Goal: Task Accomplishment & Management: Manage account settings

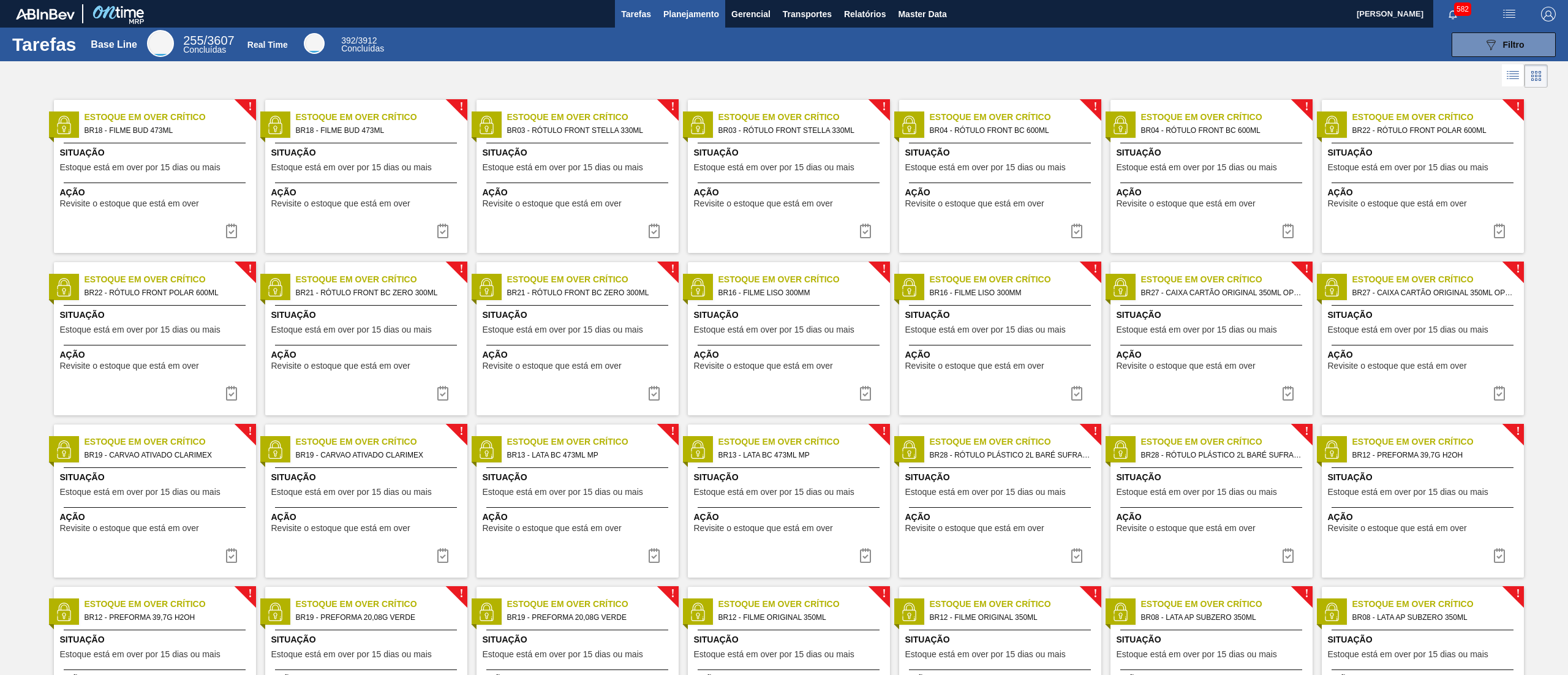
click at [686, 14] on span "Planejamento" at bounding box center [691, 14] width 56 height 15
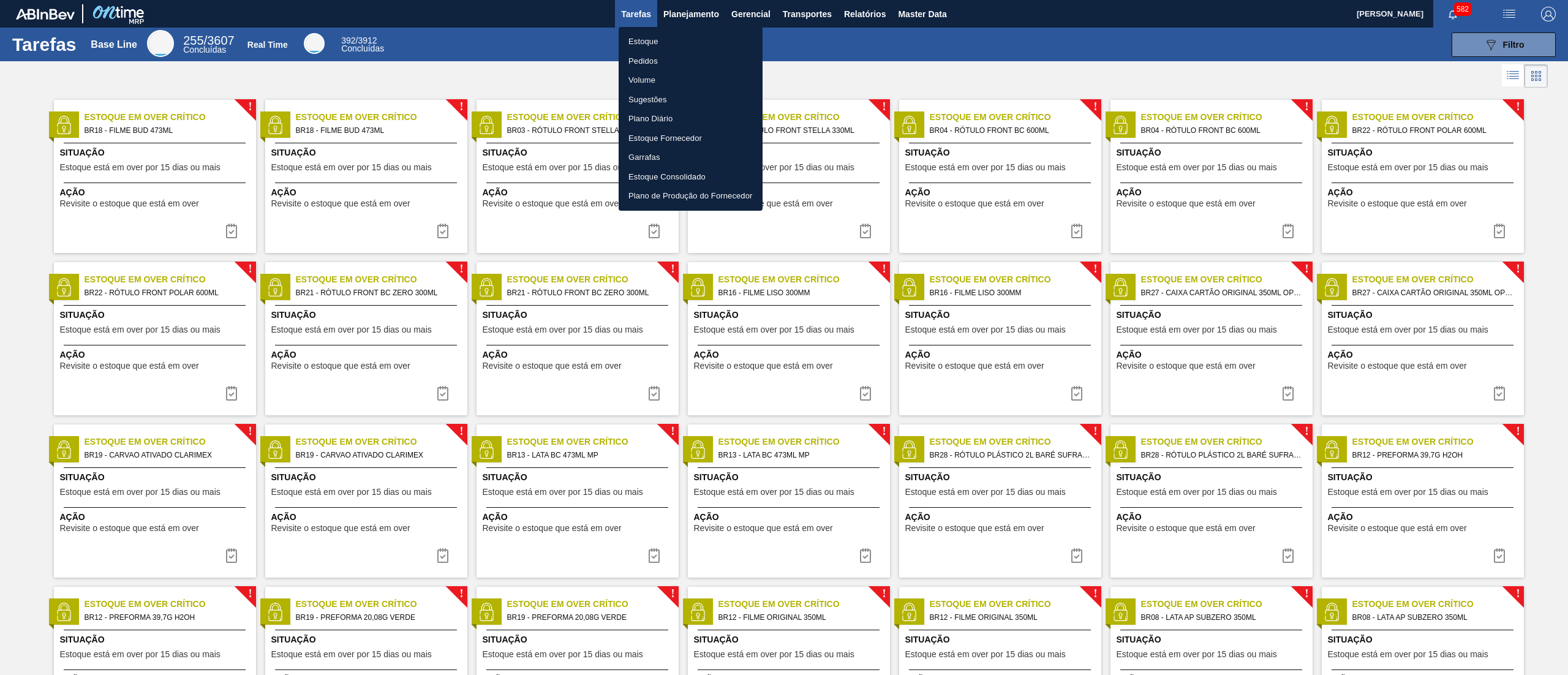
click at [681, 32] on li "Estoque" at bounding box center [690, 42] width 144 height 20
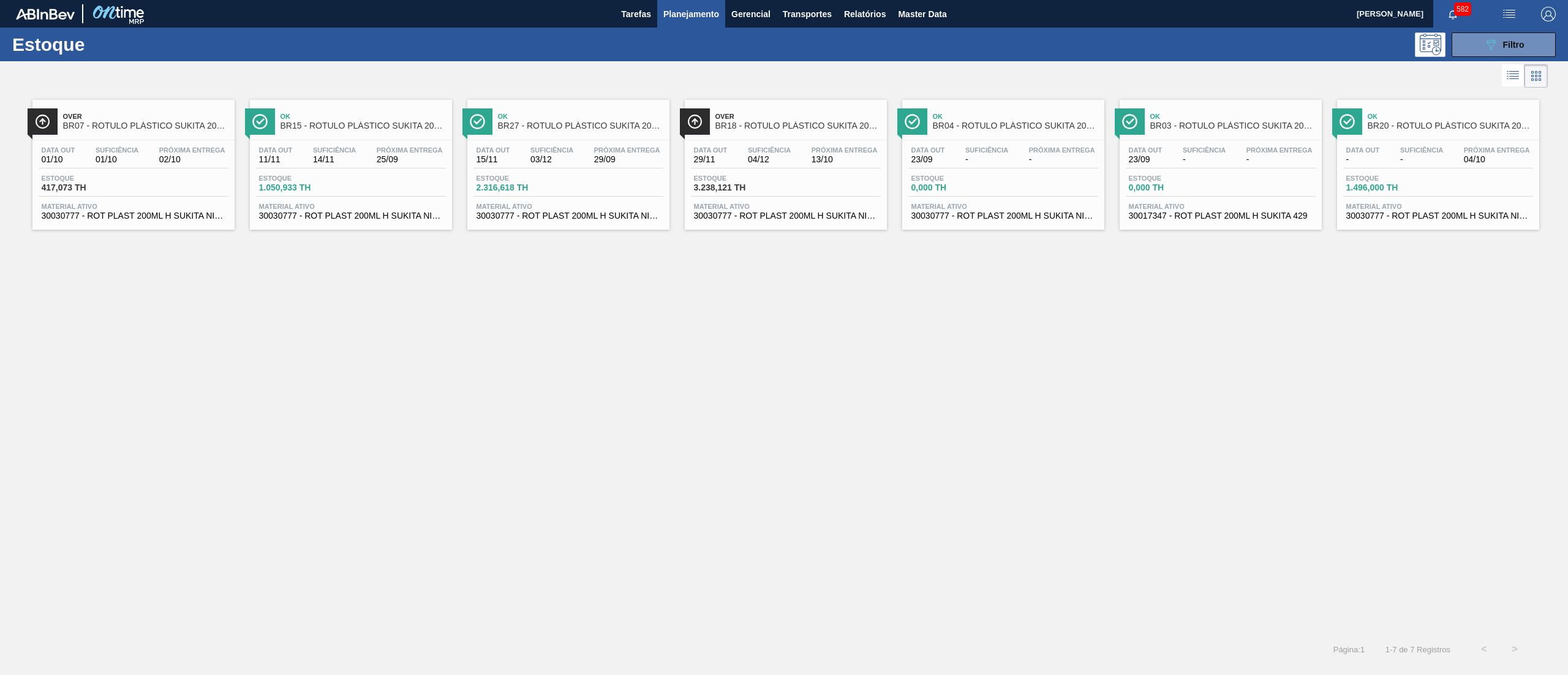
click at [1449, 209] on span "Material ativo" at bounding box center [1438, 206] width 184 height 7
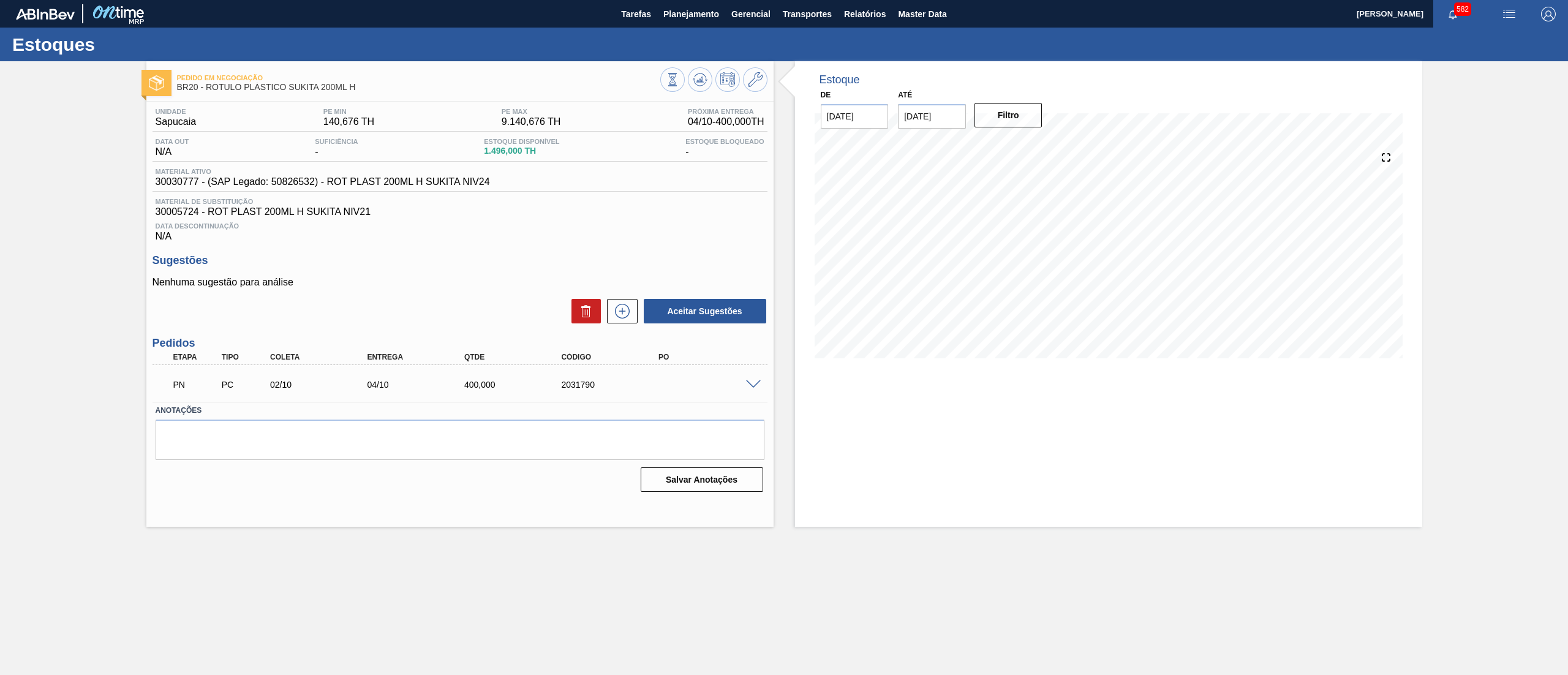
click at [752, 381] on span at bounding box center [753, 385] width 15 height 9
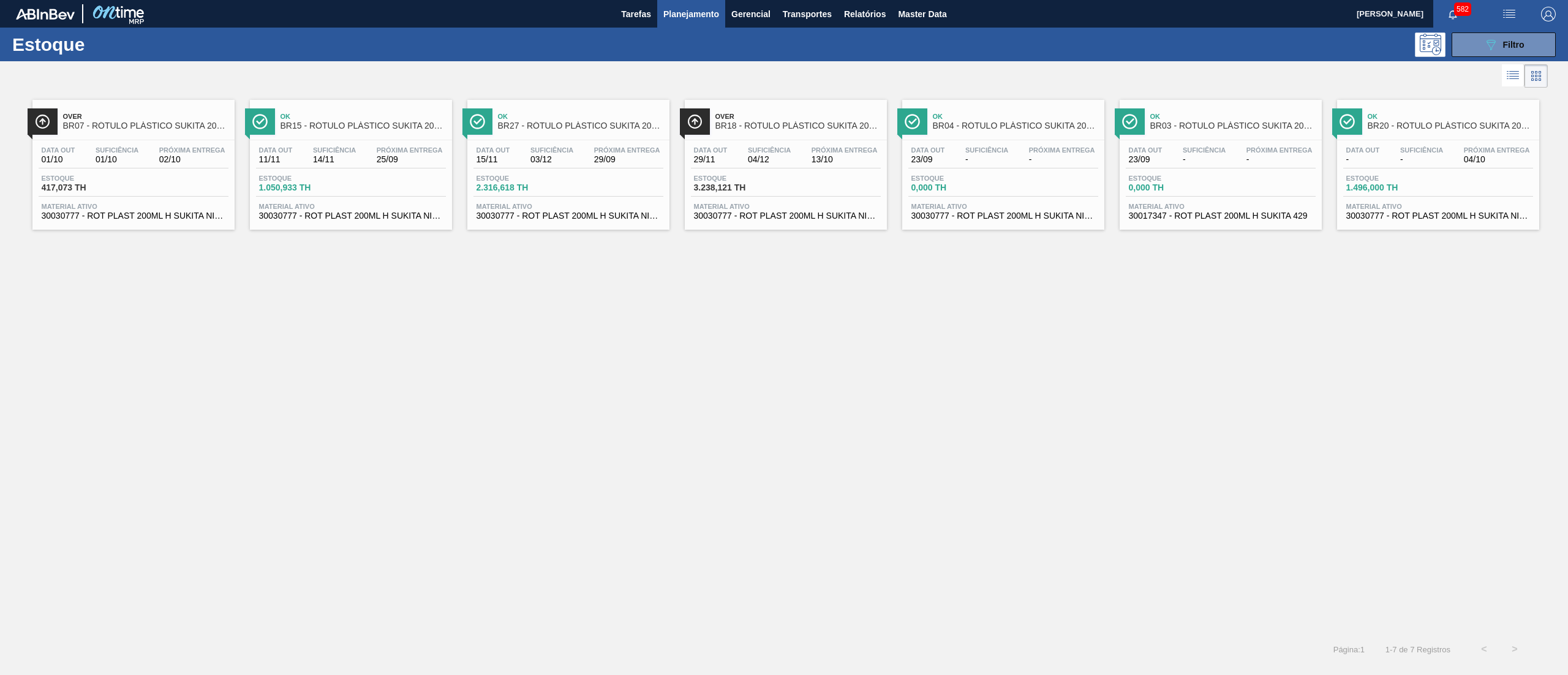
click at [167, 217] on span "30030777 - ROT PLAST 200ML H SUKITA NIV24" at bounding box center [133, 216] width 184 height 9
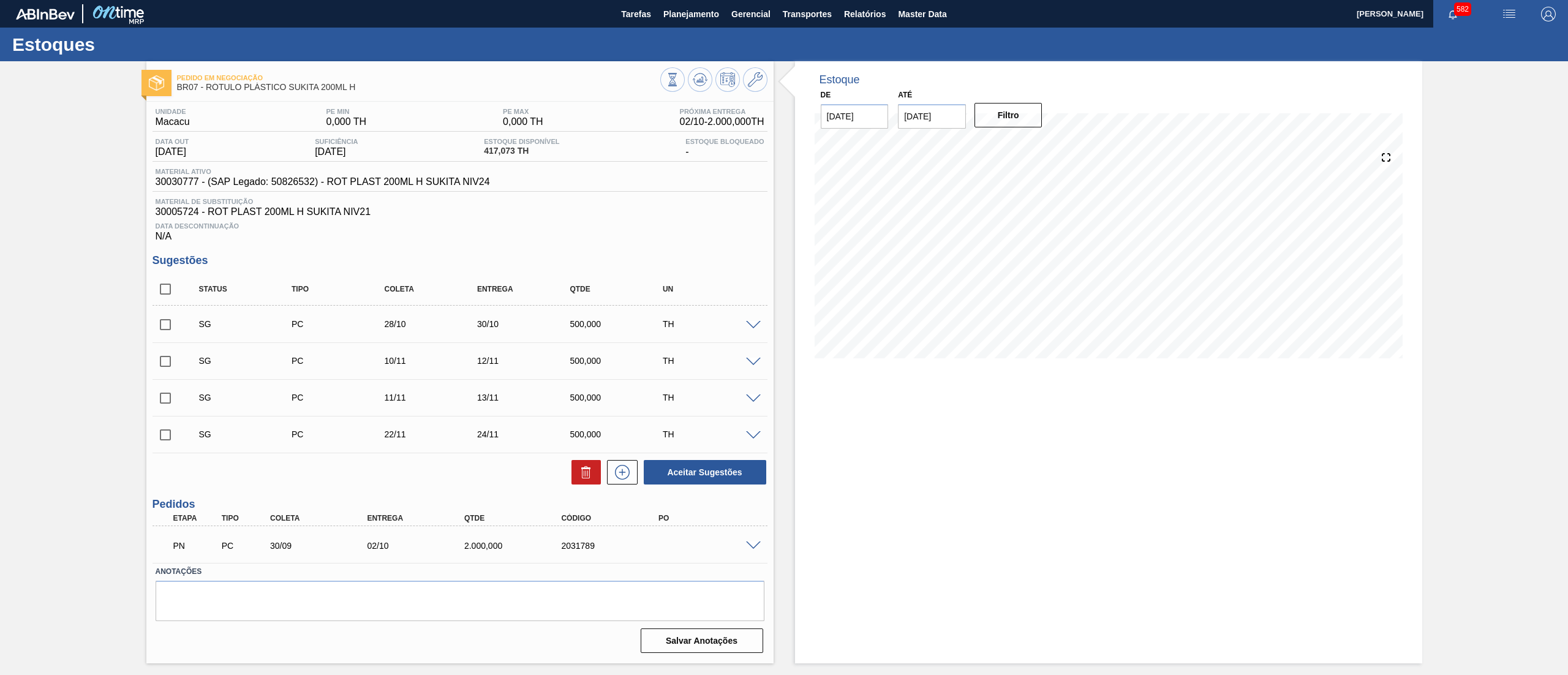
click at [163, 289] on input "checkbox" at bounding box center [166, 289] width 26 height 26
checkbox input "true"
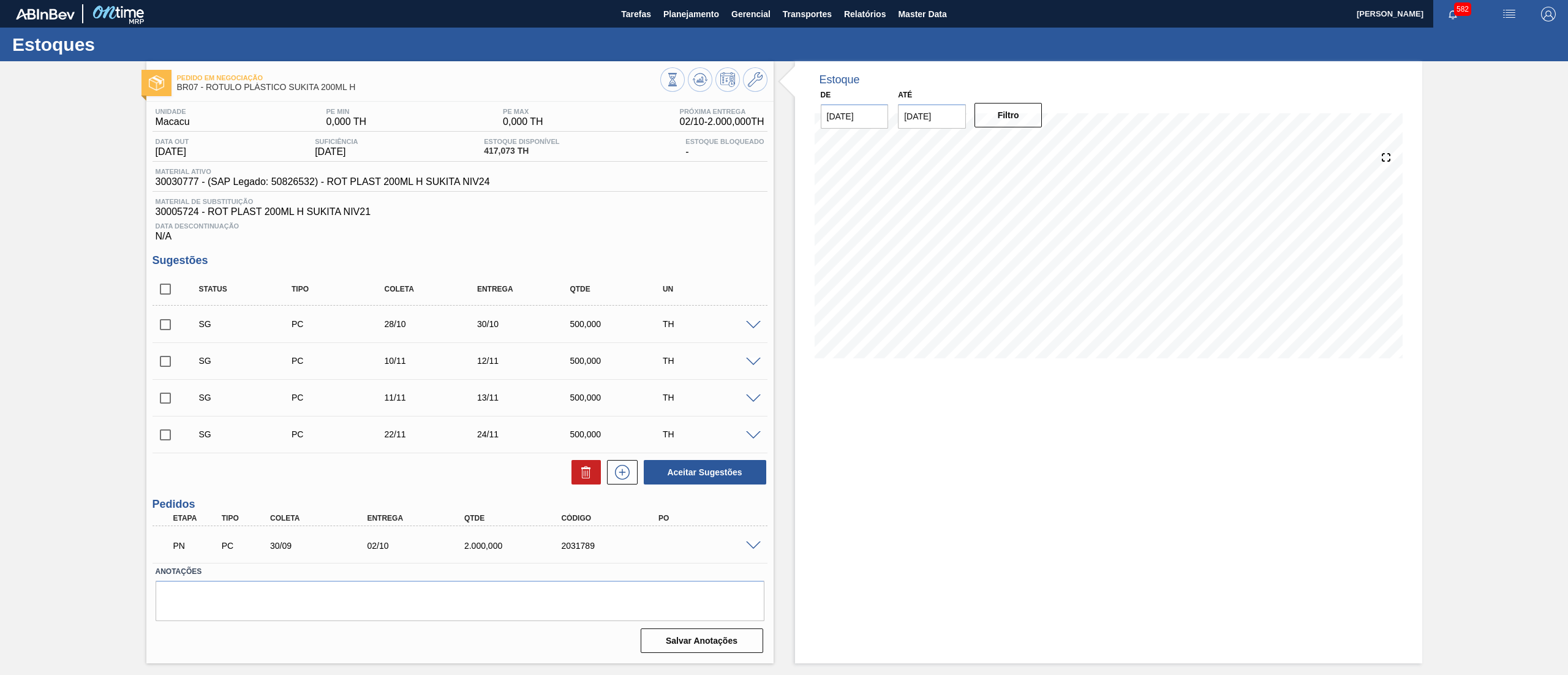
checkbox input "true"
click at [573, 467] on button at bounding box center [586, 472] width 30 height 25
checkbox input "false"
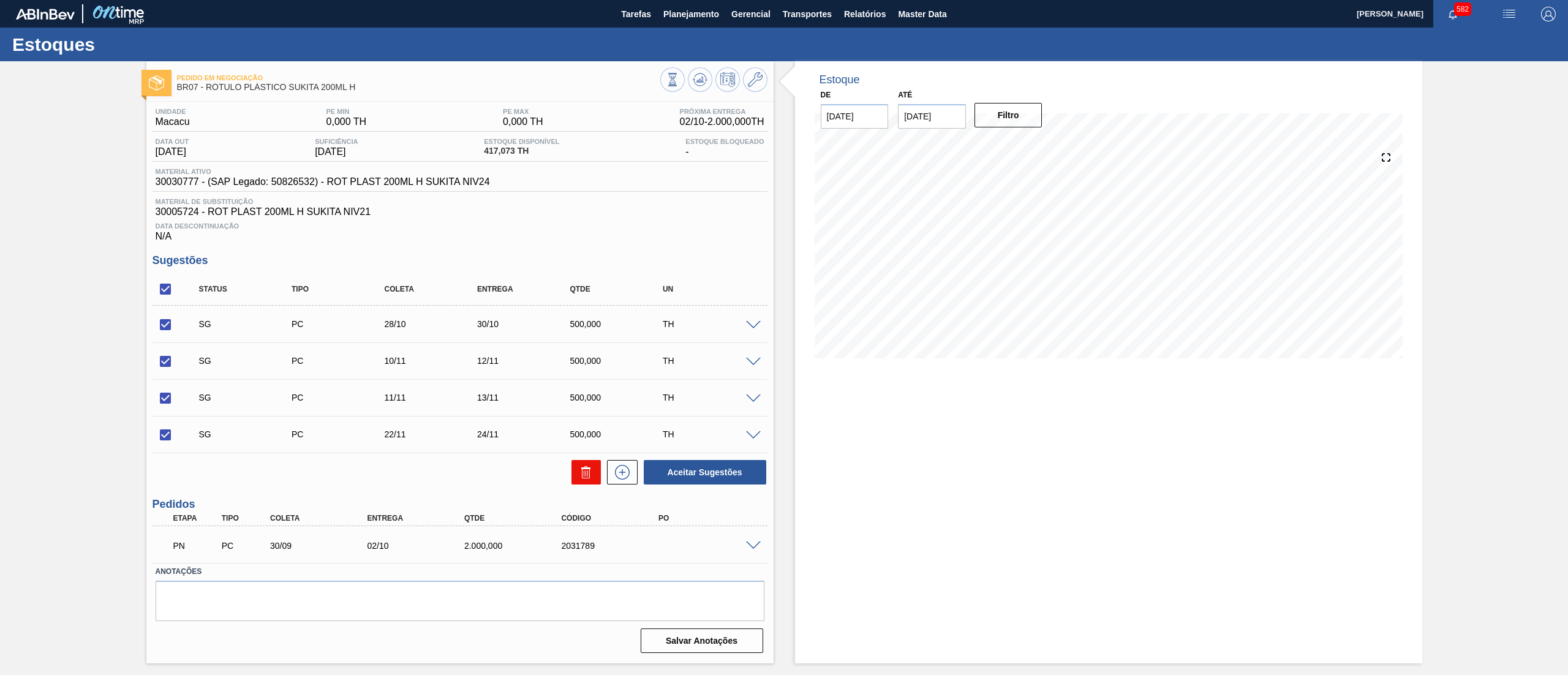
checkbox input "false"
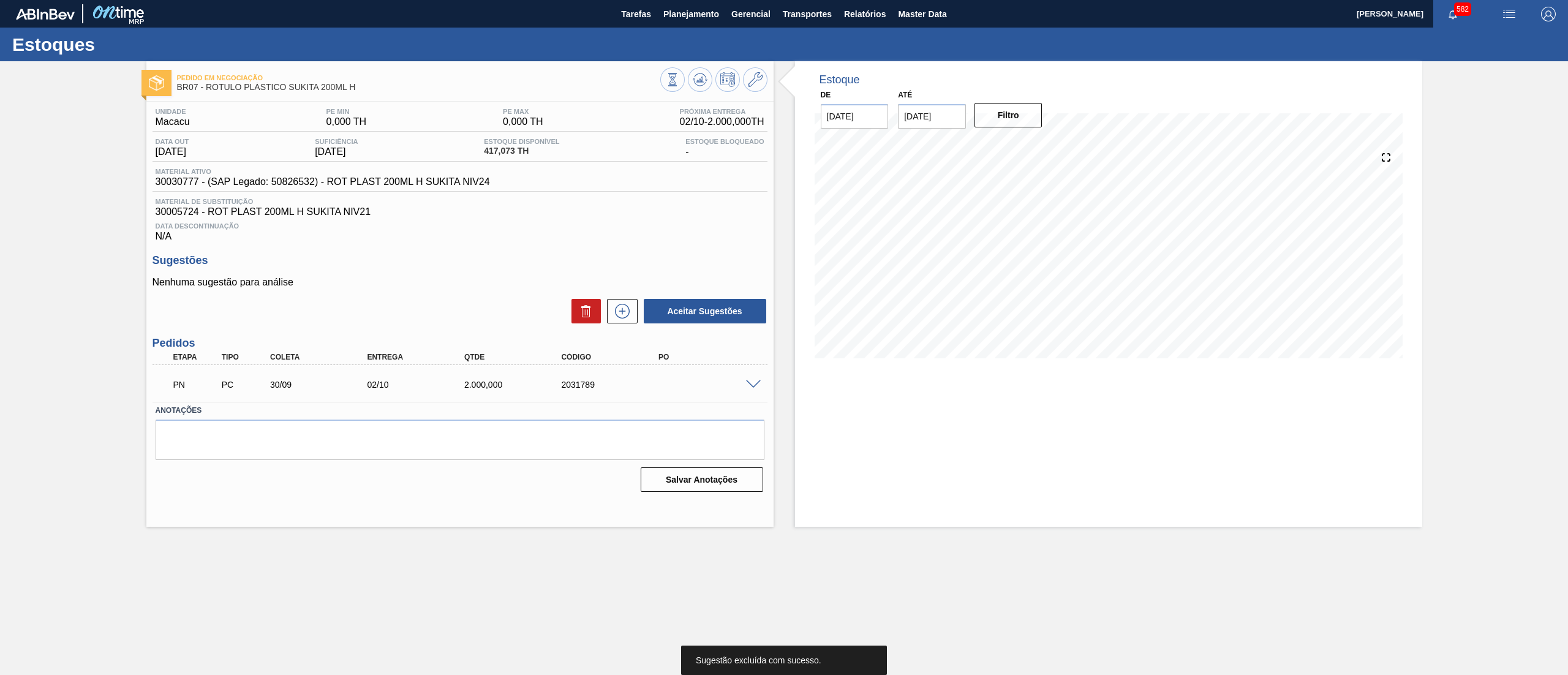
click at [755, 382] on span at bounding box center [753, 385] width 15 height 9
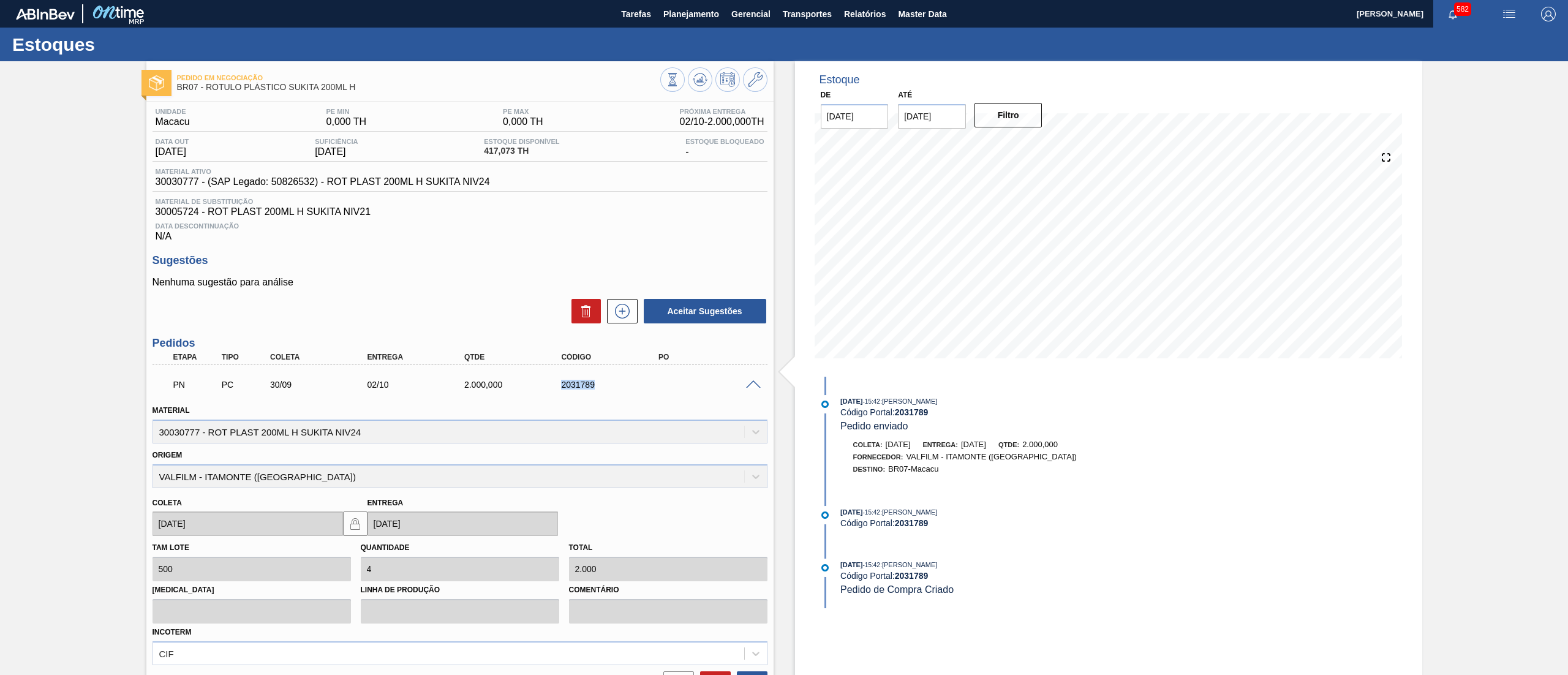
drag, startPoint x: 616, startPoint y: 381, endPoint x: 519, endPoint y: 384, distance: 97.0
click at [519, 384] on div "PN PC 30/09 02/10 2.000,000 2031789" at bounding box center [456, 384] width 582 height 25
copy div "2031789"
click at [751, 386] on span at bounding box center [753, 385] width 15 height 9
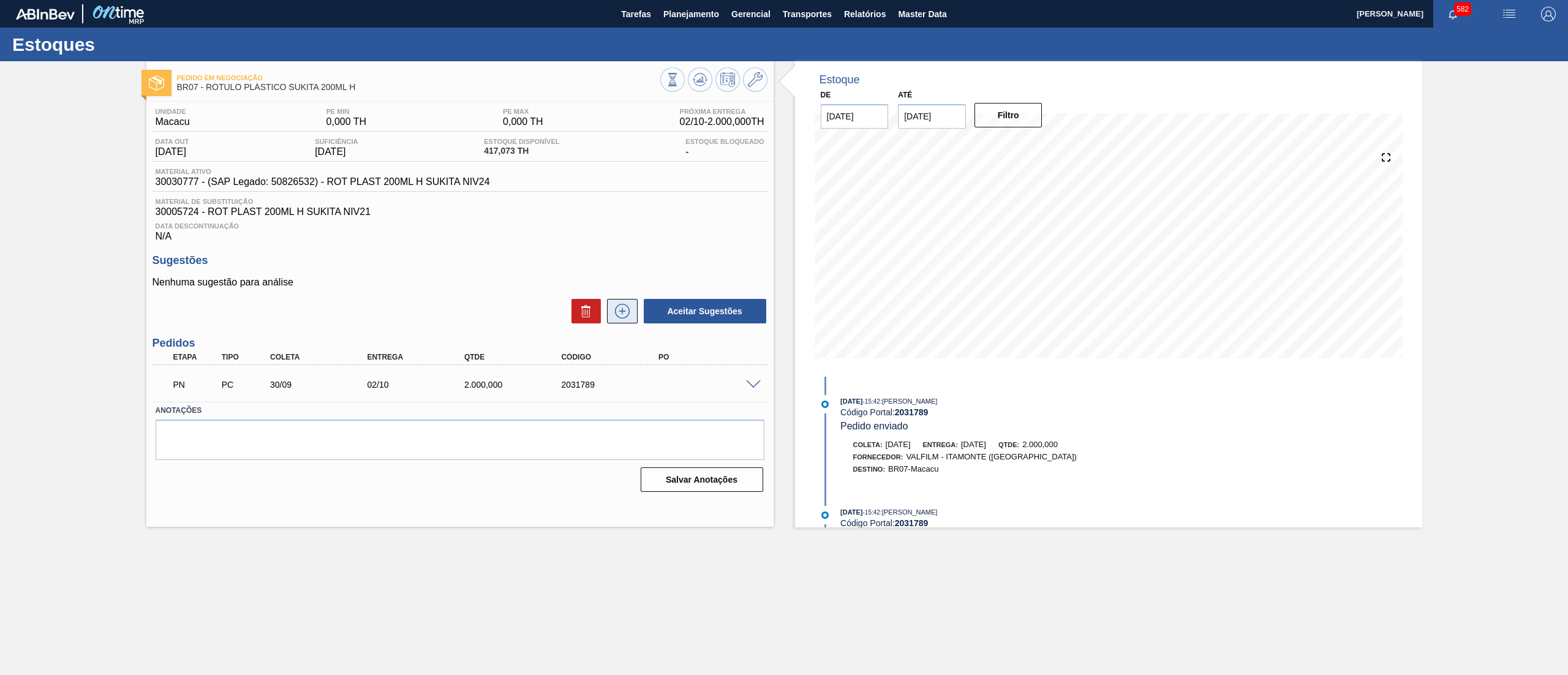
click at [626, 316] on icon at bounding box center [623, 311] width 20 height 15
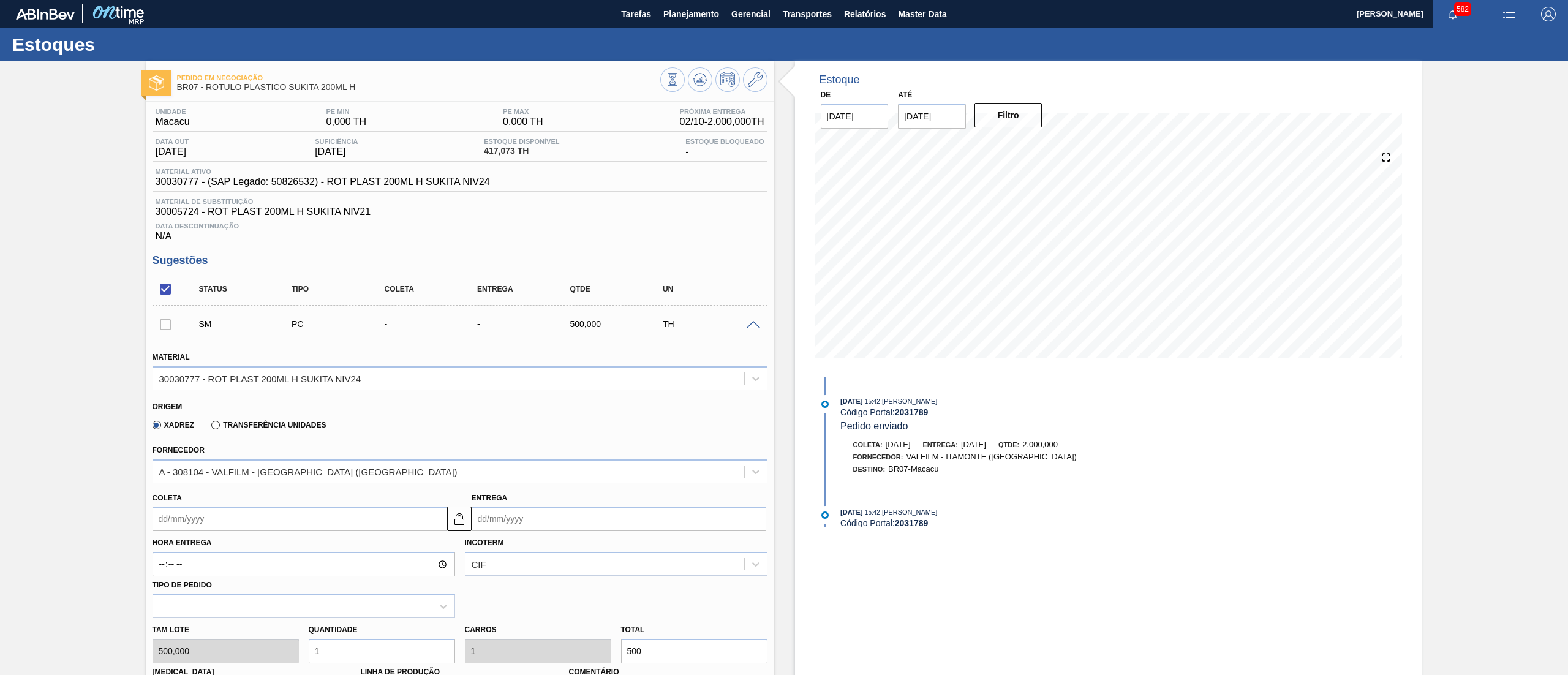
click at [228, 522] on input "Coleta" at bounding box center [300, 519] width 295 height 25
click at [287, 369] on button "Next Month" at bounding box center [290, 364] width 9 height 9
click at [185, 443] on div "13" at bounding box center [187, 443] width 17 height 17
type input "13/10/2025"
type input "15/10/2025"
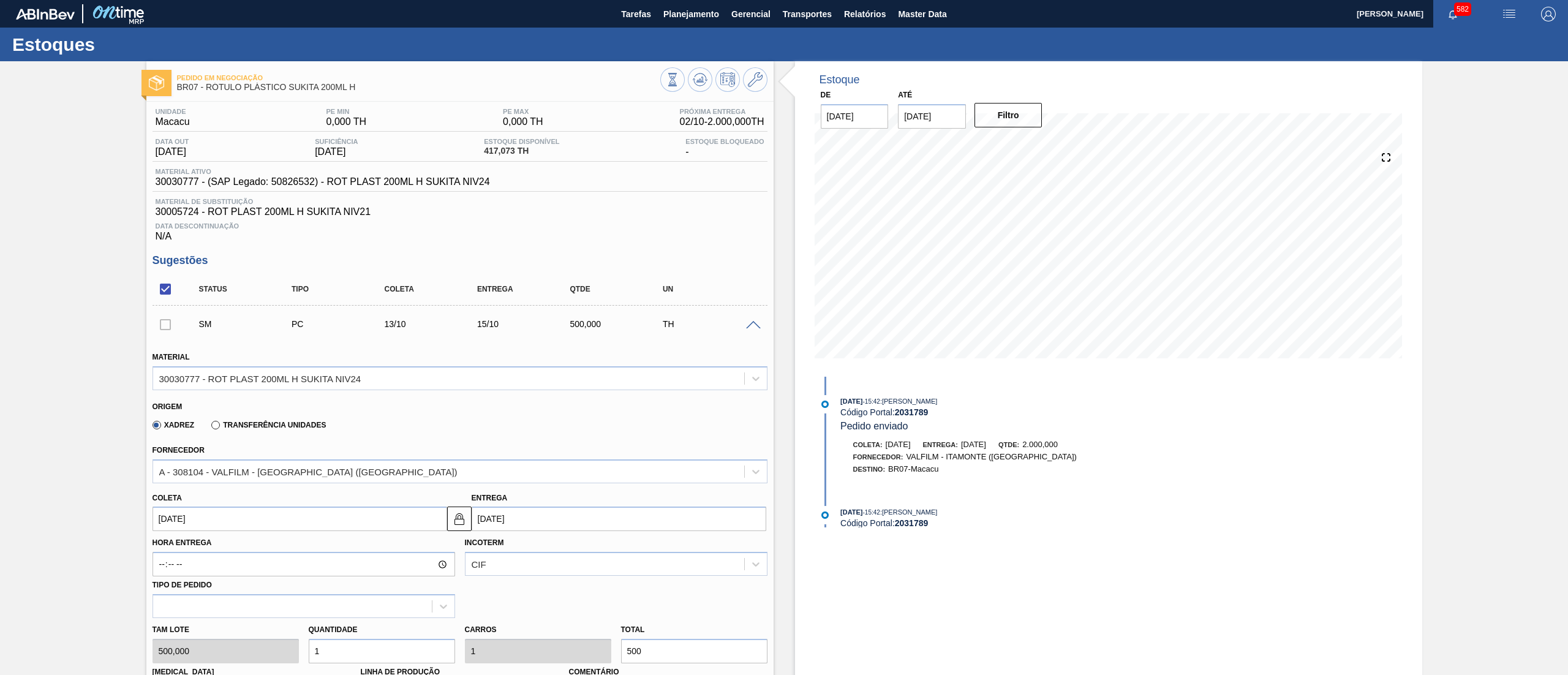
click at [263, 653] on div "Tam lote 500,000 Quantidade 1 Carros 1 Total 500 Doca N/A Linha de Produção Com…" at bounding box center [460, 662] width 625 height 88
type input "2"
type input "1.000"
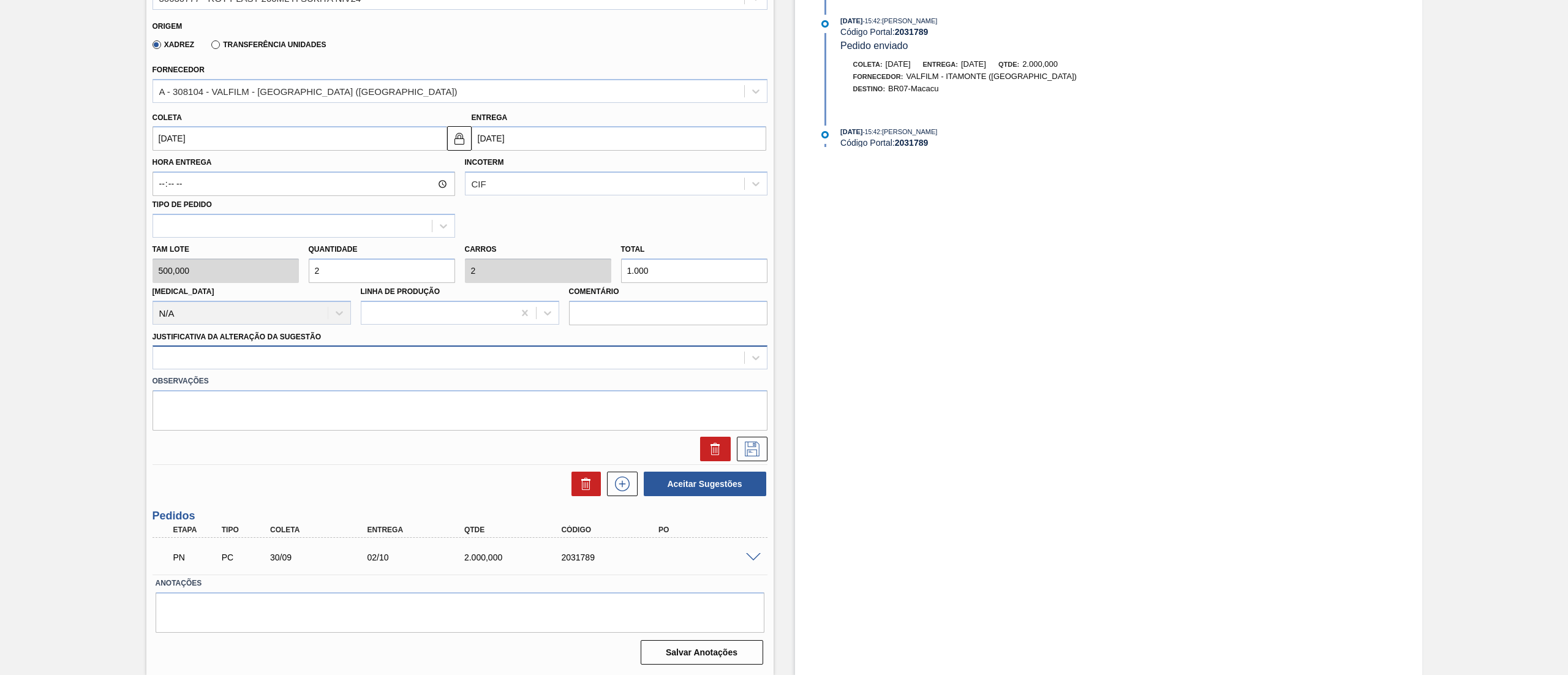
type input "2"
click at [266, 361] on div at bounding box center [448, 358] width 591 height 18
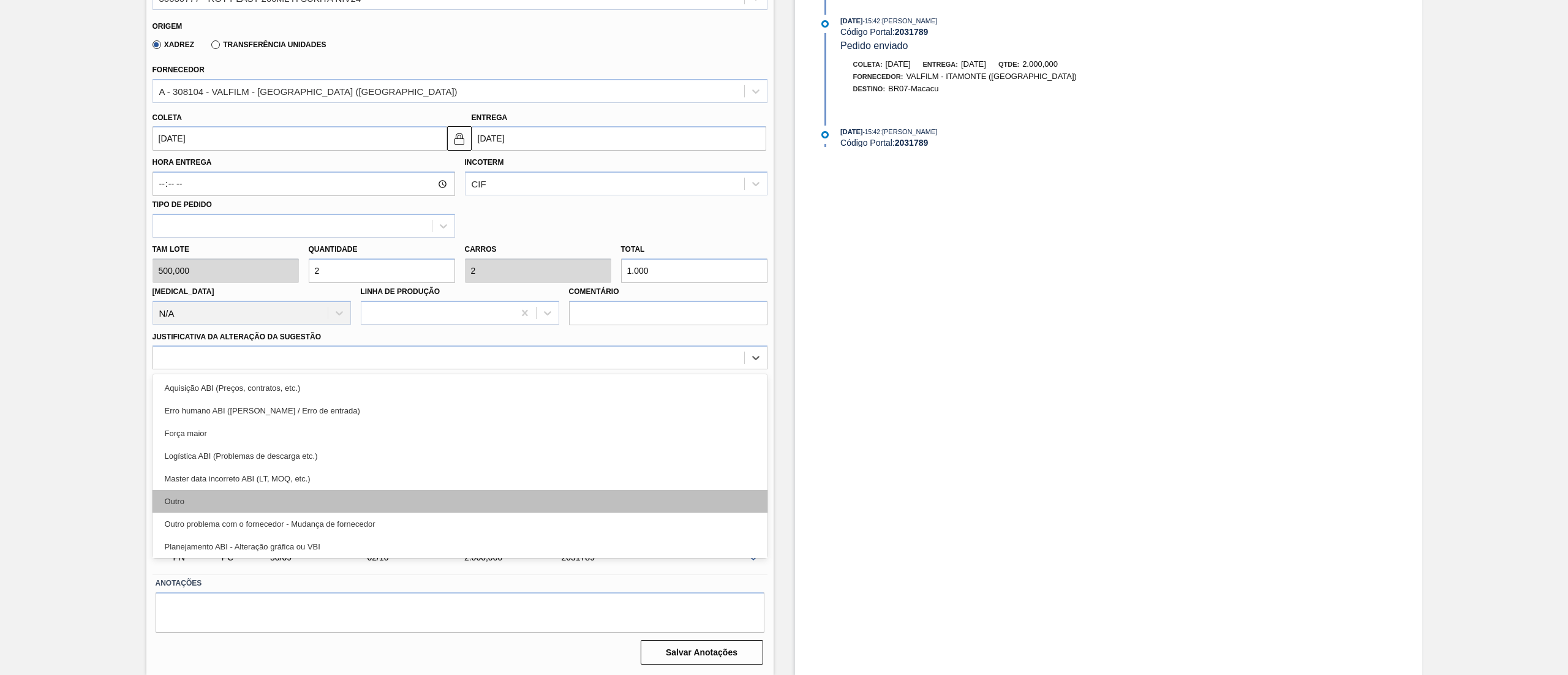
click at [240, 492] on div "Outro" at bounding box center [460, 501] width 615 height 23
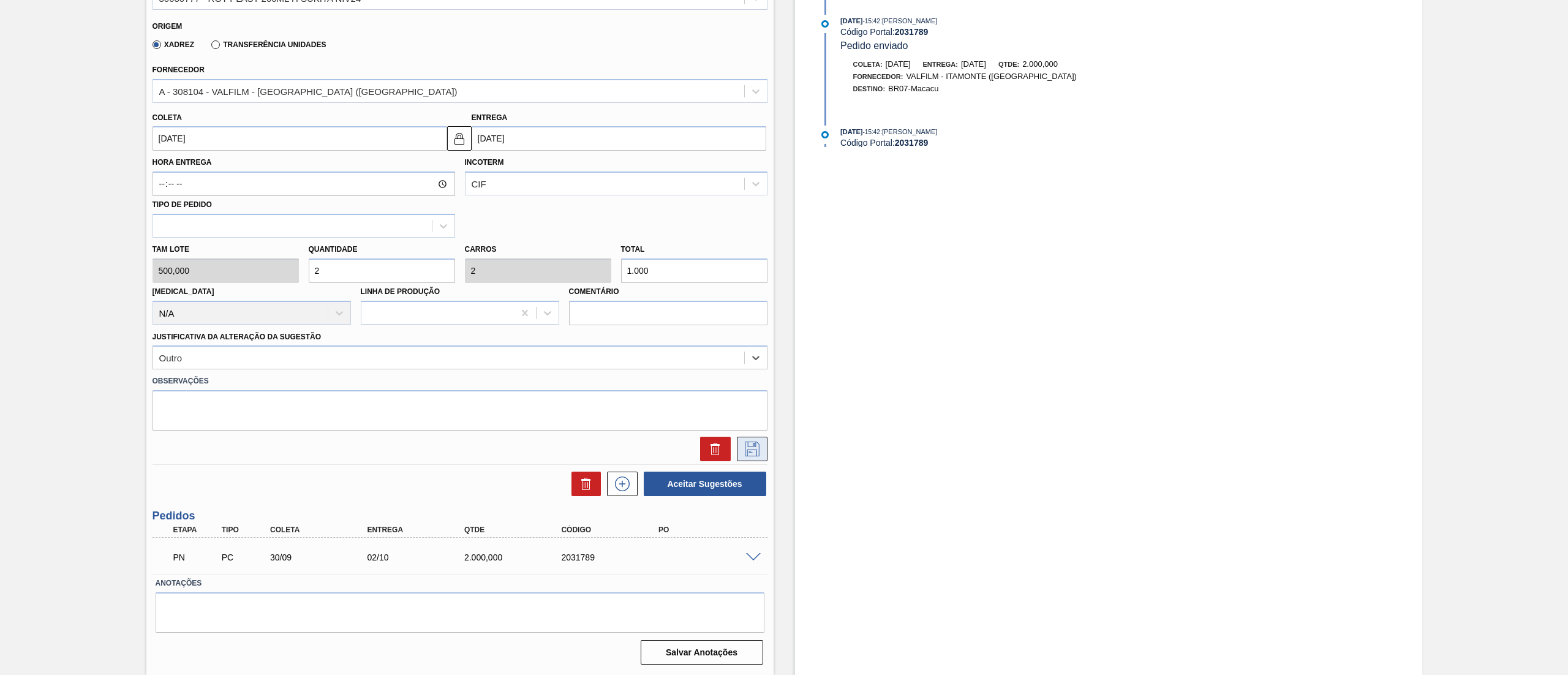
click at [750, 455] on icon at bounding box center [752, 449] width 20 height 15
click at [753, 447] on icon at bounding box center [752, 449] width 20 height 15
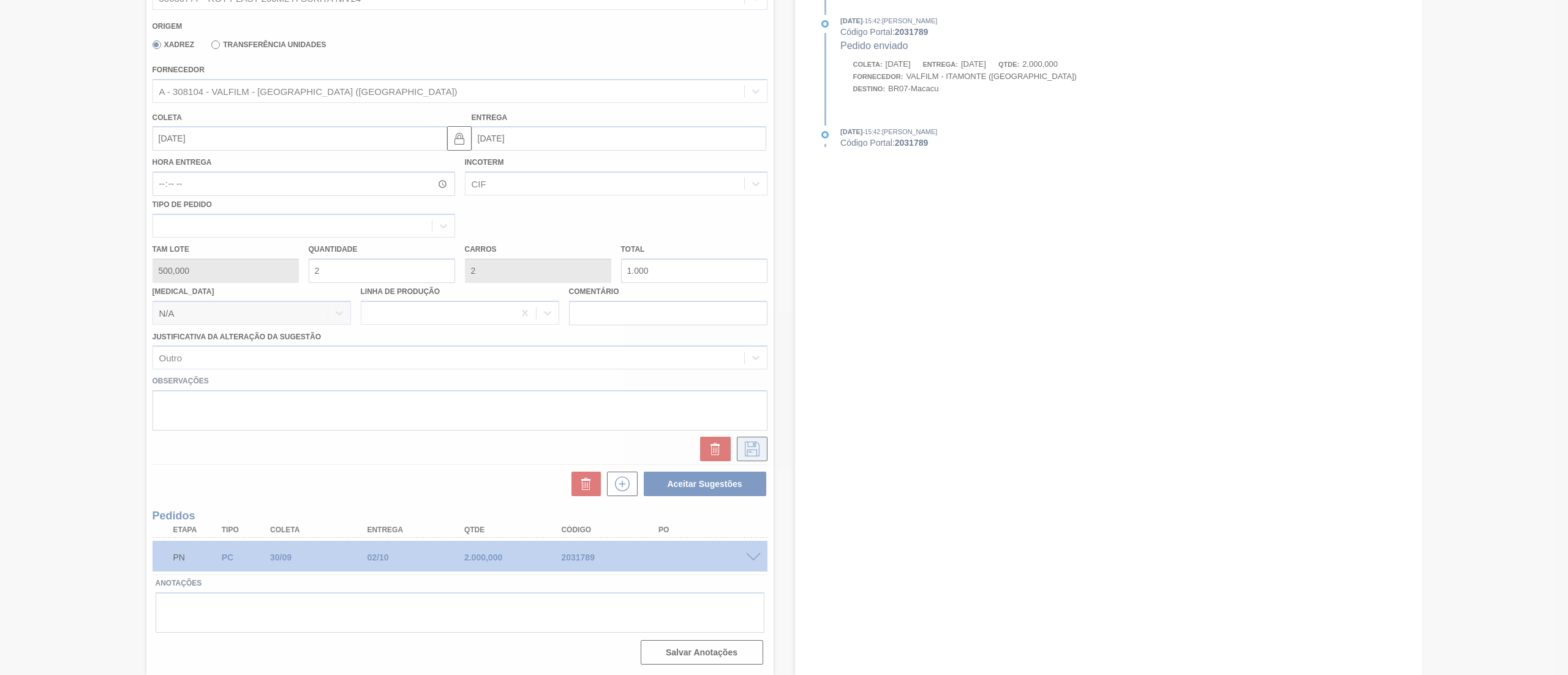
scroll to position [0, 0]
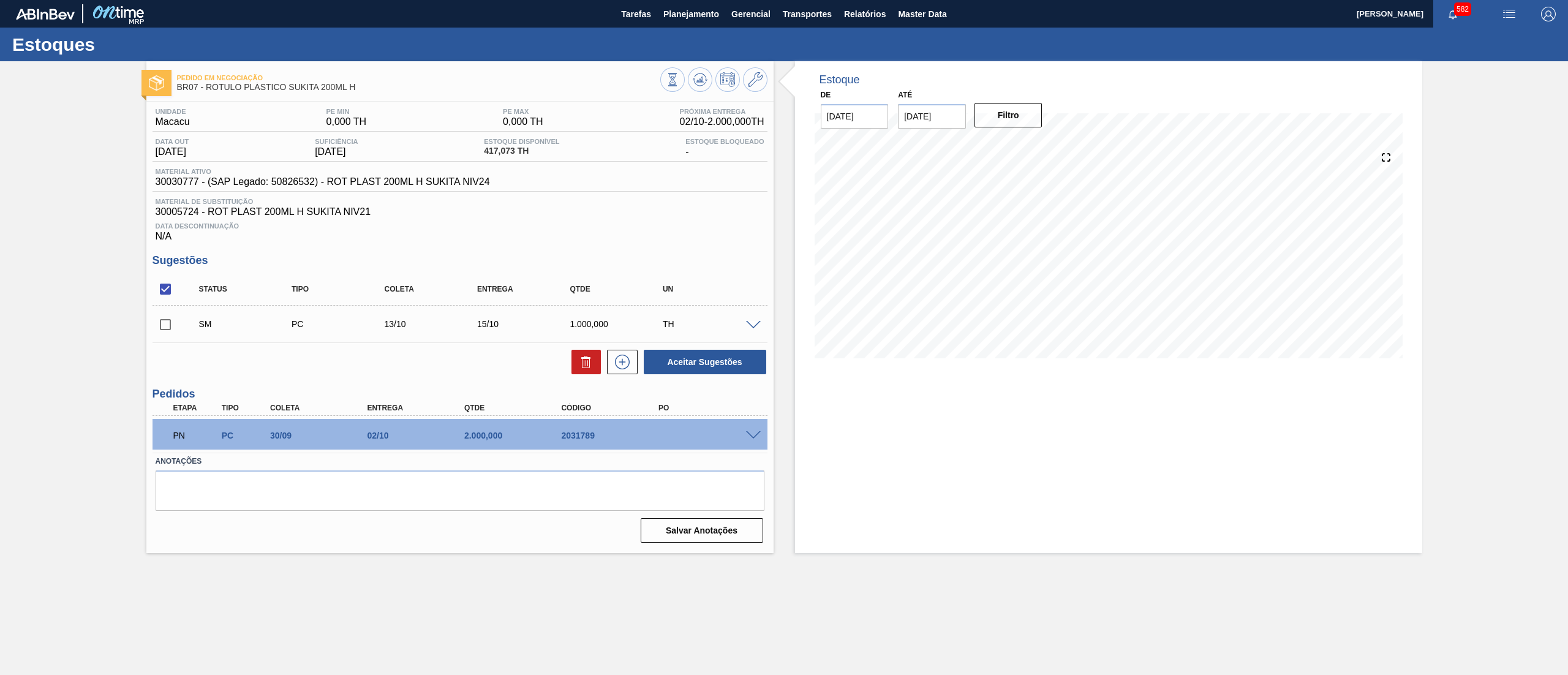
click at [160, 328] on input "checkbox" at bounding box center [166, 325] width 26 height 26
checkbox input "true"
click at [684, 357] on button "Aceitar Sugestões" at bounding box center [705, 362] width 122 height 25
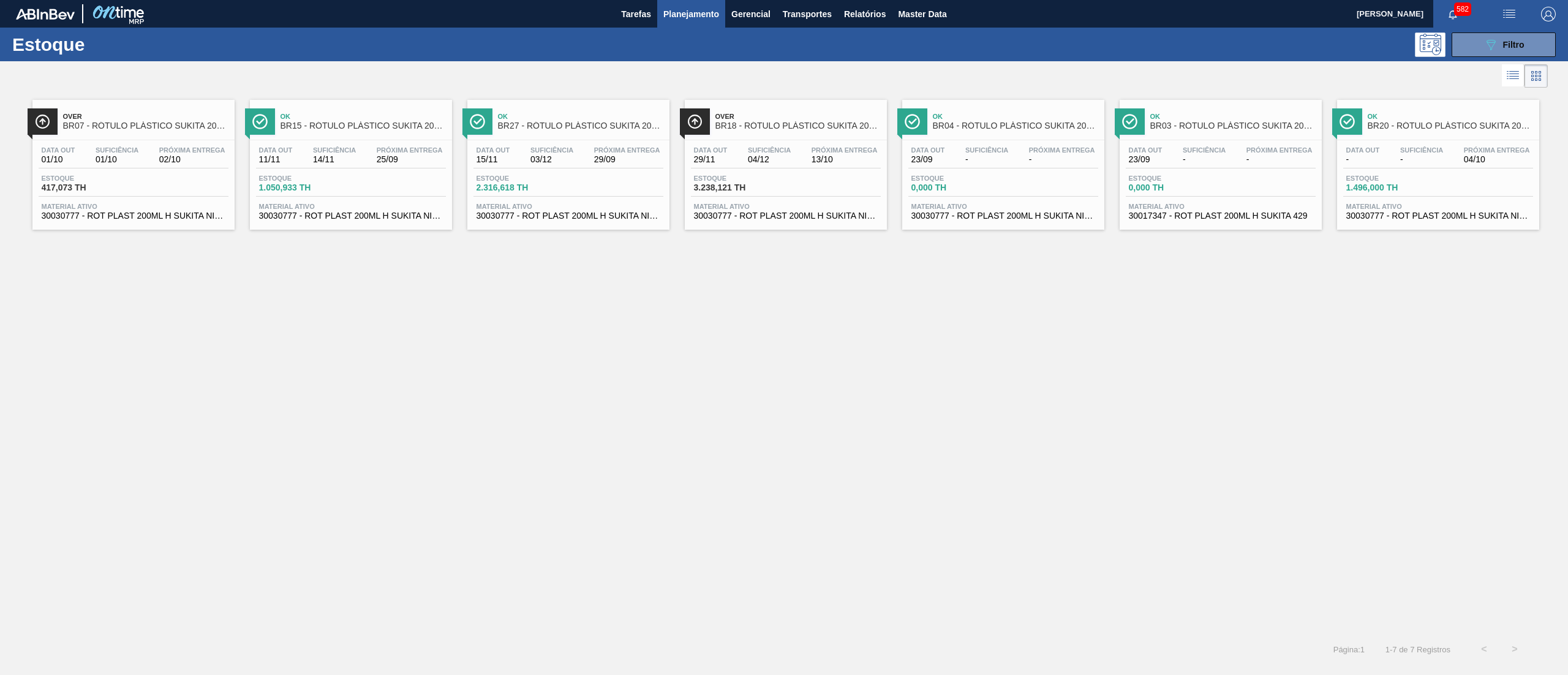
click at [343, 210] on span "Material ativo" at bounding box center [351, 206] width 184 height 7
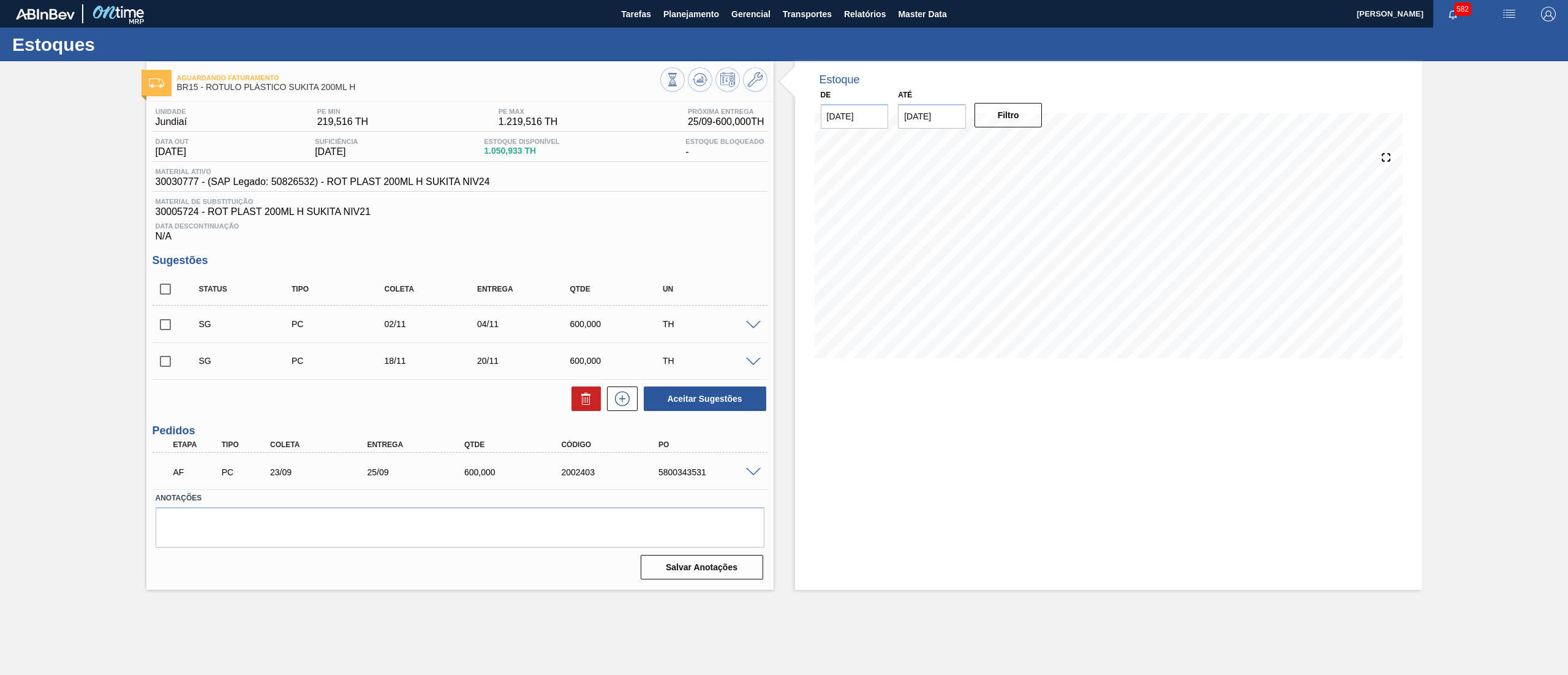
click at [748, 325] on span at bounding box center [753, 325] width 15 height 9
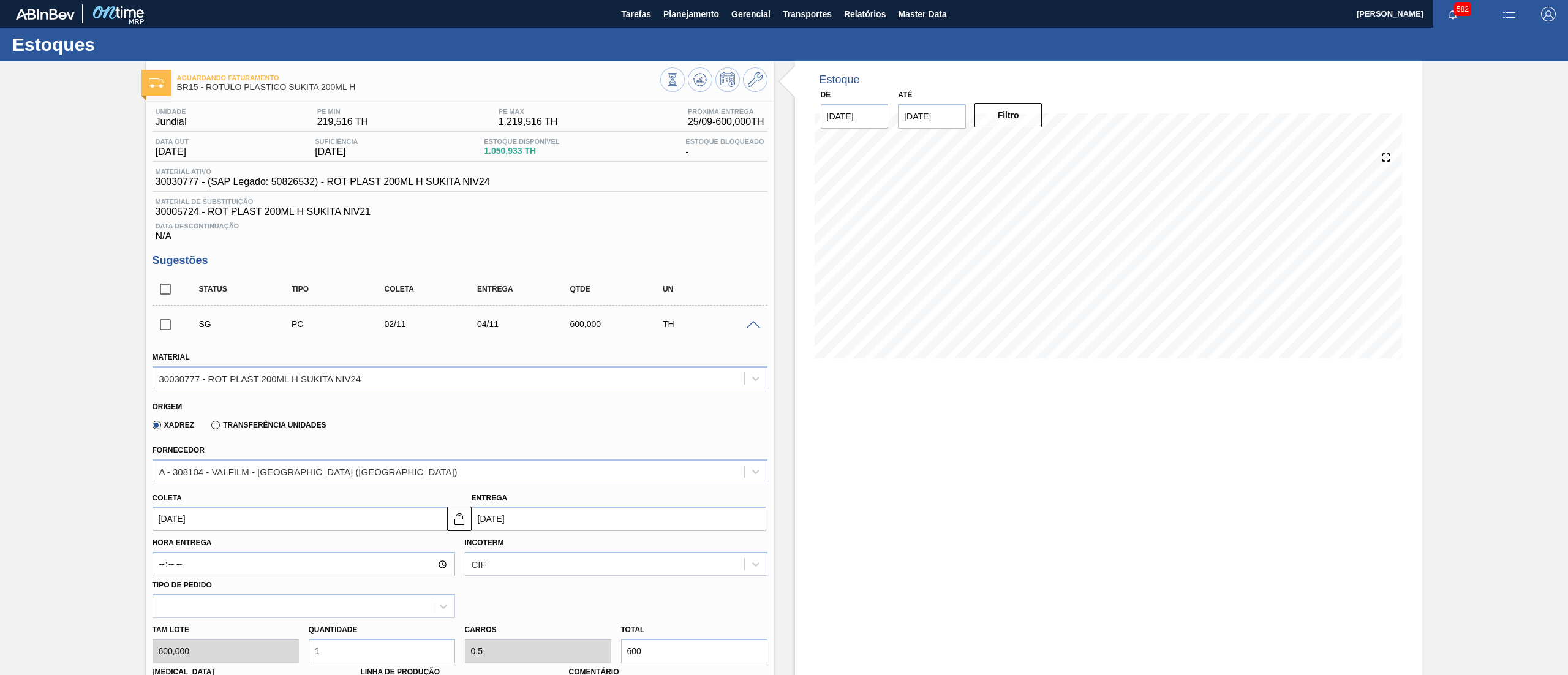
scroll to position [373, 0]
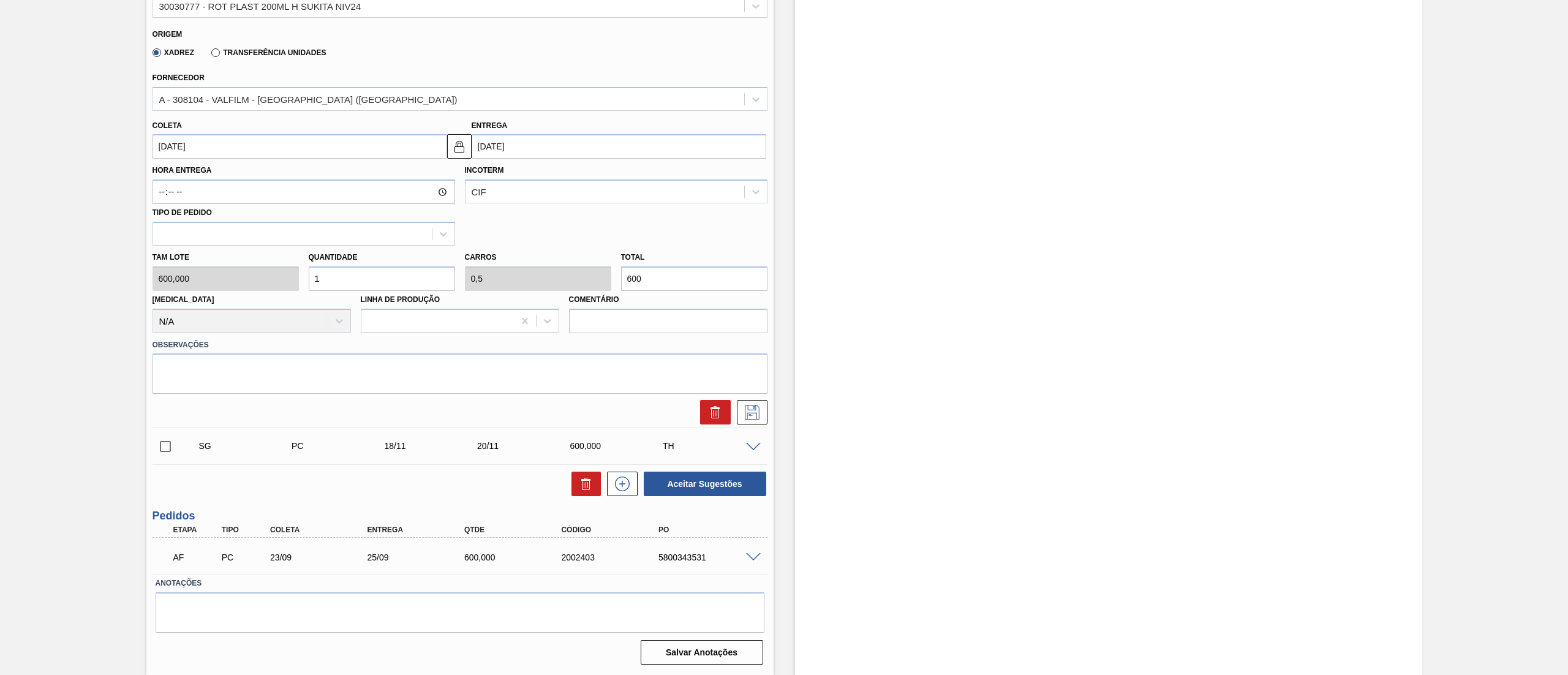
click at [299, 147] on input "02/11/2025" at bounding box center [300, 146] width 295 height 25
click at [166, 178] on button "Previous Month" at bounding box center [164, 176] width 9 height 9
click at [180, 254] on div "13" at bounding box center [187, 255] width 17 height 17
type input "13/10/2025"
type input "15/10/2025"
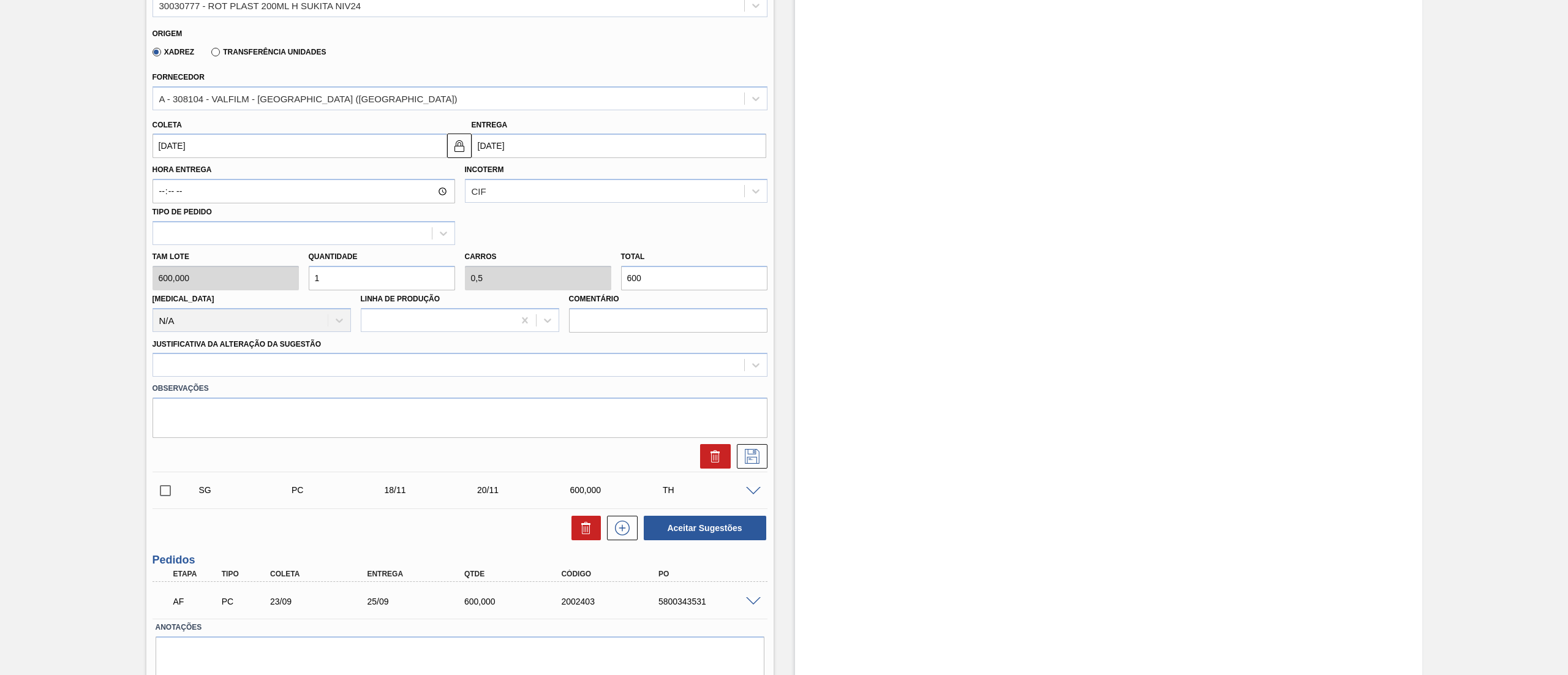
click at [266, 272] on div "Tam lote 600,000 Quantidade 1 Carros 0,5 Total 600 Doca N/A Linha de Produção C…" at bounding box center [460, 289] width 625 height 88
type input "2"
type input "1"
type input "1.200"
type input "2"
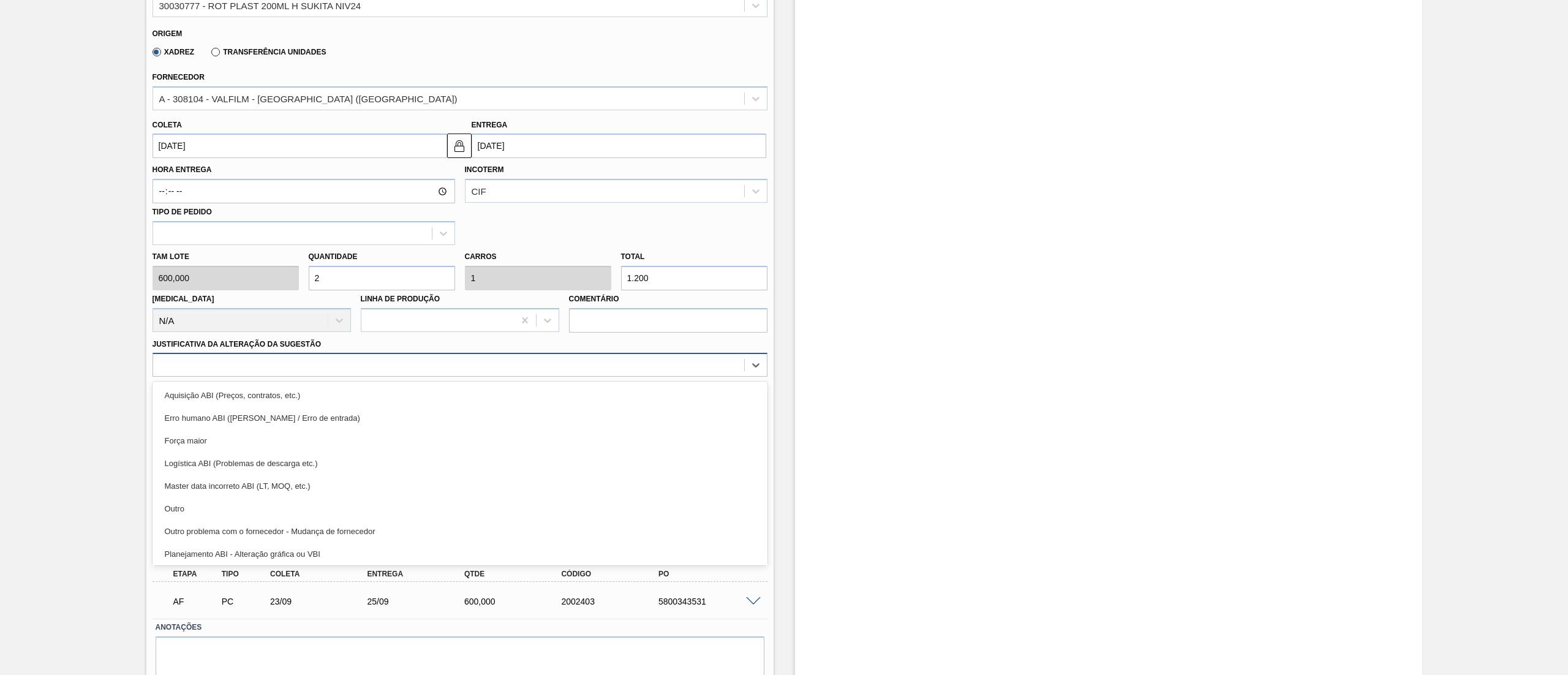
click at [214, 370] on div at bounding box center [448, 365] width 591 height 18
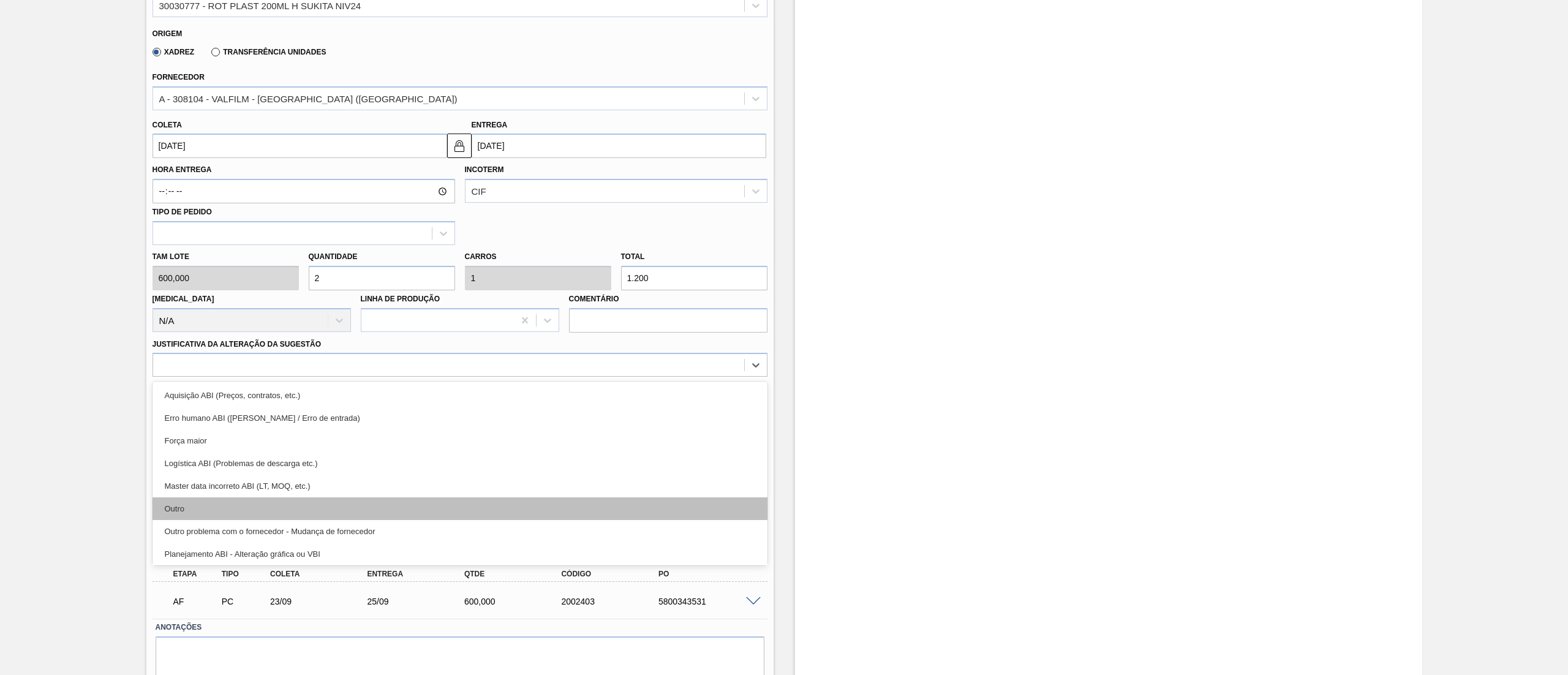
click at [201, 509] on div "Outro" at bounding box center [460, 508] width 615 height 23
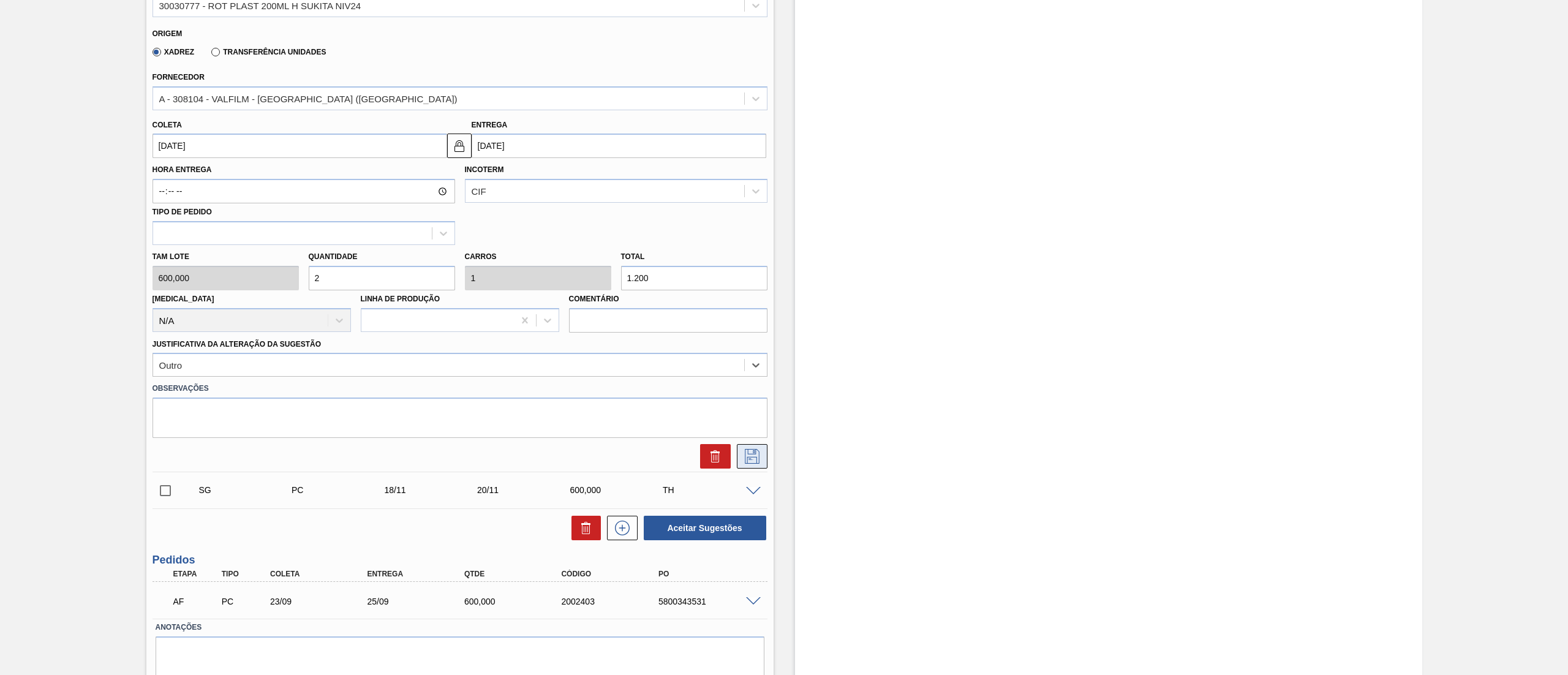
click at [756, 457] on icon at bounding box center [752, 456] width 20 height 15
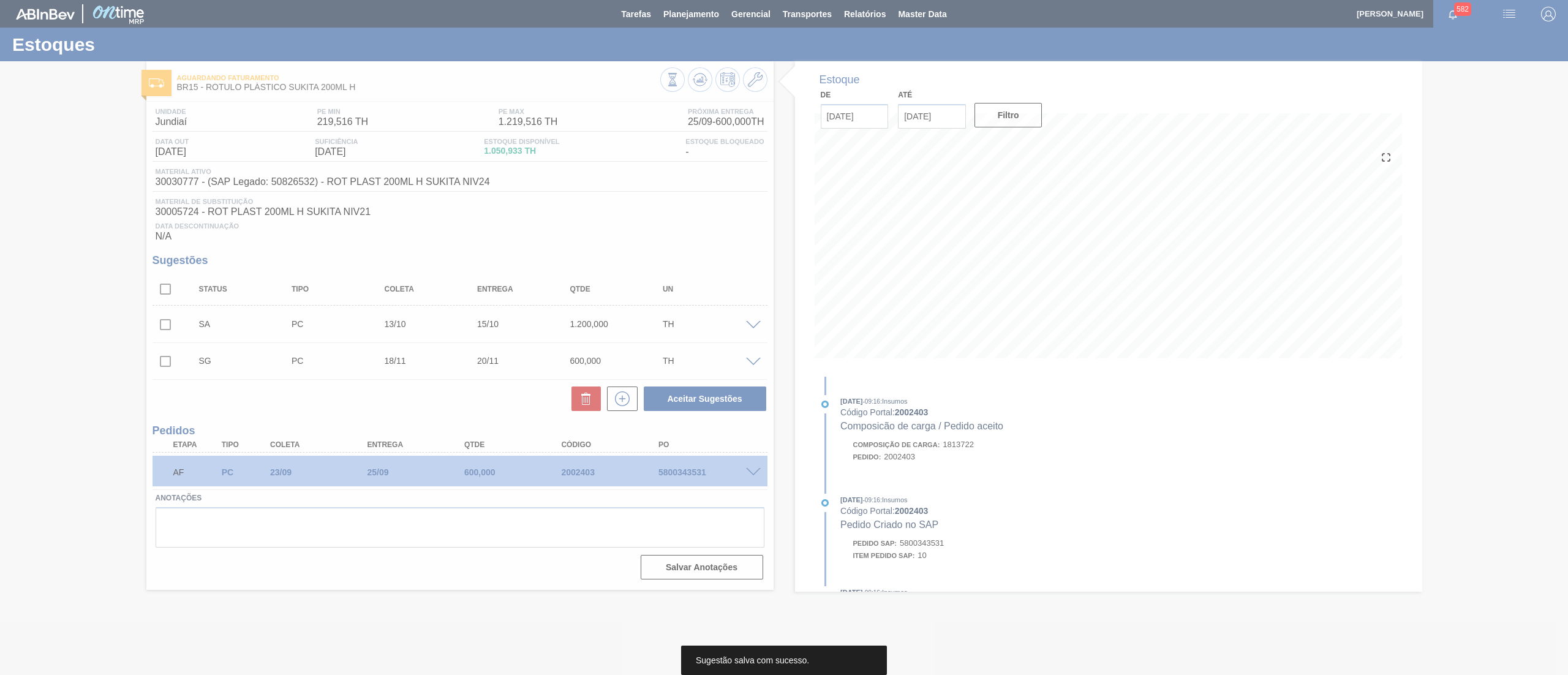
scroll to position [0, 0]
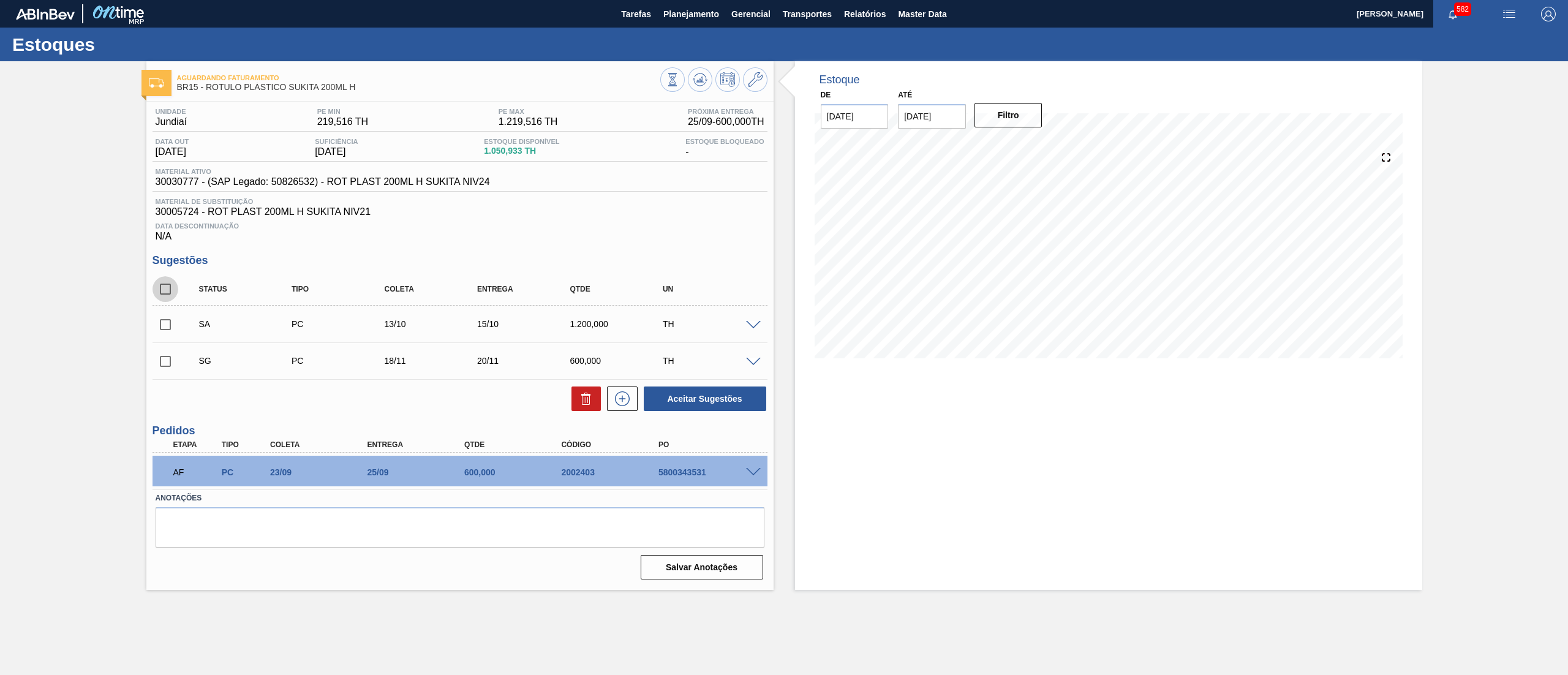
click at [164, 296] on input "checkbox" at bounding box center [166, 289] width 26 height 26
checkbox input "true"
click at [757, 75] on icon at bounding box center [755, 80] width 15 height 15
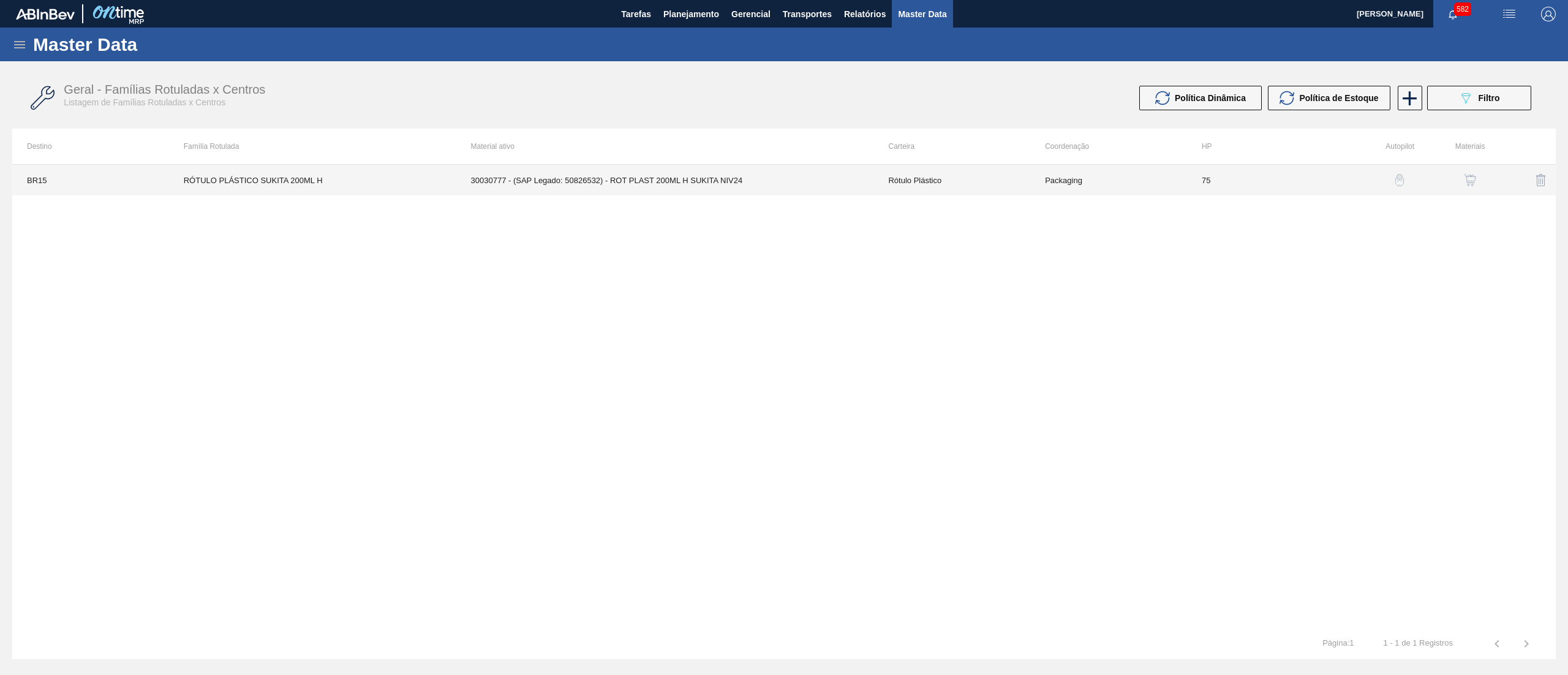
click at [1165, 181] on td "Packaging" at bounding box center [1109, 180] width 157 height 31
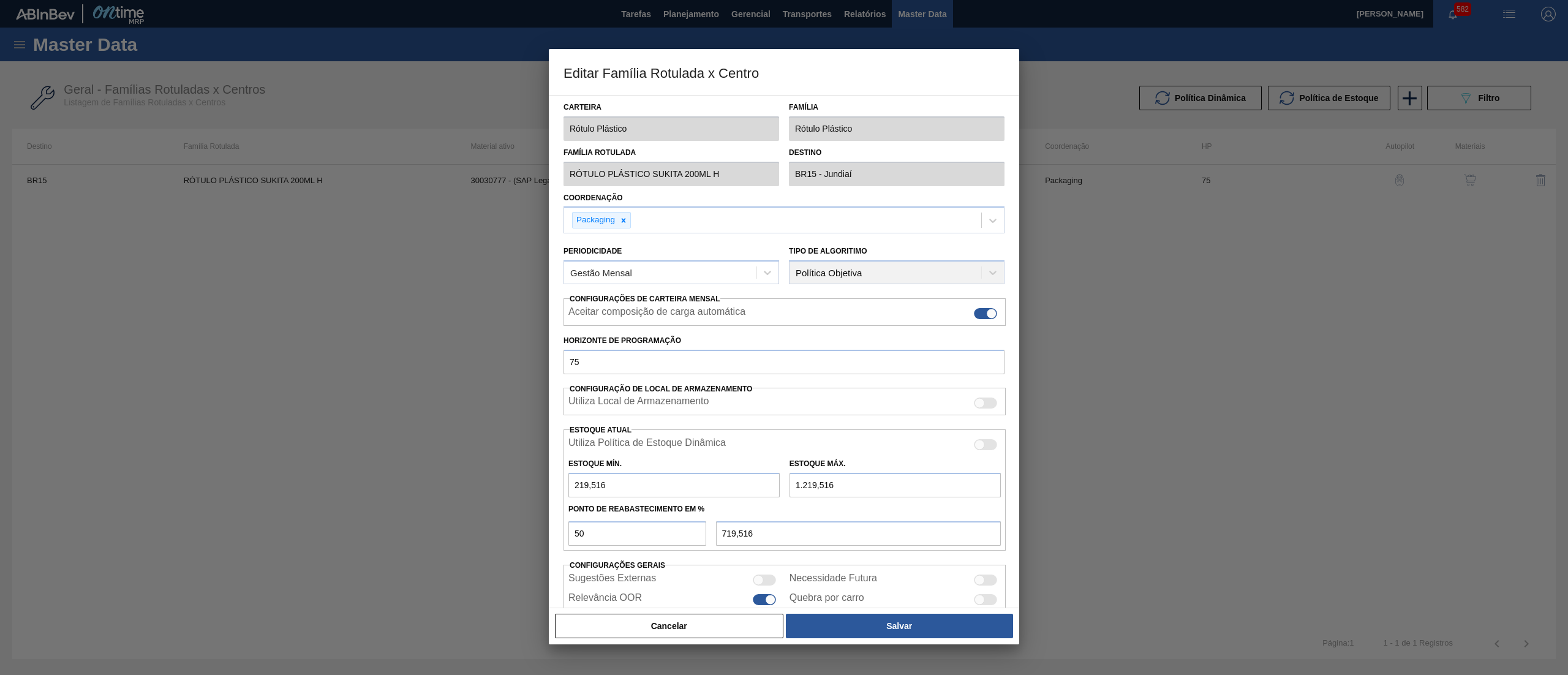
click at [806, 490] on input "1.219,516" at bounding box center [895, 485] width 211 height 25
type input "1.919,516"
type input "1.069,516"
type input "1.919,516"
click at [877, 620] on button "Salvar" at bounding box center [900, 626] width 227 height 25
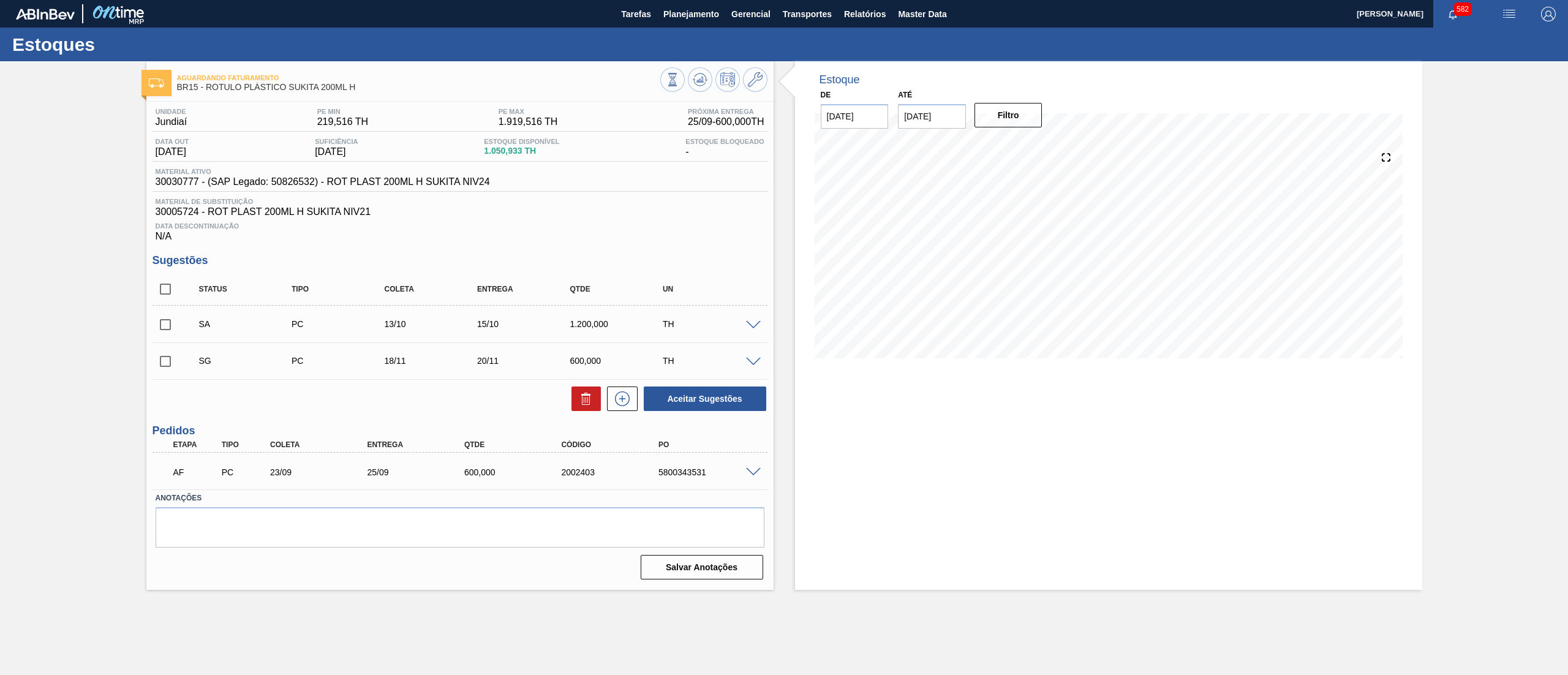
click at [167, 360] on input "checkbox" at bounding box center [166, 361] width 26 height 26
click at [579, 406] on icon at bounding box center [586, 399] width 15 height 15
checkbox input "false"
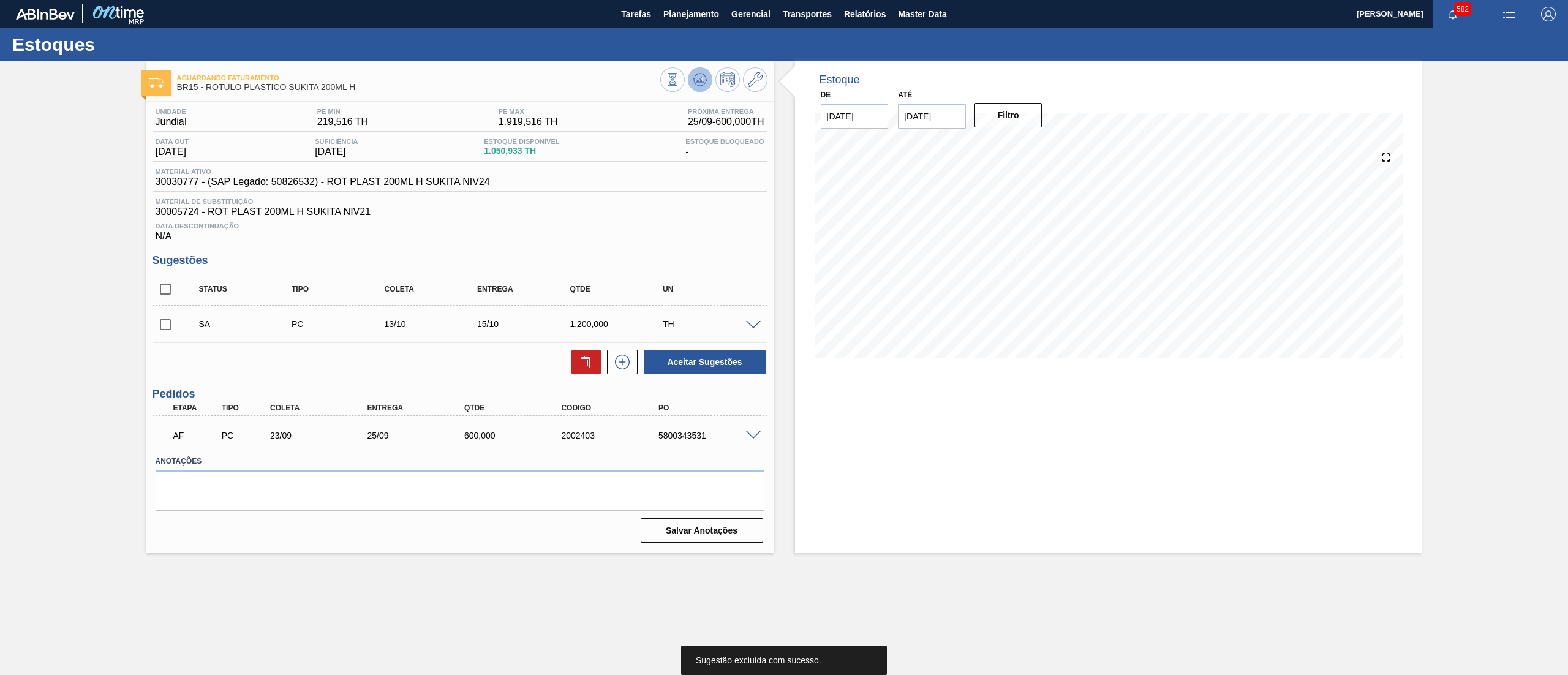
click at [698, 83] on icon at bounding box center [700, 80] width 15 height 15
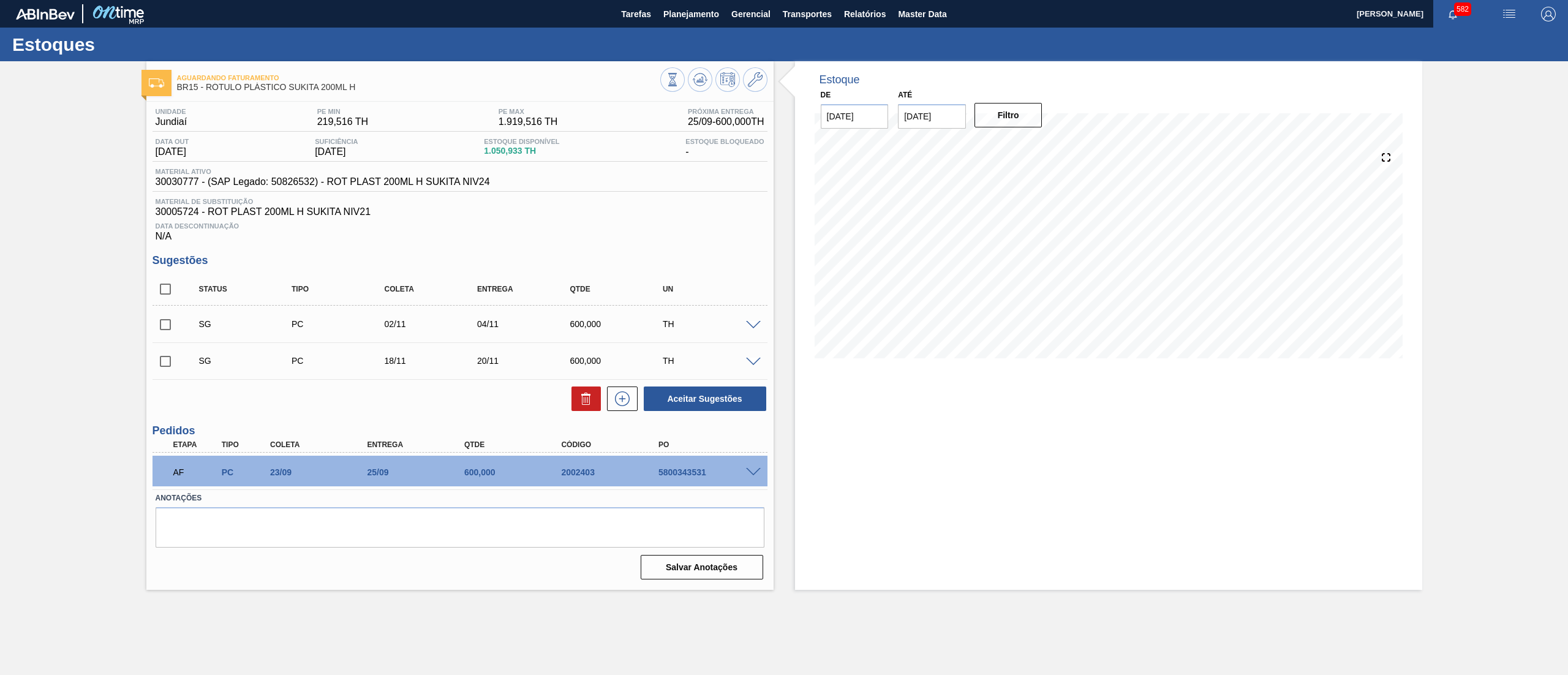
click at [924, 113] on input "01/11/2025" at bounding box center [932, 117] width 68 height 25
click at [1031, 261] on div "29" at bounding box center [1032, 264] width 17 height 17
type input "29/11/2025"
click at [1018, 109] on button "Filtro" at bounding box center [1008, 115] width 68 height 25
click at [753, 325] on span at bounding box center [753, 325] width 15 height 9
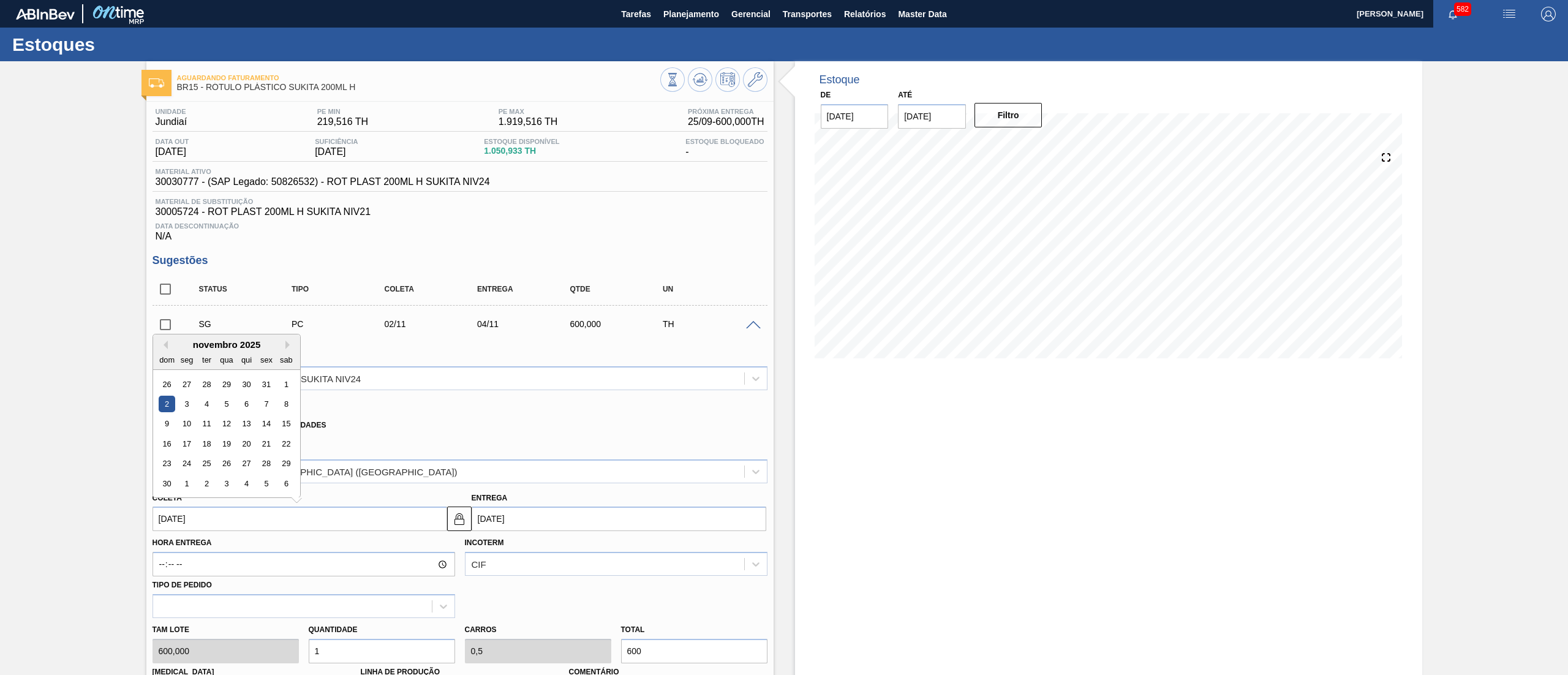
click at [248, 514] on input "02/11/2025" at bounding box center [300, 519] width 295 height 25
click at [161, 345] on button "Previous Month" at bounding box center [164, 345] width 9 height 9
click at [184, 419] on div "13" at bounding box center [187, 424] width 17 height 17
type input "13/10/2025"
type input "15/10/2025"
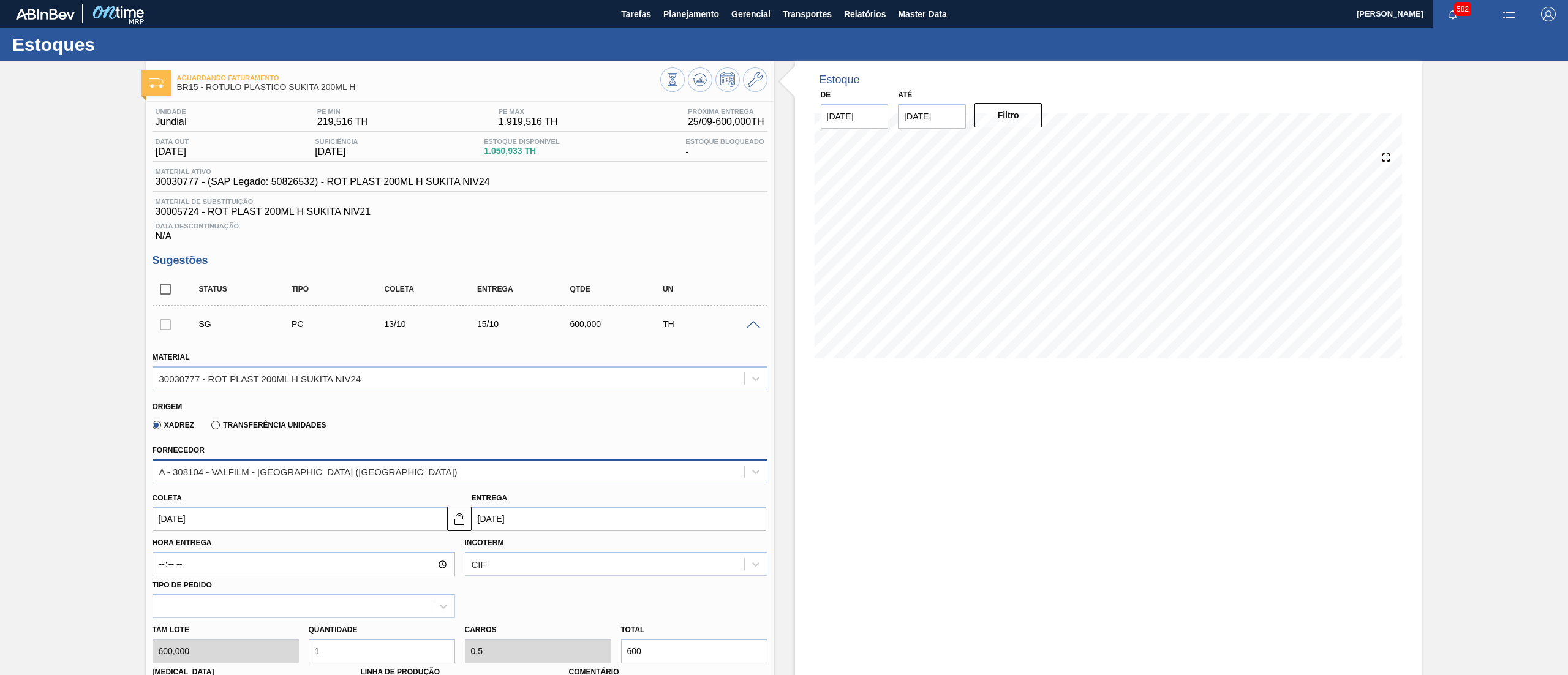
scroll to position [417, 0]
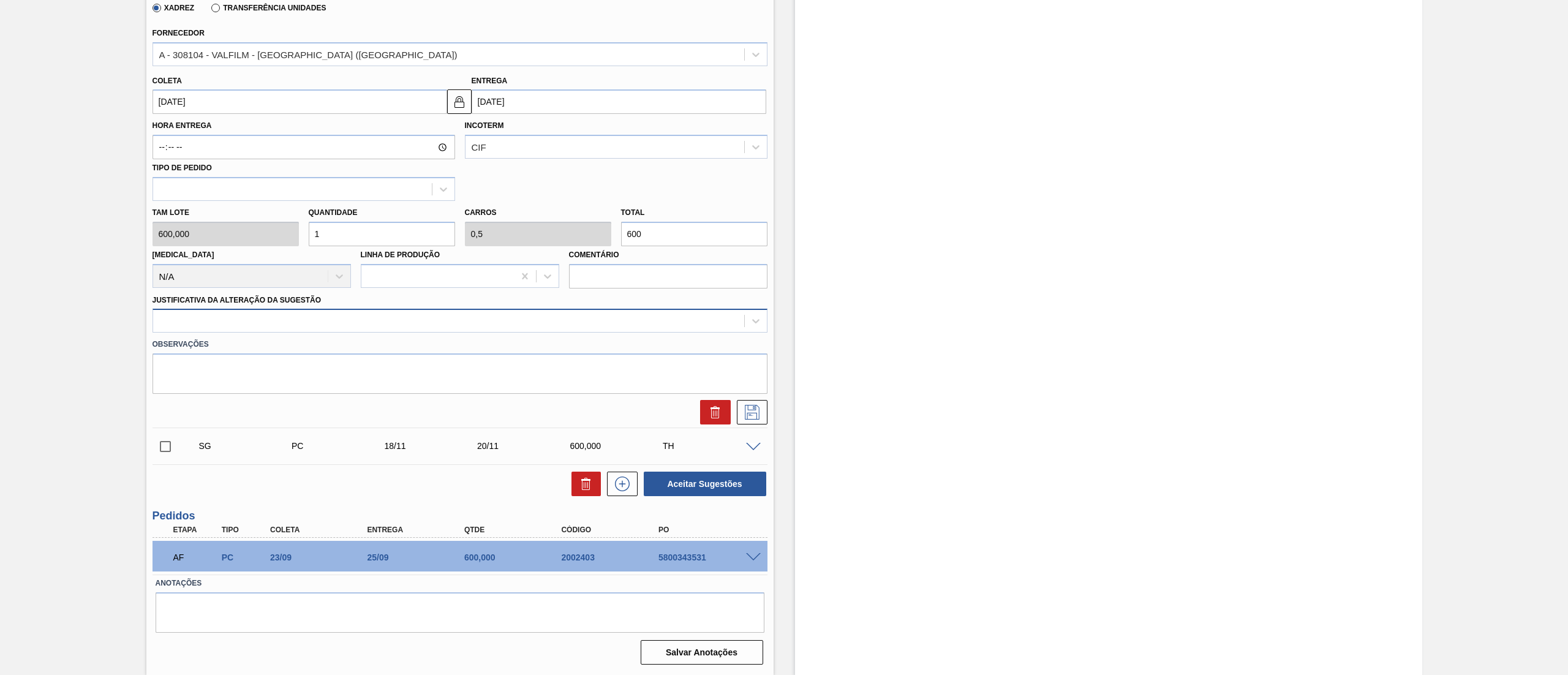
click at [346, 330] on div at bounding box center [448, 321] width 591 height 18
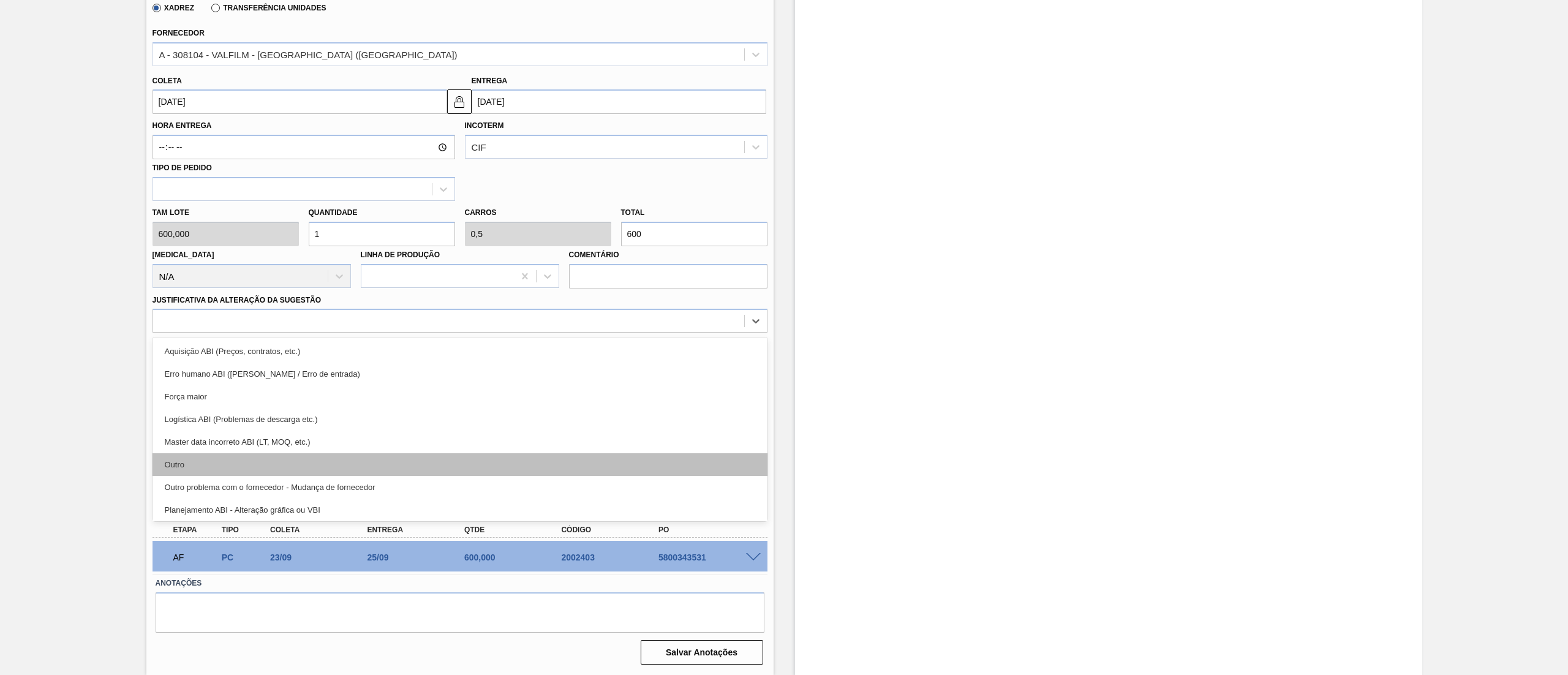
click at [290, 460] on div "Outro" at bounding box center [460, 464] width 615 height 23
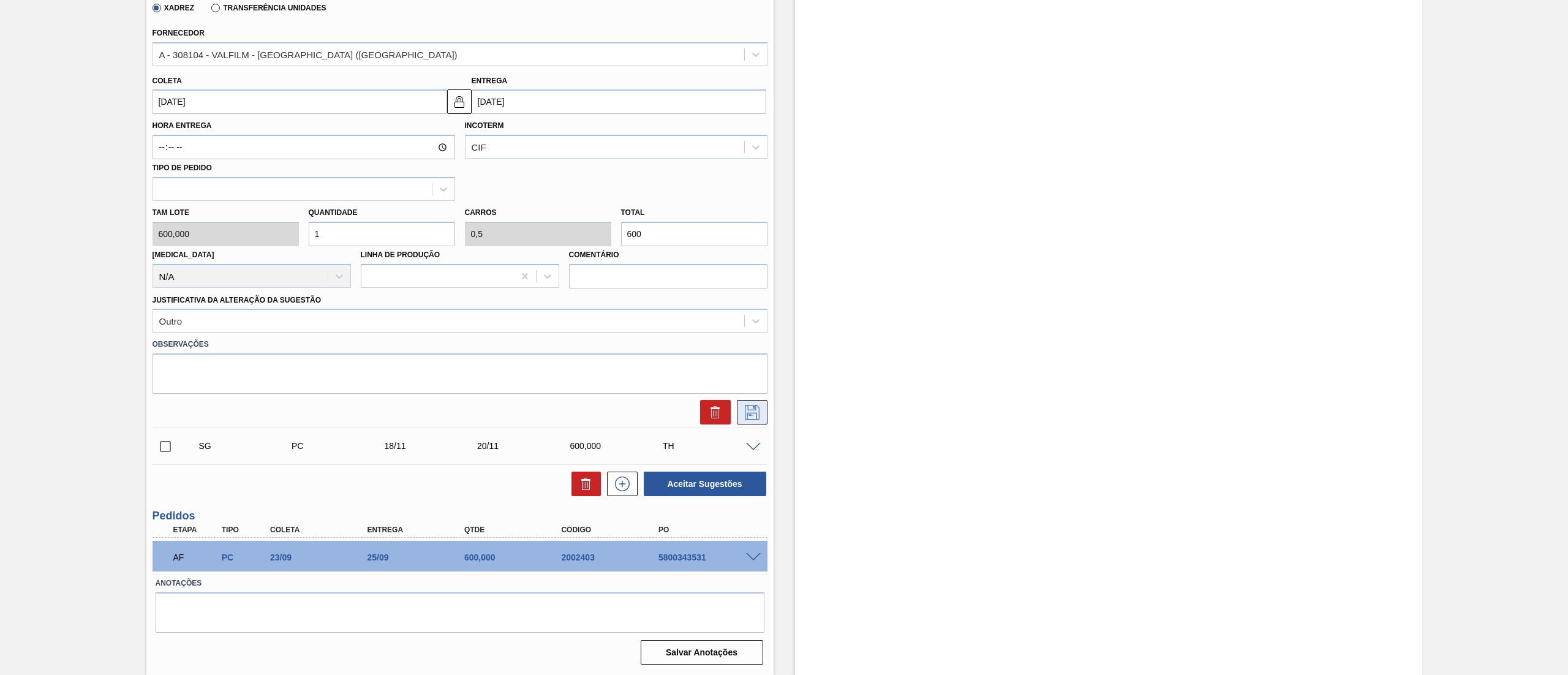
click at [761, 413] on button at bounding box center [752, 413] width 31 height 25
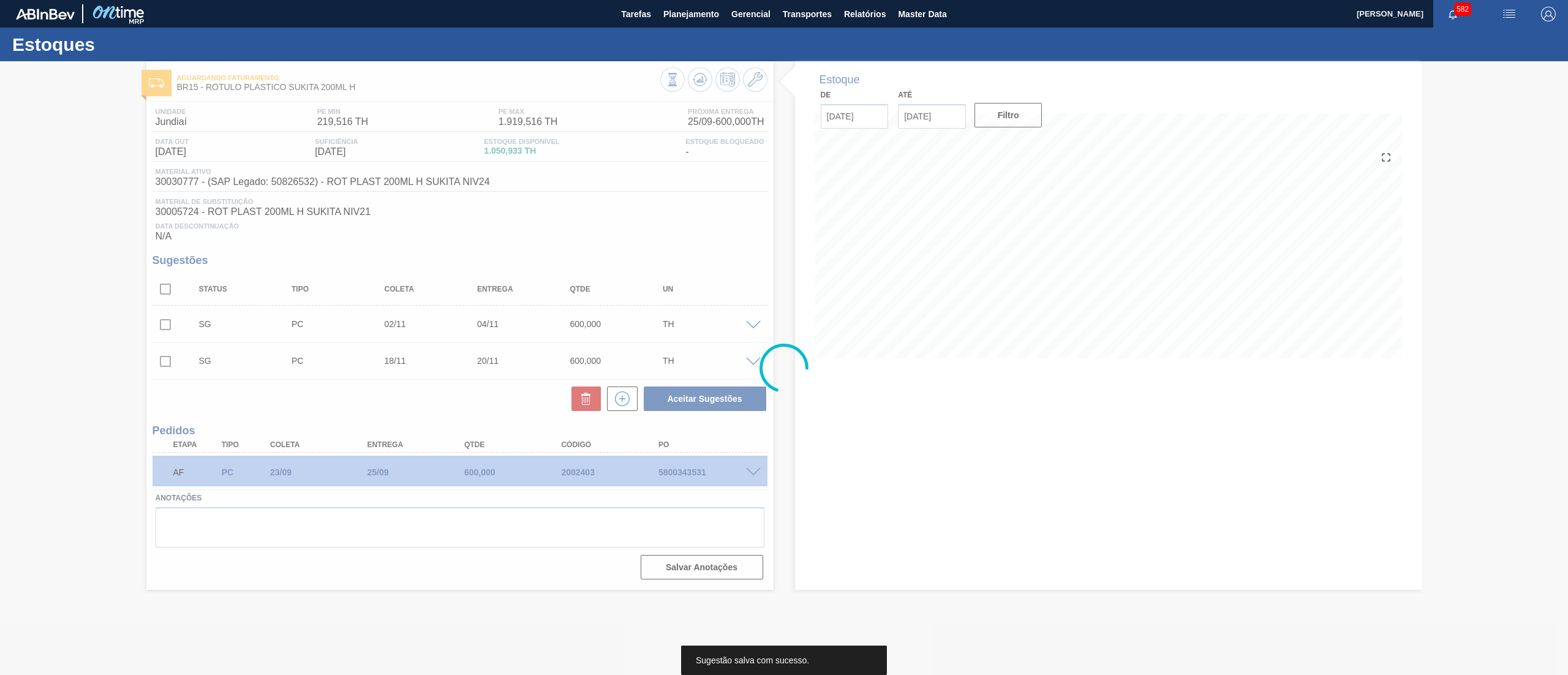
scroll to position [0, 0]
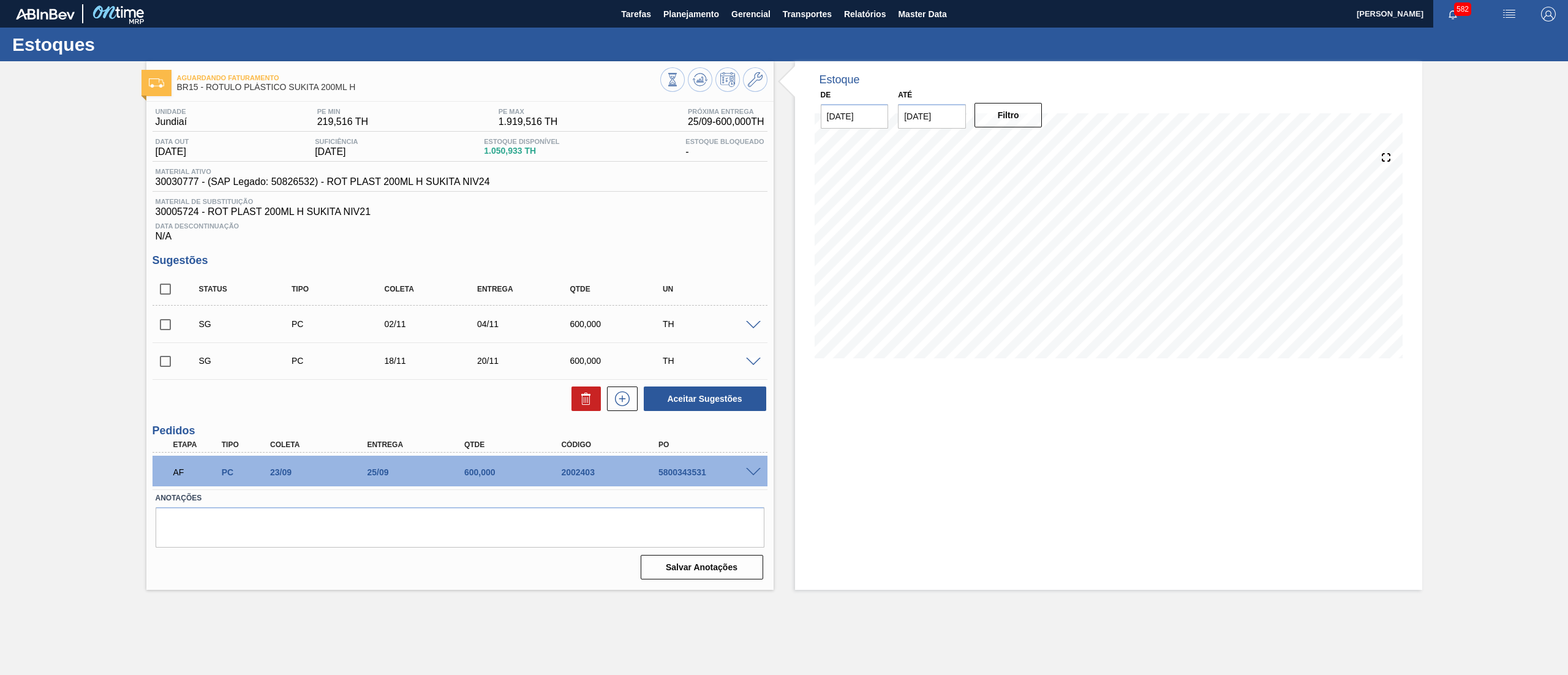
click at [756, 330] on span at bounding box center [753, 325] width 15 height 9
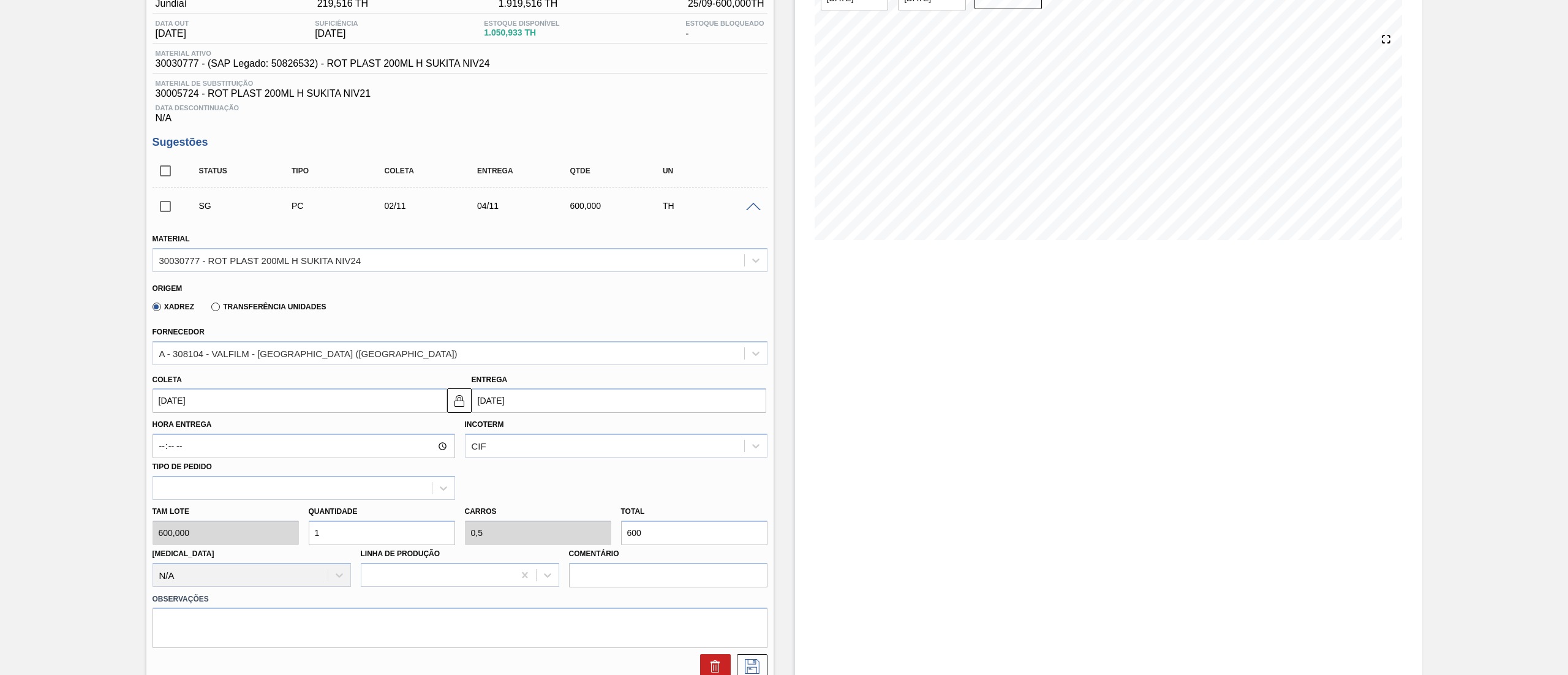
scroll to position [166, 0]
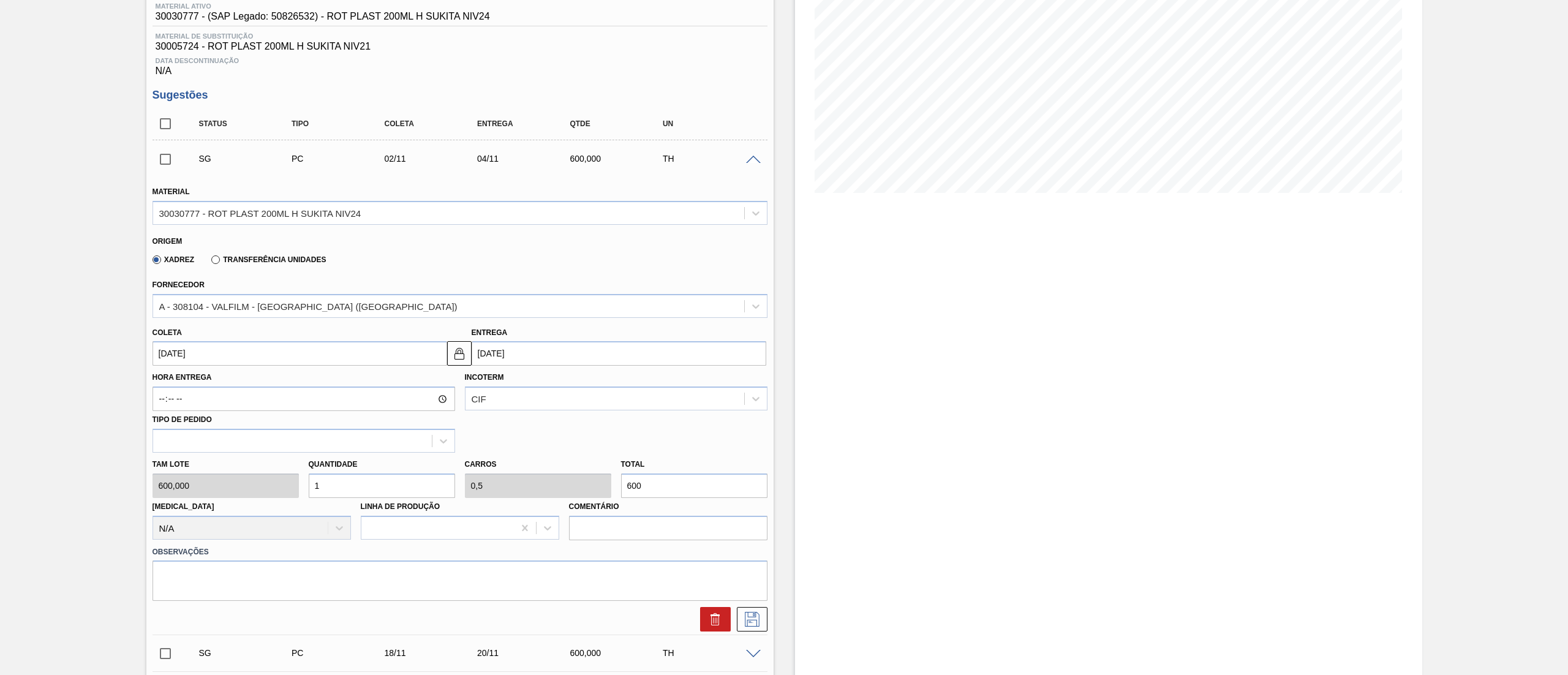
click at [317, 354] on input "02/11/2025" at bounding box center [300, 354] width 295 height 25
click at [165, 384] on button "Previous Month" at bounding box center [164, 383] width 9 height 9
click at [187, 459] on div "13" at bounding box center [187, 462] width 17 height 17
type input "13/10/2025"
type input "15/10/2025"
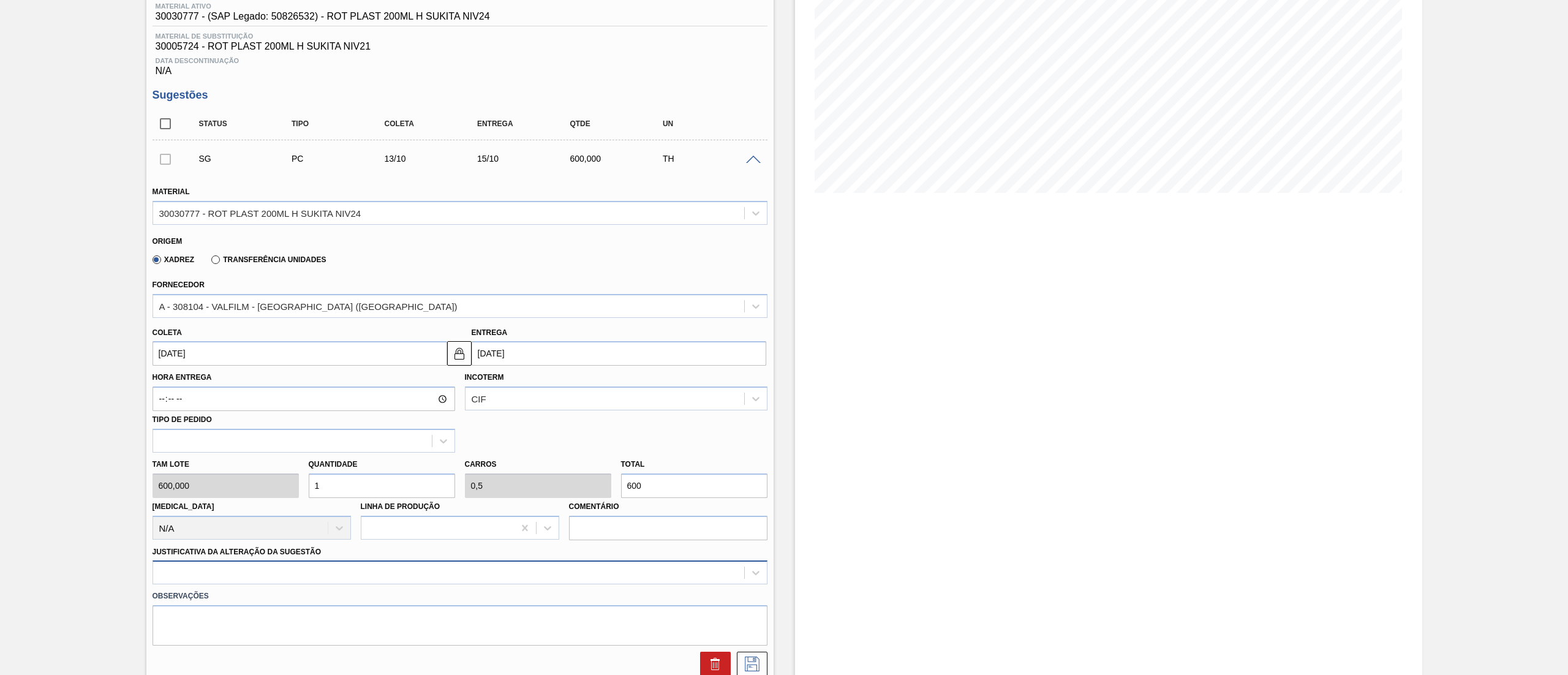
click at [327, 574] on div at bounding box center [460, 572] width 615 height 24
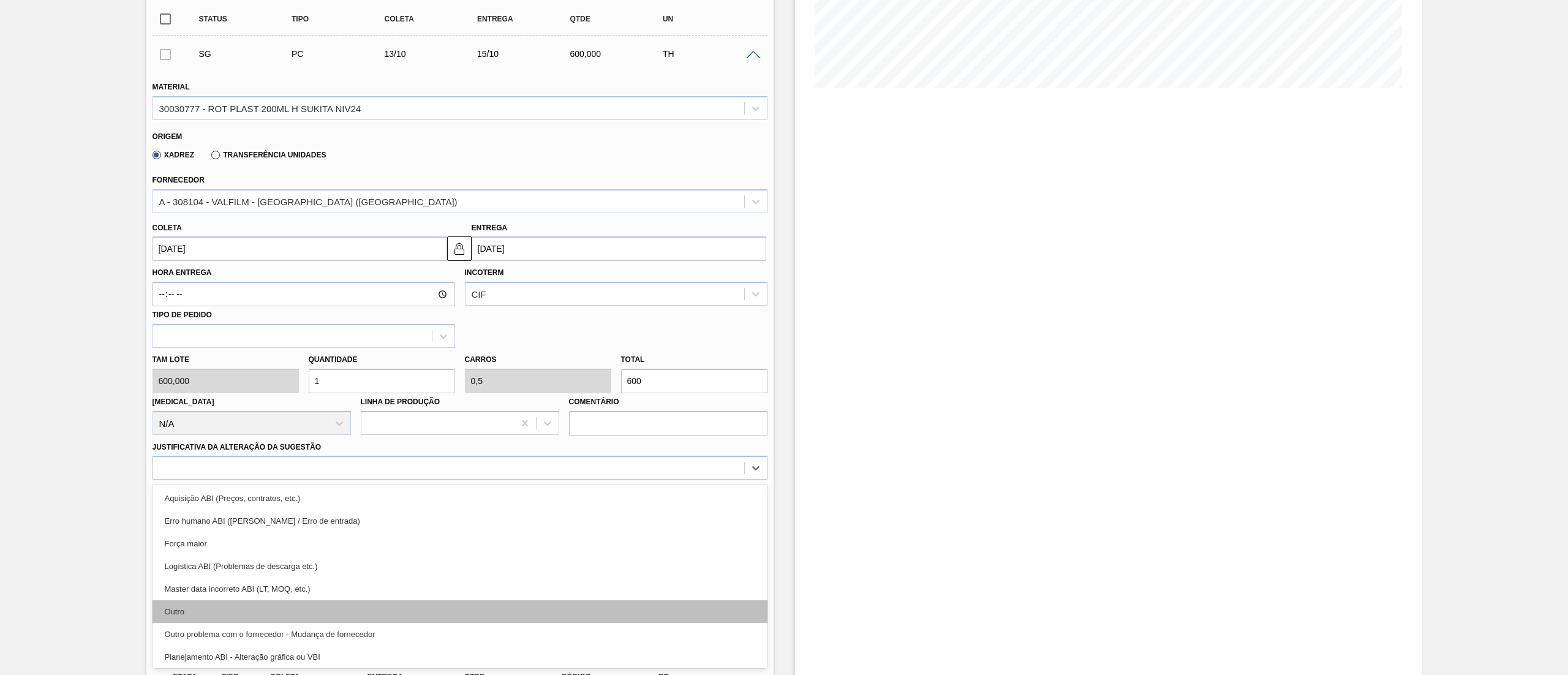
click at [300, 623] on div "Outro" at bounding box center [460, 611] width 615 height 23
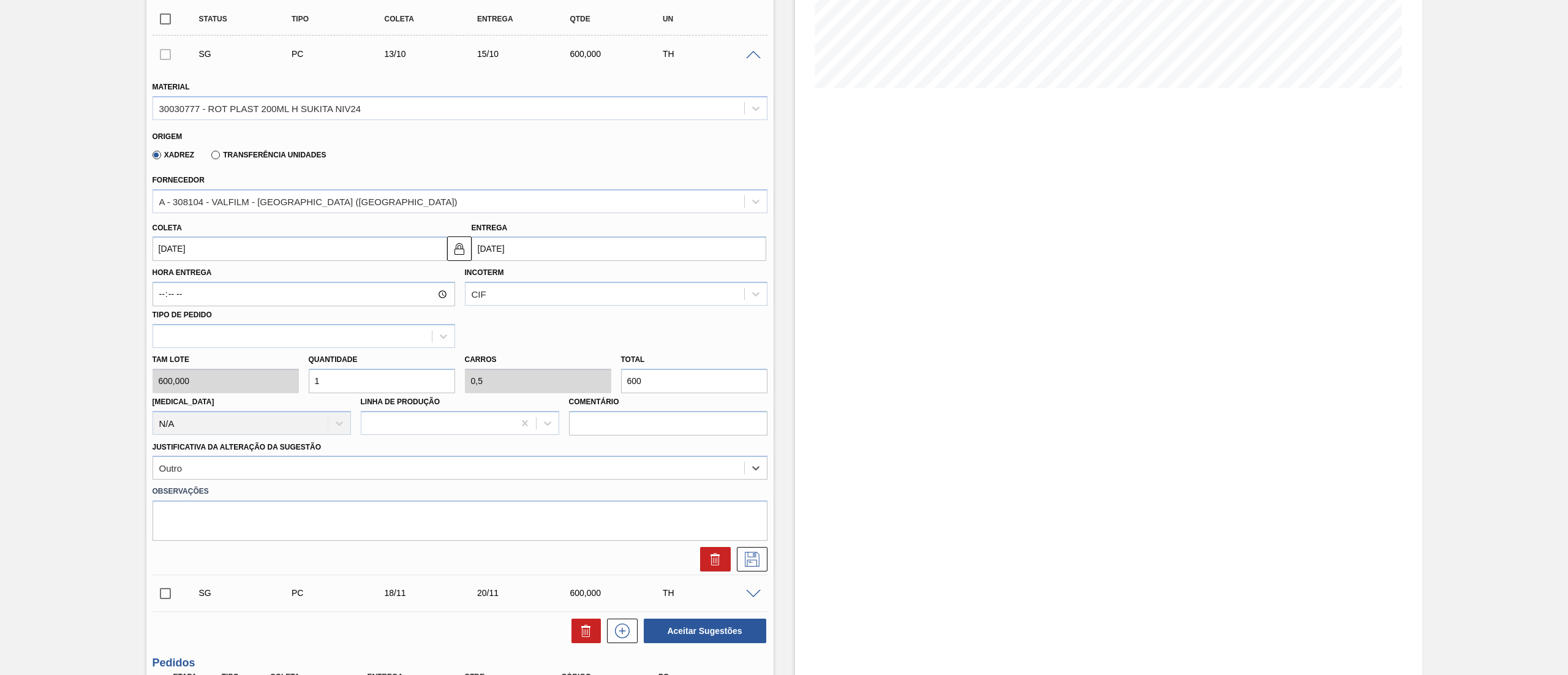
click at [233, 369] on div "Tam lote 600,000 Quantidade 1 Carros 0,5 Total 600 Doca N/A Linha de Produção C…" at bounding box center [460, 392] width 625 height 88
type input "2"
type input "1"
type input "1.200"
click at [223, 372] on div "Tam lote 600,000 Quantidade 2 Carros 1 Total 1.200 Doca N/A Linha de Produção C…" at bounding box center [460, 392] width 625 height 88
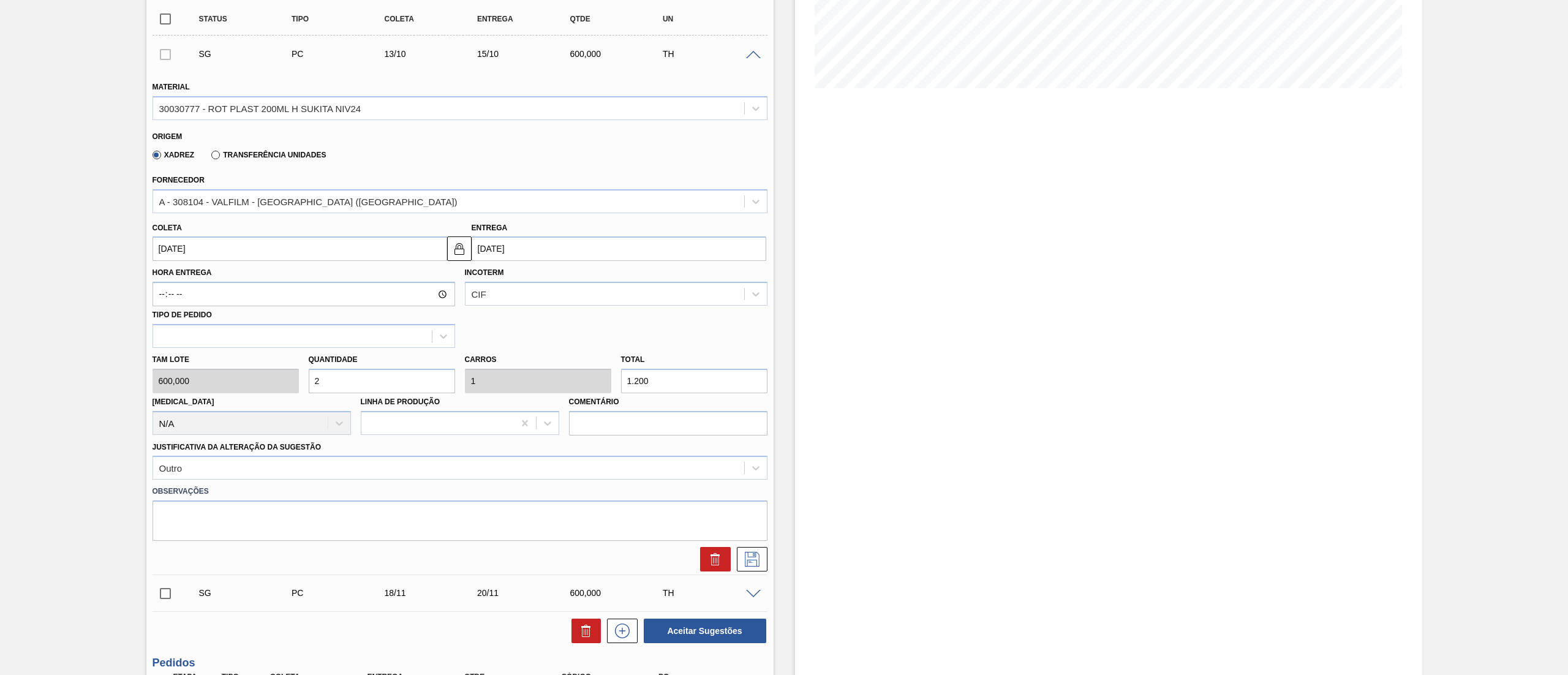
type input "1"
type input "0,5"
type input "600"
type input "1,8"
type input "0,9"
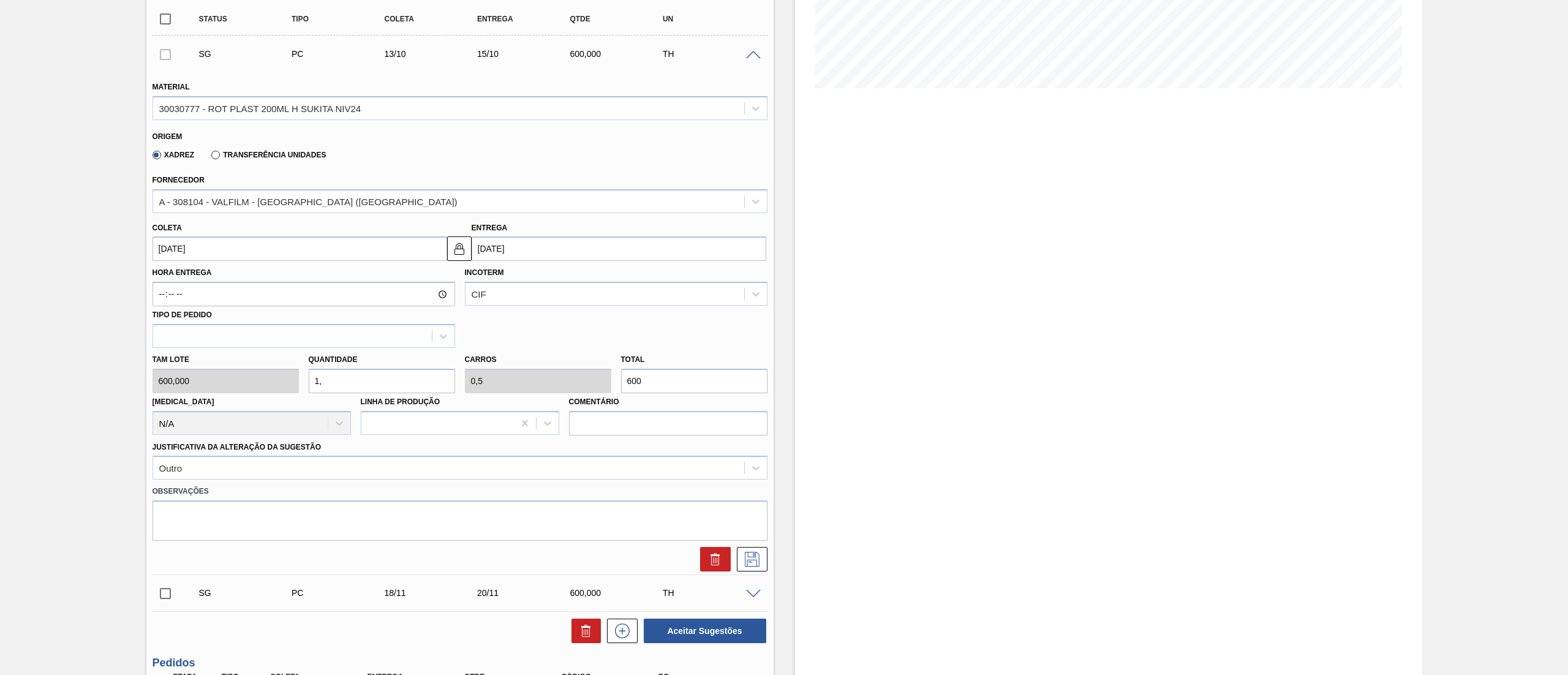
type input "1.080"
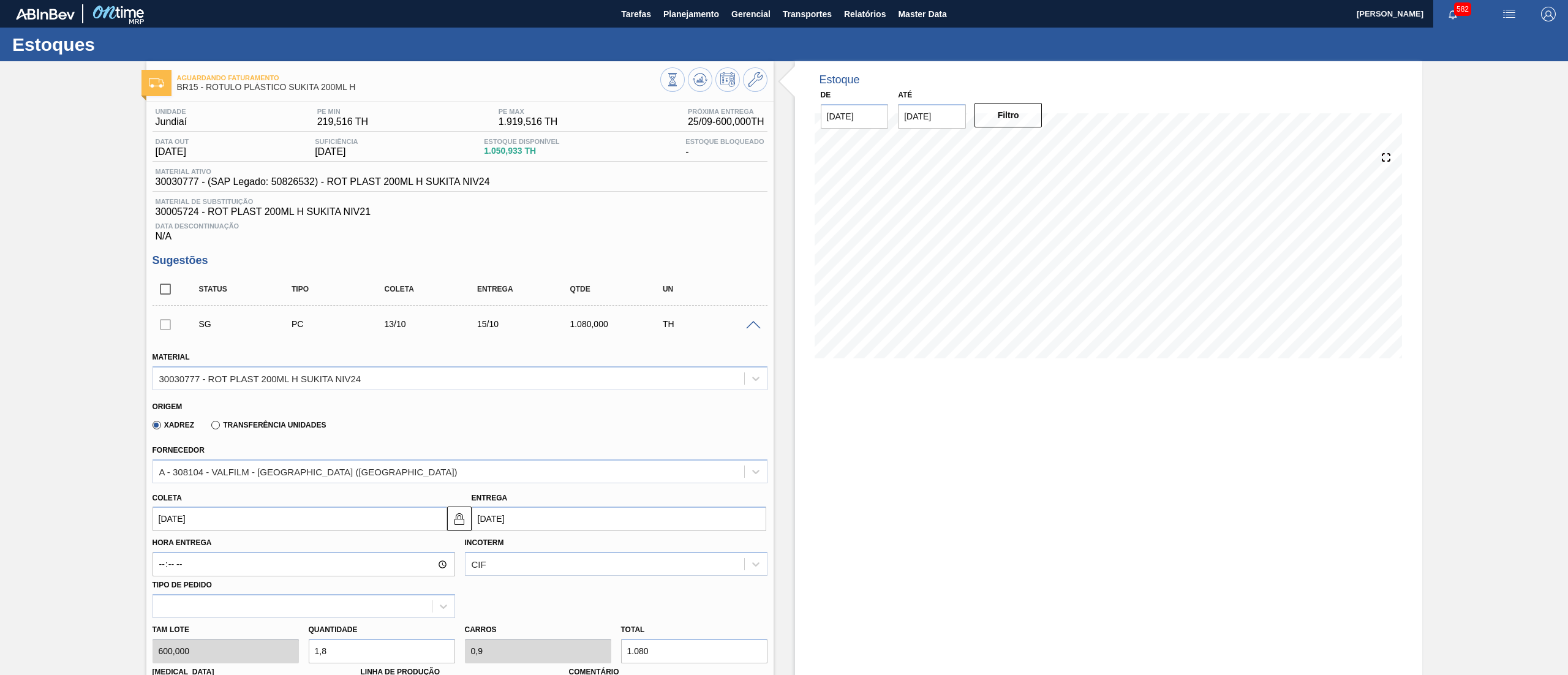
scroll to position [417, 0]
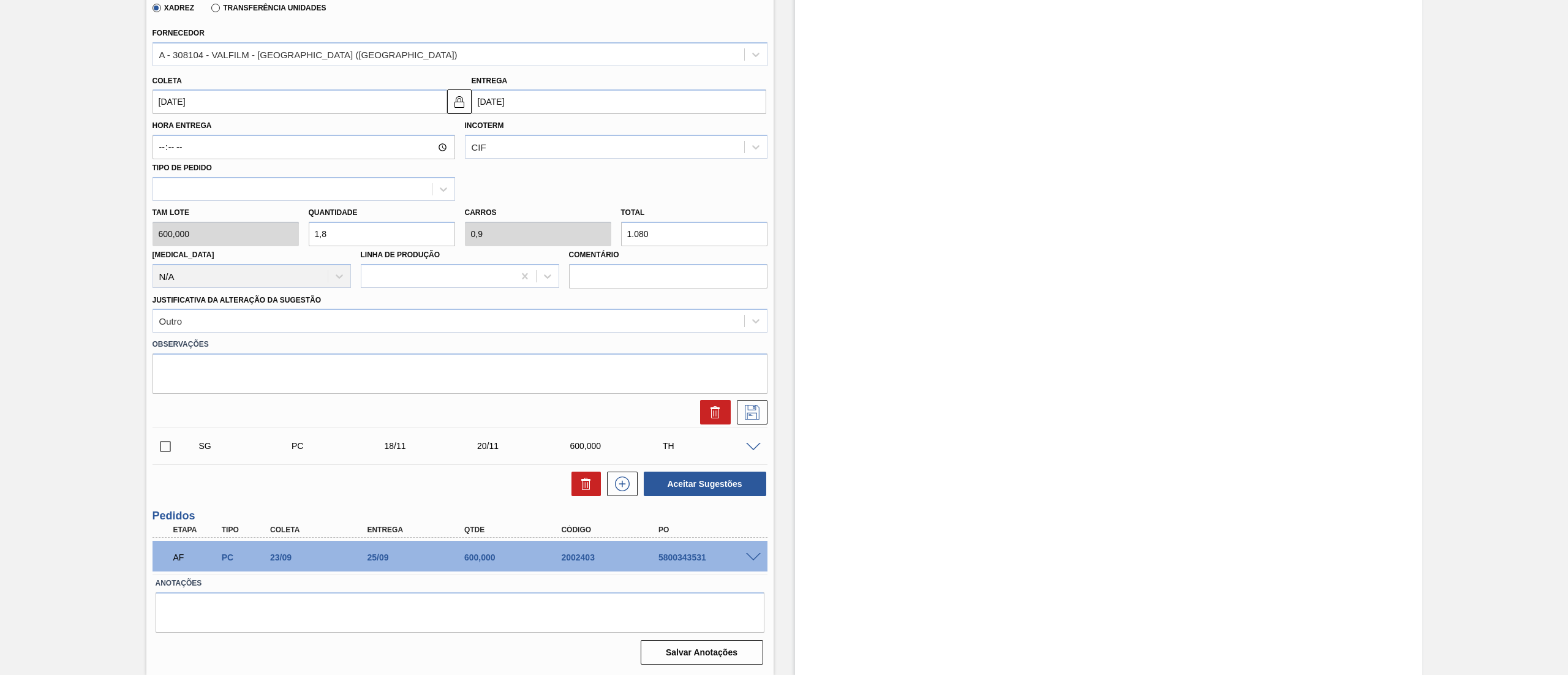
drag, startPoint x: 340, startPoint y: 230, endPoint x: 322, endPoint y: 230, distance: 18.0
click at [322, 230] on input "1,8" at bounding box center [382, 234] width 146 height 25
type input "1,6"
type input "0,8"
type input "960"
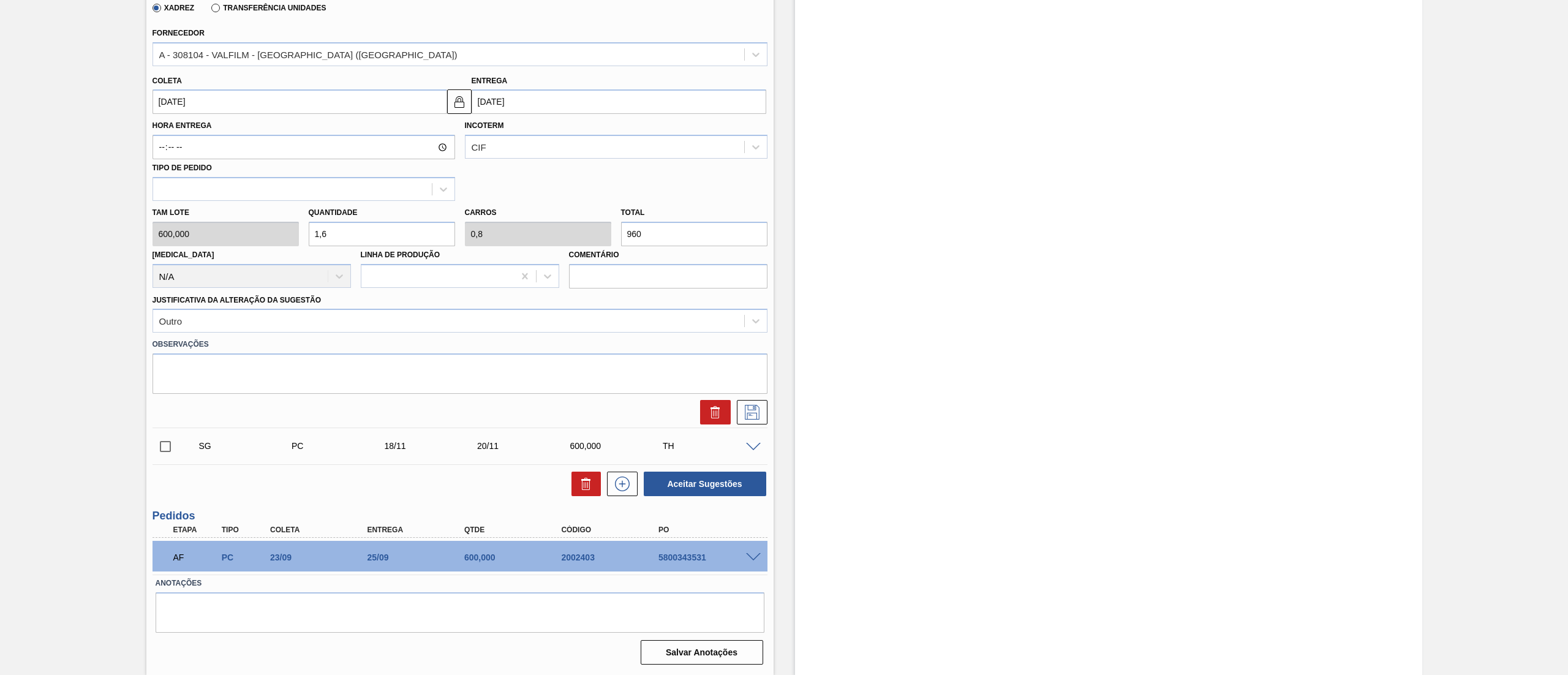
type input "1,"
type input "0,5"
type input "600"
type input "16"
type input "8"
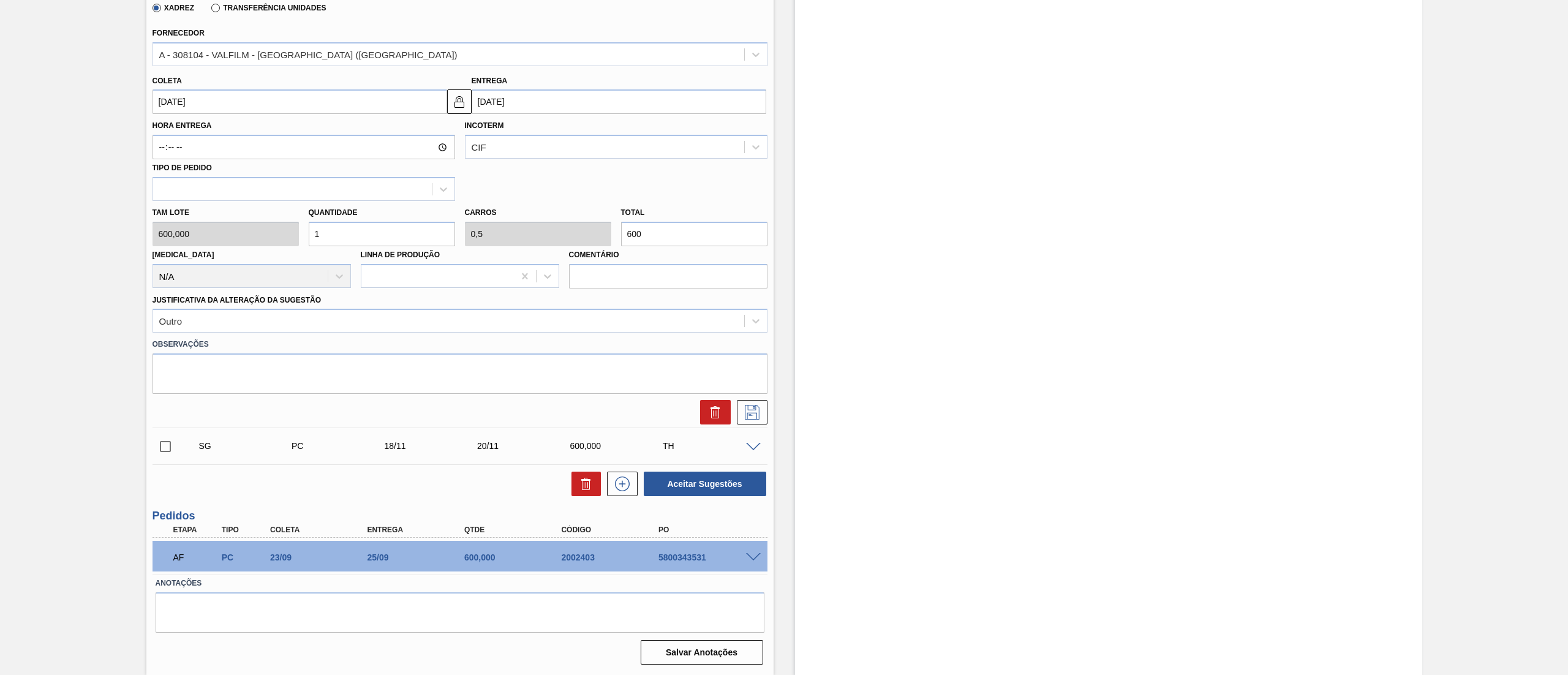
type input "9.600"
type input "1"
type input "0,5"
type input "600"
type input "15"
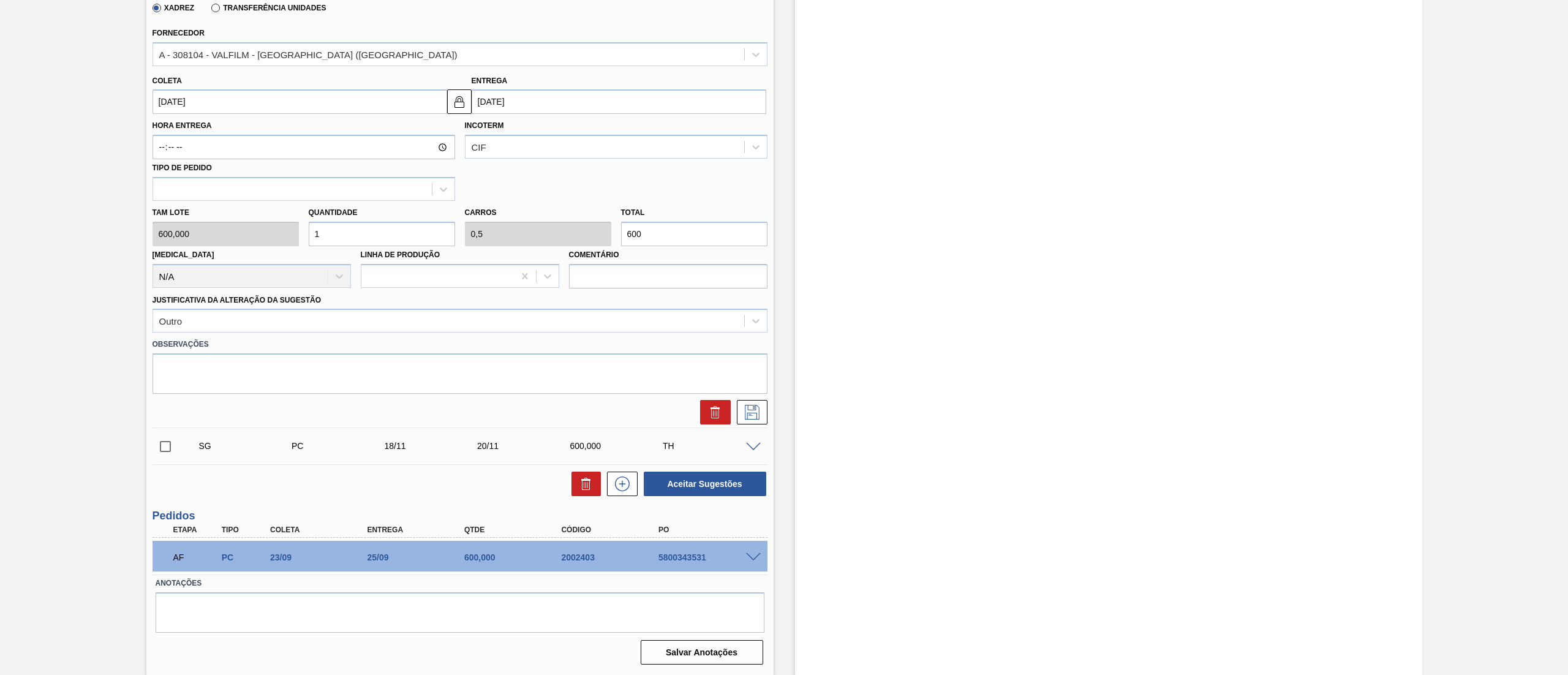
type input "7,5"
type input "9.000"
type input "1"
type input "0,5"
type input "600"
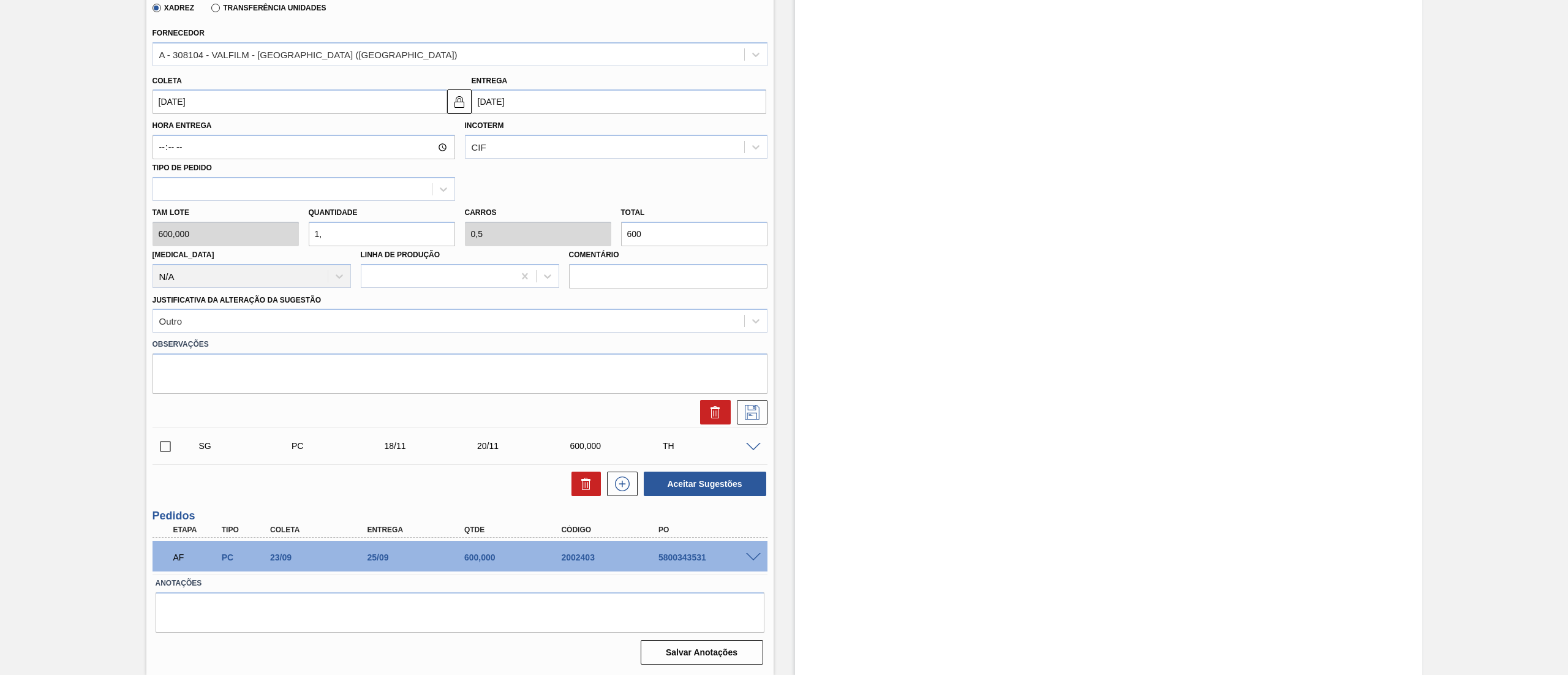
type input "1,4"
type input "0,7"
type input "840"
type input "1,4"
click at [760, 418] on icon at bounding box center [752, 413] width 20 height 15
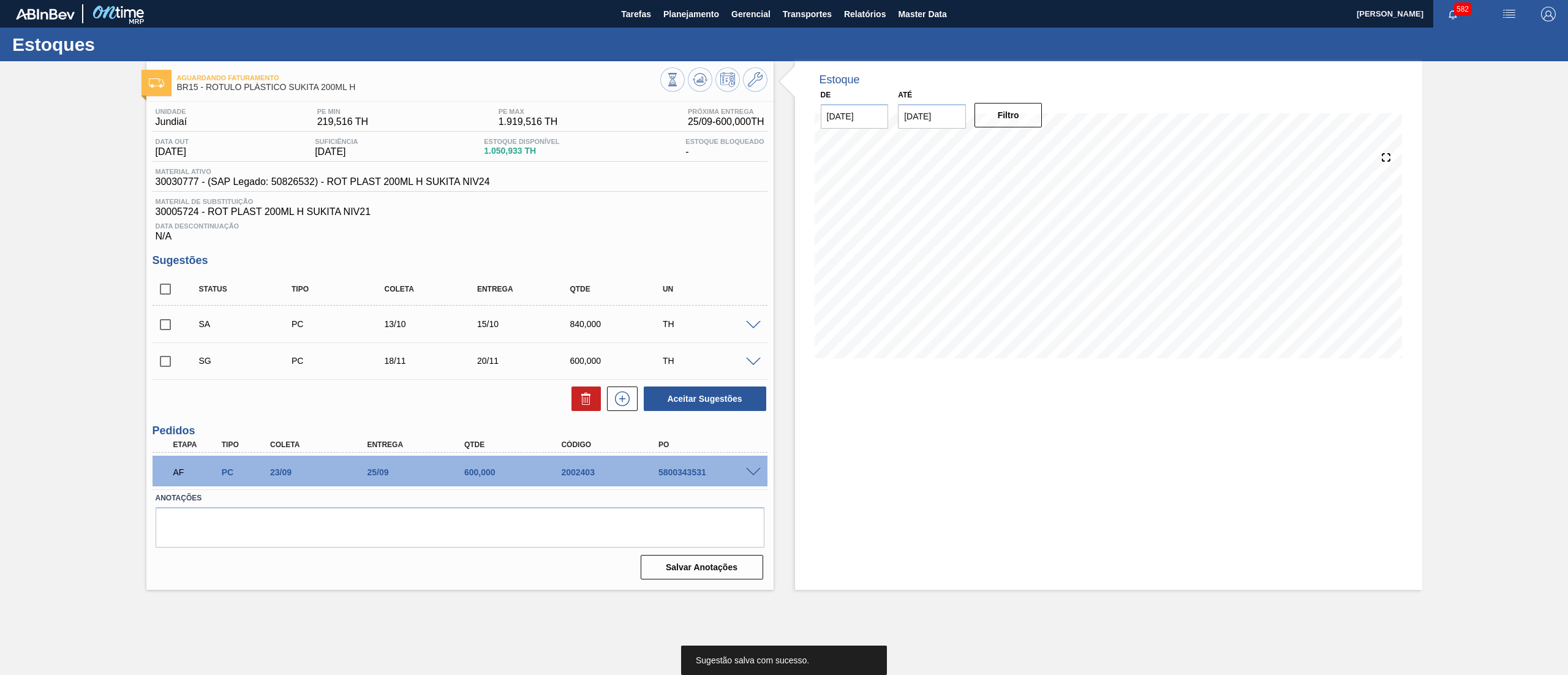
scroll to position [0, 0]
click at [172, 324] on input "checkbox" at bounding box center [166, 325] width 26 height 26
checkbox input "true"
click at [728, 401] on button "Aceitar Sugestões" at bounding box center [705, 399] width 122 height 25
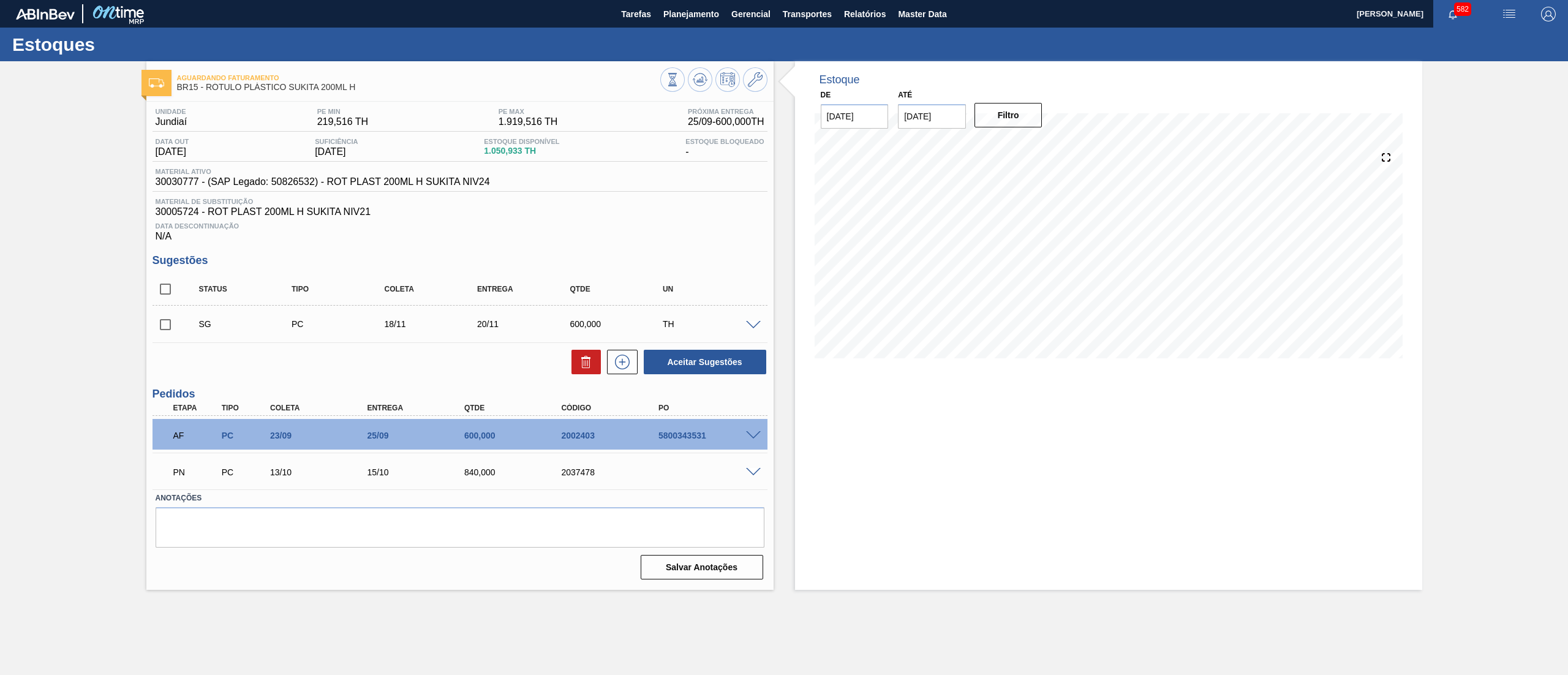
click at [175, 320] on input "checkbox" at bounding box center [166, 325] width 26 height 26
click at [577, 365] on button at bounding box center [586, 362] width 30 height 25
checkbox input "false"
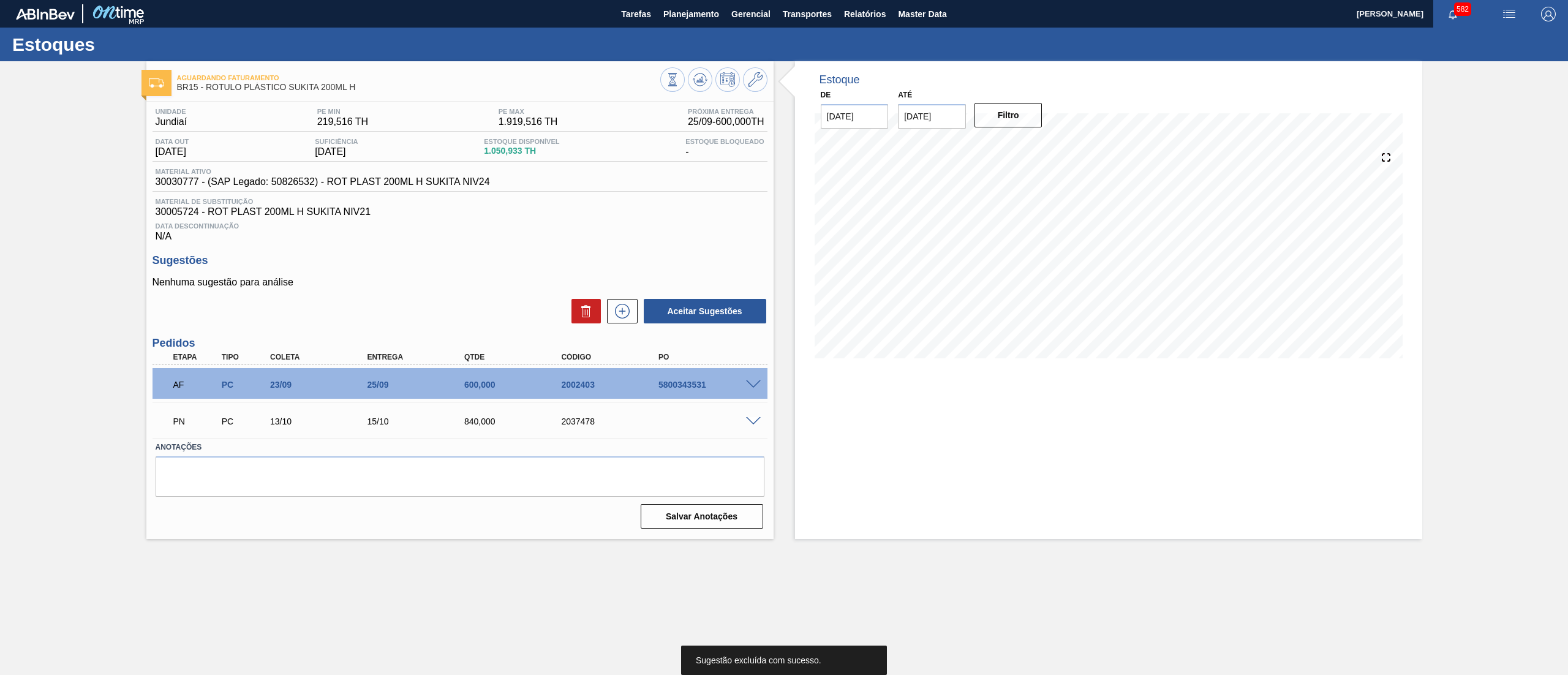
click at [713, 83] on div at bounding box center [714, 81] width 107 height 28
click at [701, 82] on icon at bounding box center [700, 79] width 8 height 6
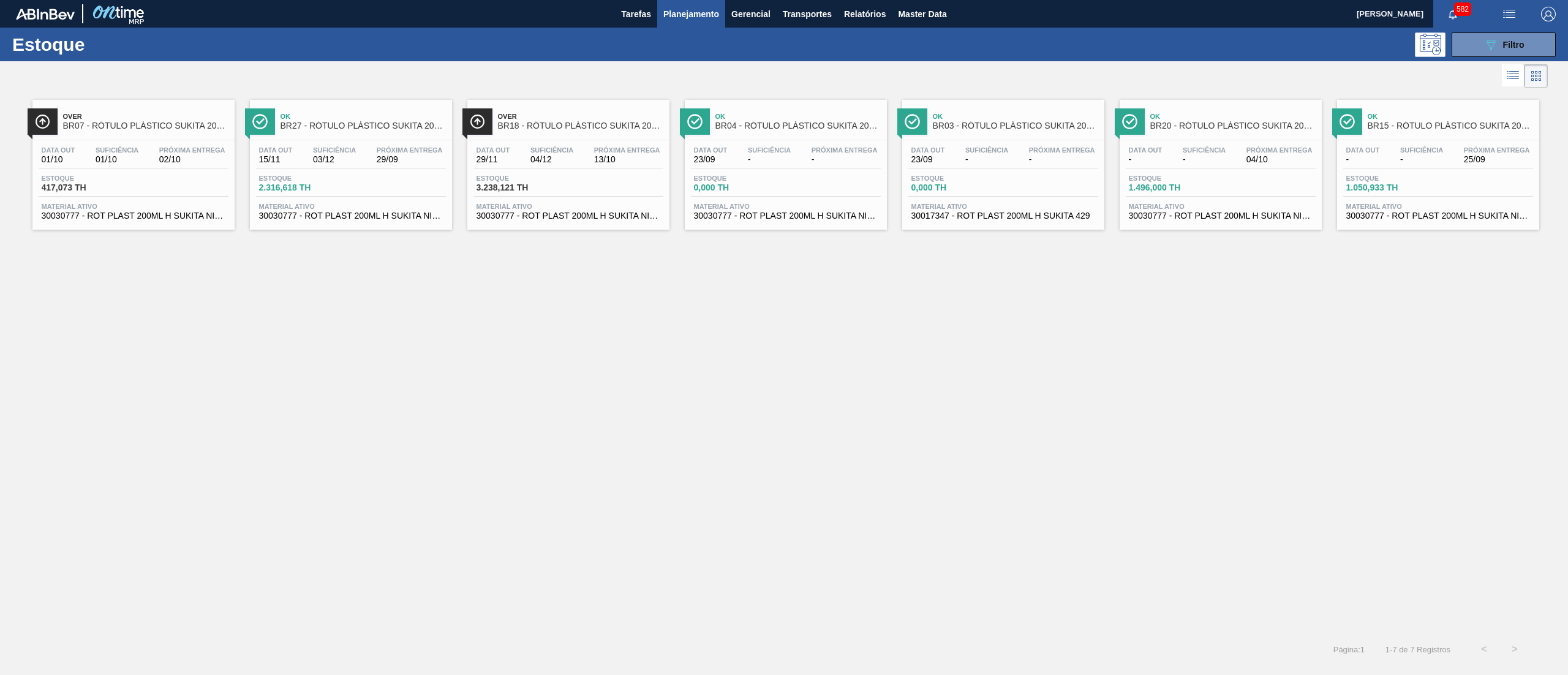
click at [820, 213] on span "30030777 - ROT PLAST 200ML H SUKITA NIV24" at bounding box center [786, 216] width 184 height 9
click at [702, 16] on span "Planejamento" at bounding box center [691, 14] width 56 height 15
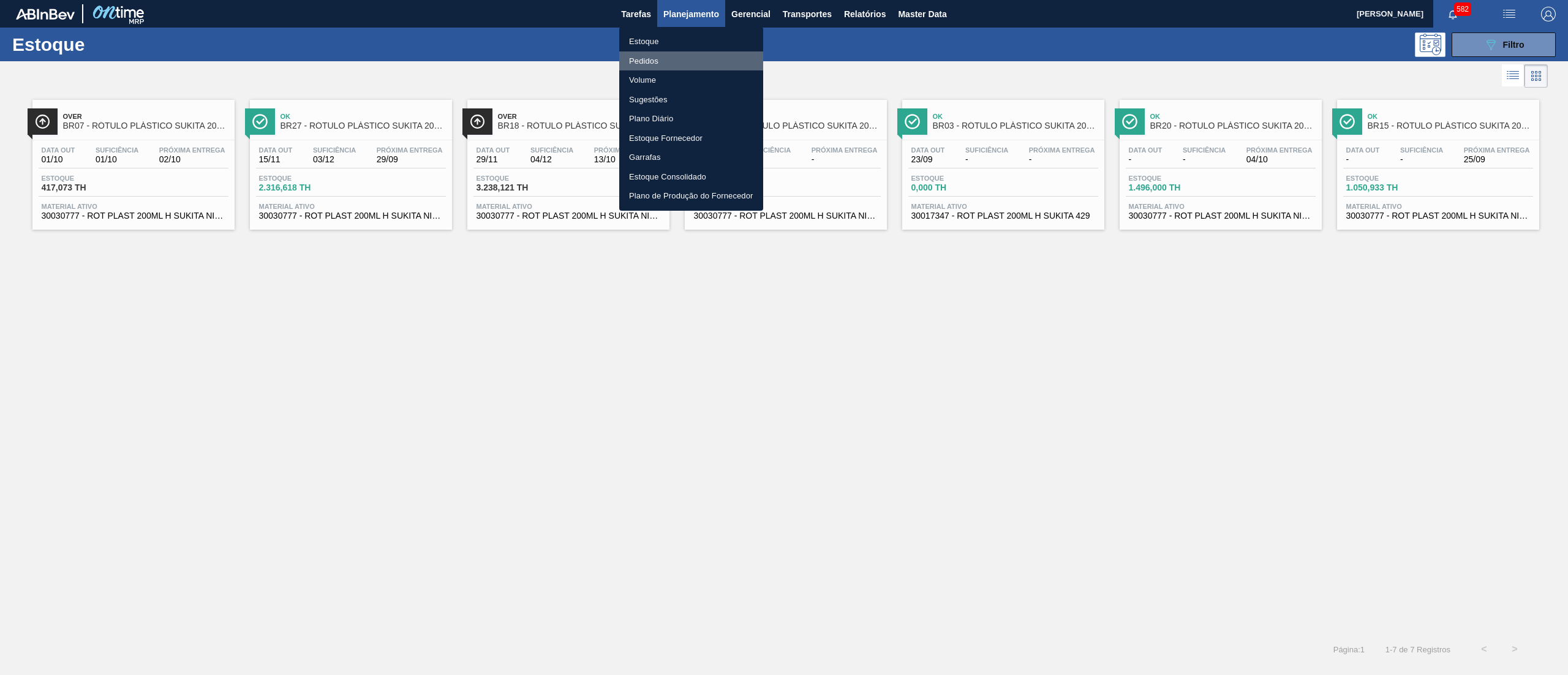
click at [667, 58] on li "Pedidos" at bounding box center [691, 61] width 144 height 20
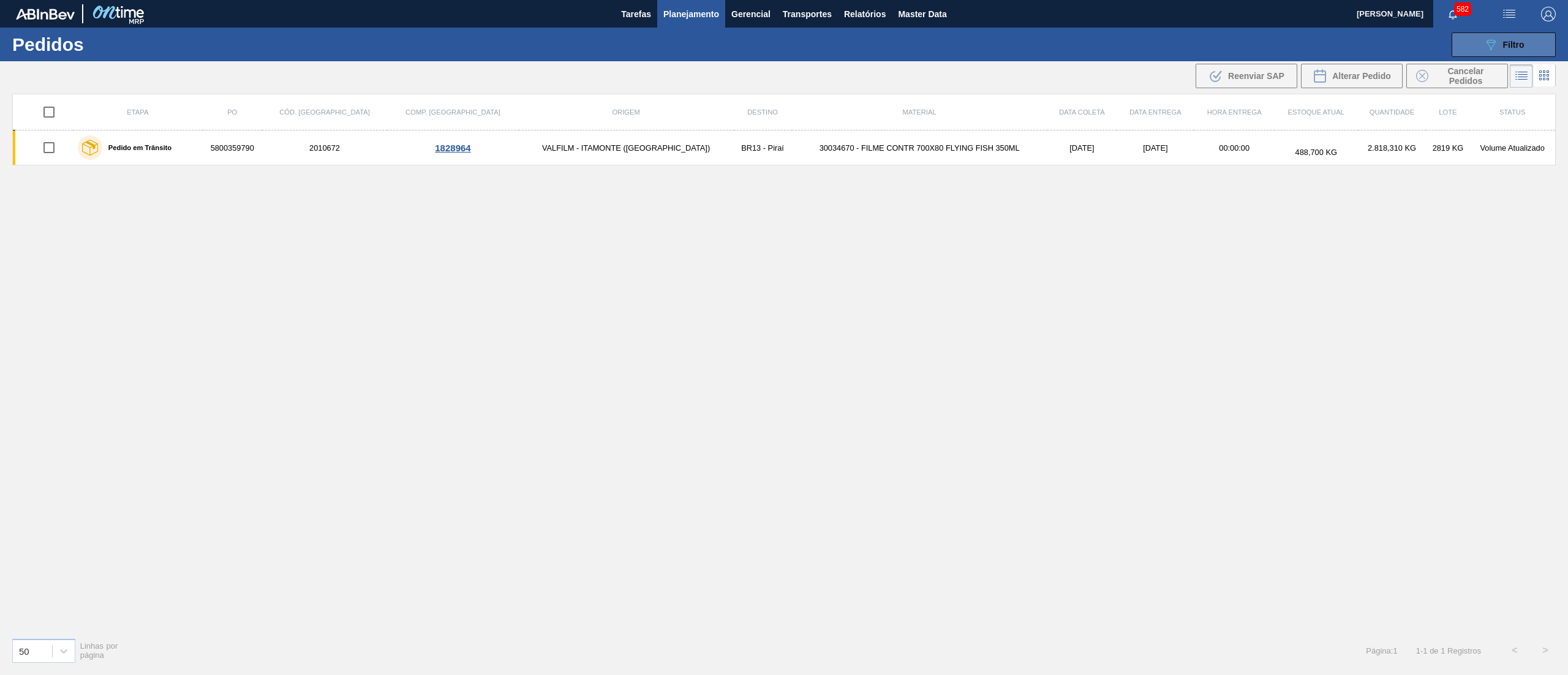
click at [1471, 50] on button "089F7B8B-B2A5-4AFE-B5C0-19BA573D28AC Filtro" at bounding box center [1504, 45] width 104 height 25
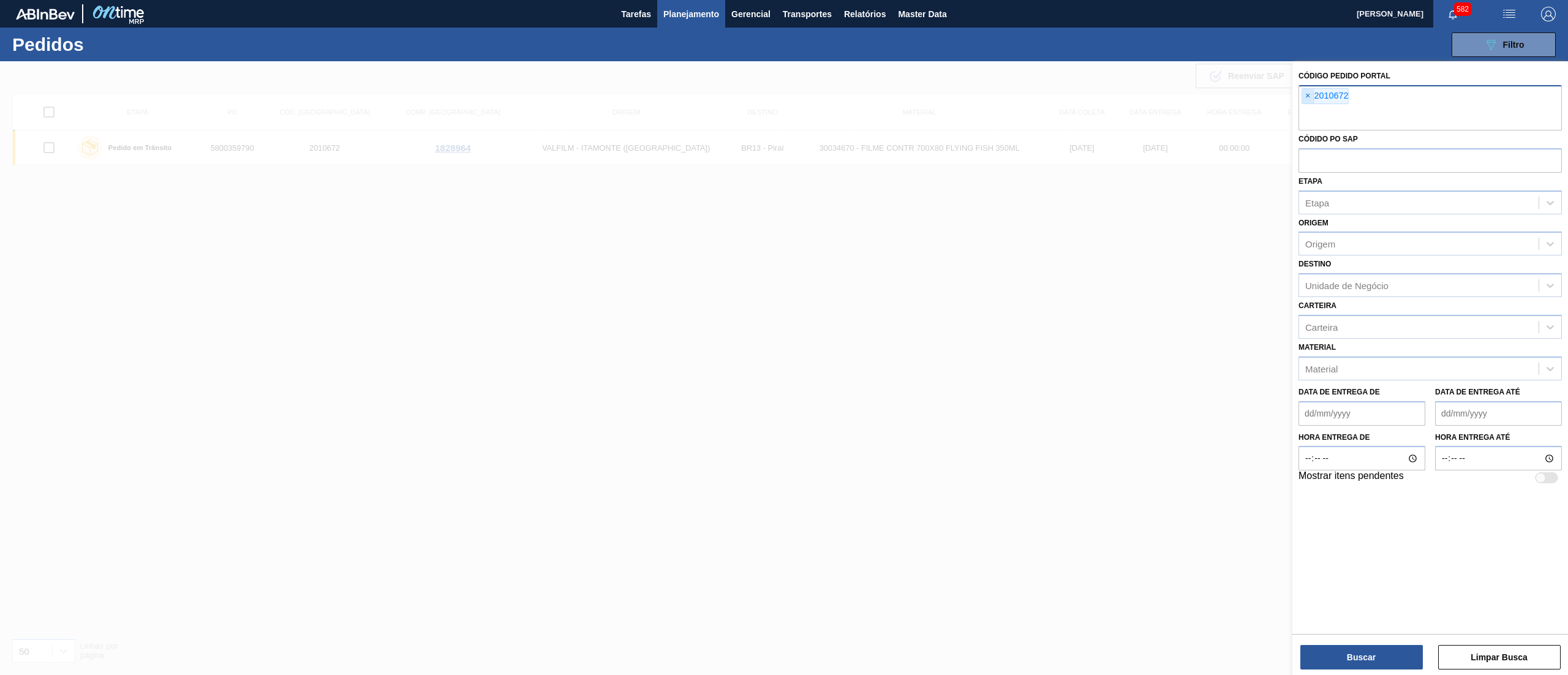
click at [1307, 99] on span "×" at bounding box center [1308, 96] width 12 height 15
paste input "2028401"
type input "2028401"
click at [1355, 665] on button "Buscar" at bounding box center [1362, 658] width 122 height 25
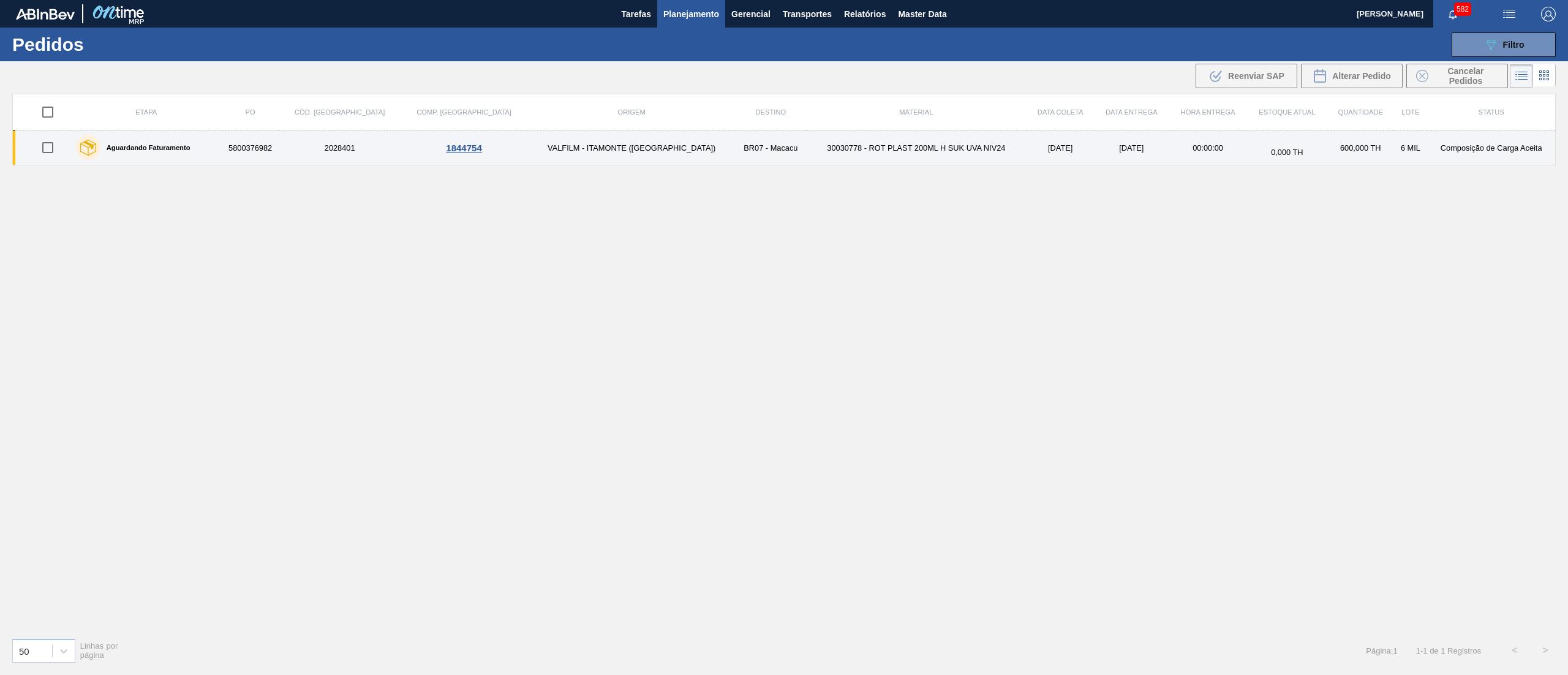
click at [806, 156] on td "30030778 - ROT PLAST 200ML H SUK UVA NIV24" at bounding box center [916, 148] width 221 height 35
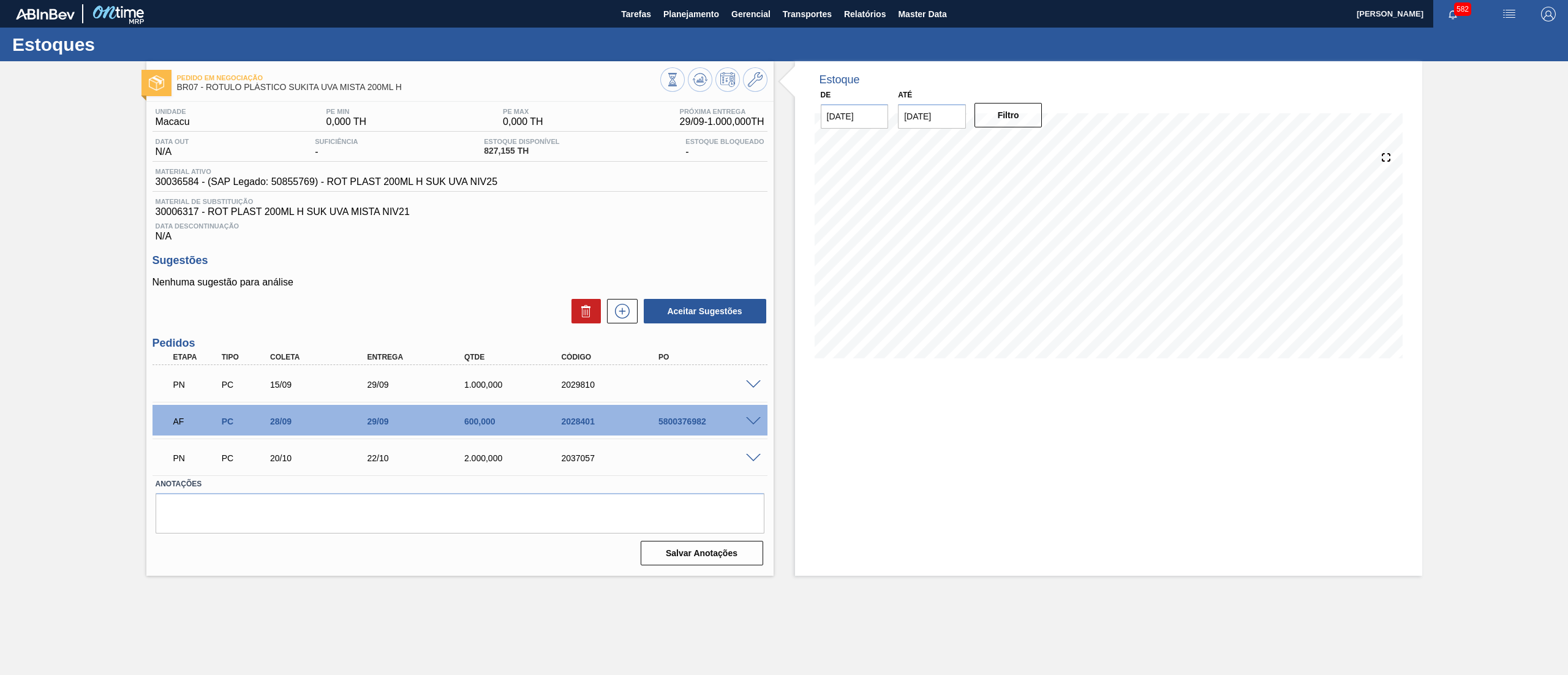
click at [747, 387] on span at bounding box center [753, 385] width 15 height 9
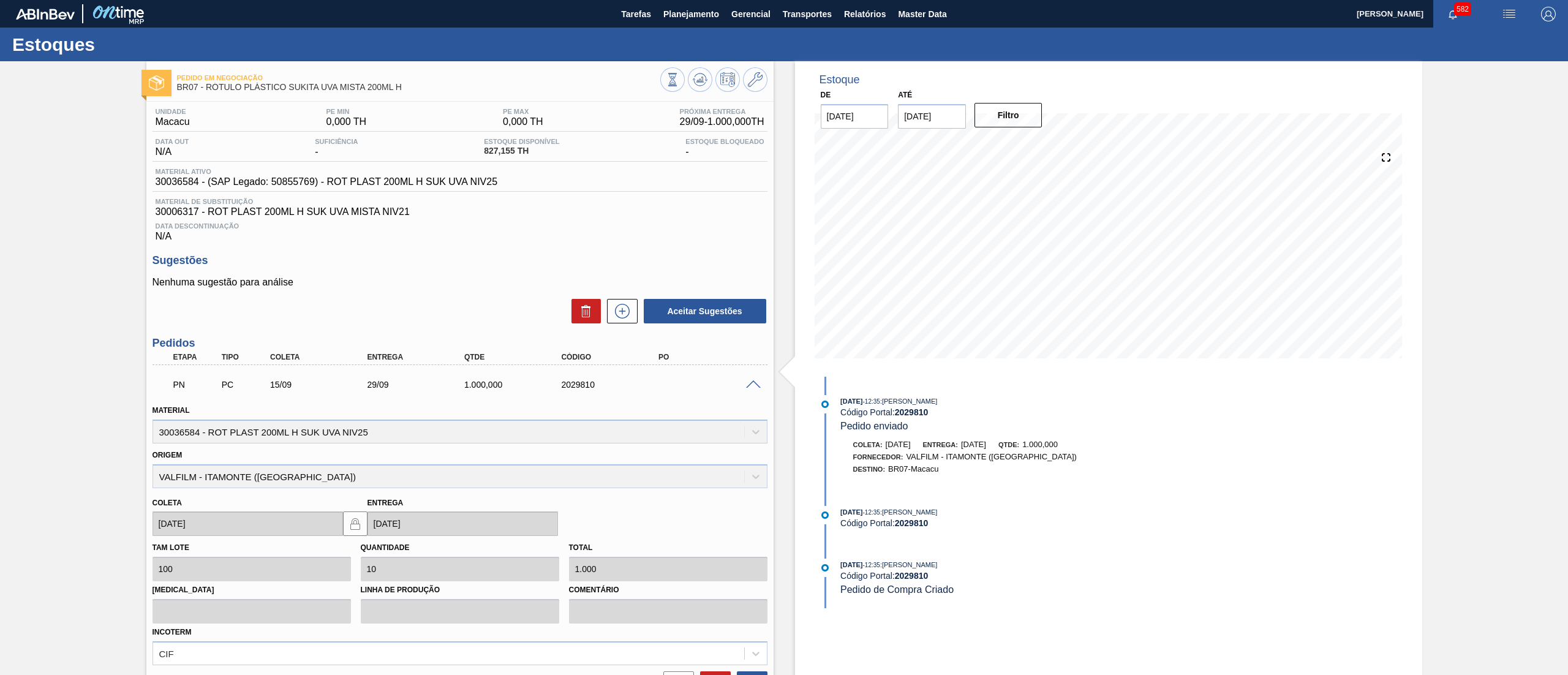
click at [747, 387] on span at bounding box center [753, 385] width 15 height 9
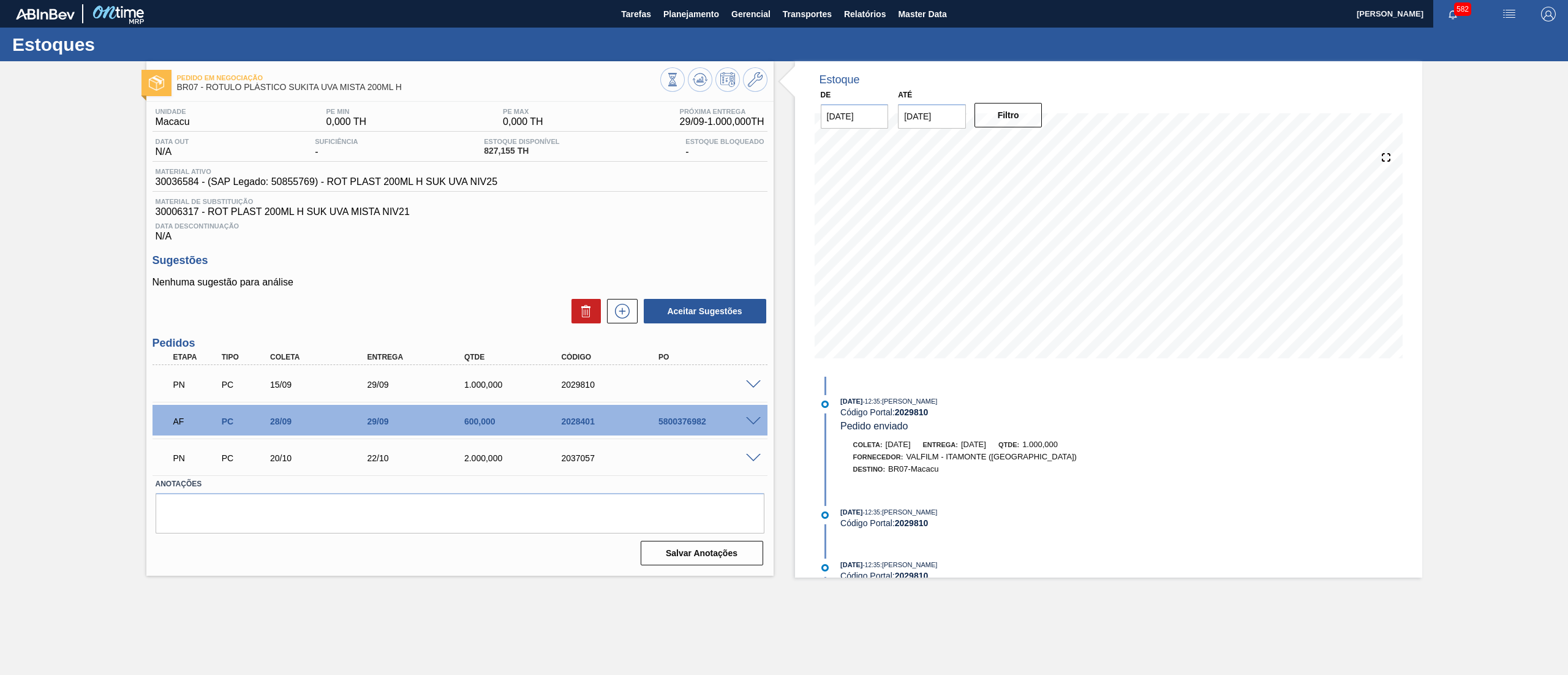
click at [757, 457] on span at bounding box center [753, 458] width 15 height 9
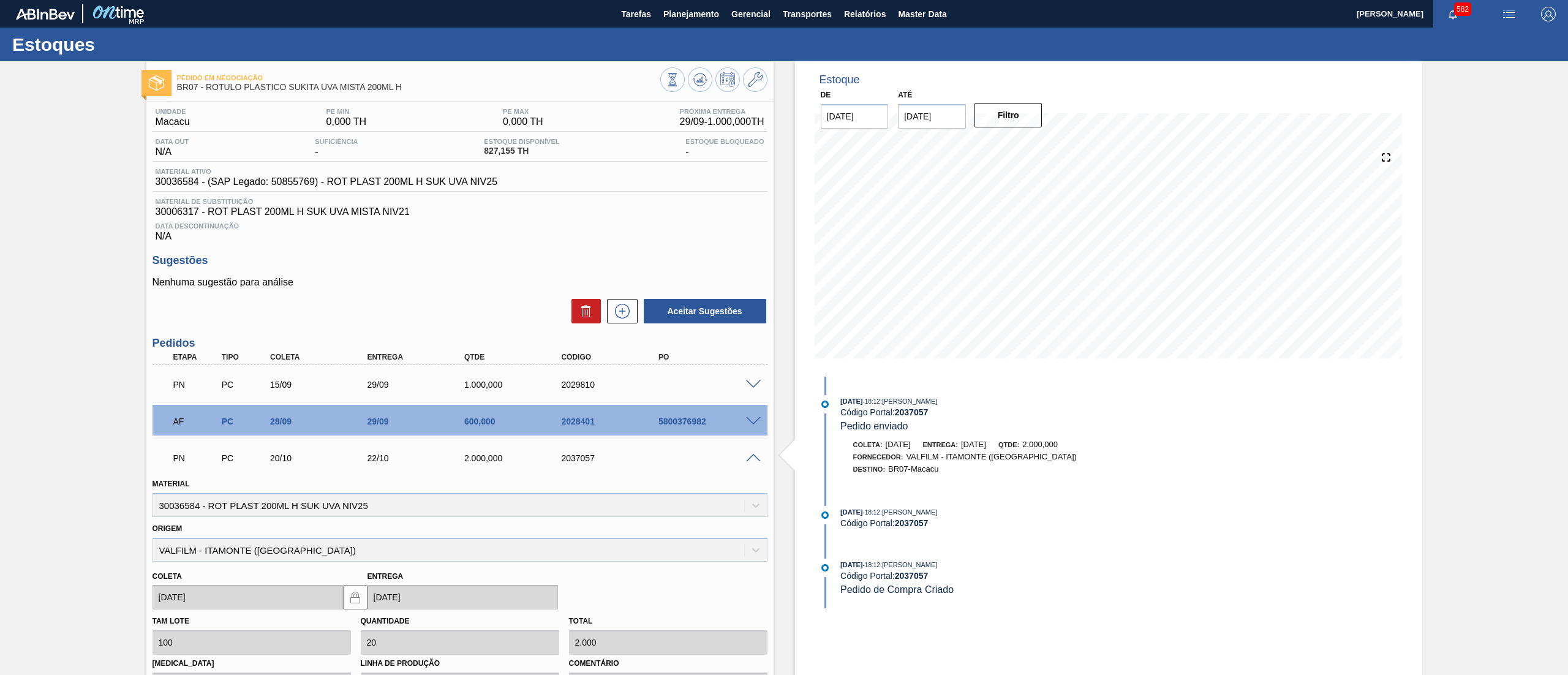
click at [757, 457] on span at bounding box center [753, 458] width 15 height 9
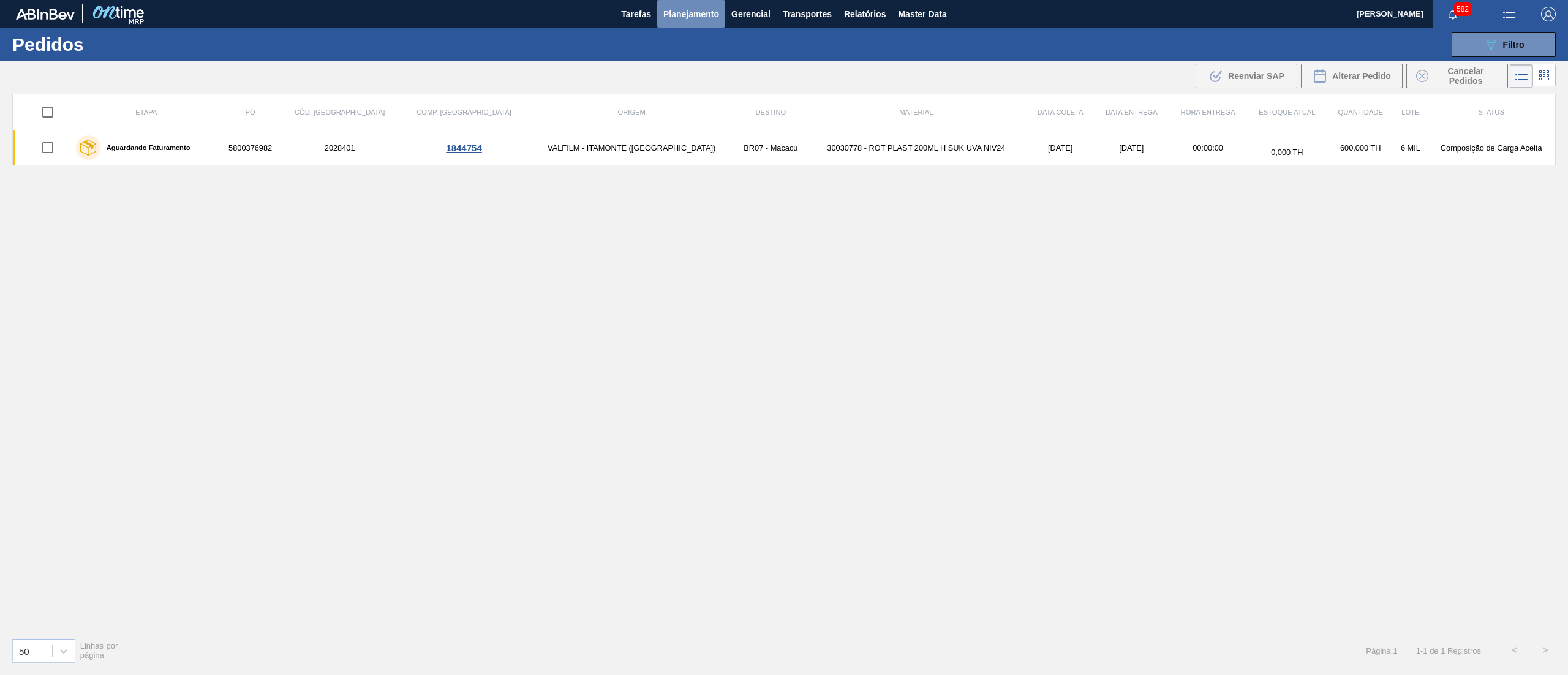
click at [689, 14] on span "Planejamento" at bounding box center [691, 14] width 56 height 15
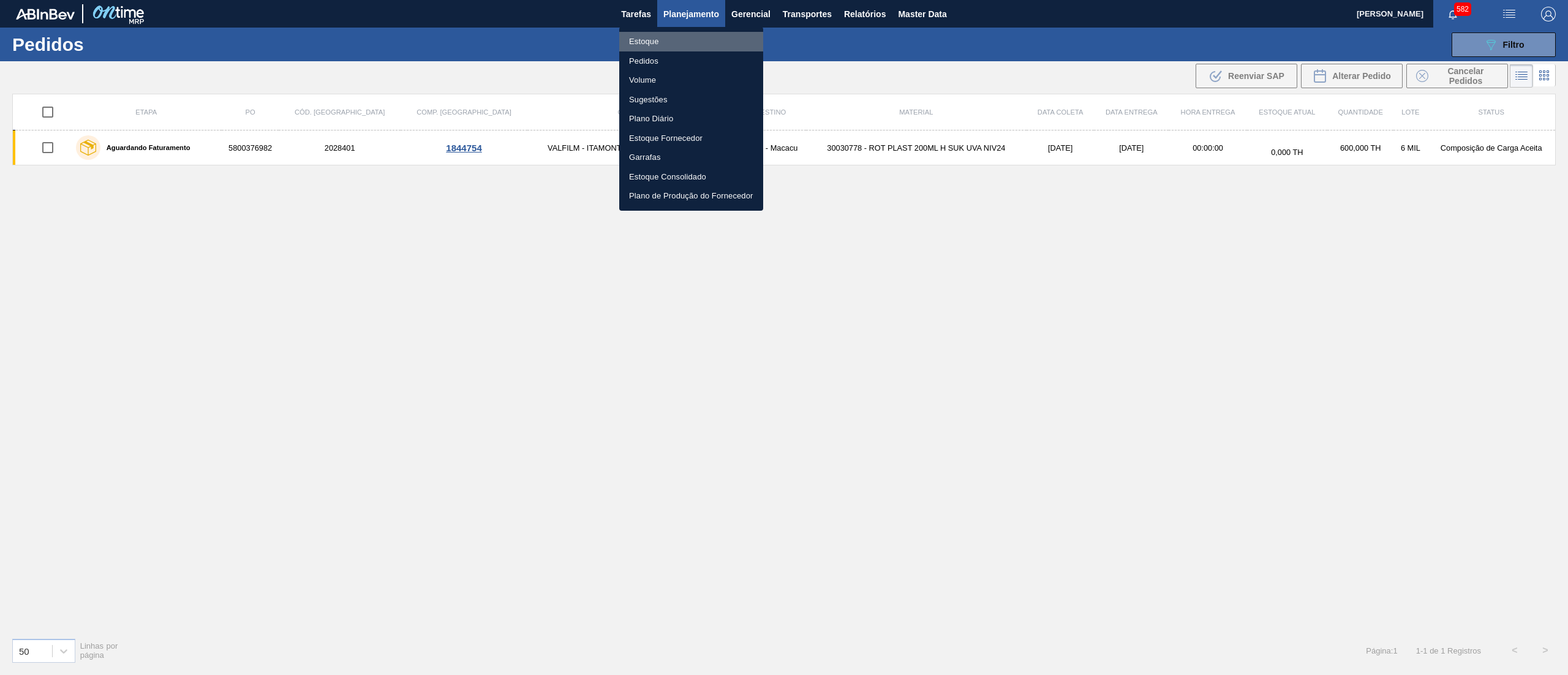
click at [674, 45] on li "Estoque" at bounding box center [691, 42] width 144 height 20
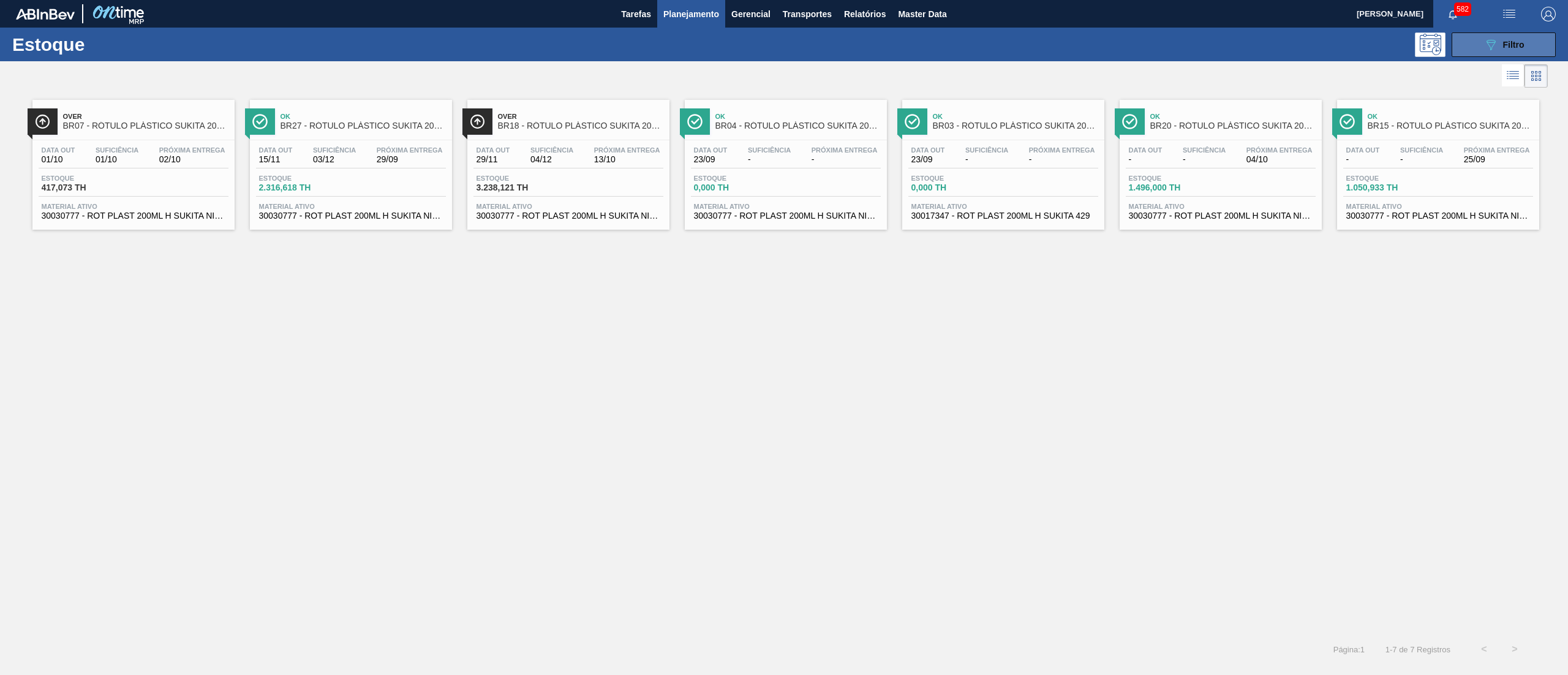
click at [1478, 46] on button "089F7B8B-B2A5-4AFE-B5C0-19BA573D28AC Filtro" at bounding box center [1504, 45] width 104 height 25
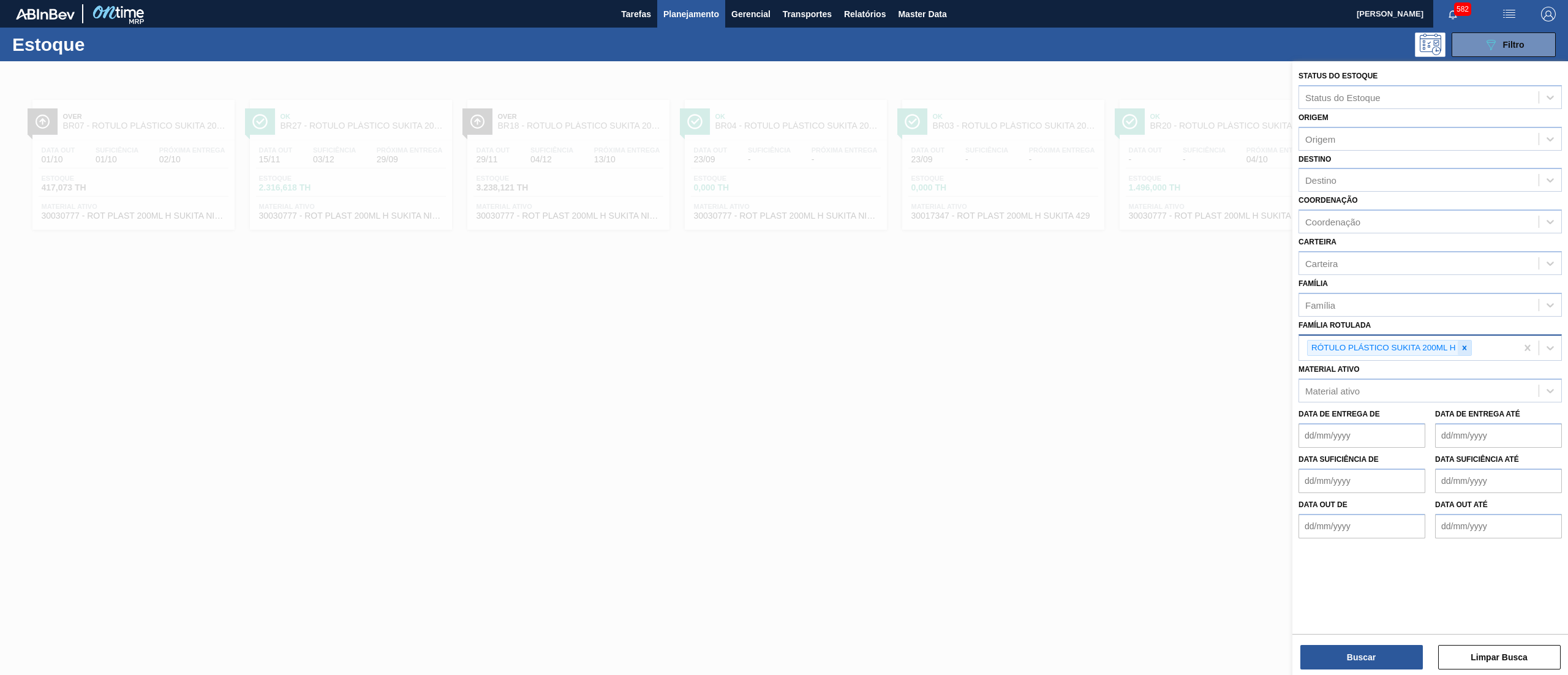
click at [1462, 346] on icon at bounding box center [1465, 348] width 9 height 9
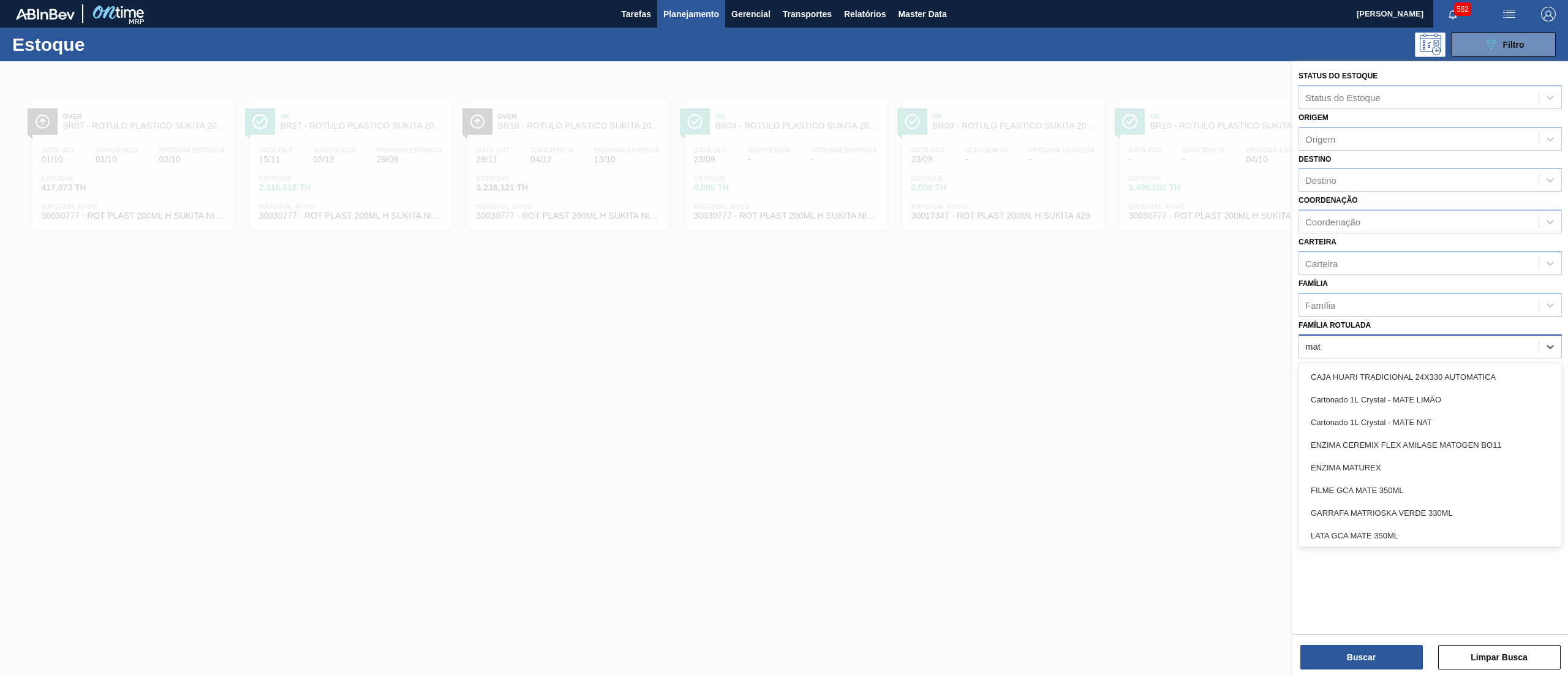
type Rotulada "matr"
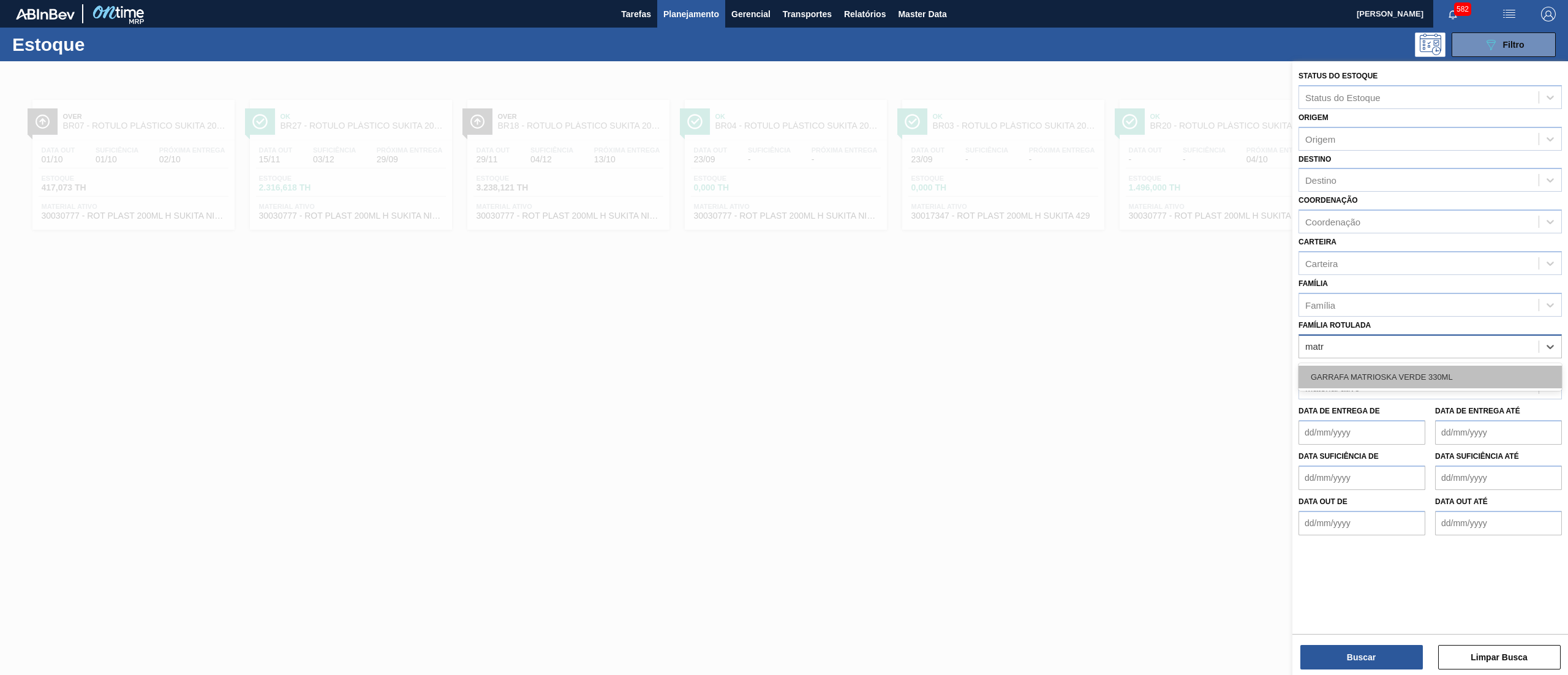
click at [1432, 371] on div "GARRAFA MATRIOSKA VERDE 330ML" at bounding box center [1430, 377] width 264 height 23
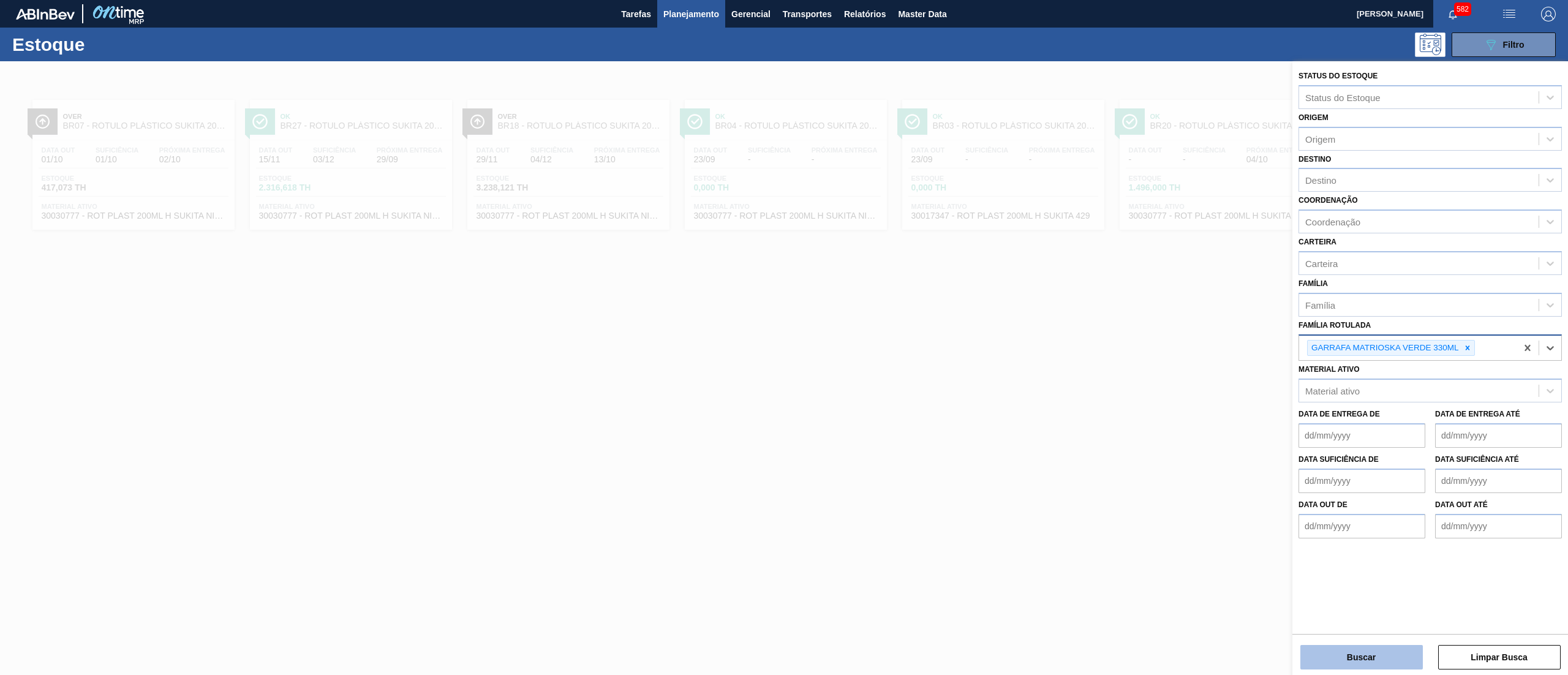
click at [1369, 663] on button "Buscar" at bounding box center [1362, 658] width 122 height 25
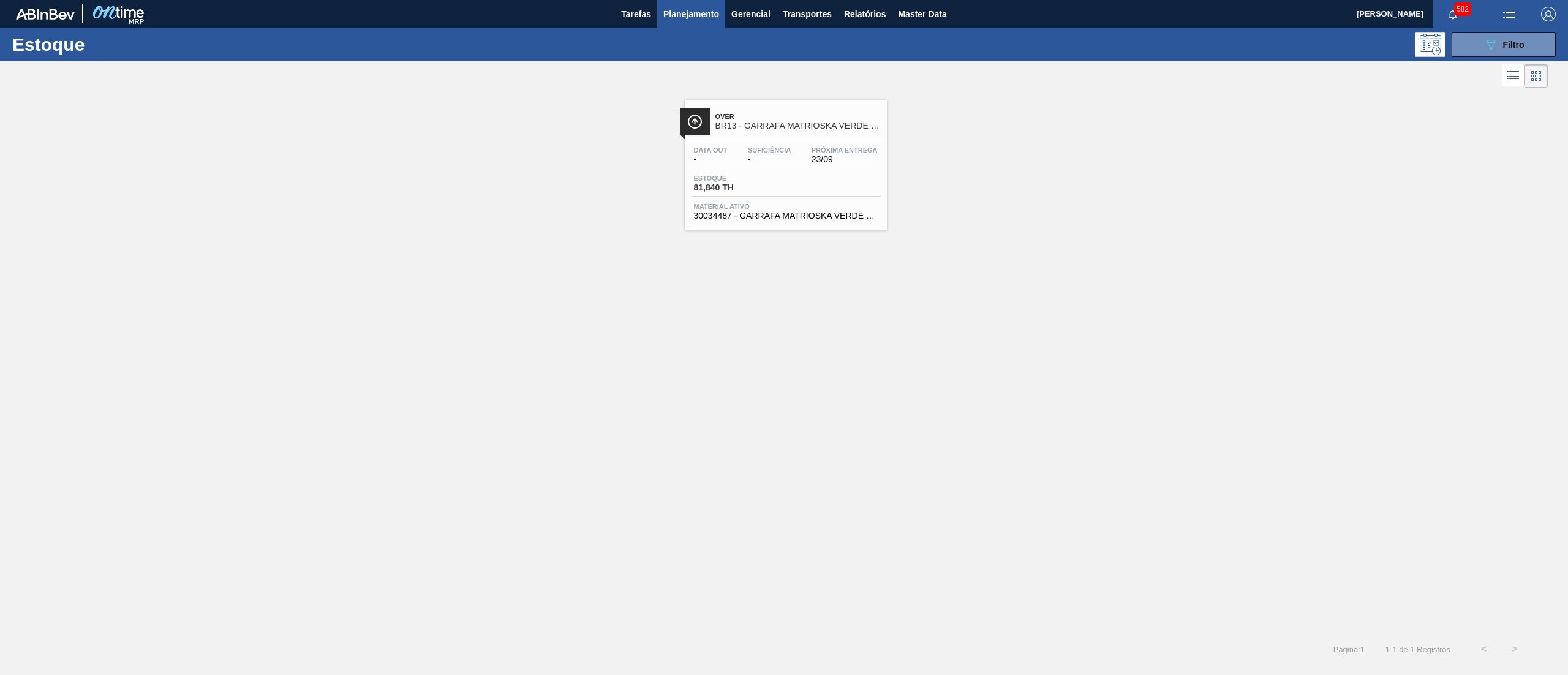
click at [778, 192] on span "81,840 TH" at bounding box center [737, 188] width 86 height 9
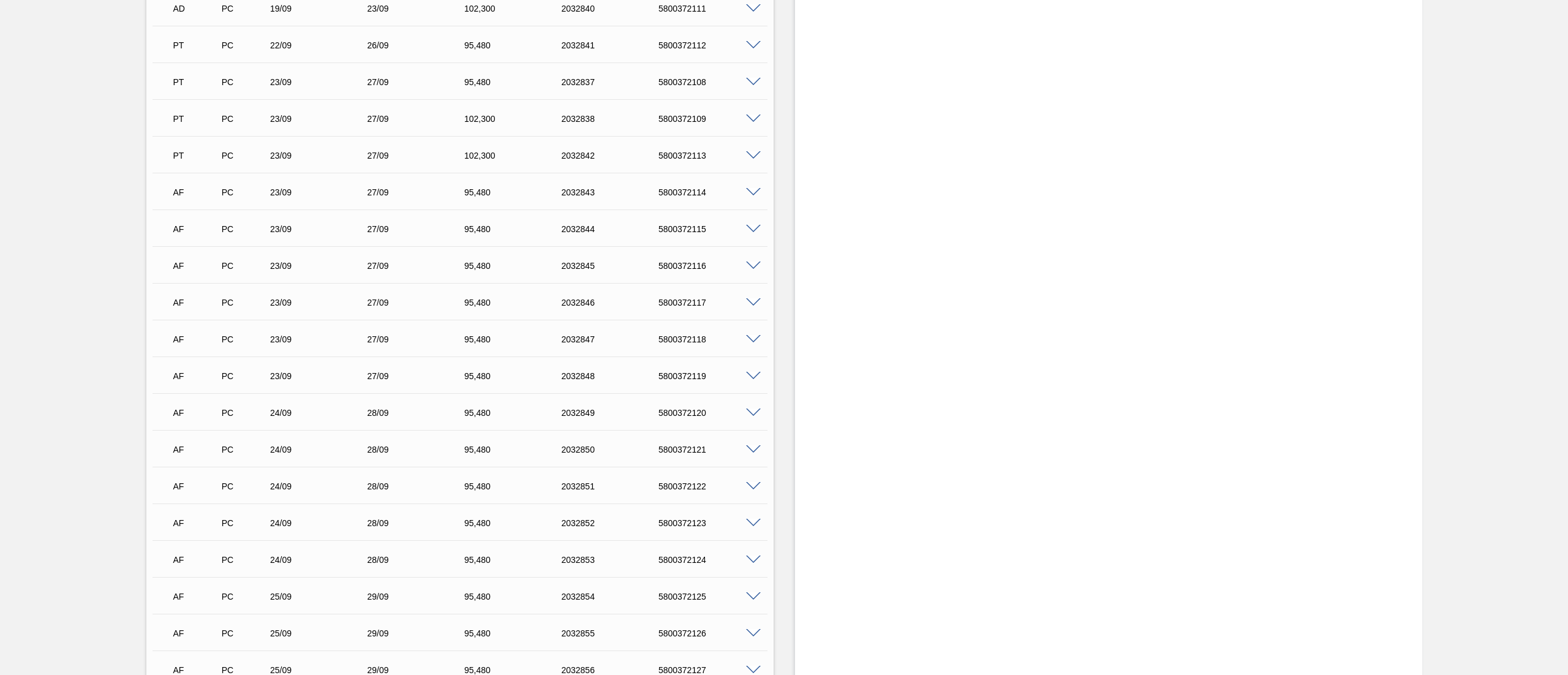
scroll to position [793, 0]
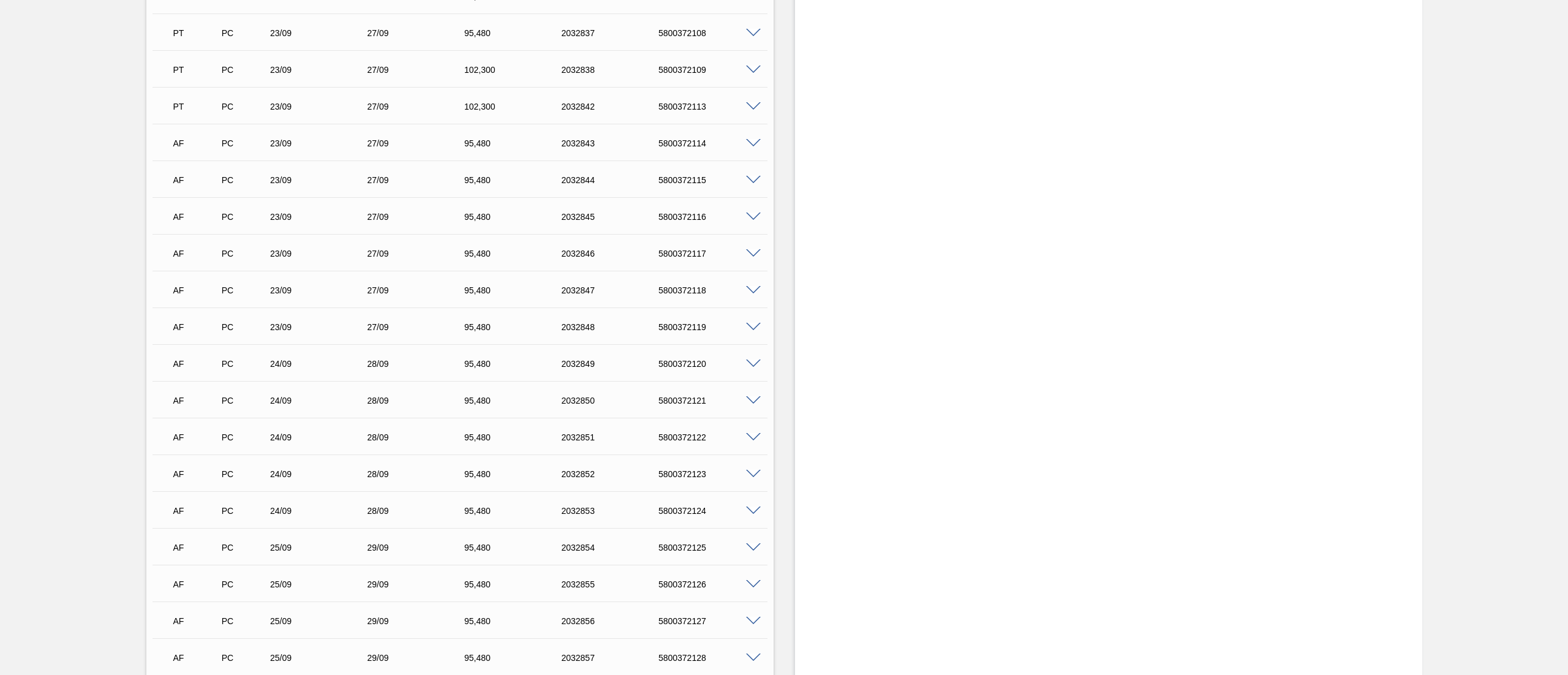
click at [750, 359] on span at bounding box center [753, 364] width 15 height 9
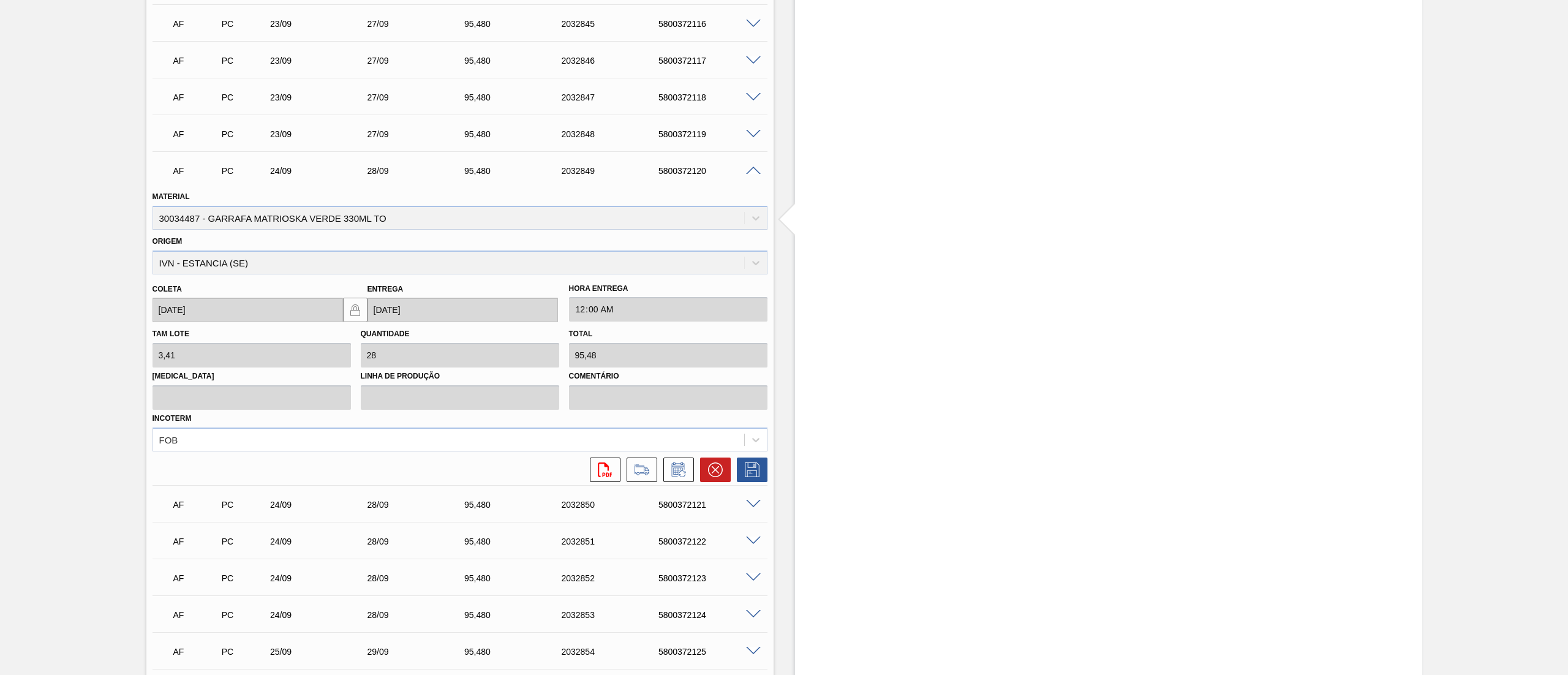
scroll to position [946, 0]
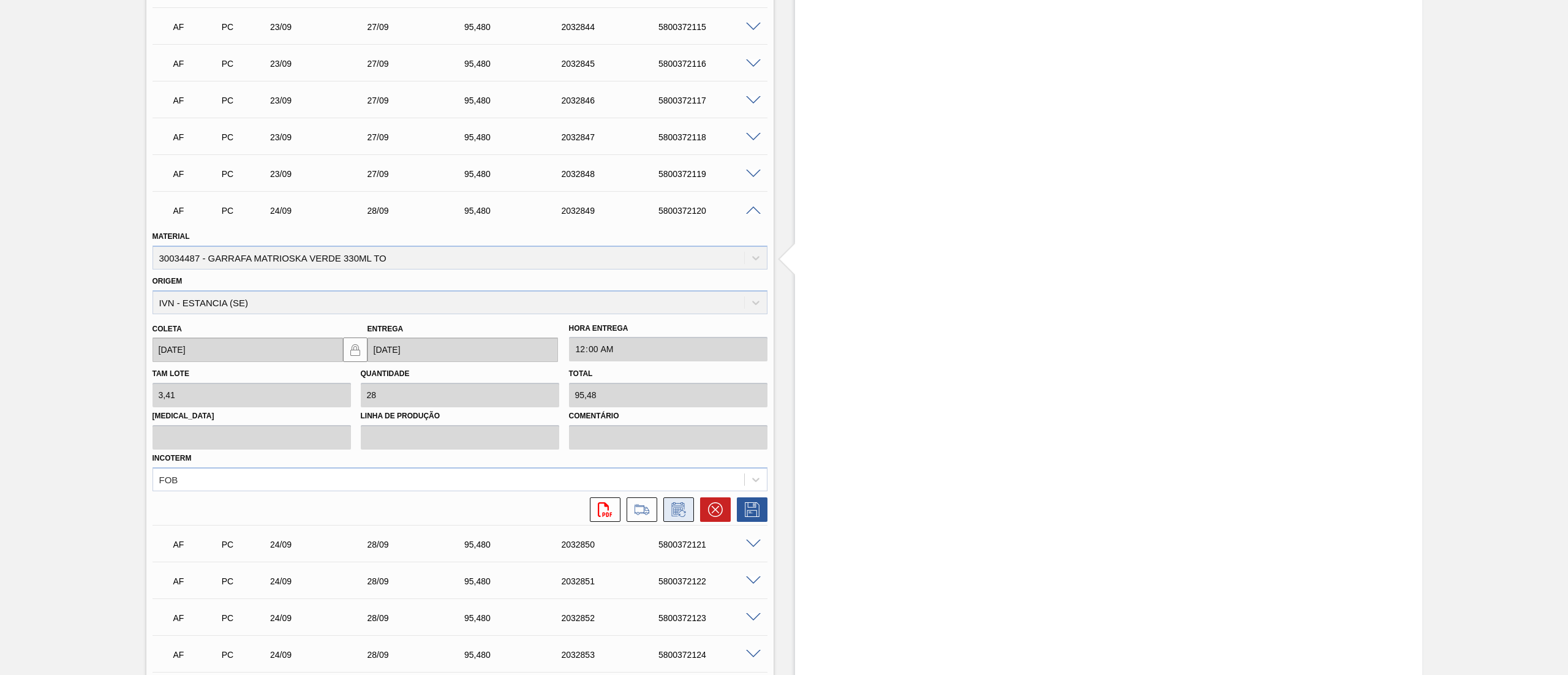
click at [689, 509] on button at bounding box center [679, 509] width 31 height 25
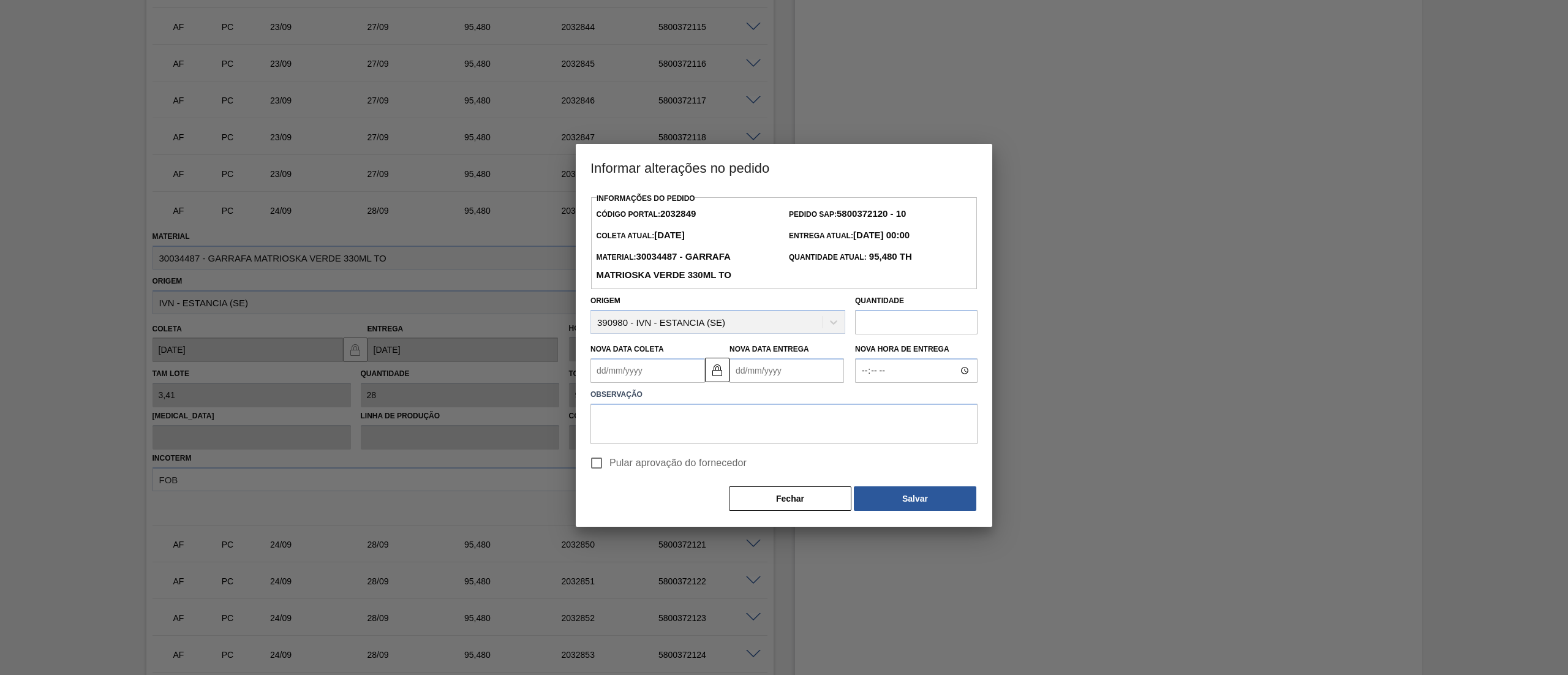
click at [659, 383] on Coleta2032849 "Nova Data Coleta" at bounding box center [647, 371] width 114 height 25
click at [726, 405] on button "Next Month" at bounding box center [727, 400] width 9 height 9
click at [665, 448] on div "1" at bounding box center [664, 439] width 17 height 17
type Coleta2032849 "01/10/2025"
type Entrega2032849 "05/10/2025"
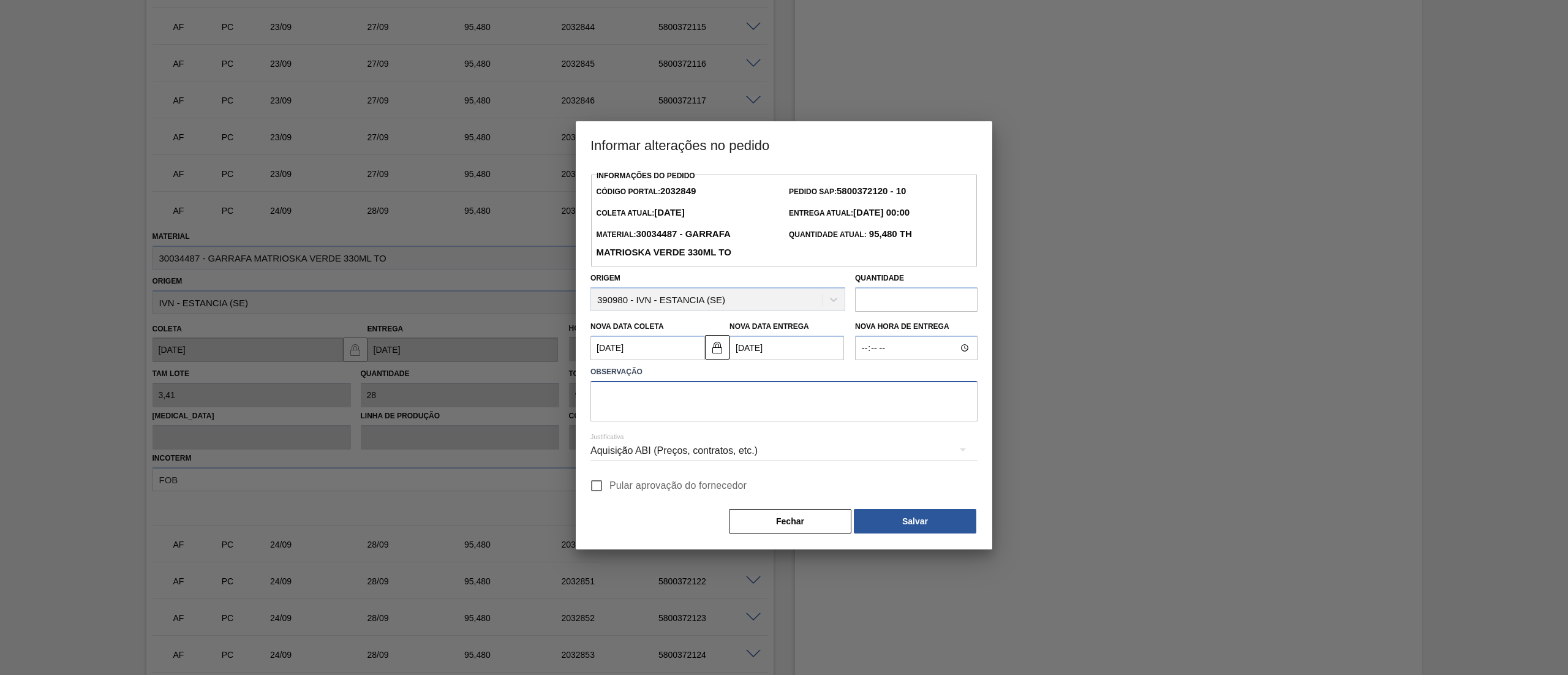
click at [665, 409] on textarea at bounding box center [784, 401] width 387 height 40
type textarea "."
click at [597, 492] on input "Pular aprovação do fornecedor" at bounding box center [597, 486] width 26 height 26
checkbox input "true"
click at [883, 534] on button "Salvar" at bounding box center [915, 521] width 122 height 25
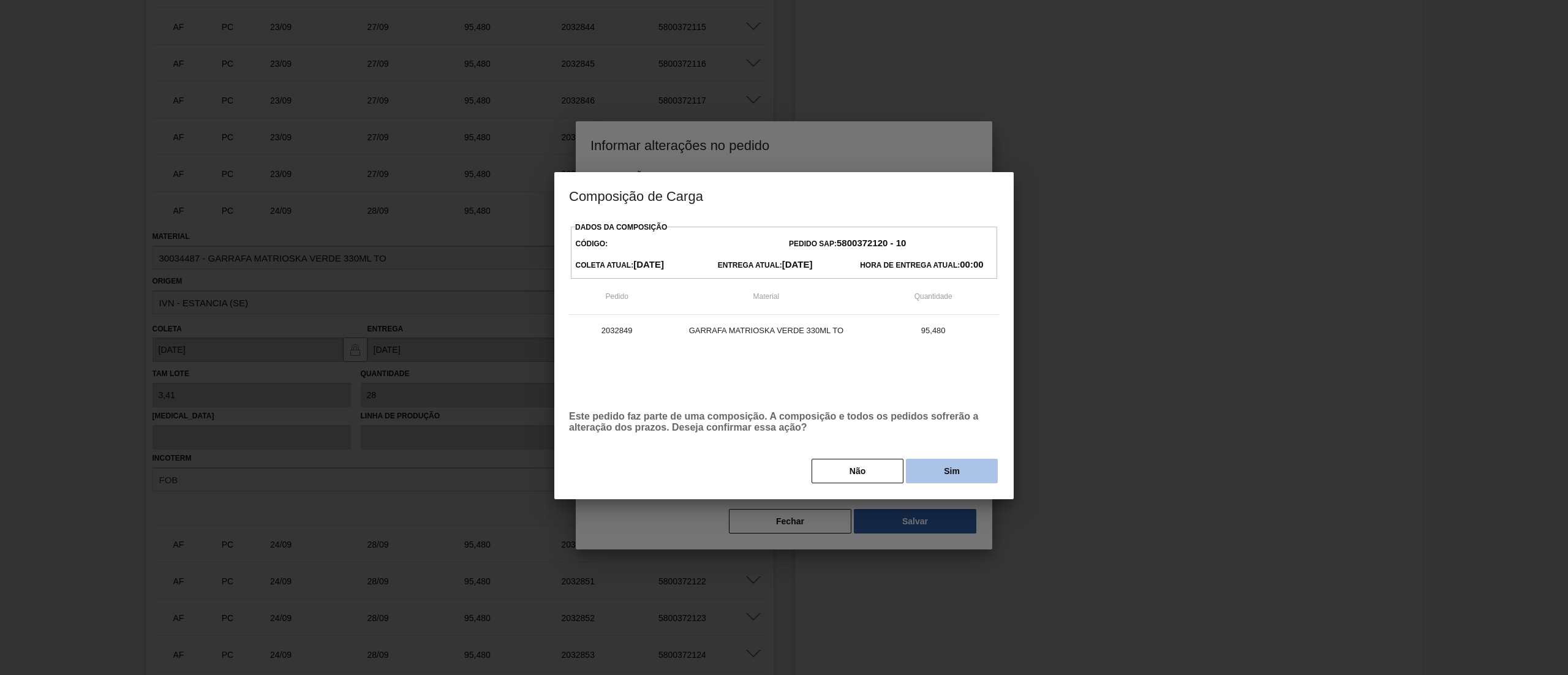
click at [952, 470] on button "Sim" at bounding box center [952, 471] width 92 height 25
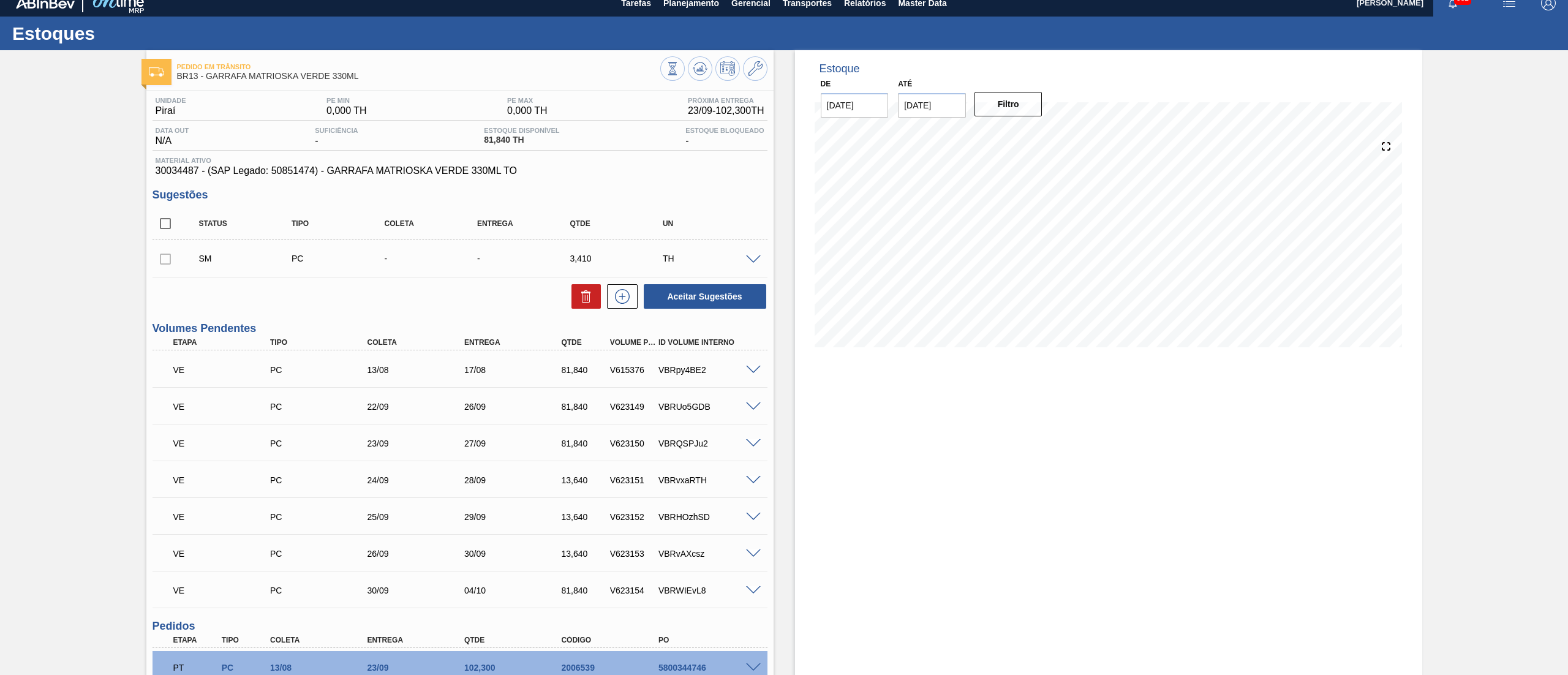
scroll to position [0, 0]
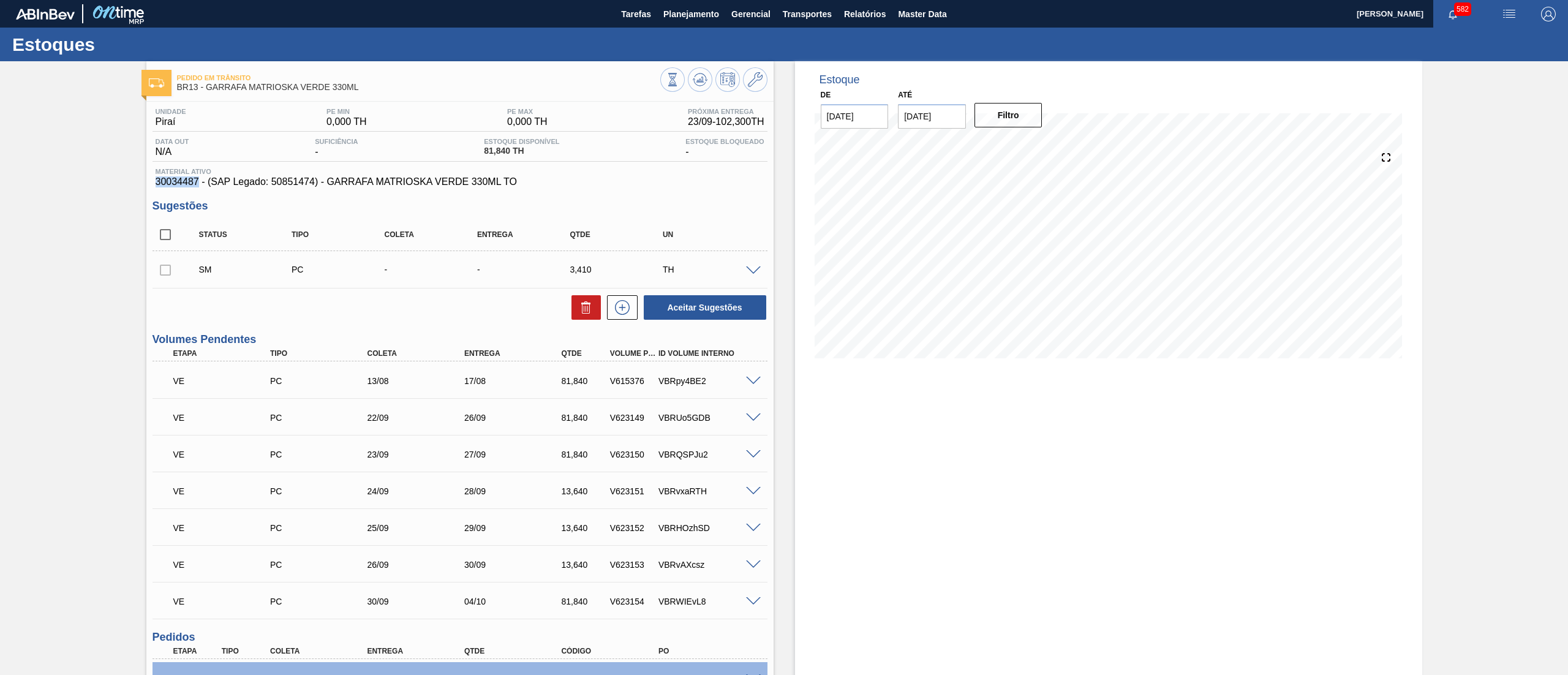
drag, startPoint x: 165, startPoint y: 187, endPoint x: 199, endPoint y: 180, distance: 34.7
copy span "30034487"
click at [675, 20] on span "Planejamento" at bounding box center [691, 14] width 56 height 15
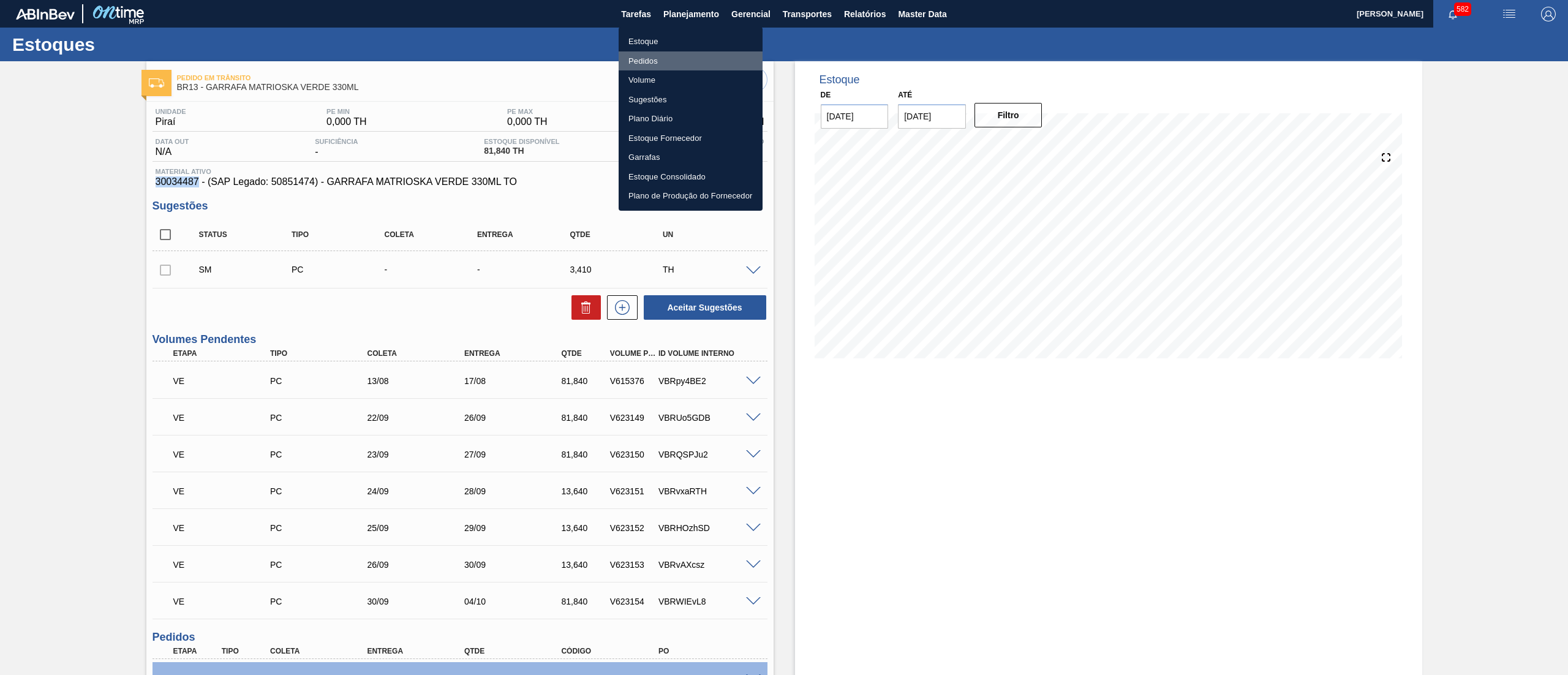
click at [670, 56] on li "Pedidos" at bounding box center [690, 61] width 144 height 20
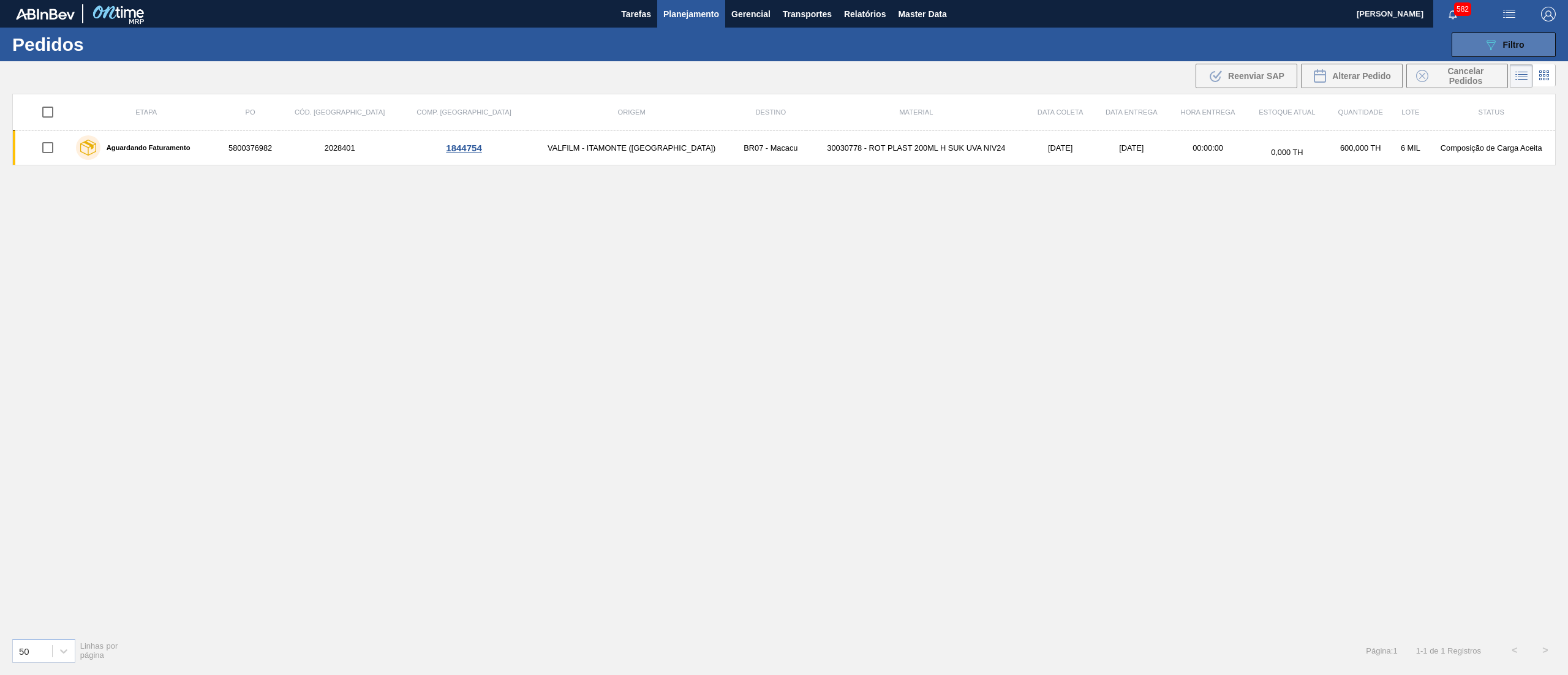
click at [1487, 44] on icon "089F7B8B-B2A5-4AFE-B5C0-19BA573D28AC" at bounding box center [1491, 45] width 15 height 15
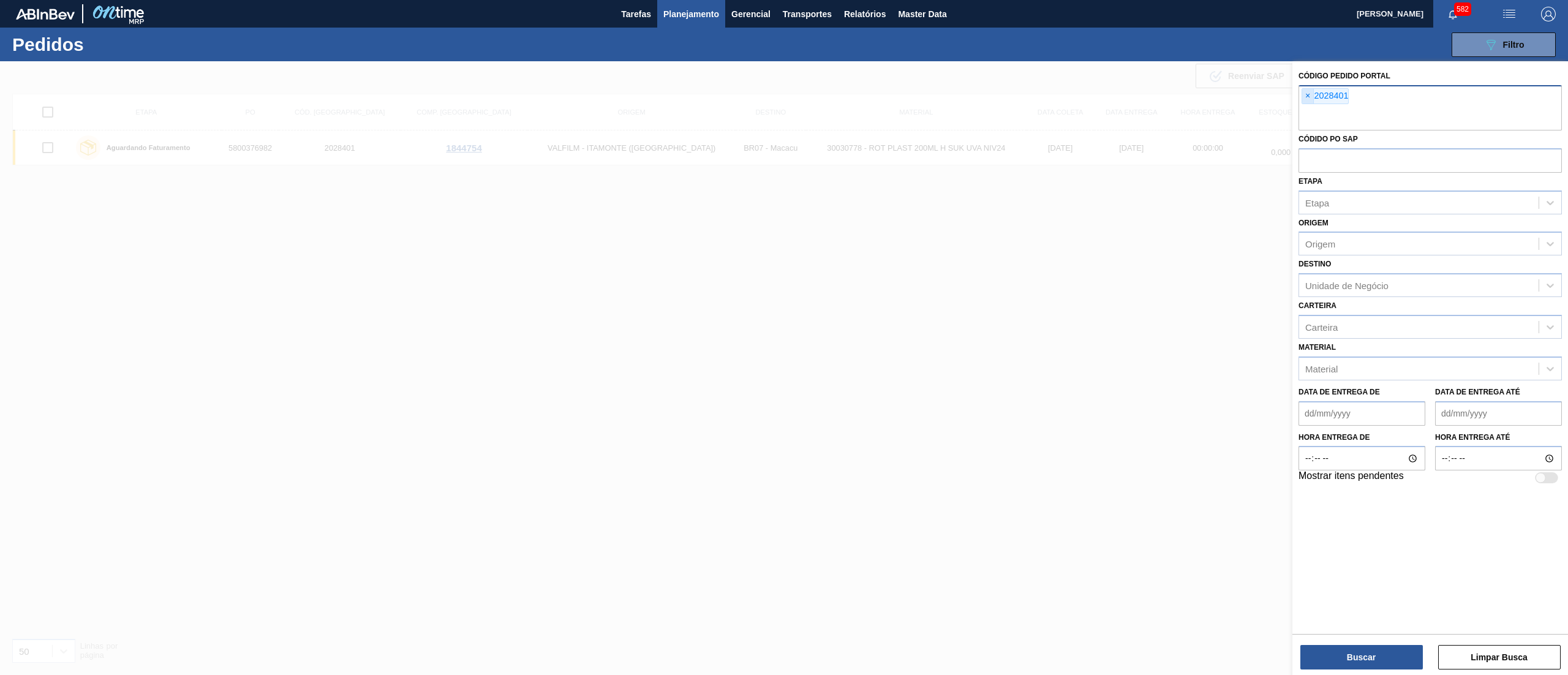
click at [1305, 98] on span "×" at bounding box center [1308, 96] width 12 height 15
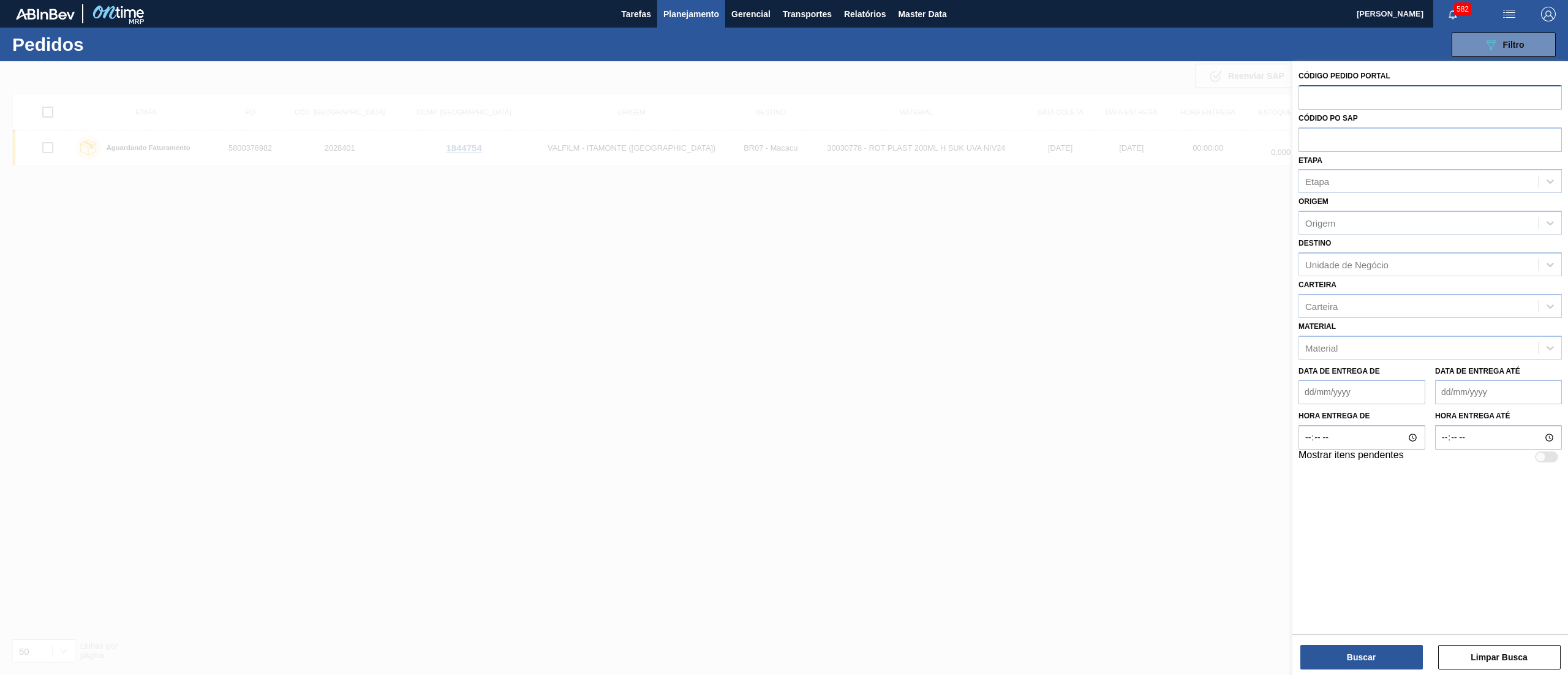
paste input "30034487"
type input "30034487"
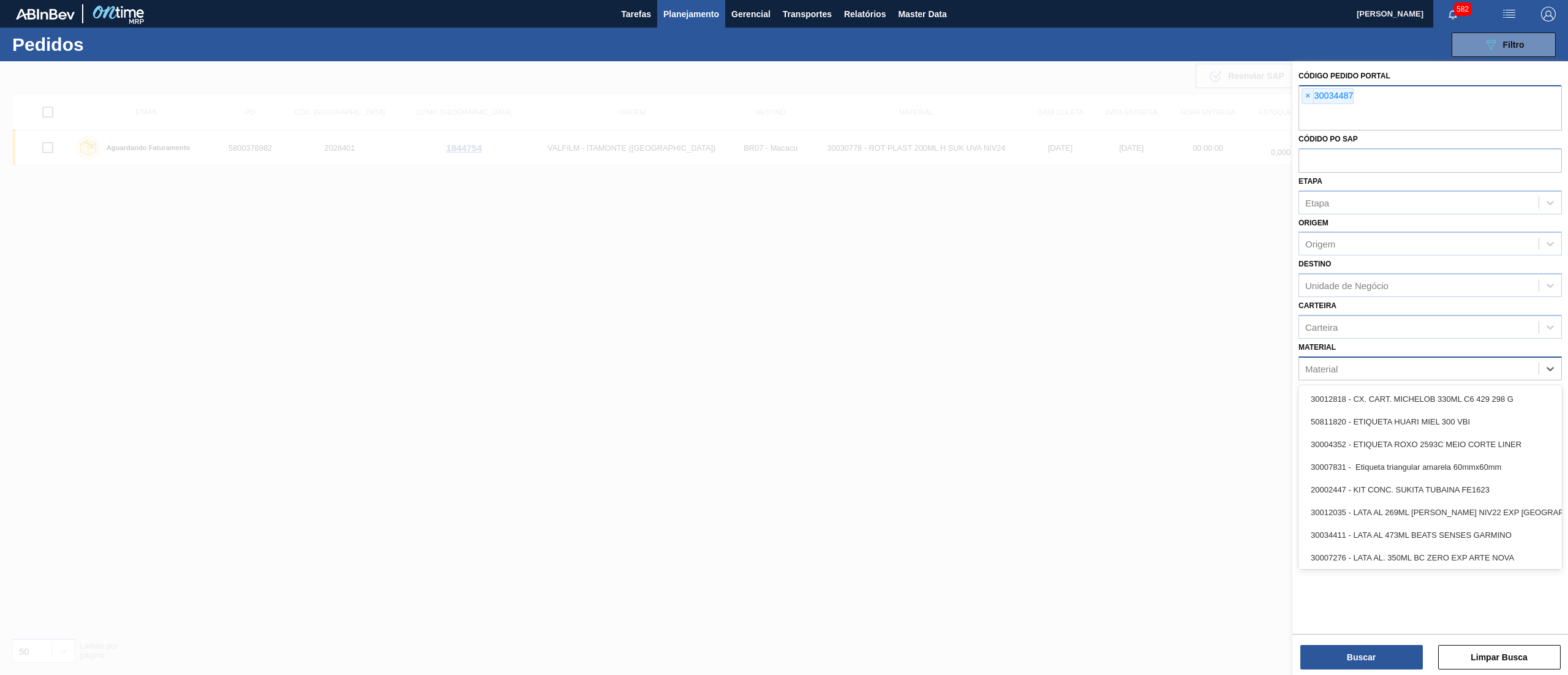
click at [1360, 340] on div "Material option 30012818 - CX. CART. MICHELOB 330ML C6 429 298 G focused, 1 of …" at bounding box center [1430, 359] width 264 height 41
paste input "30034487"
type input "30034487"
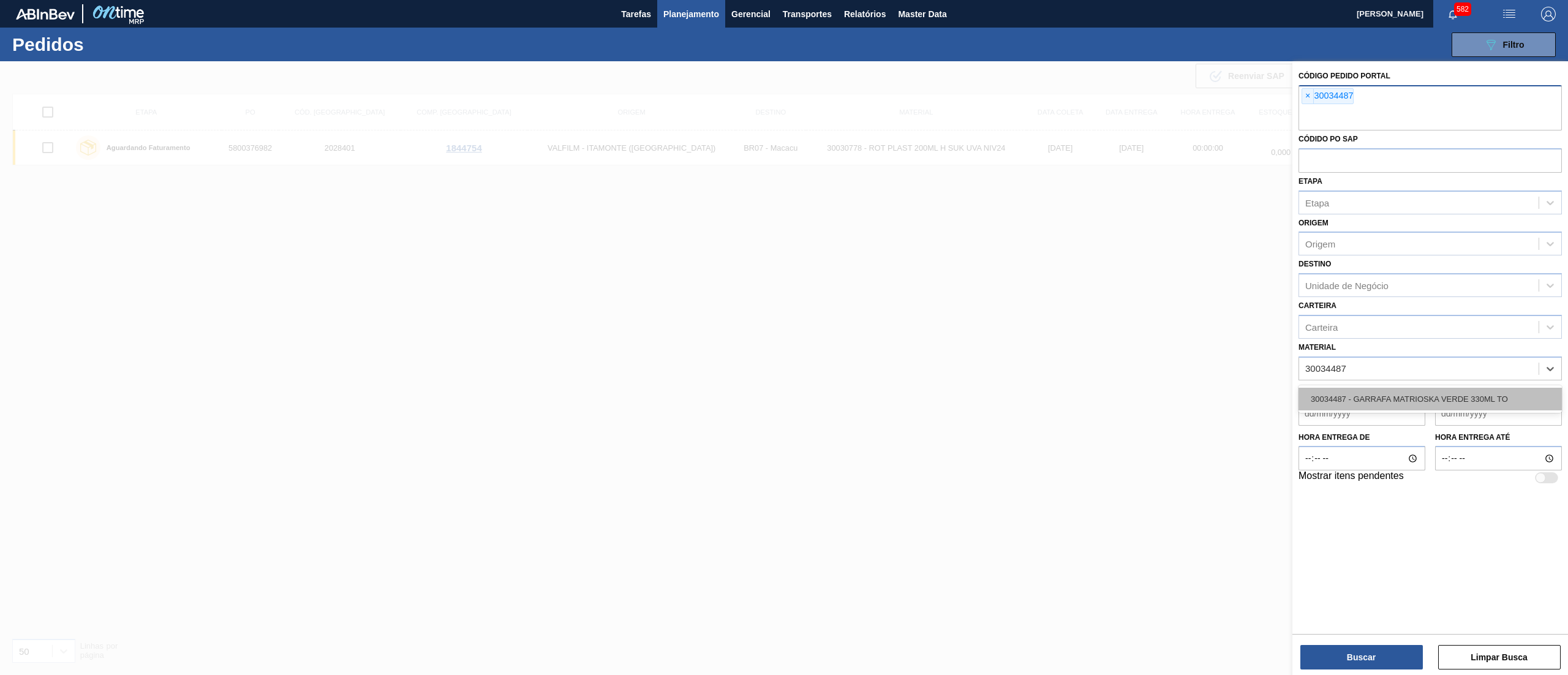
click at [1357, 390] on div "30034487 - GARRAFA MATRIOSKA VERDE 330ML TO" at bounding box center [1430, 399] width 264 height 23
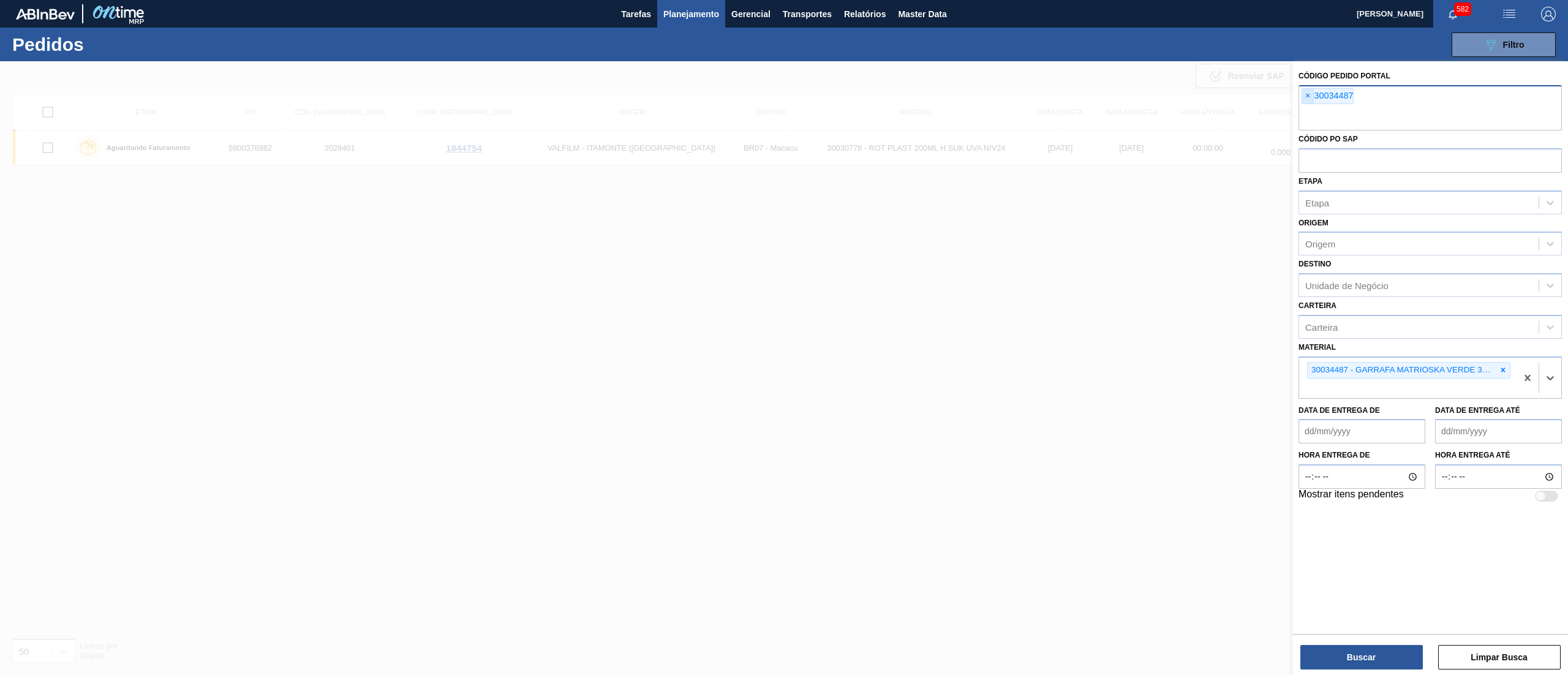
click at [1304, 98] on span "×" at bounding box center [1308, 96] width 12 height 15
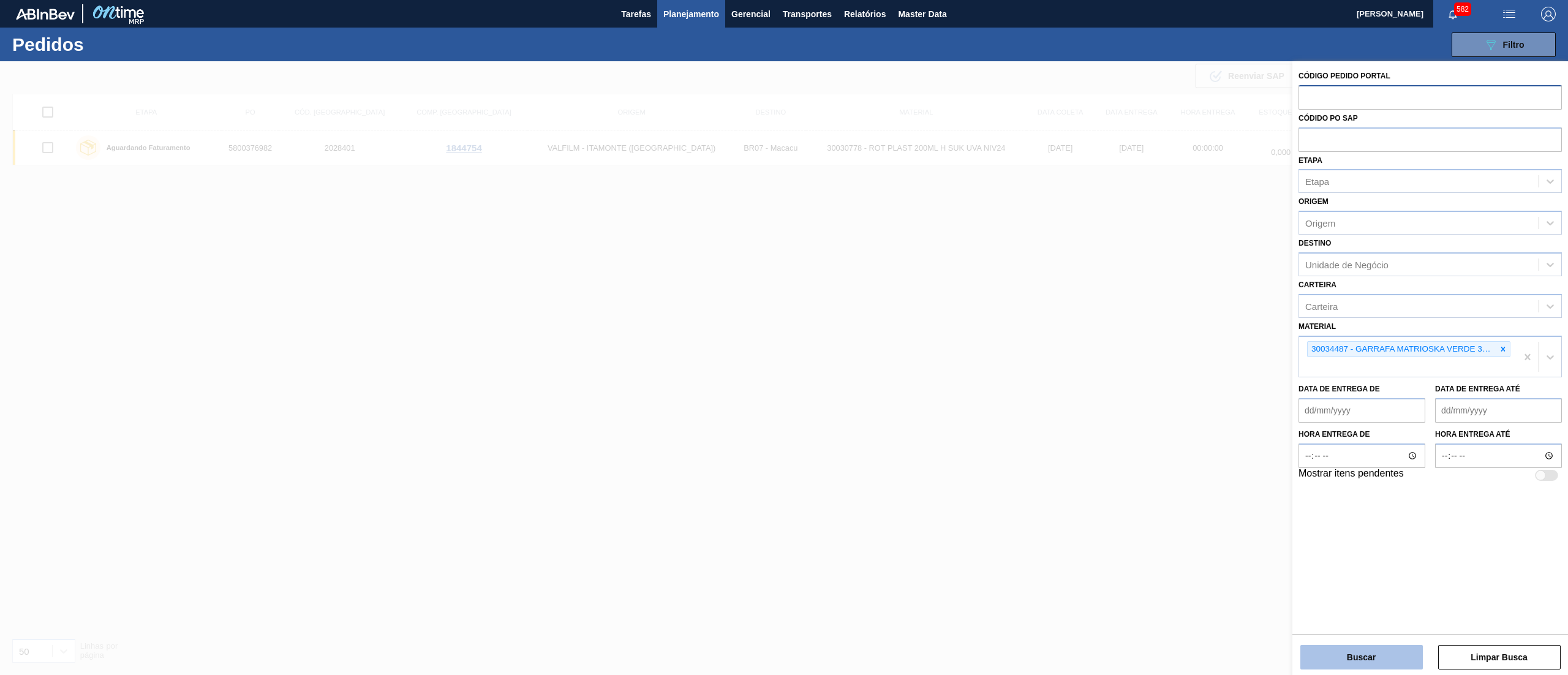
click at [1335, 647] on button "Buscar" at bounding box center [1362, 658] width 122 height 25
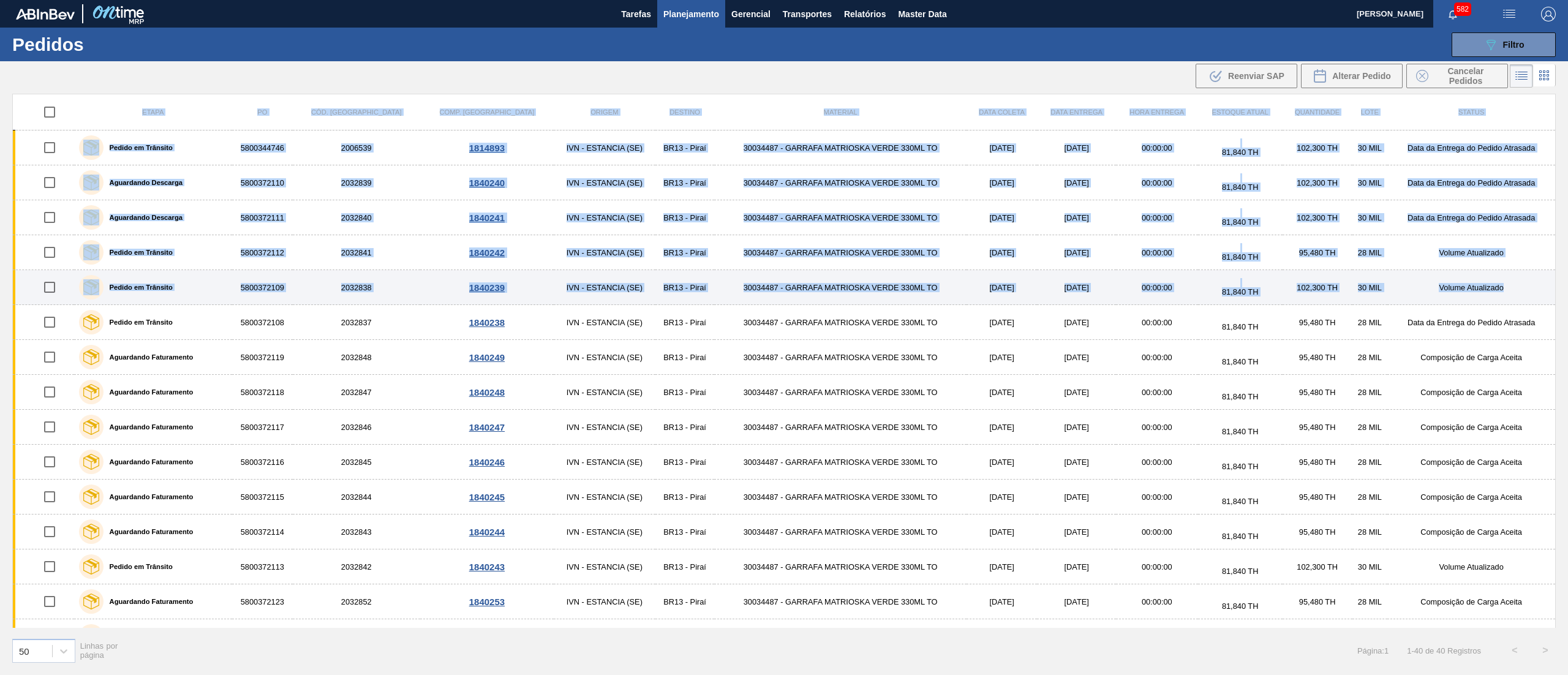
drag, startPoint x: 1556, startPoint y: 244, endPoint x: 1545, endPoint y: 288, distance: 45.4
click at [1545, 288] on div "Etapa PO Cód. Pedido Comp. Carga Origem Destino Material Data coleta Data entre…" at bounding box center [784, 384] width 1568 height 579
click at [1562, 269] on div "Etapa PO Cód. Pedido Comp. Carga Origem Destino Material Data coleta Data entre…" at bounding box center [784, 384] width 1568 height 579
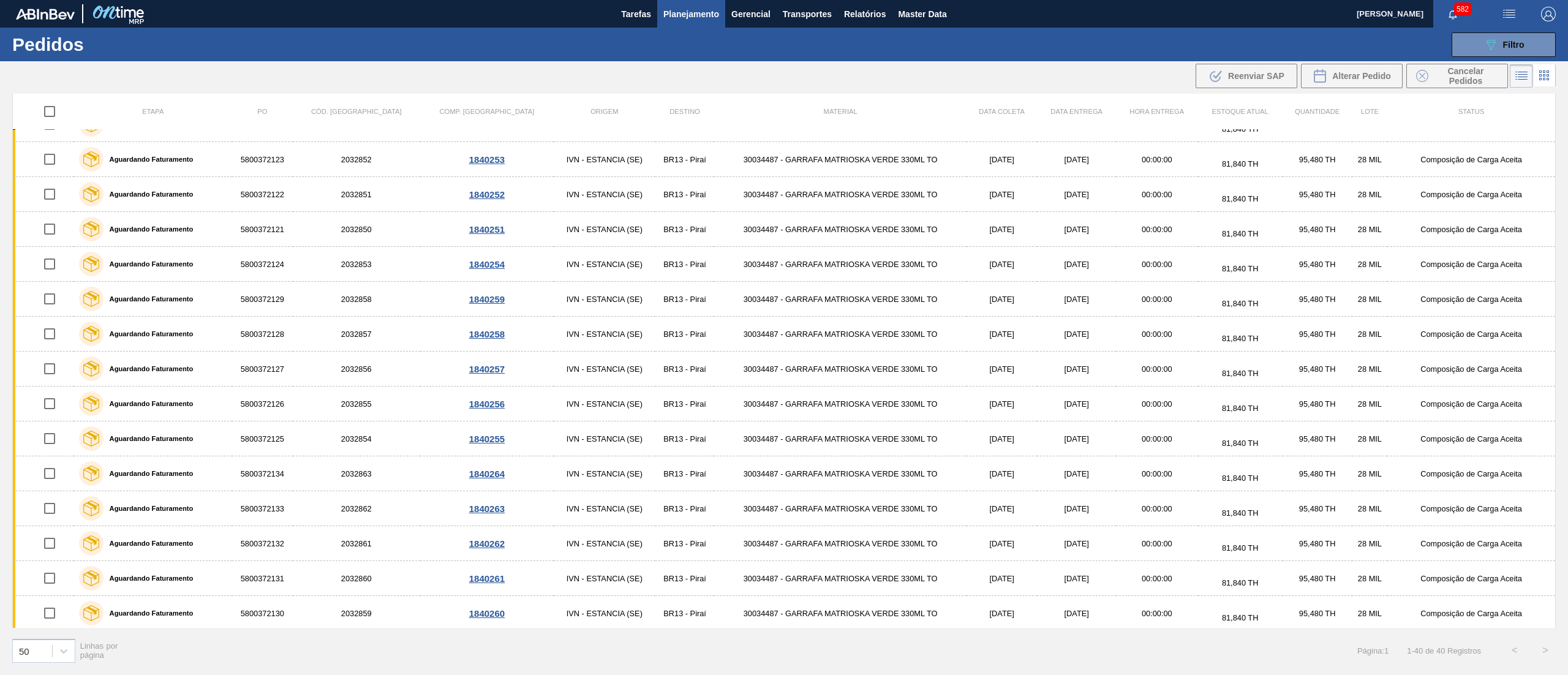
scroll to position [447, 0]
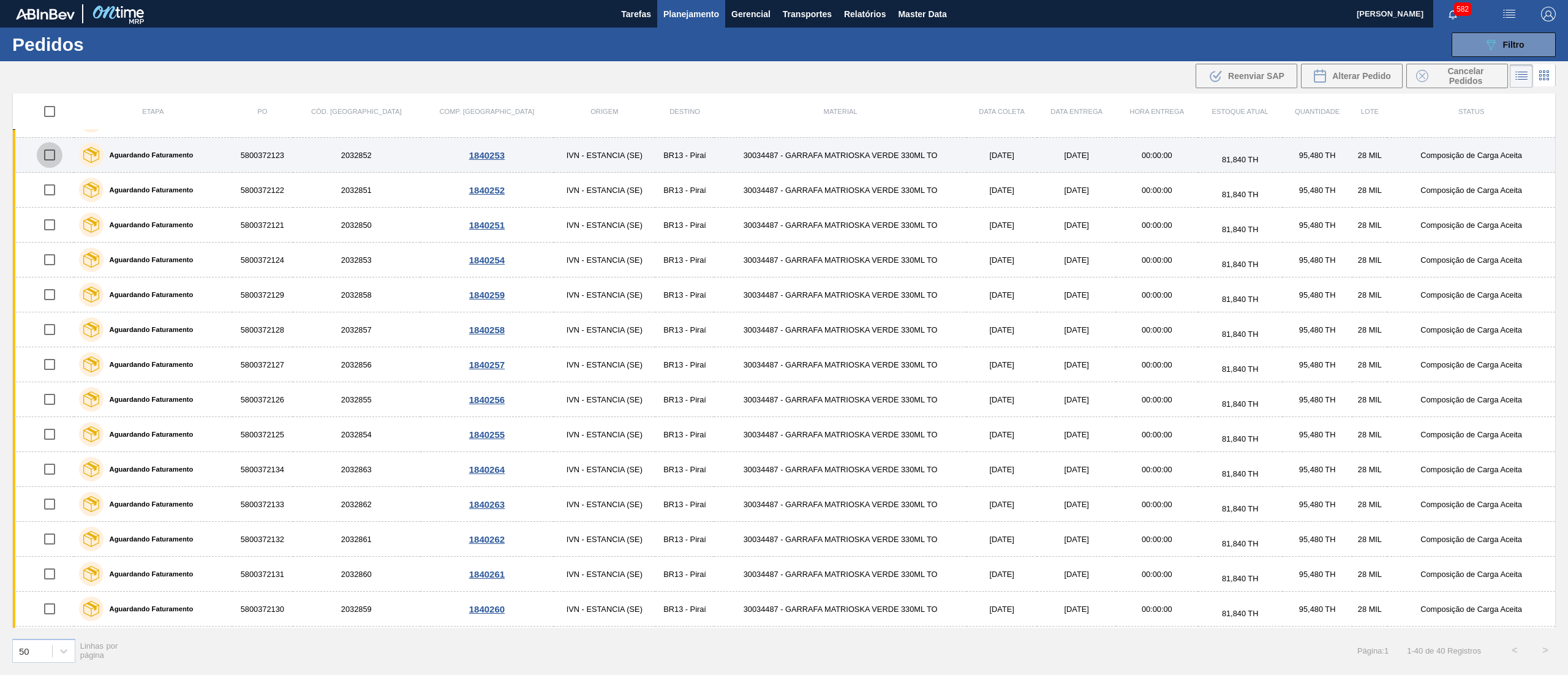
click at [49, 164] on input "checkbox" at bounding box center [50, 155] width 26 height 26
checkbox input "true"
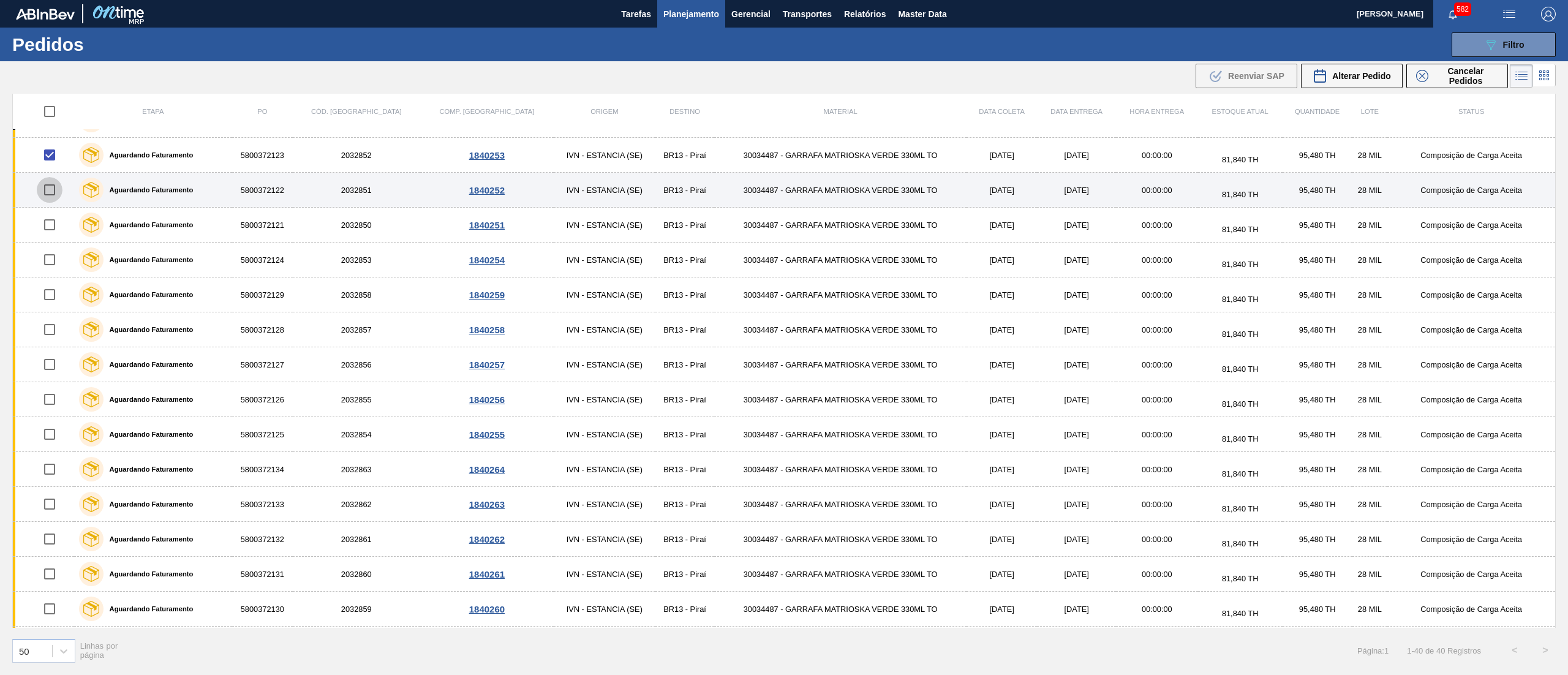
click at [55, 197] on input "checkbox" at bounding box center [50, 190] width 26 height 26
checkbox input "true"
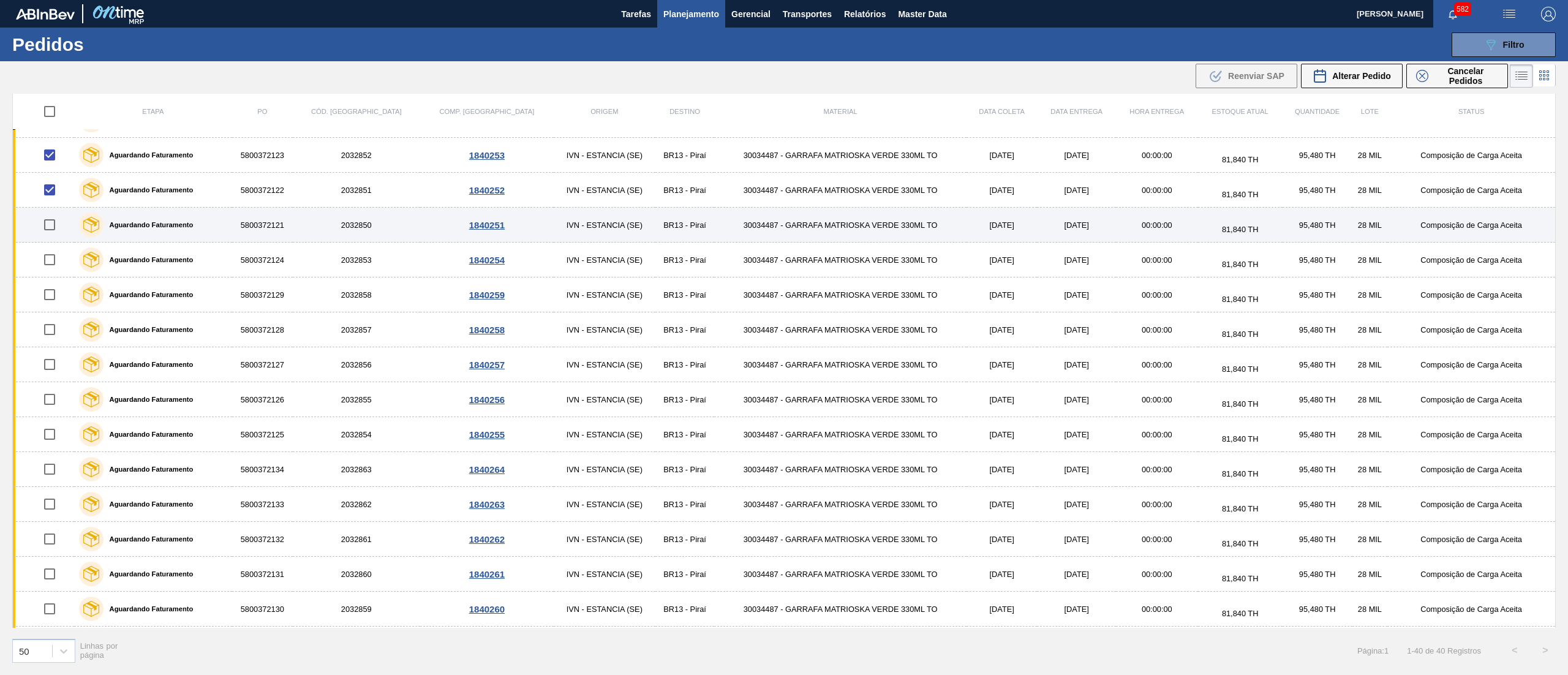
click at [48, 235] on input "checkbox" at bounding box center [50, 225] width 26 height 26
checkbox input "true"
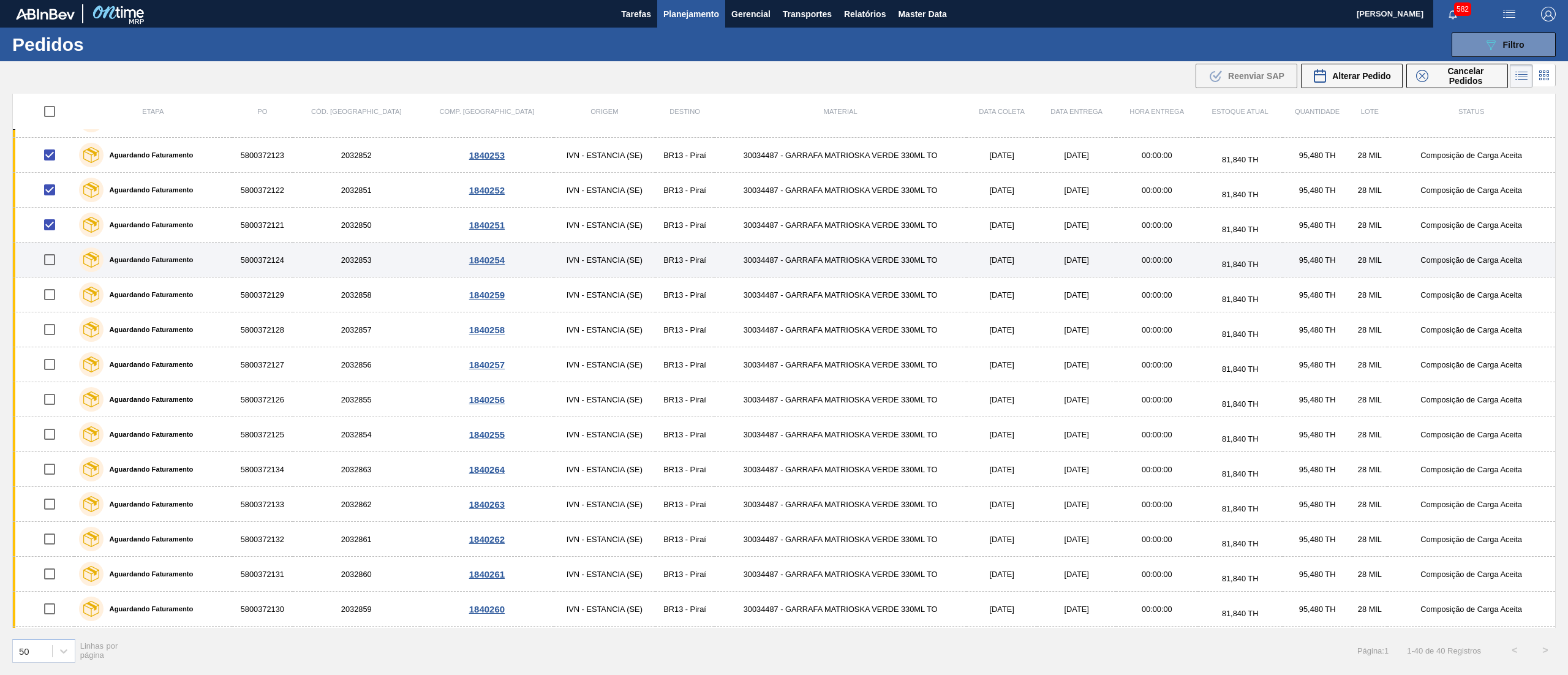
click at [49, 268] on input "checkbox" at bounding box center [50, 260] width 26 height 26
checkbox input "true"
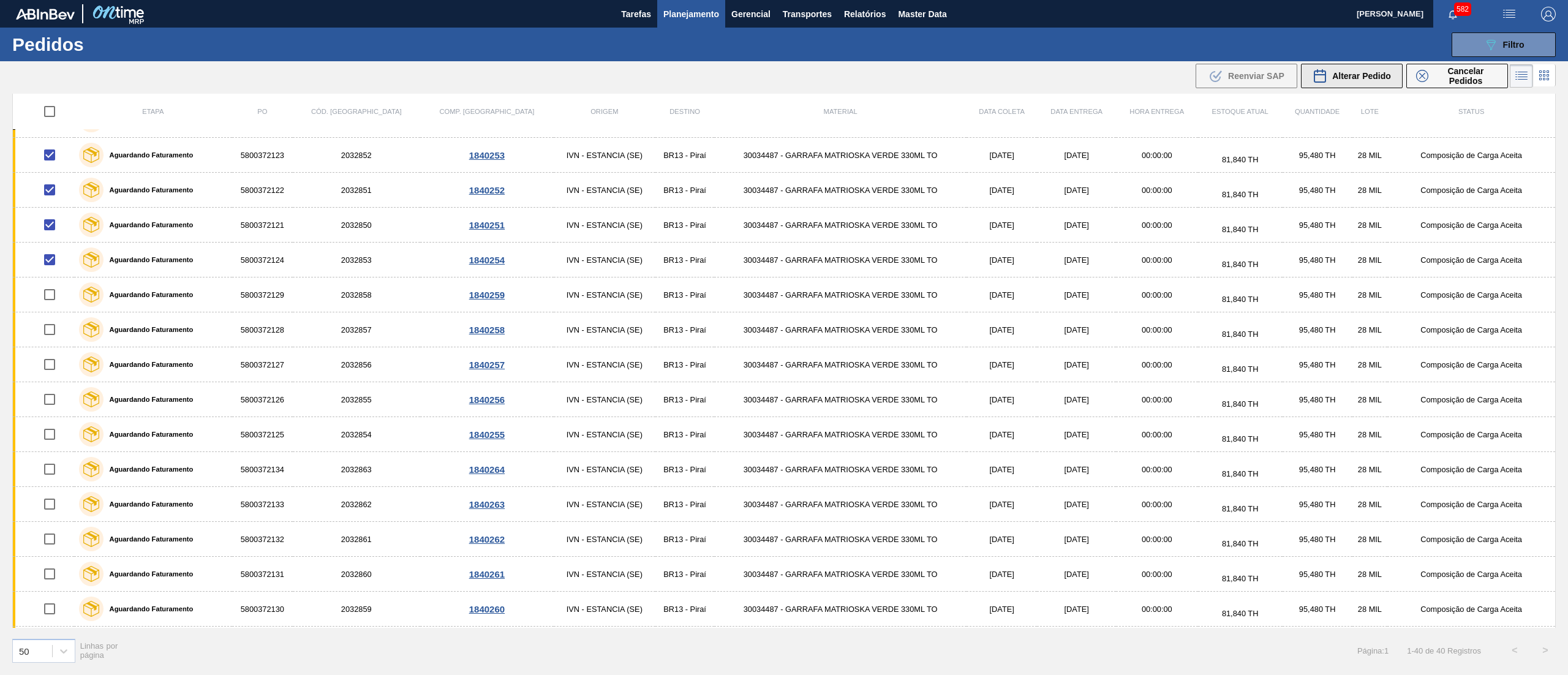
click at [1357, 76] on span "Alterar Pedido" at bounding box center [1361, 76] width 59 height 10
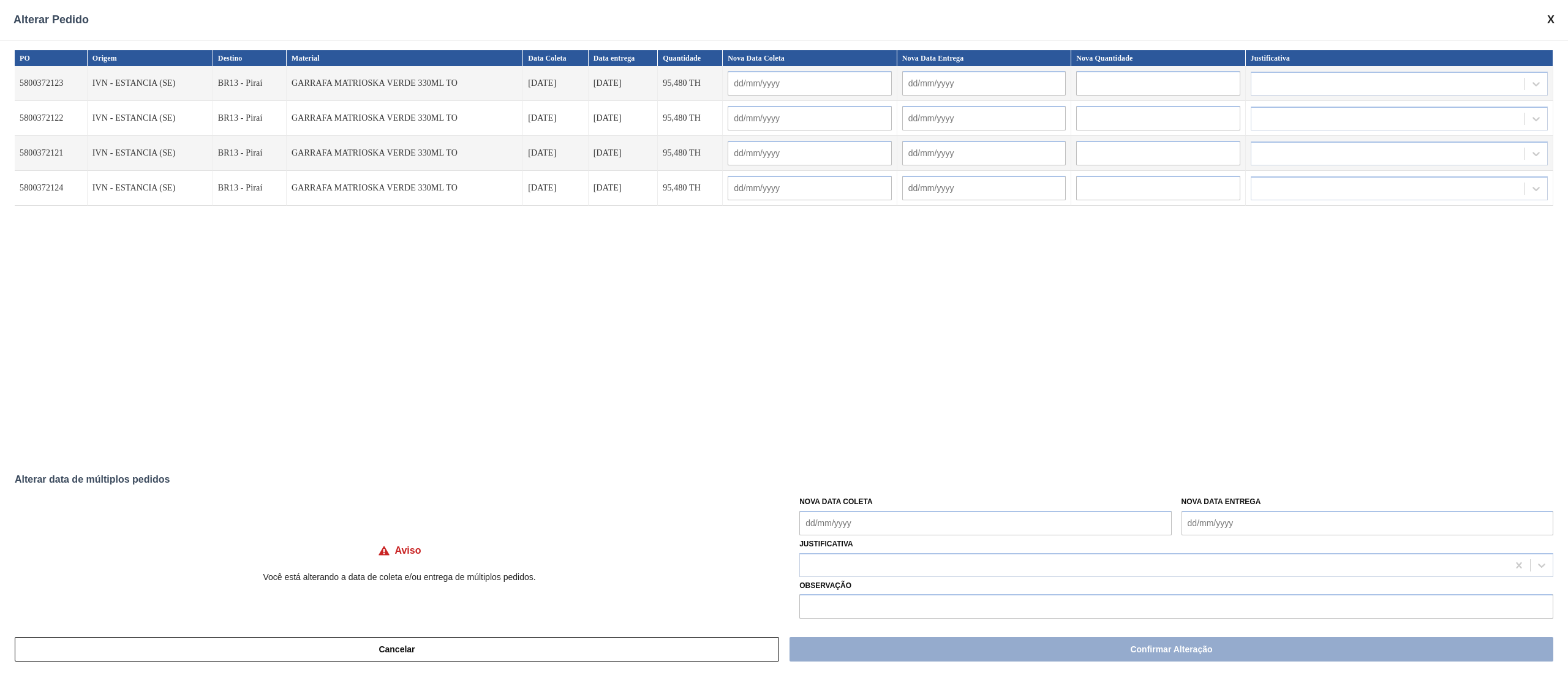
click at [1002, 527] on Coleta "Nova Data Coleta" at bounding box center [985, 523] width 372 height 25
click at [876, 494] on div "1" at bounding box center [874, 487] width 17 height 17
type Coleta "01/10/2025"
type input "01/10/2025"
type input "05/10/2025"
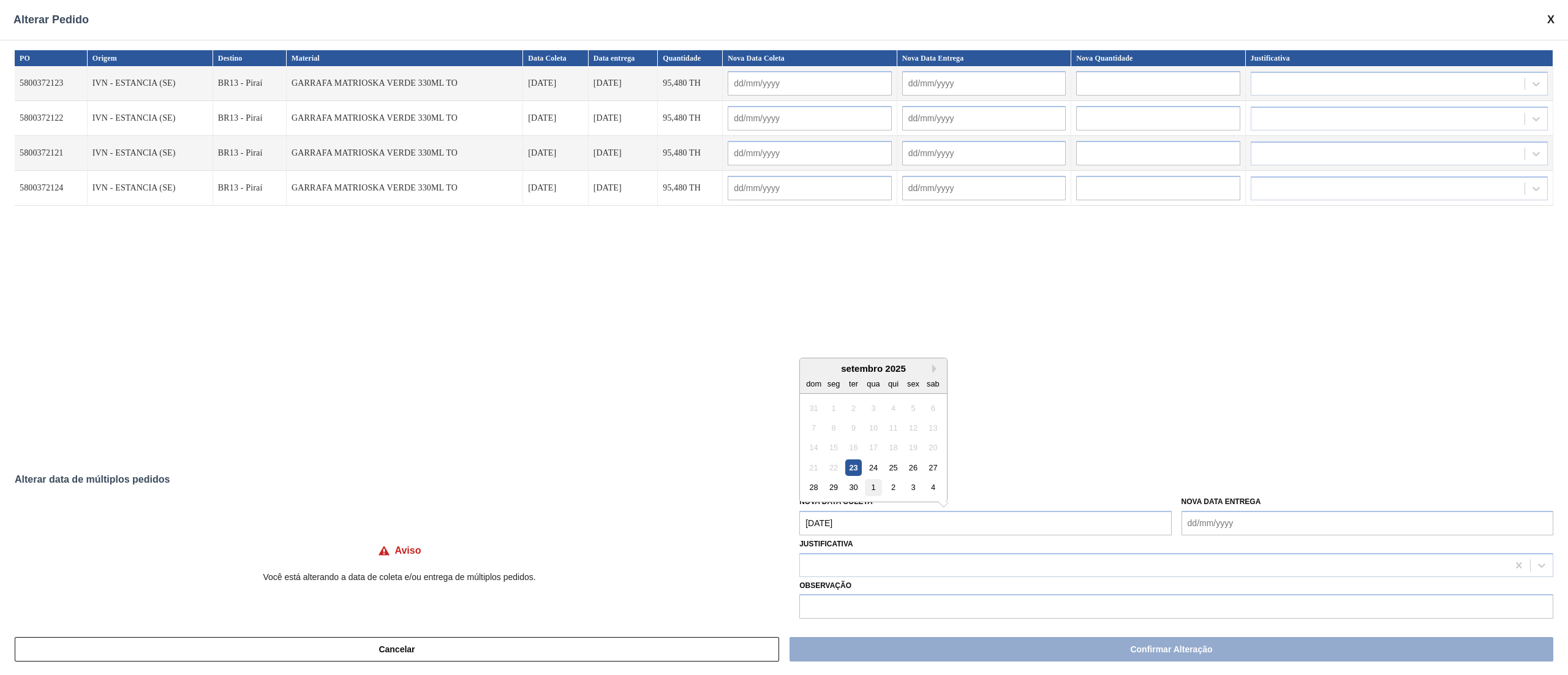
type input "01/10/2025"
type input "05/10/2025"
type input "01/10/2025"
type input "05/10/2025"
type input "01/10/2025"
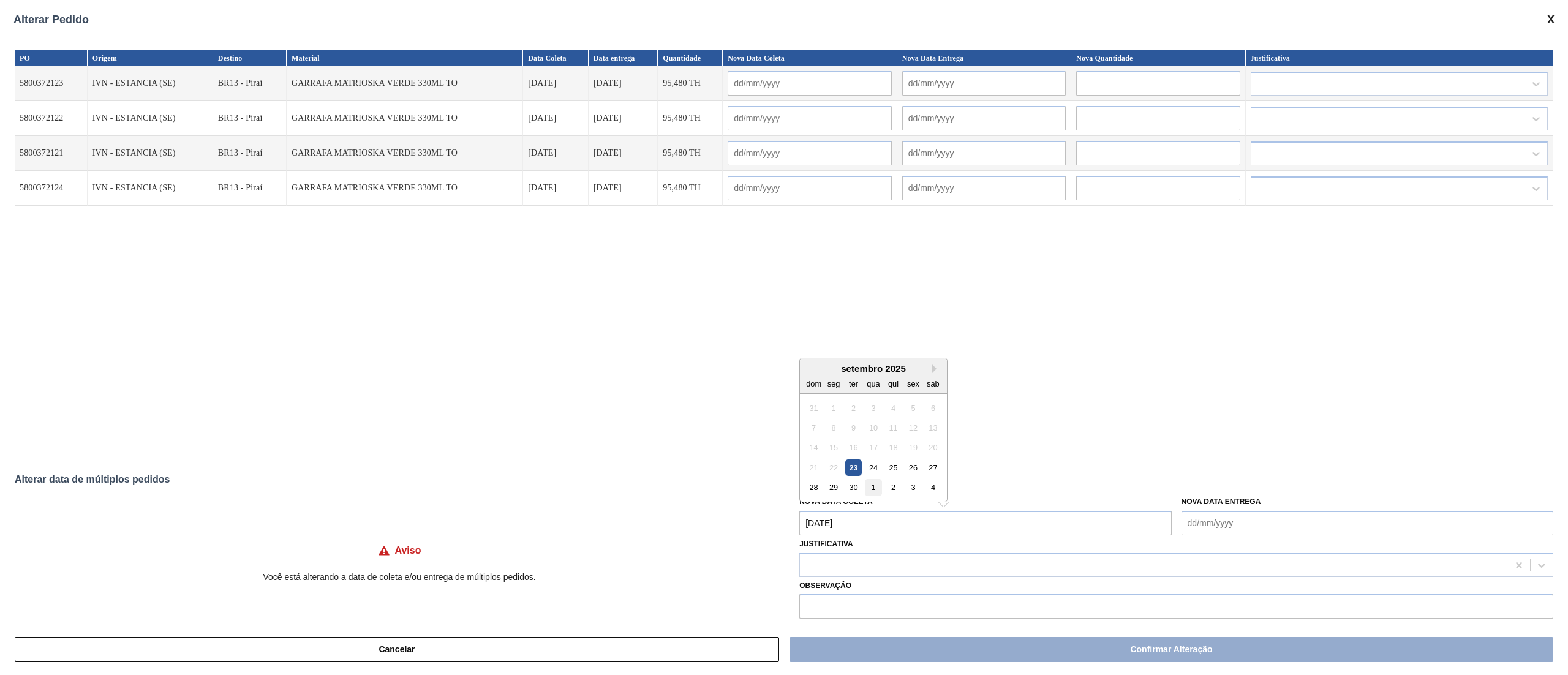
type input "05/10/2025"
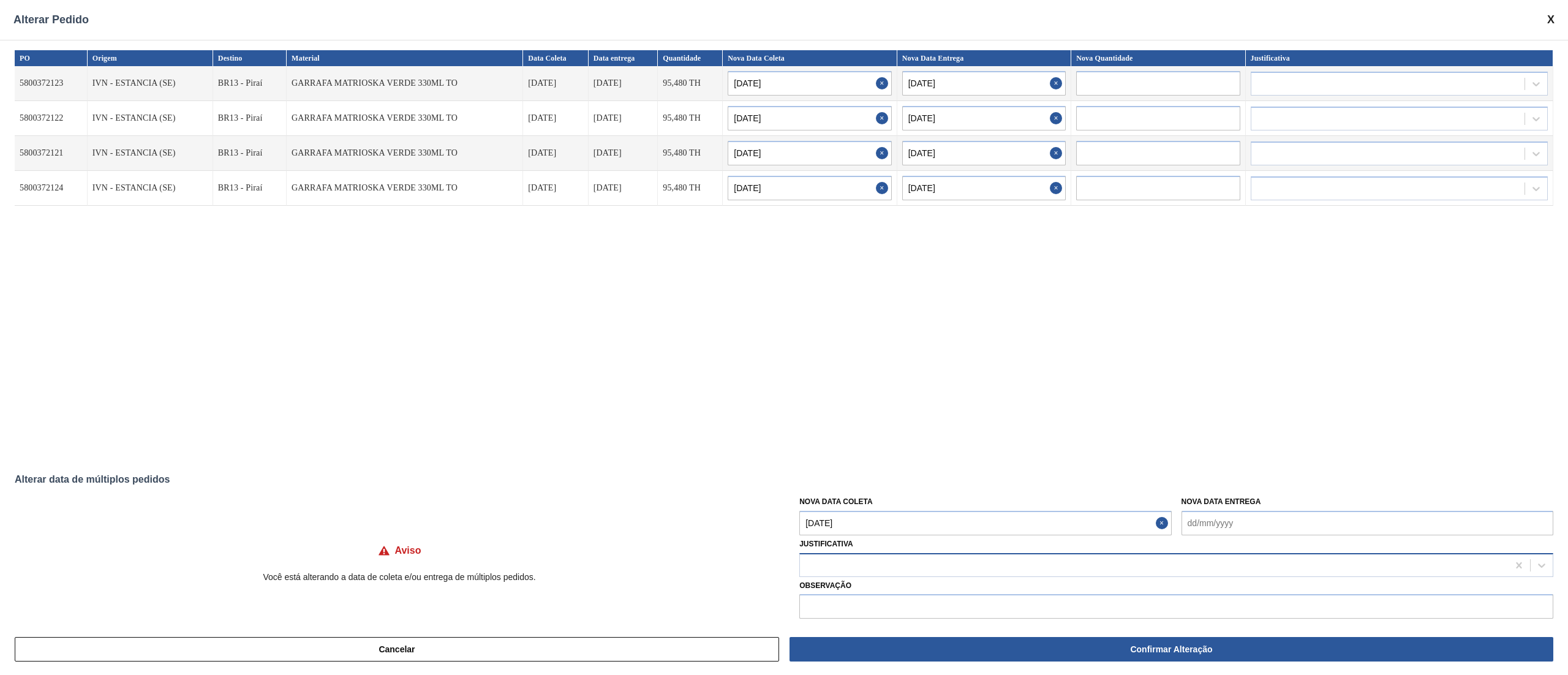
click at [900, 566] on div at bounding box center [1154, 565] width 708 height 18
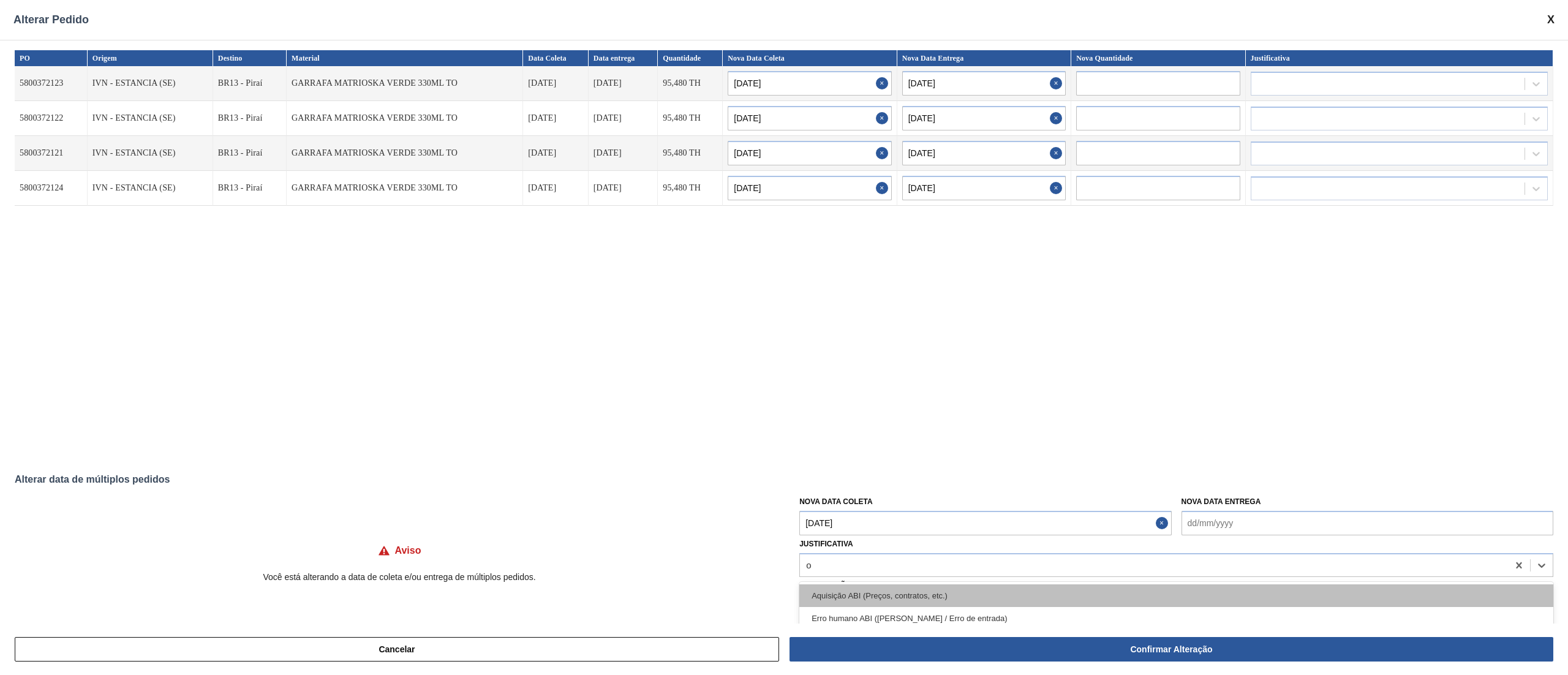
type input "ou"
click at [900, 589] on div "Outro" at bounding box center [1176, 595] width 754 height 23
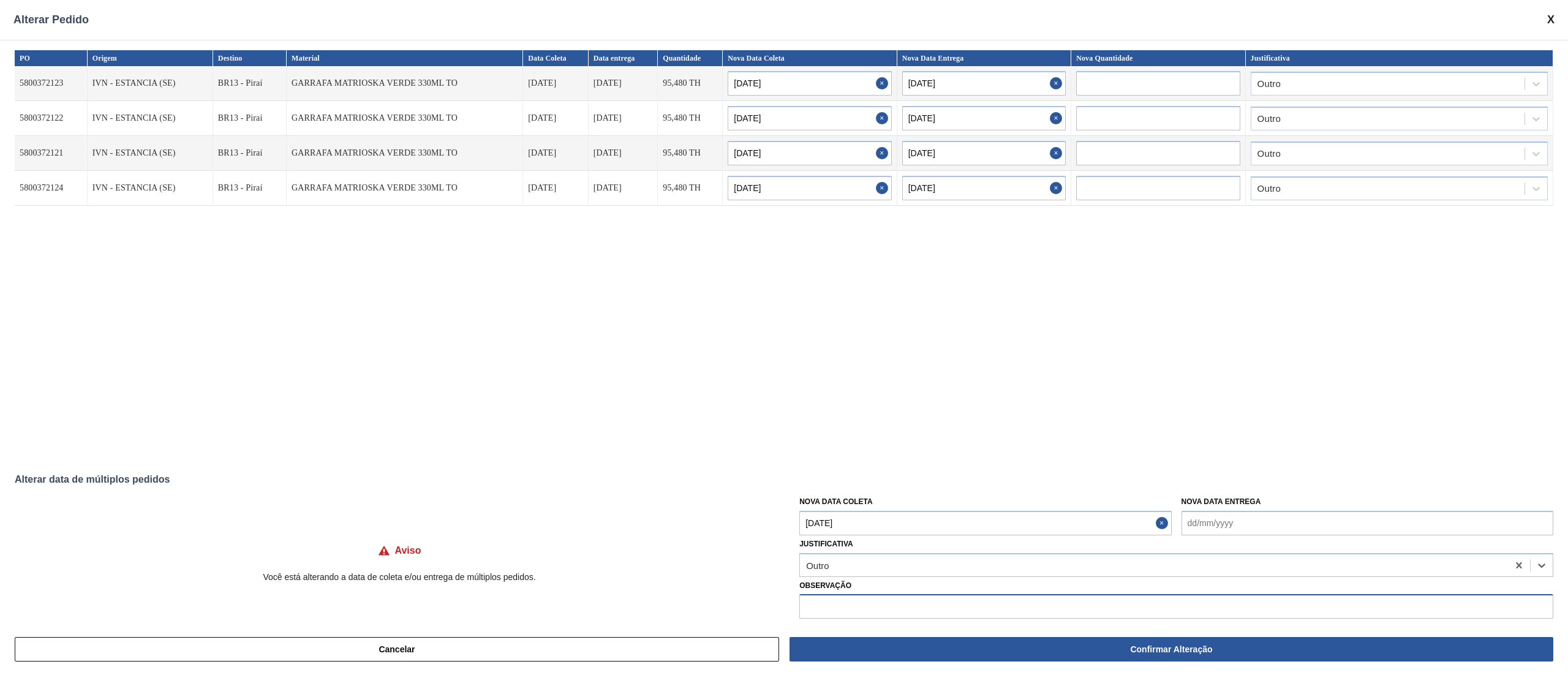
click at [907, 602] on input "text" at bounding box center [1176, 606] width 754 height 25
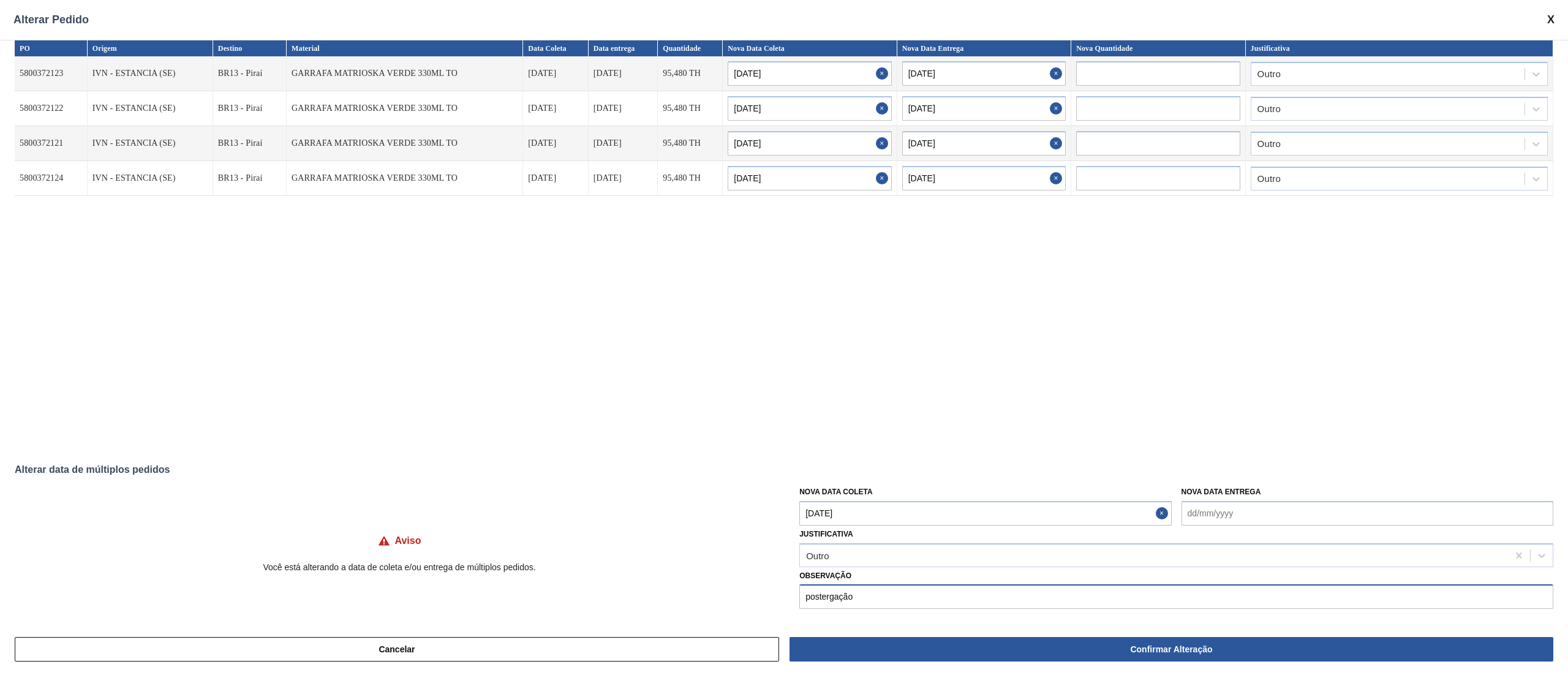
type input "postergação"
click at [128, 473] on div "Alterar data de múltiplos pedidos" at bounding box center [784, 470] width 1539 height 11
click at [59, 437] on div "PO Origem Destino Material Data Coleta Data entrega Quantidade Nova Data Coleta…" at bounding box center [784, 242] width 1539 height 405
click at [1079, 464] on div "Alterar data de múltiplos pedidos" at bounding box center [784, 470] width 1539 height 11
click at [120, 472] on div "Alterar data de múltiplos pedidos" at bounding box center [784, 470] width 1539 height 11
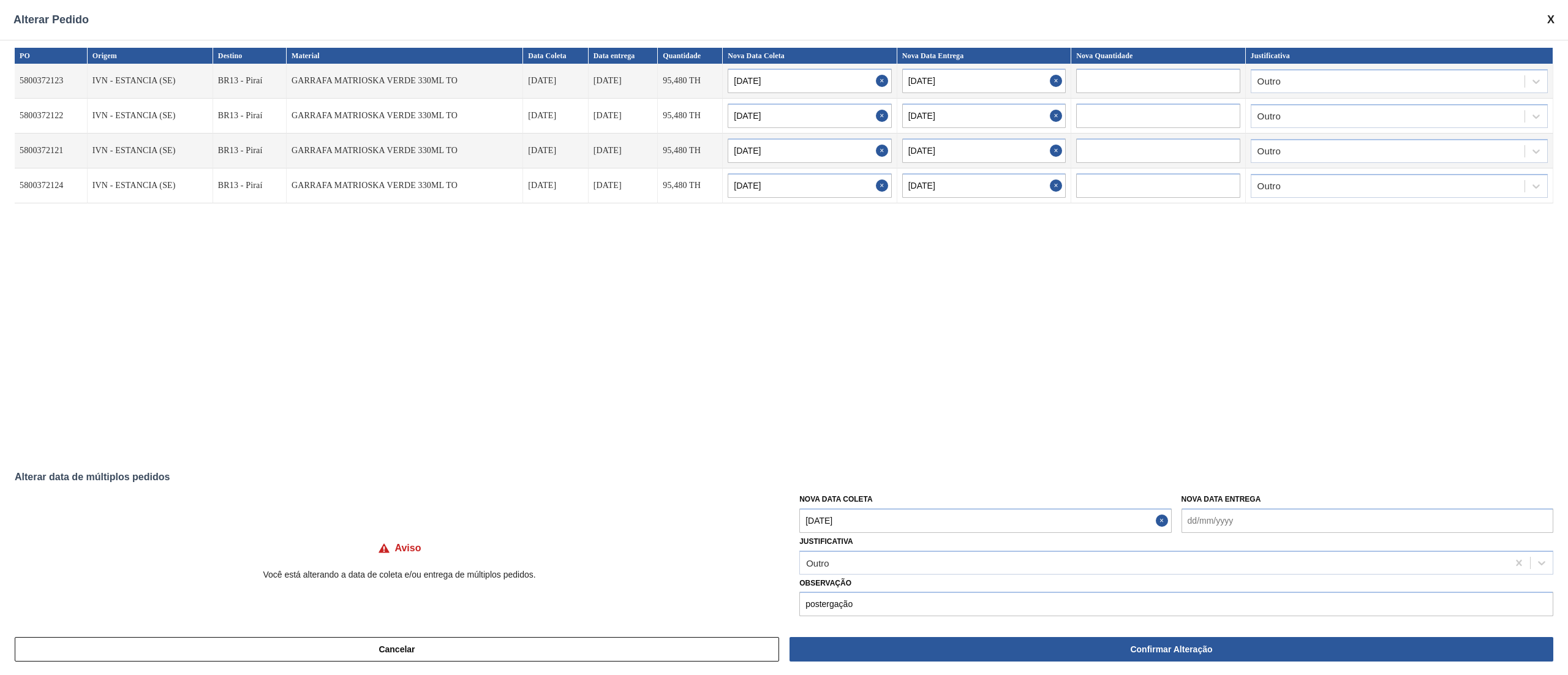
scroll to position [0, 0]
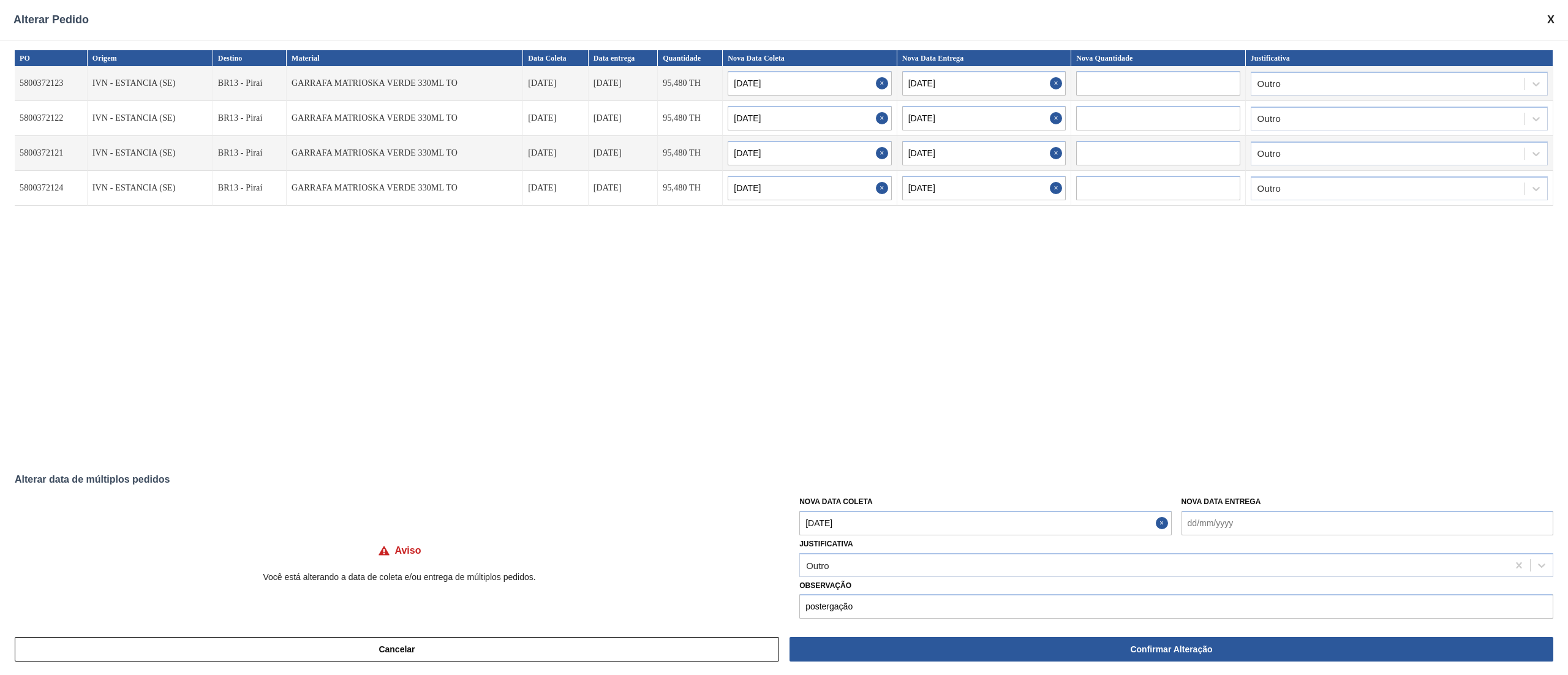
click at [395, 546] on h4 "Aviso" at bounding box center [408, 551] width 27 height 11
click at [331, 571] on div "Aviso Você está alterando a data de coleta e/ou entrega de múltiplos pedidos." at bounding box center [400, 551] width 769 height 77
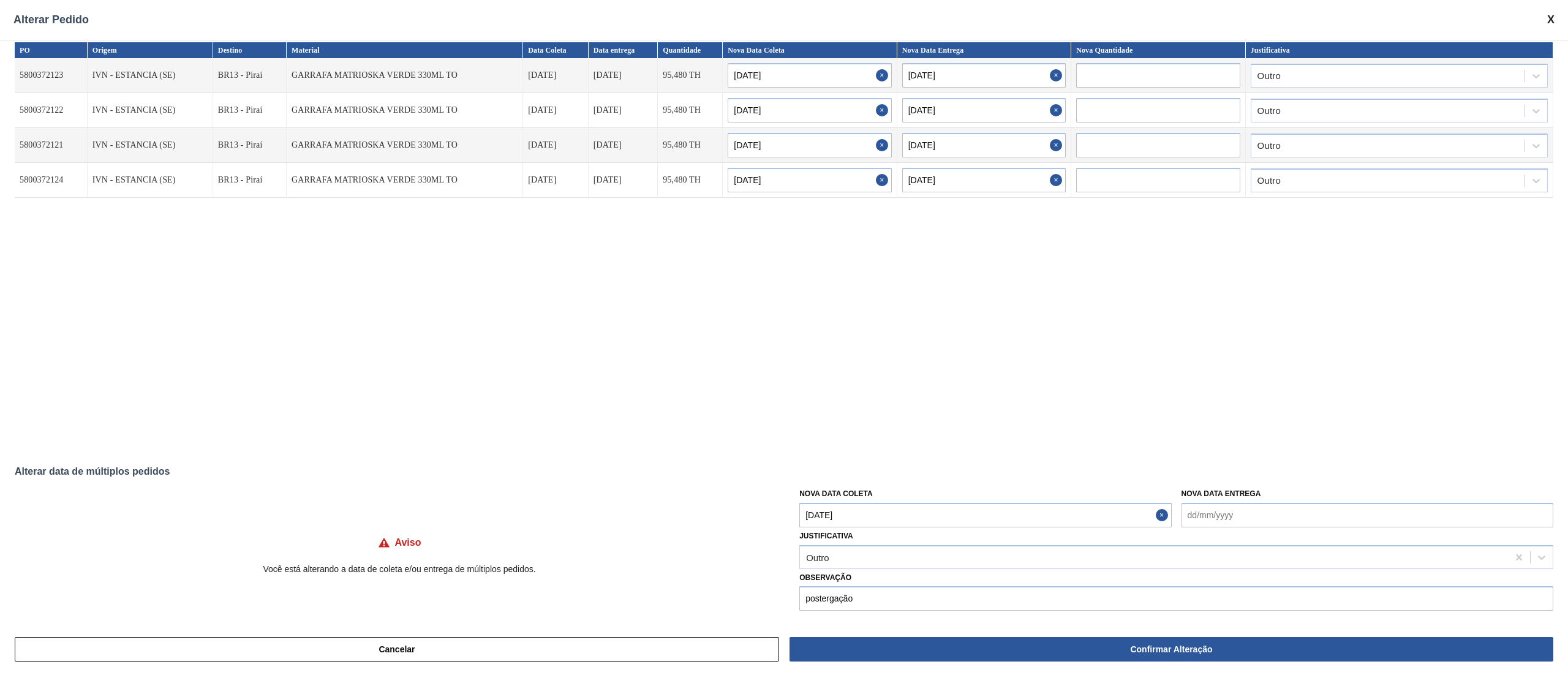
scroll to position [10, 0]
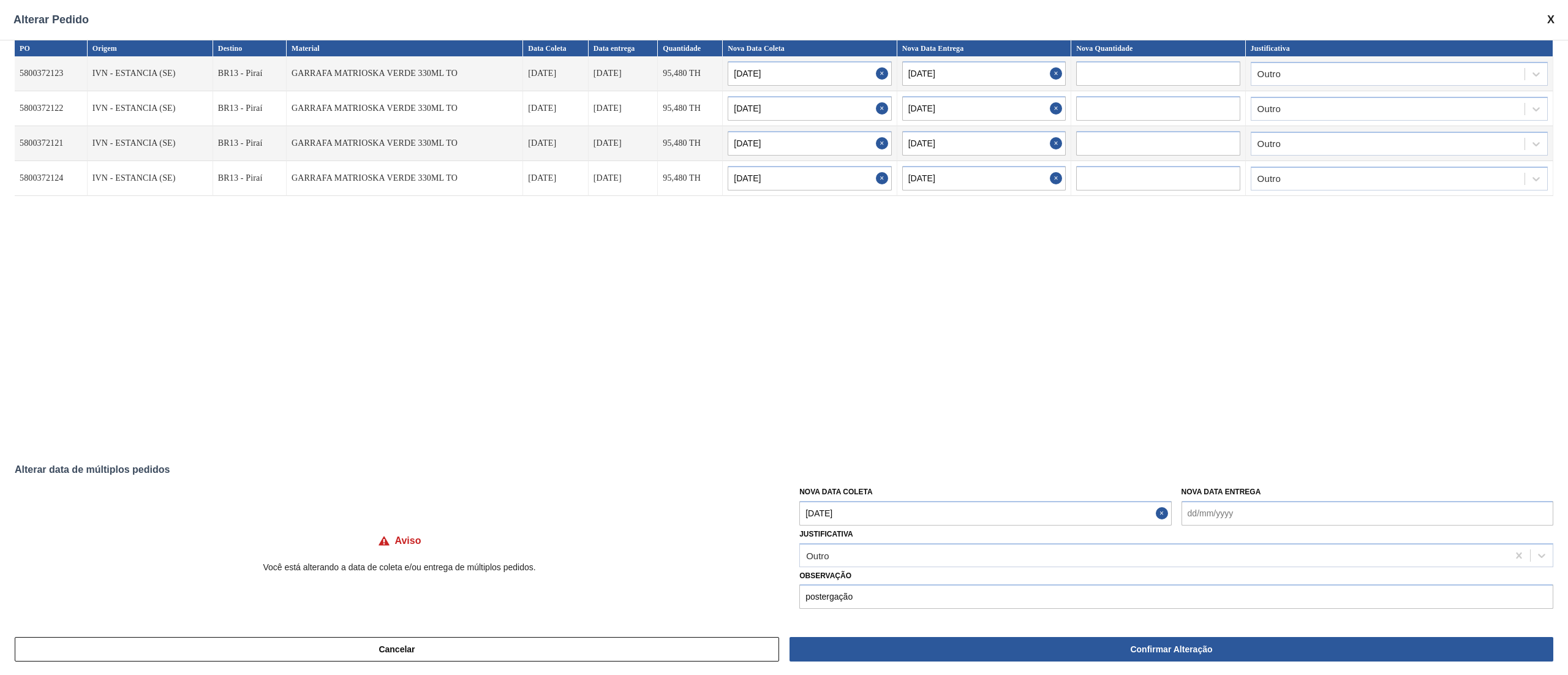
click at [458, 570] on p "Você está alterando a data de coleta e/ou entrega de múltiplos pedidos." at bounding box center [400, 568] width 769 height 10
click at [309, 563] on p "Você está alterando a data de coleta e/ou entrega de múltiplos pedidos." at bounding box center [400, 568] width 769 height 10
click at [839, 566] on div "Outro" at bounding box center [1176, 555] width 754 height 24
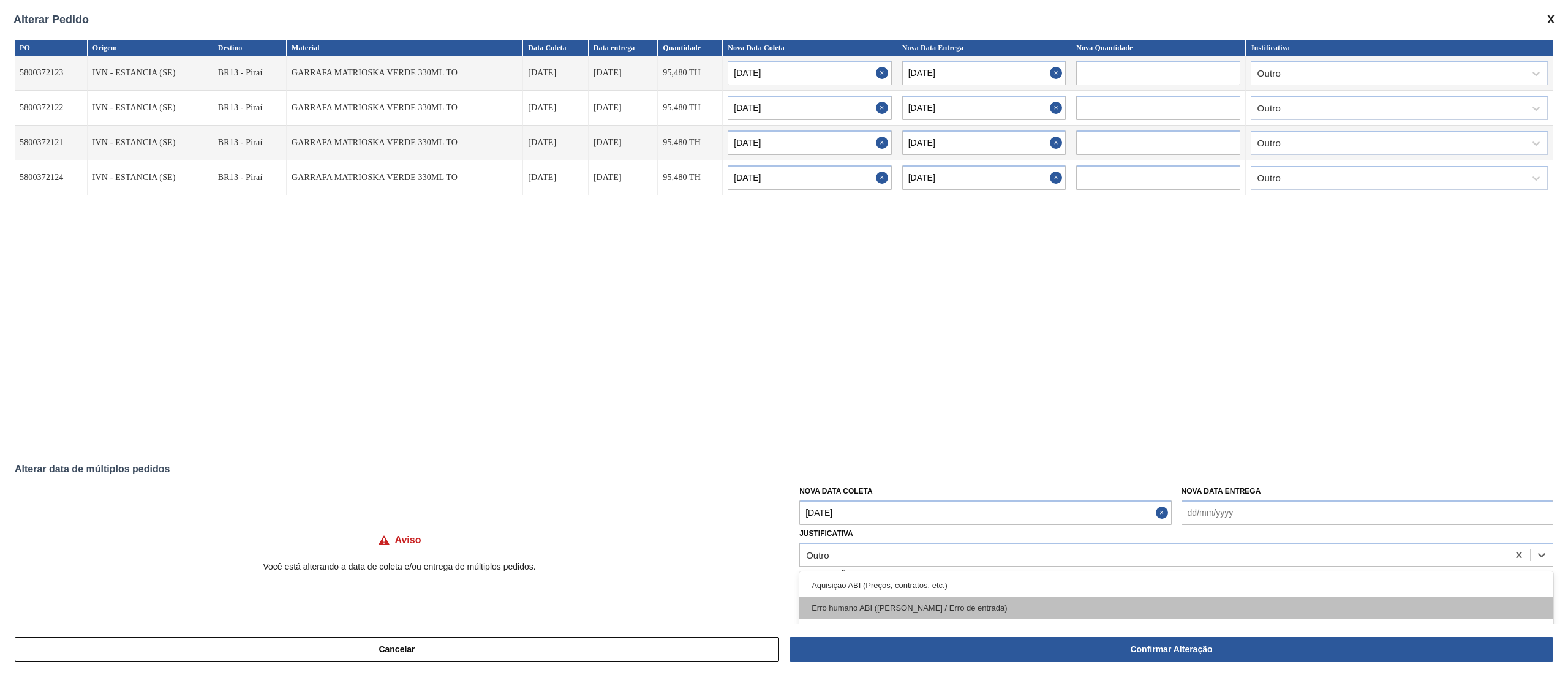
click at [849, 607] on div "Erro humano ABI (Cálculo / Erro de entrada)" at bounding box center [1176, 608] width 754 height 23
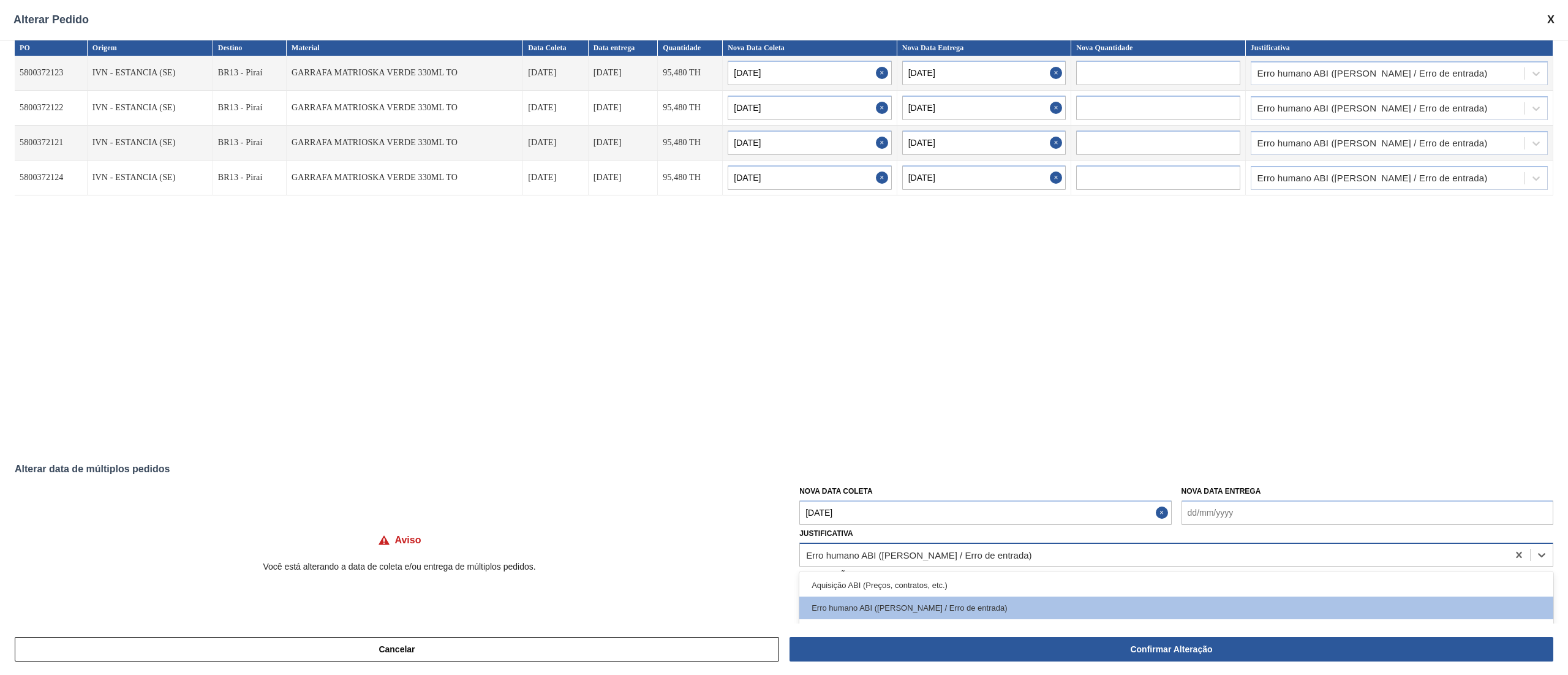
click at [838, 556] on div "Erro humano ABI (Cálculo / Erro de entrada)" at bounding box center [918, 555] width 225 height 10
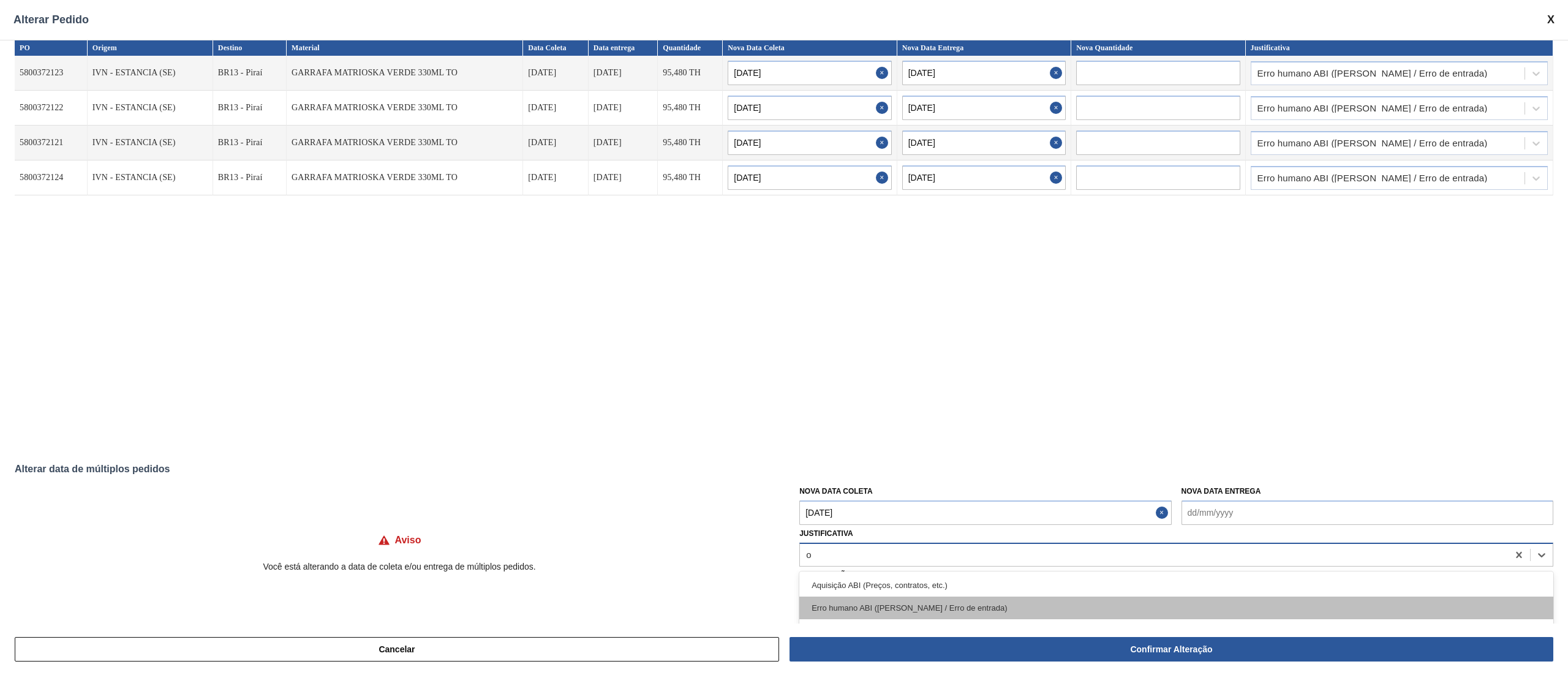
type input "ou"
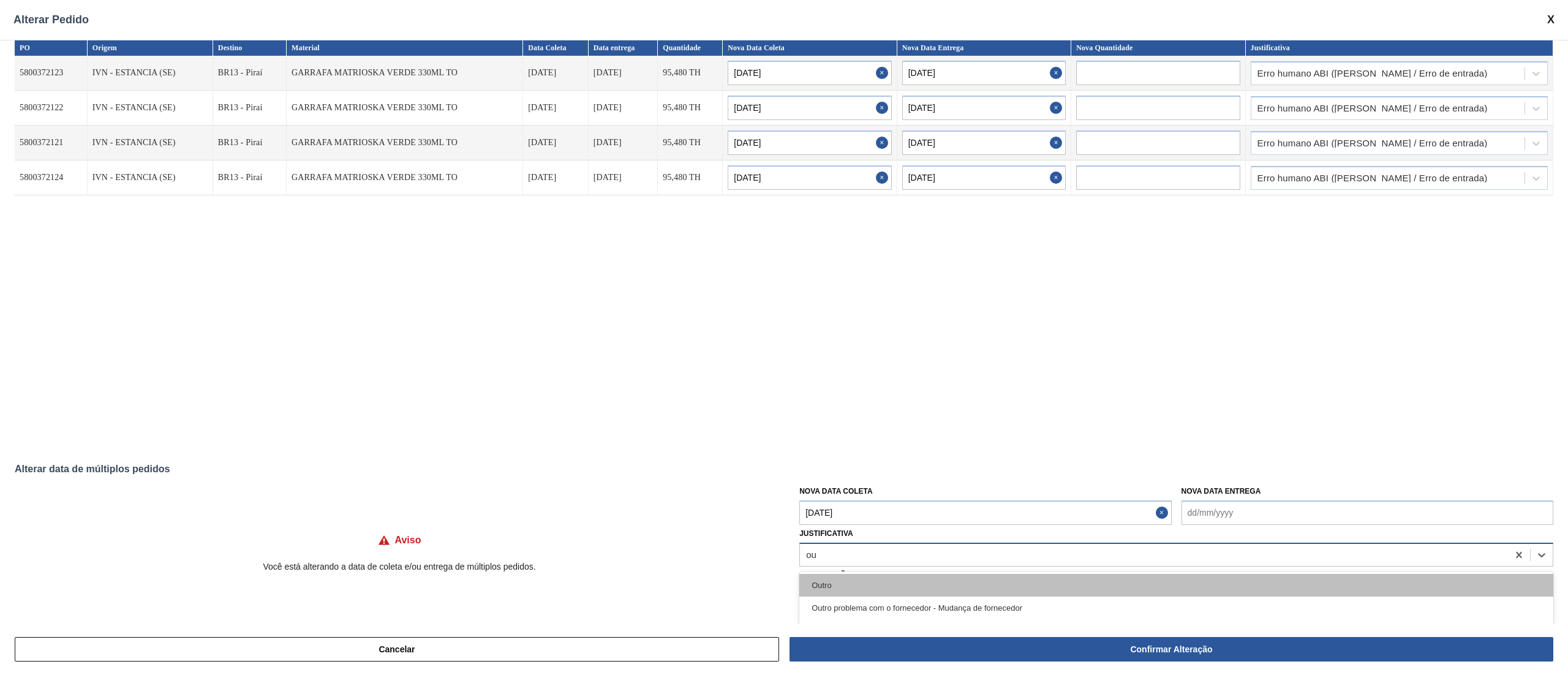
click at [837, 578] on div "Outro" at bounding box center [1176, 585] width 754 height 23
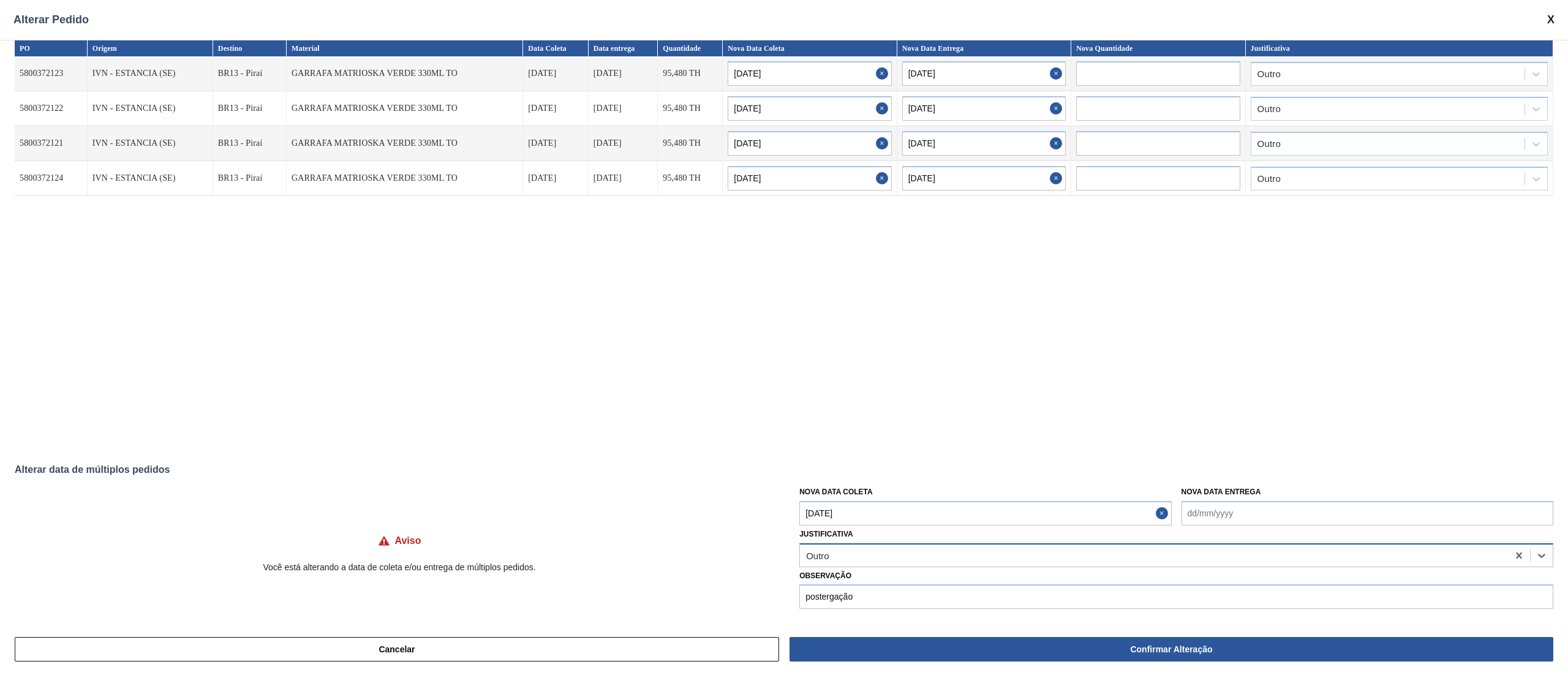
click at [618, 372] on div "PO Origem Destino Material Data Coleta Data entrega Quantidade Nova Data Coleta…" at bounding box center [784, 242] width 1539 height 405
drag, startPoint x: 37, startPoint y: 470, endPoint x: 32, endPoint y: 464, distance: 7.8
click at [37, 469] on div "Alterar data de múltiplos pedidos" at bounding box center [784, 470] width 1539 height 11
click at [19, 453] on div "PO Origem Destino Material Data Coleta Data entrega Quantidade Nova Data Coleta…" at bounding box center [784, 331] width 1568 height 584
click at [18, 464] on div "Alterar data de múltiplos pedidos" at bounding box center [784, 470] width 1539 height 11
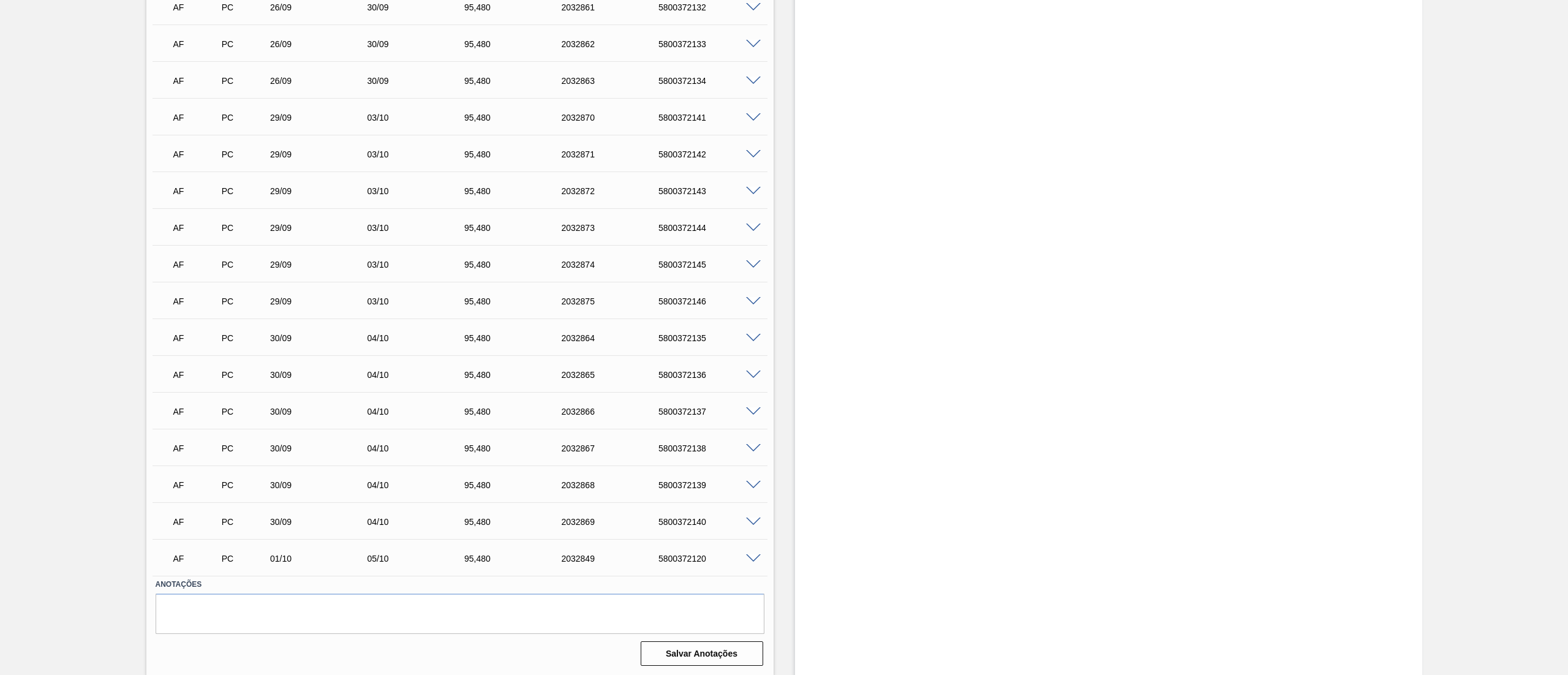
scroll to position [890, 0]
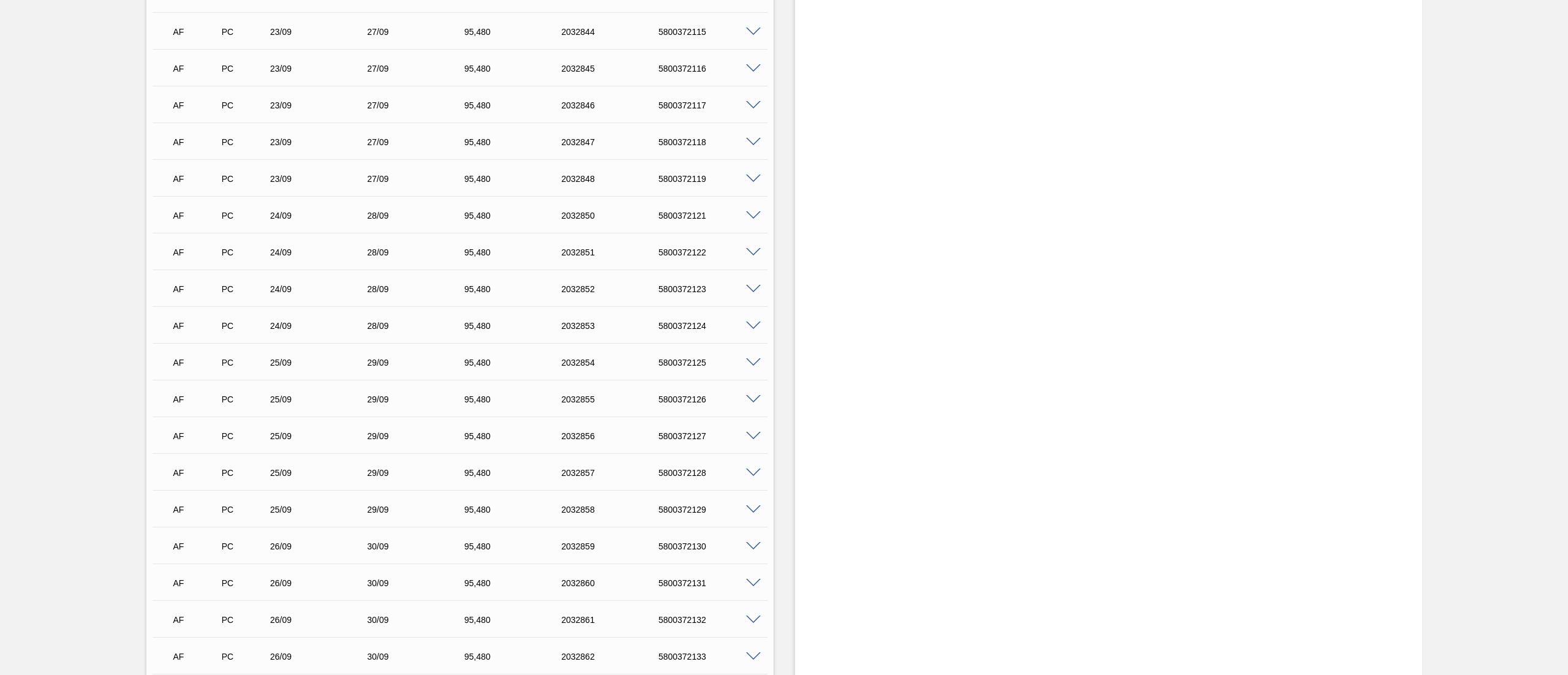
click at [748, 249] on span at bounding box center [753, 253] width 15 height 9
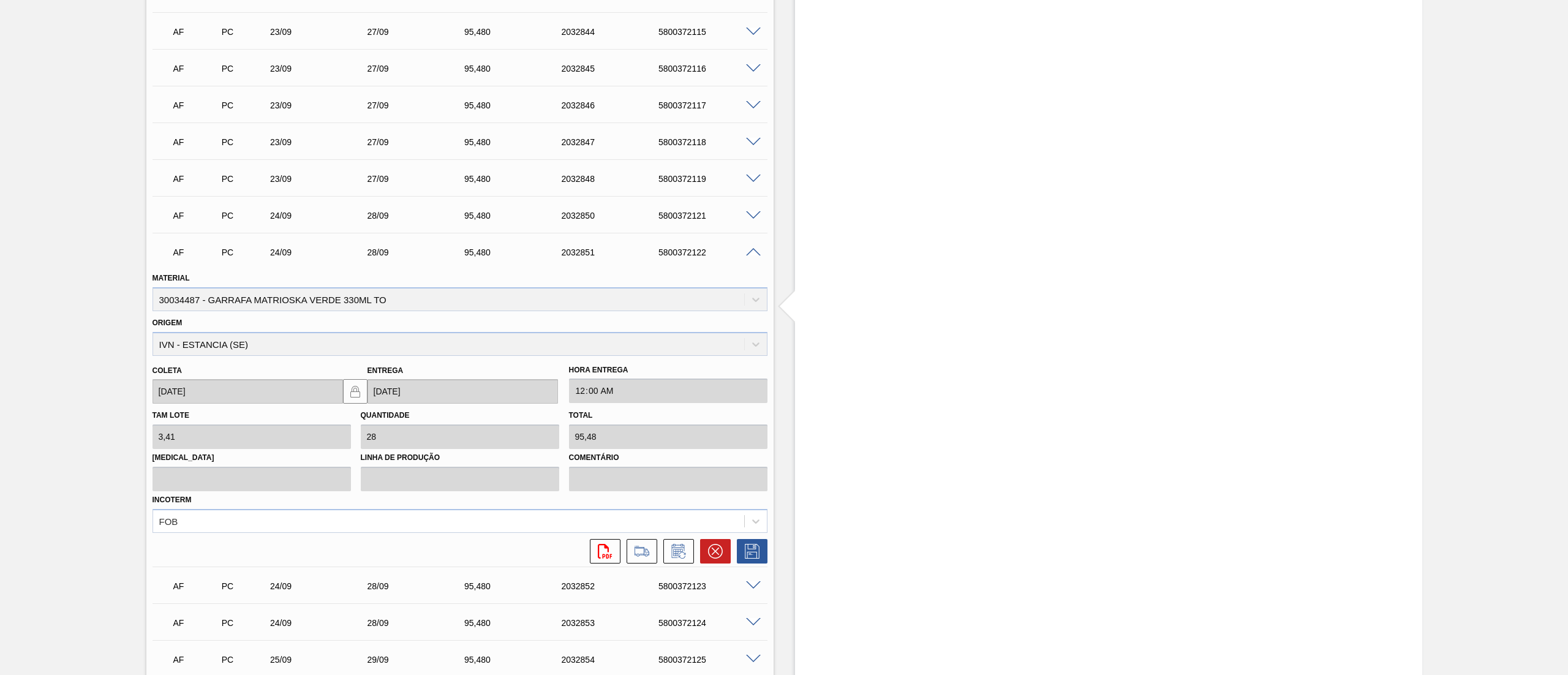
click at [679, 556] on icon at bounding box center [679, 551] width 20 height 15
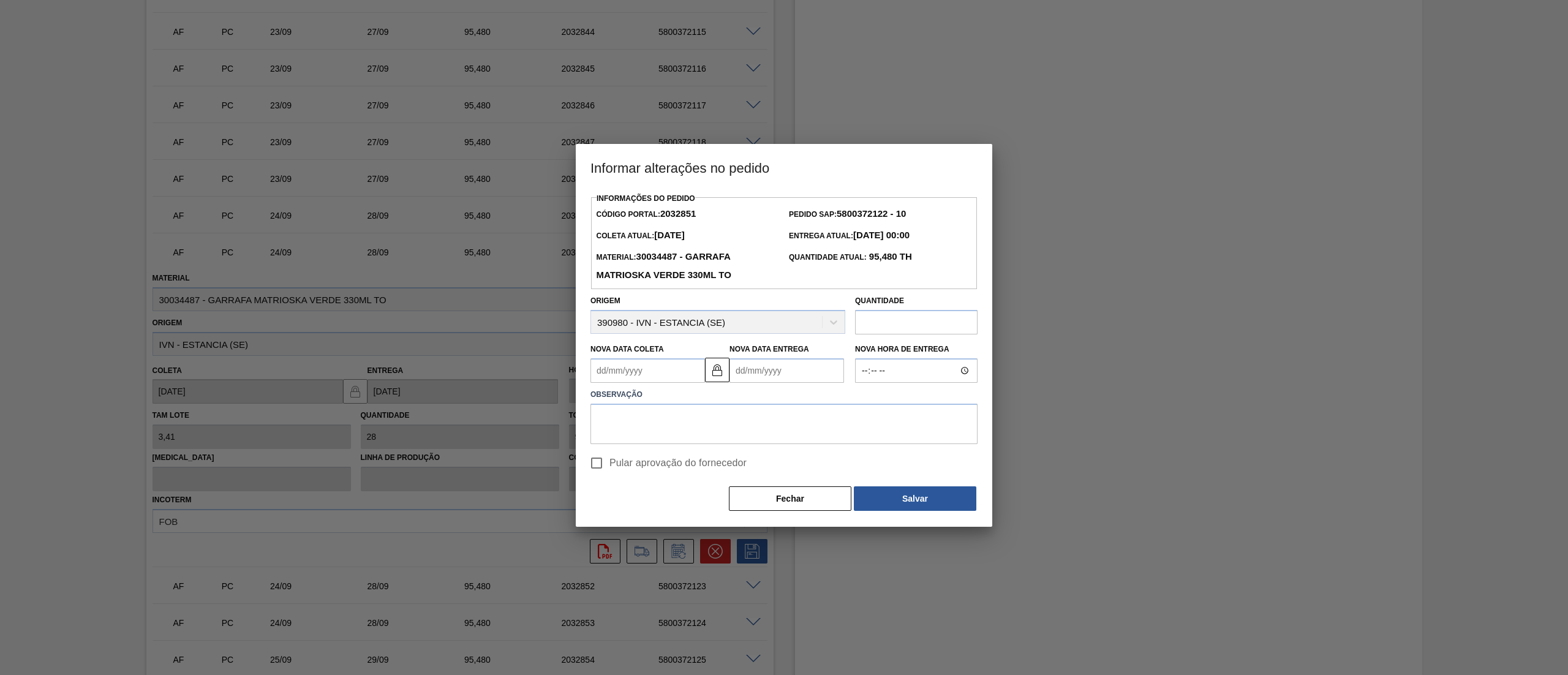
click at [648, 377] on Coleta2032851 "Nova Data Coleta" at bounding box center [647, 371] width 114 height 25
click at [661, 521] on div "1" at bounding box center [664, 519] width 17 height 17
type Coleta2032851 "01/10/2025"
type Entrega2032851 "05/10/2025"
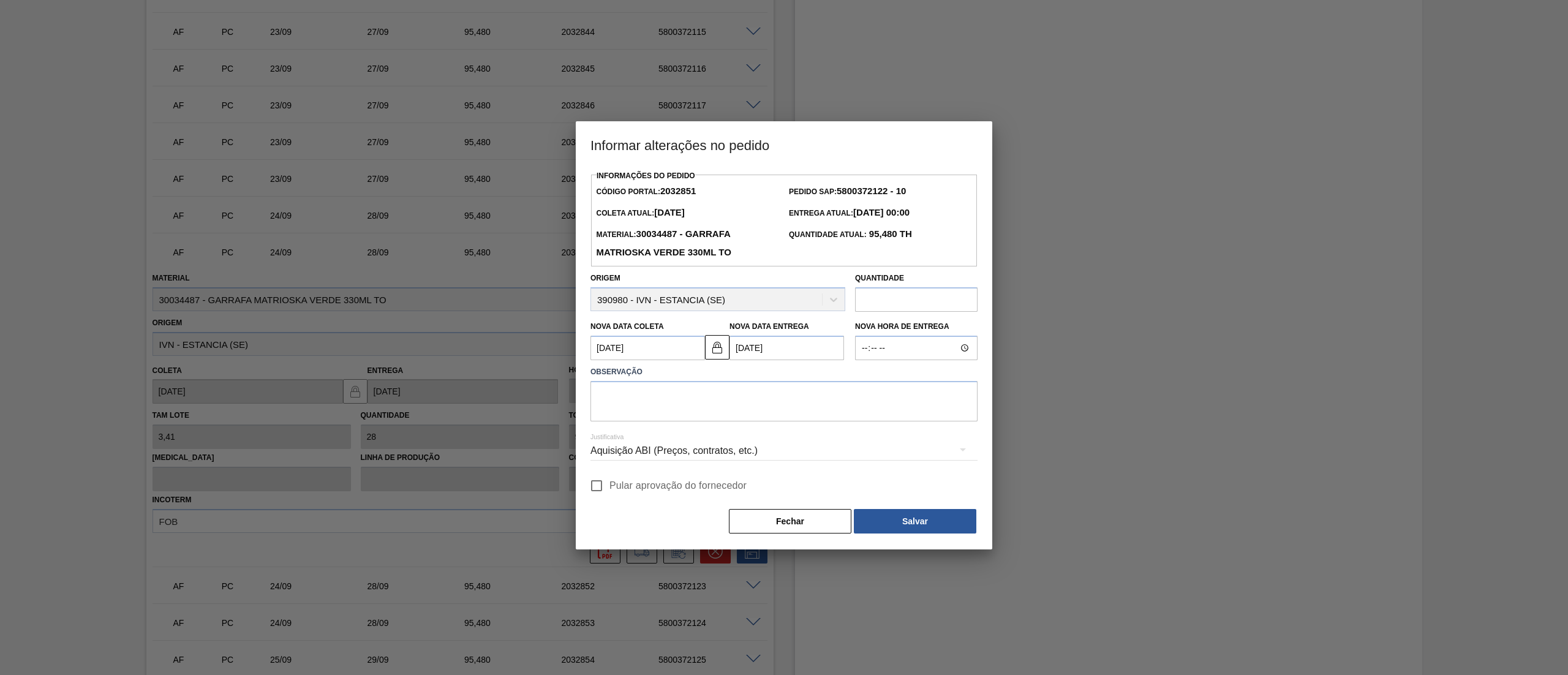
click at [597, 489] on input "Pular aprovação do fornecedor" at bounding box center [597, 486] width 26 height 26
checkbox input "true"
click at [738, 406] on textarea at bounding box center [784, 401] width 387 height 40
type textarea "."
click at [900, 524] on button "Salvar" at bounding box center [915, 521] width 122 height 25
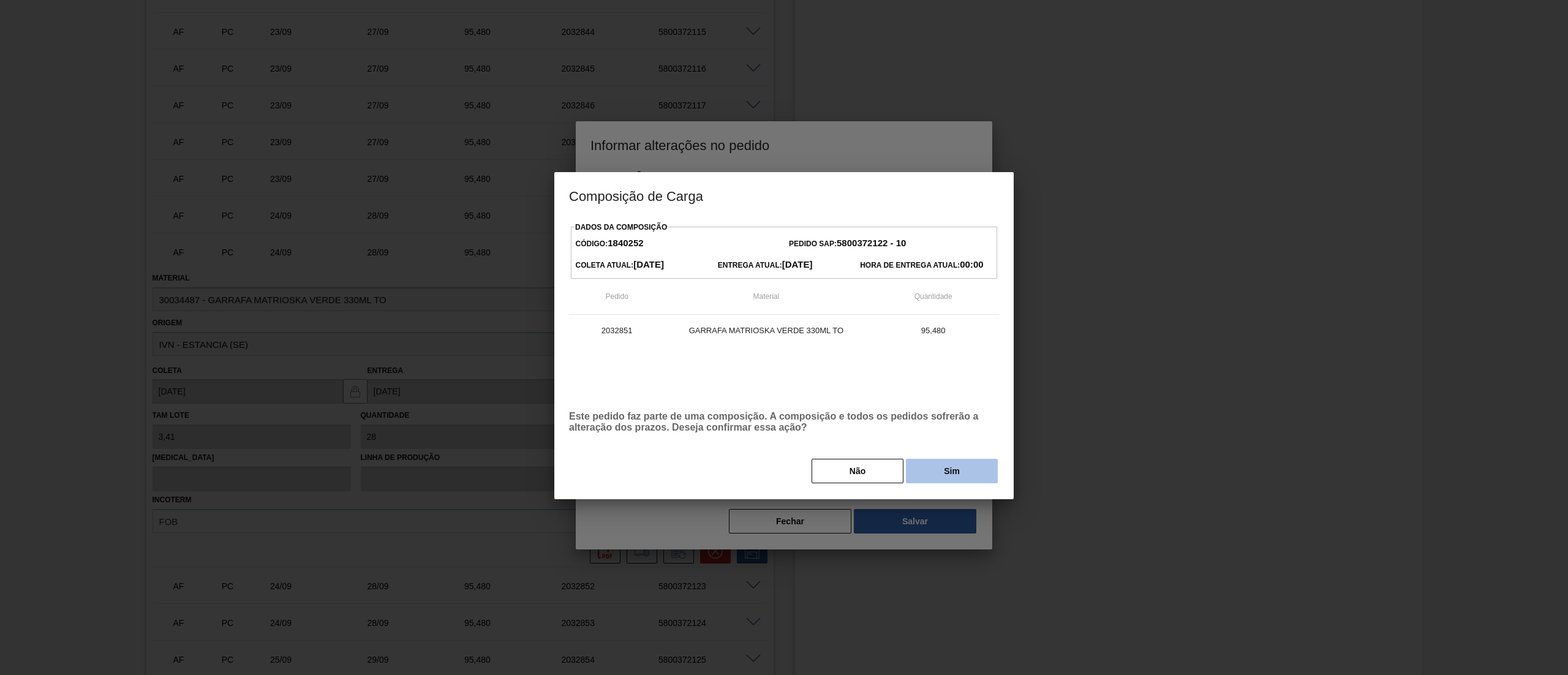
click at [952, 484] on button "Sim" at bounding box center [952, 471] width 92 height 25
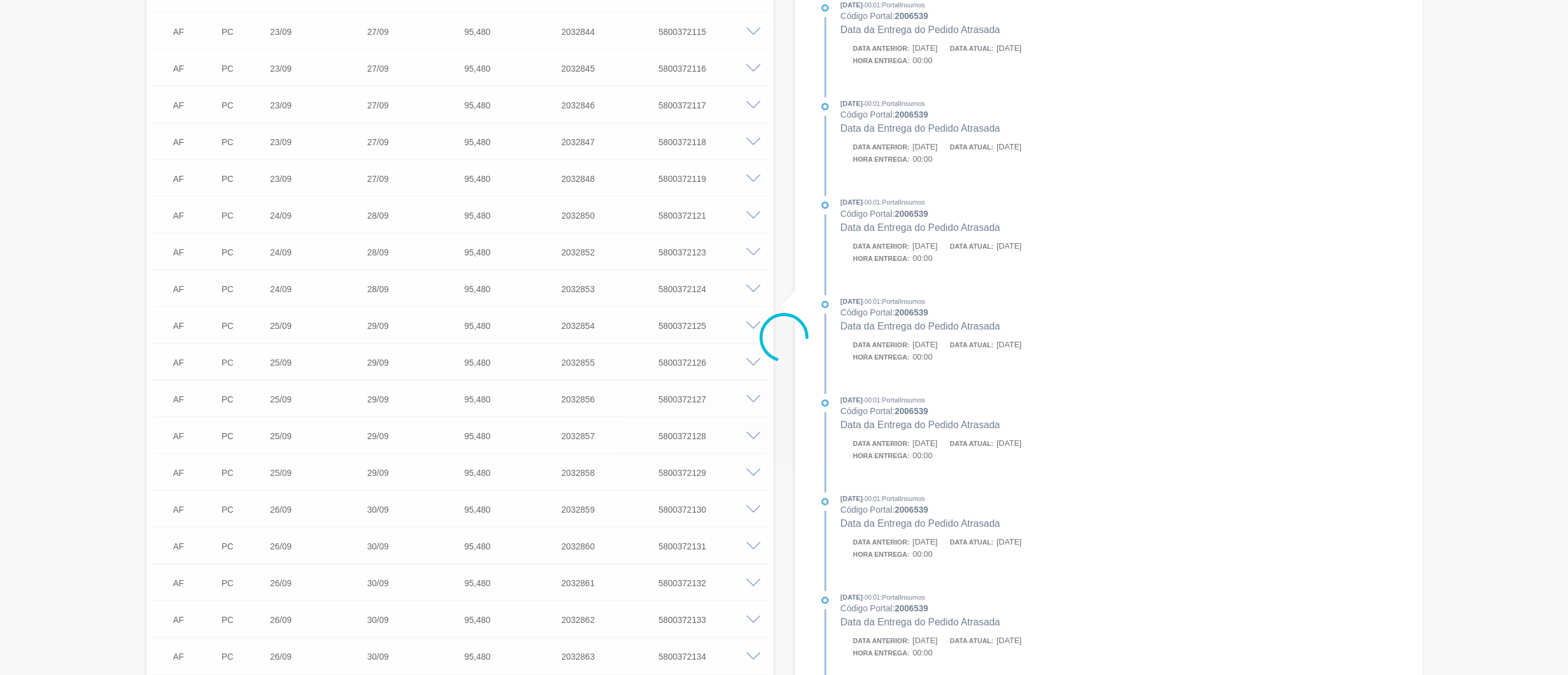
type input "01/10/2025"
type input "05/10/2025"
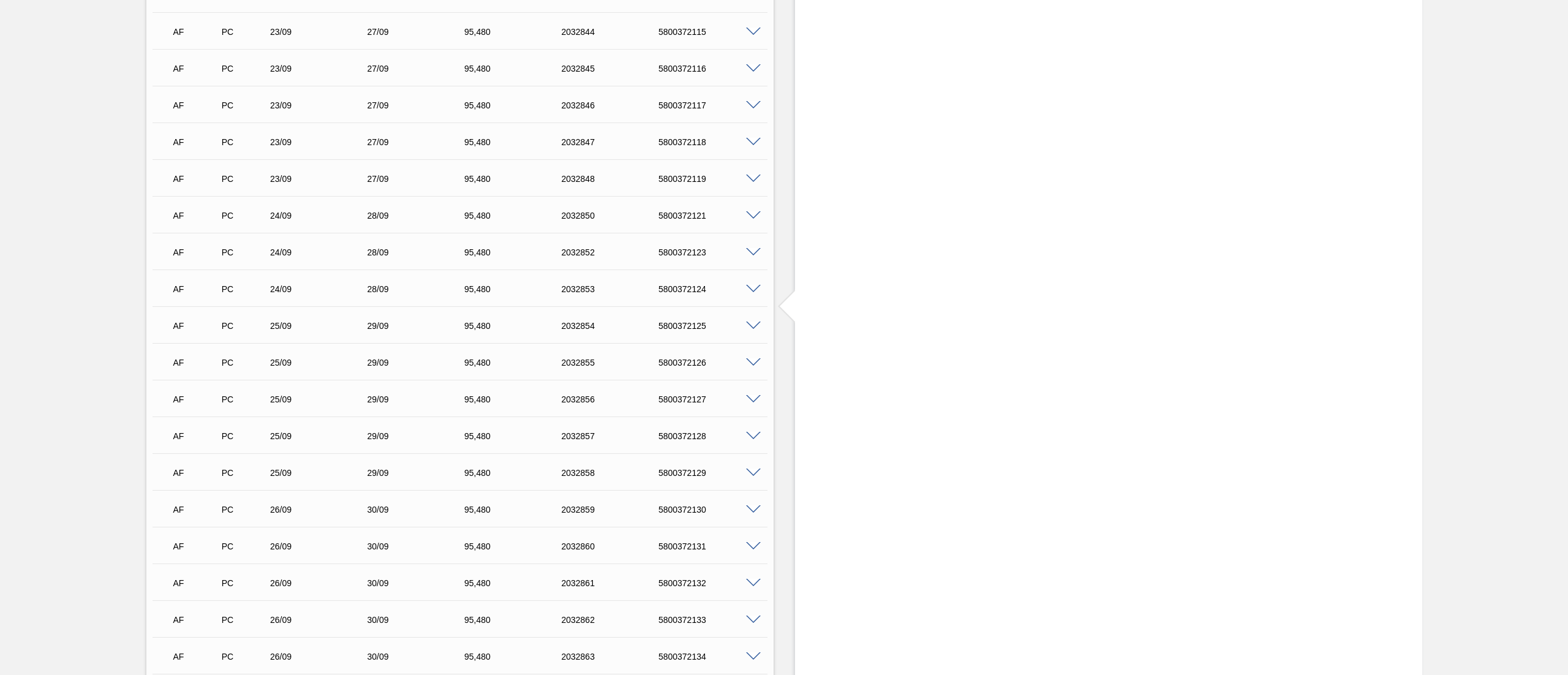
click at [750, 214] on span at bounding box center [753, 216] width 15 height 9
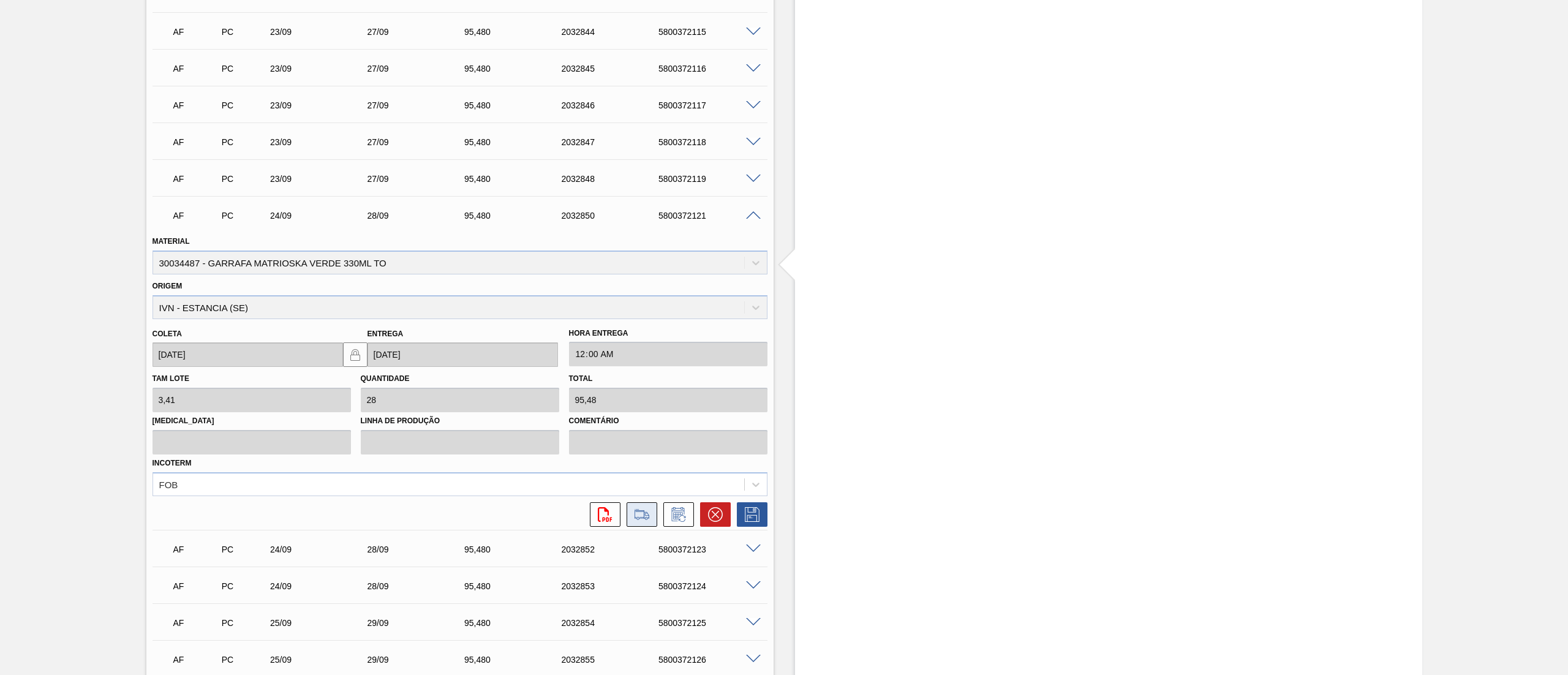
click at [645, 511] on icon at bounding box center [642, 514] width 20 height 15
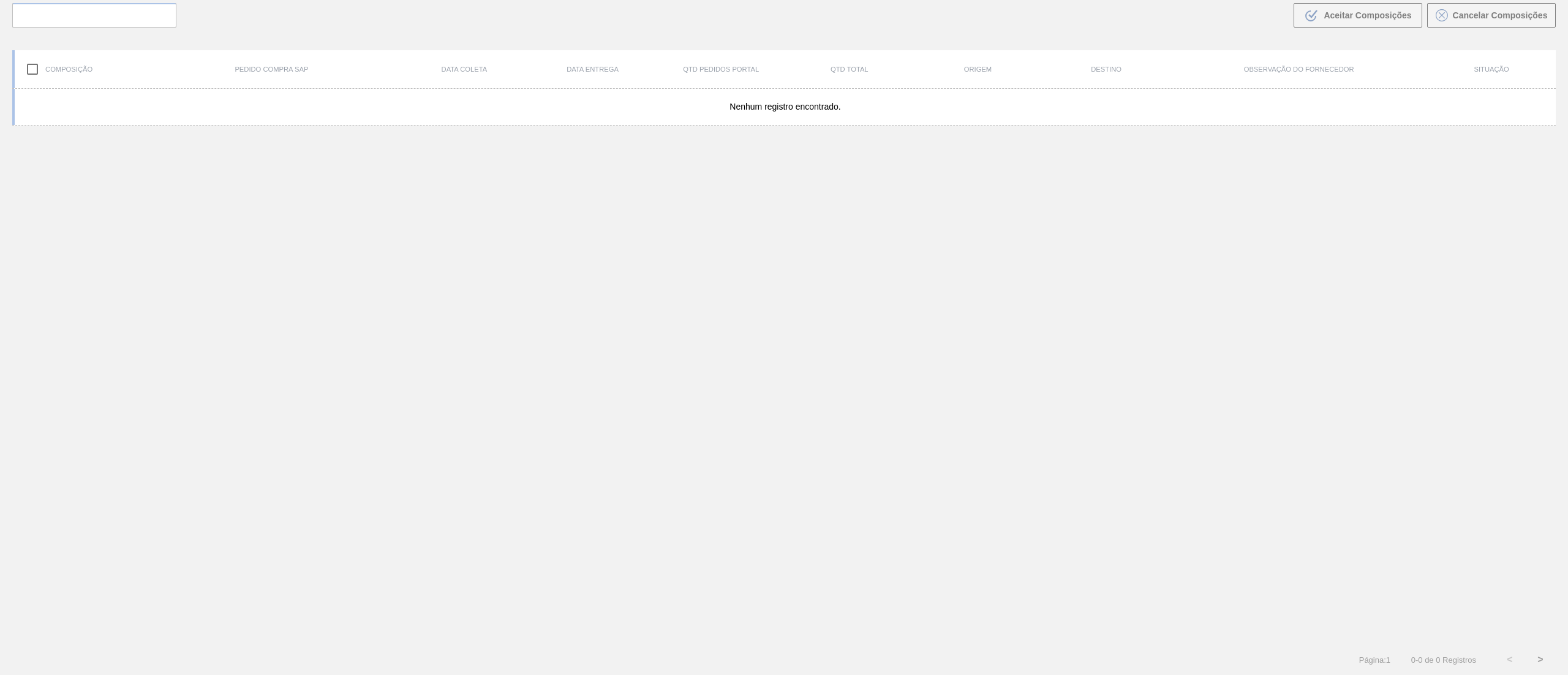
scroll to position [88, 0]
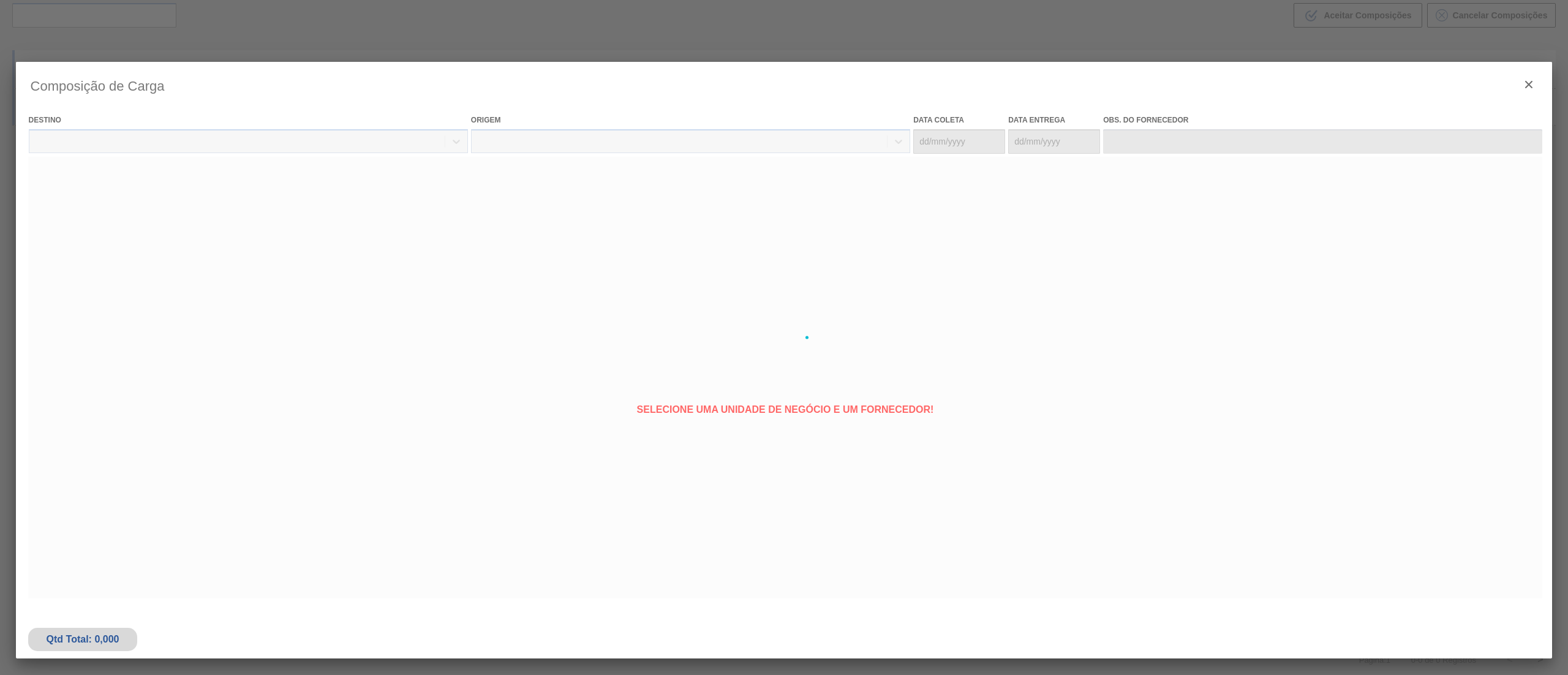
type coleta "24/09/2025"
type entrega "28/09/2025"
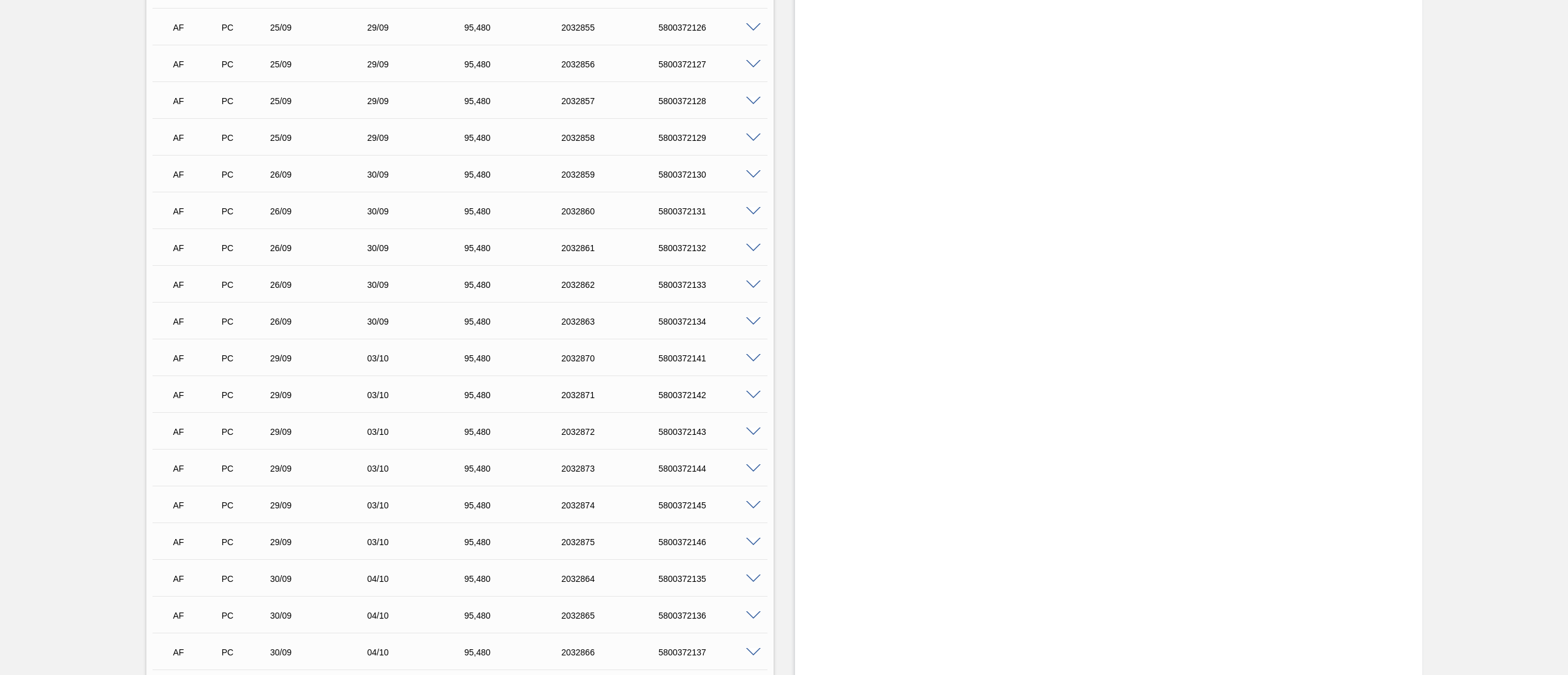
scroll to position [613, 0]
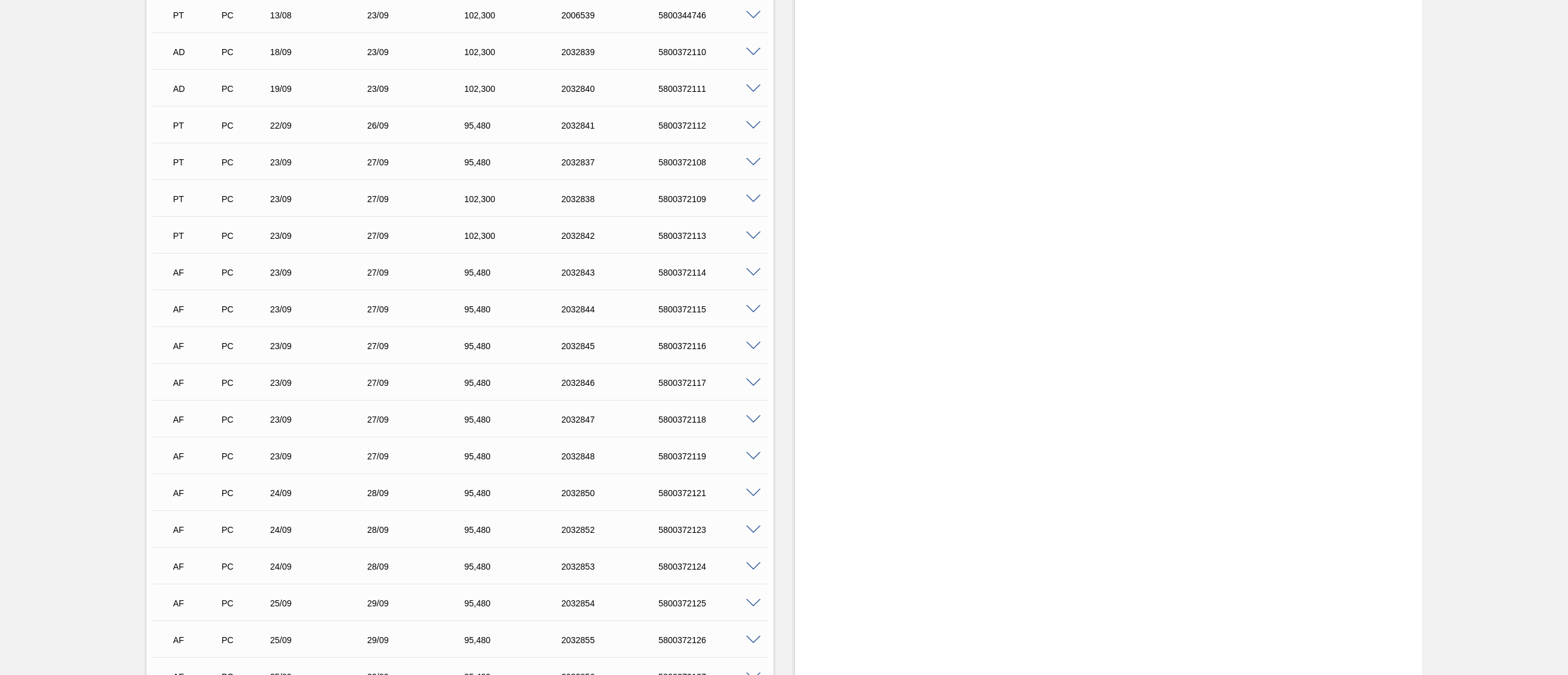
click at [746, 492] on span at bounding box center [753, 493] width 15 height 9
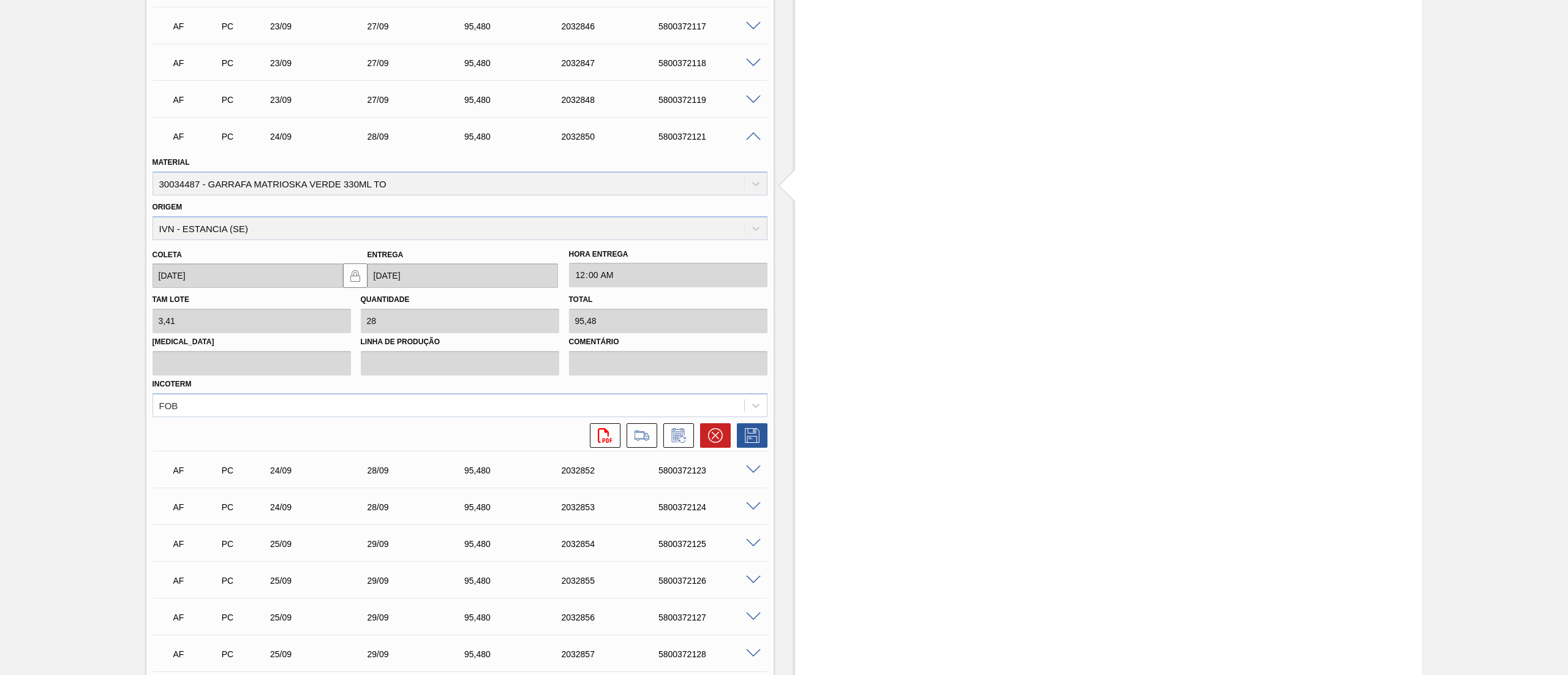
scroll to position [1093, 0]
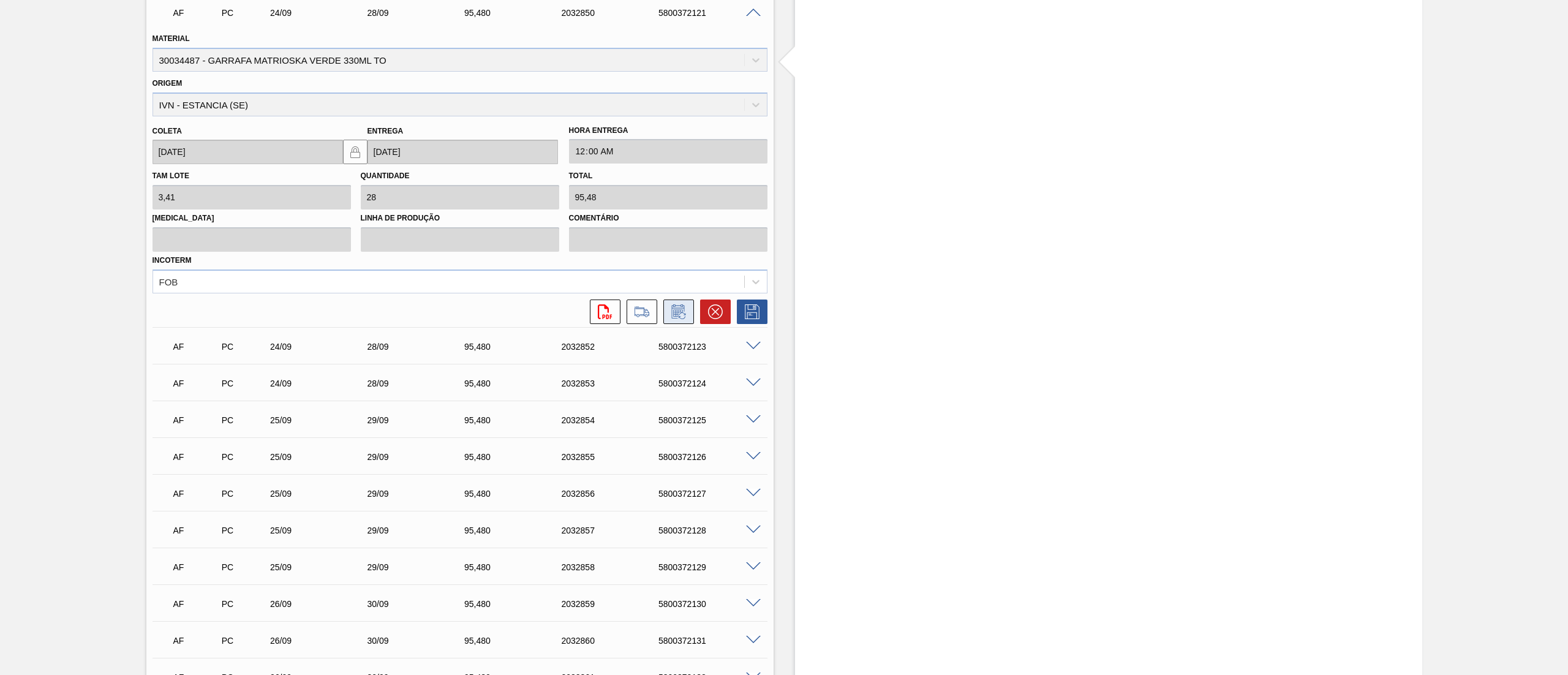
click at [672, 304] on icon at bounding box center [677, 311] width 13 height 14
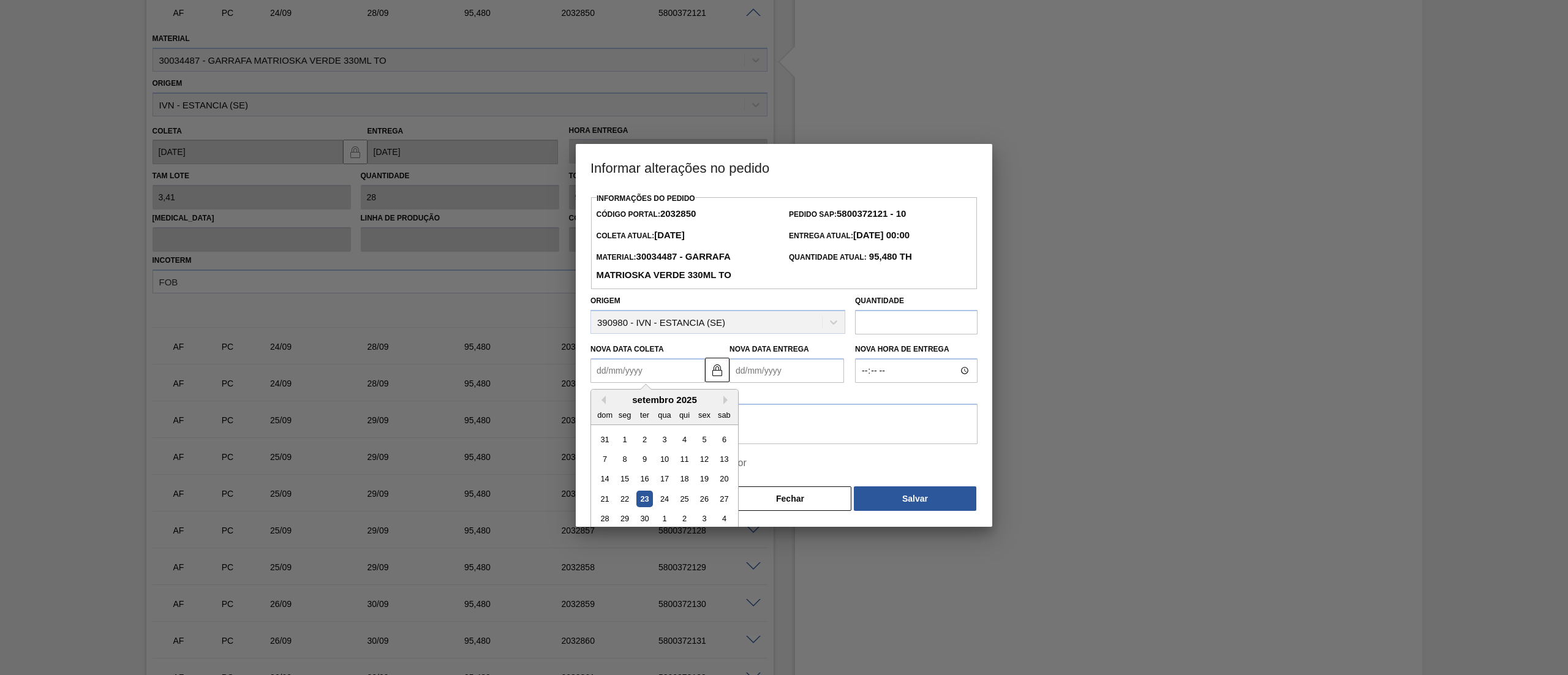
click at [631, 372] on Coleta2032850 "Nova Data Coleta" at bounding box center [647, 371] width 114 height 25
click at [663, 518] on div "1" at bounding box center [664, 519] width 17 height 17
type Coleta2032850 "01/10/2025"
type Entrega2032850 "05/10/2025"
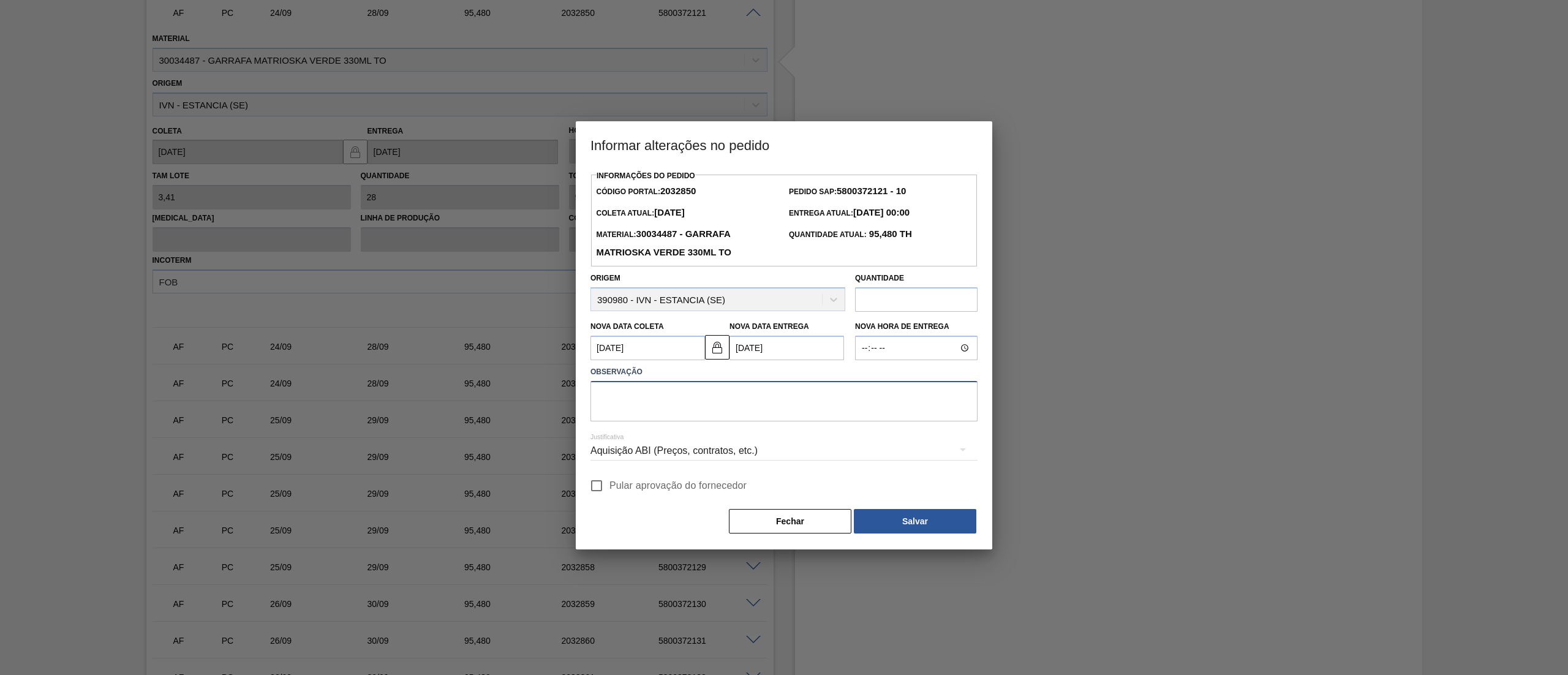
click at [742, 407] on textarea at bounding box center [784, 401] width 387 height 40
type textarea "."
click at [606, 483] on input "Pular aprovação do fornecedor" at bounding box center [597, 486] width 26 height 26
checkbox input "true"
click at [900, 524] on button "Salvar" at bounding box center [915, 521] width 122 height 25
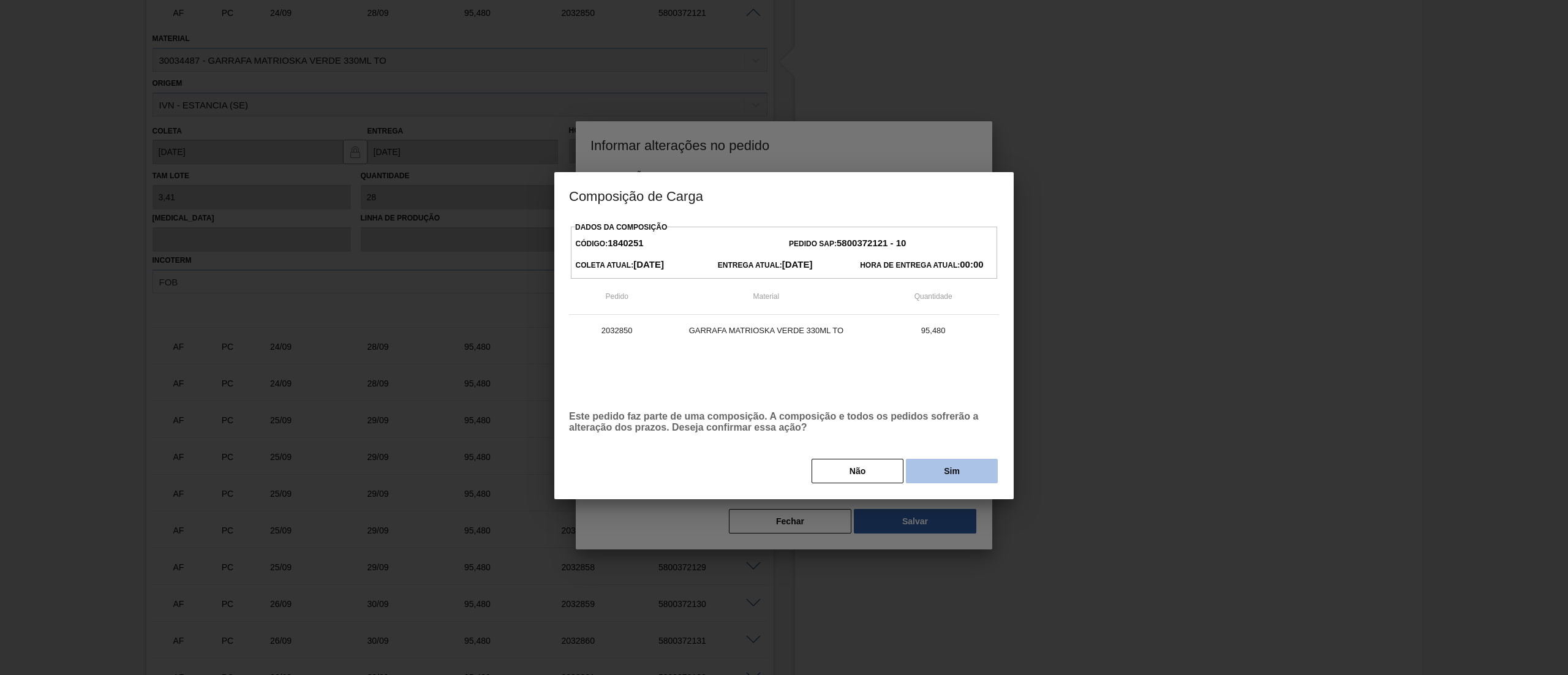
click at [944, 475] on button "Sim" at bounding box center [952, 471] width 92 height 25
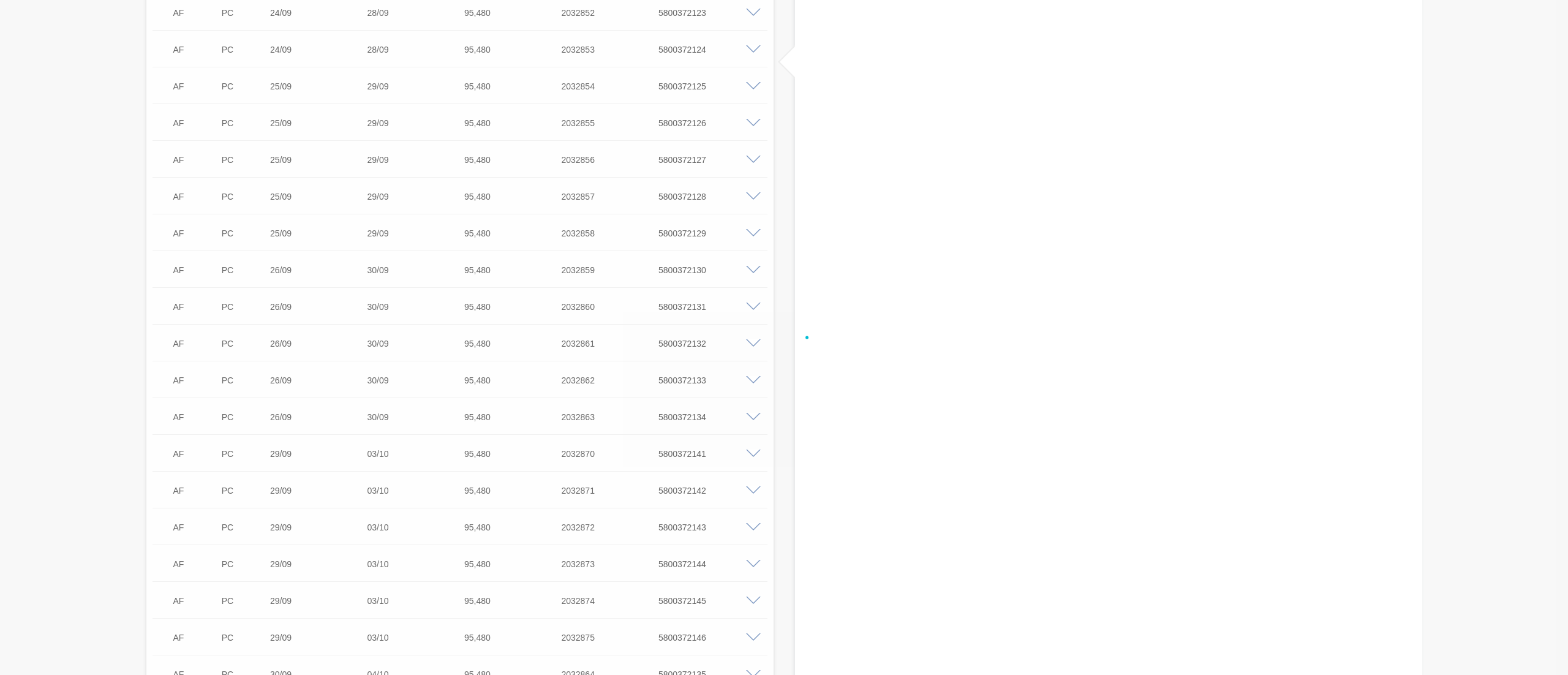
scroll to position [760, 0]
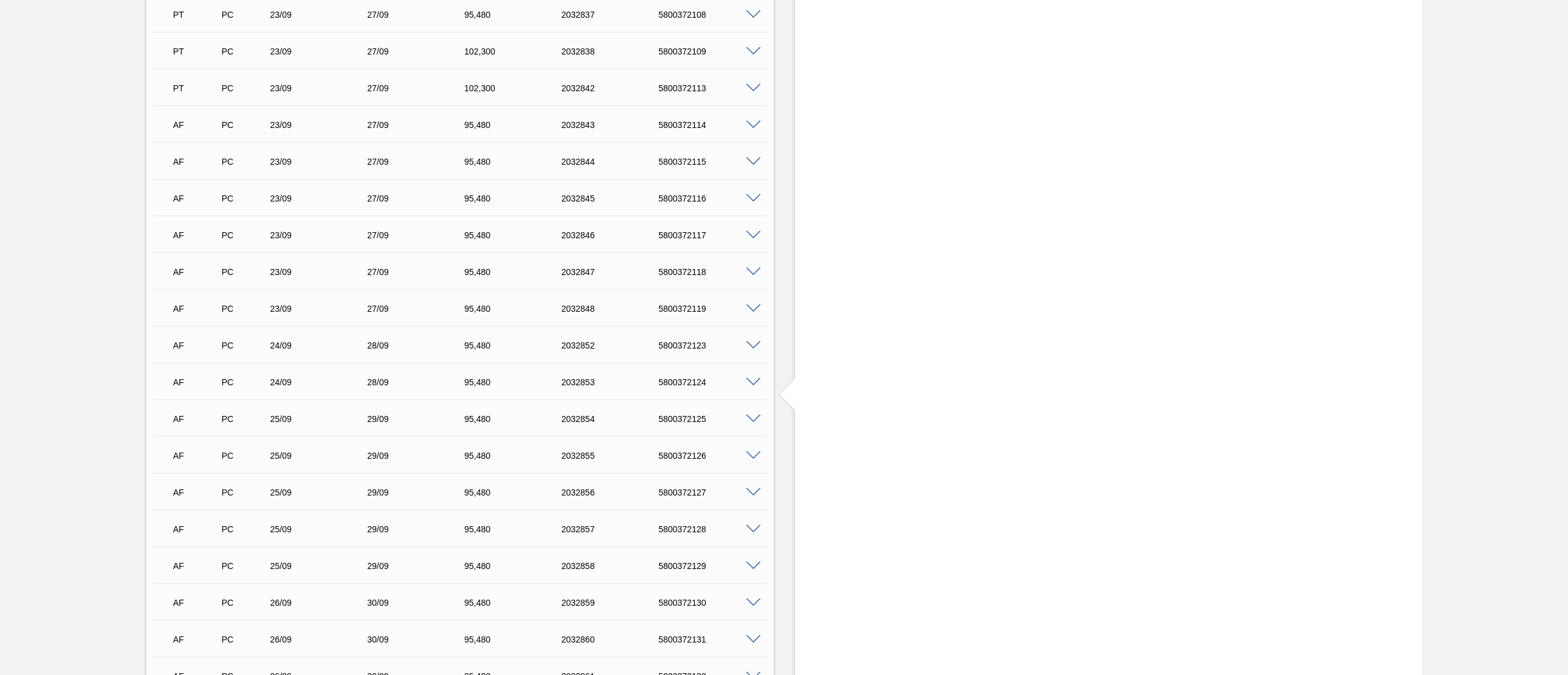
click at [756, 342] on span at bounding box center [753, 346] width 15 height 9
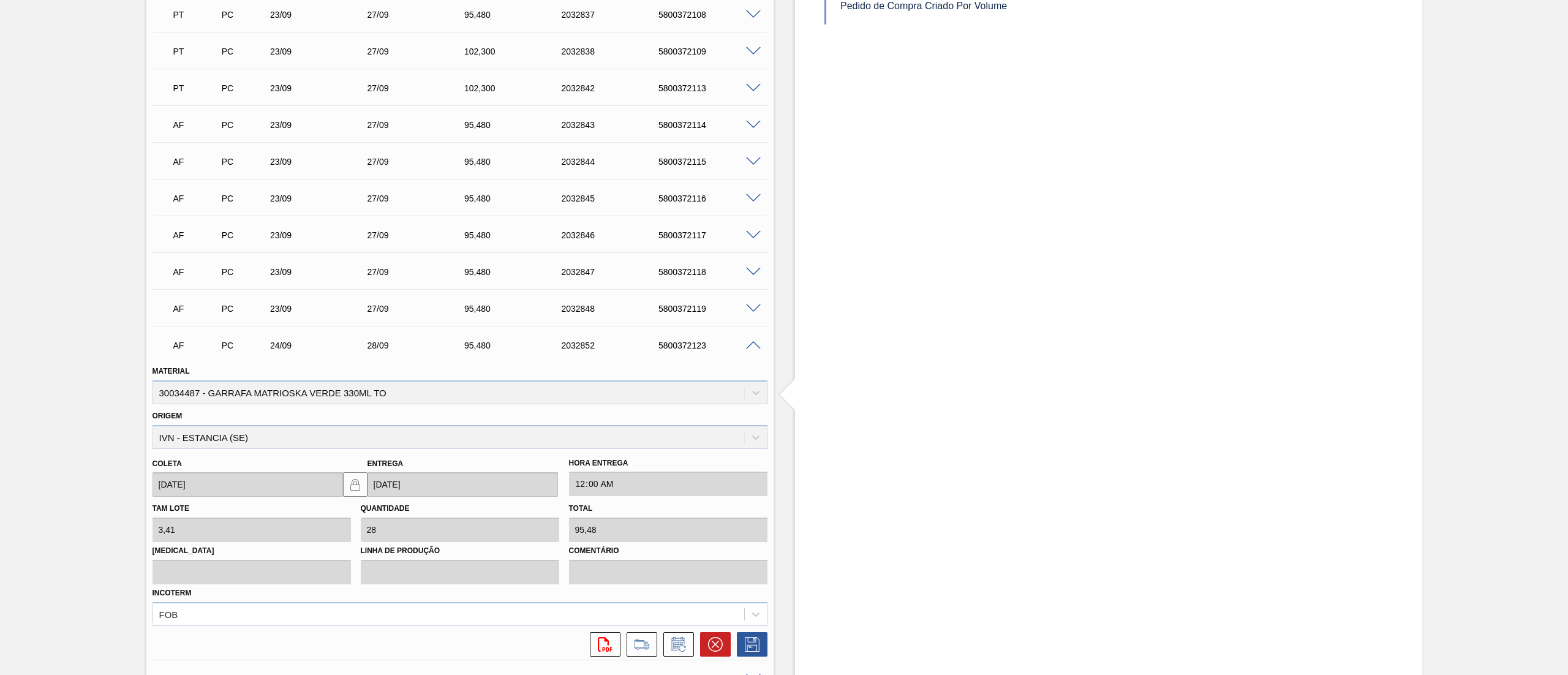
click at [677, 640] on icon at bounding box center [679, 645] width 20 height 15
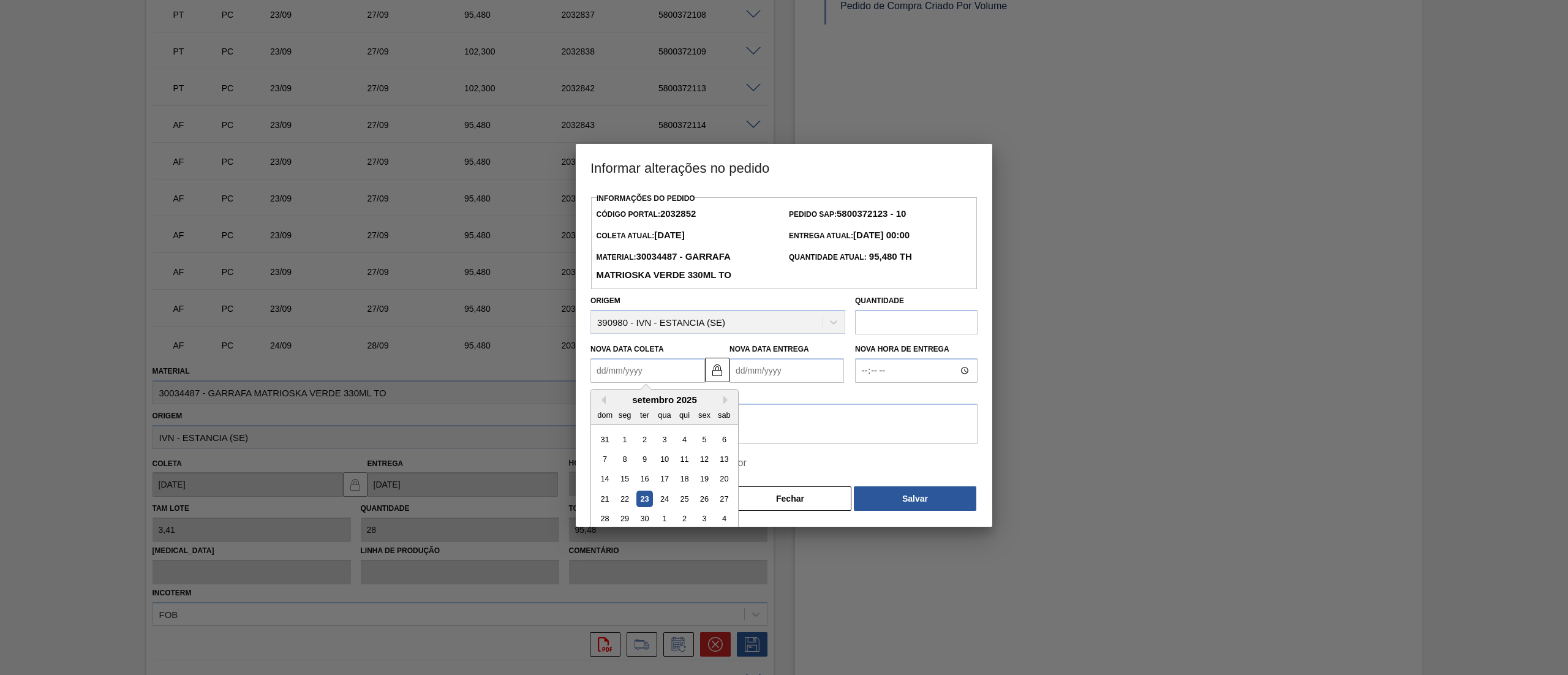
click at [644, 365] on Coleta2032852 "Nova Data Coleta" at bounding box center [647, 371] width 114 height 25
click at [667, 519] on div "1" at bounding box center [664, 519] width 17 height 17
type Coleta2032852 "01/10/2025"
type Entrega2032852 "05/10/2025"
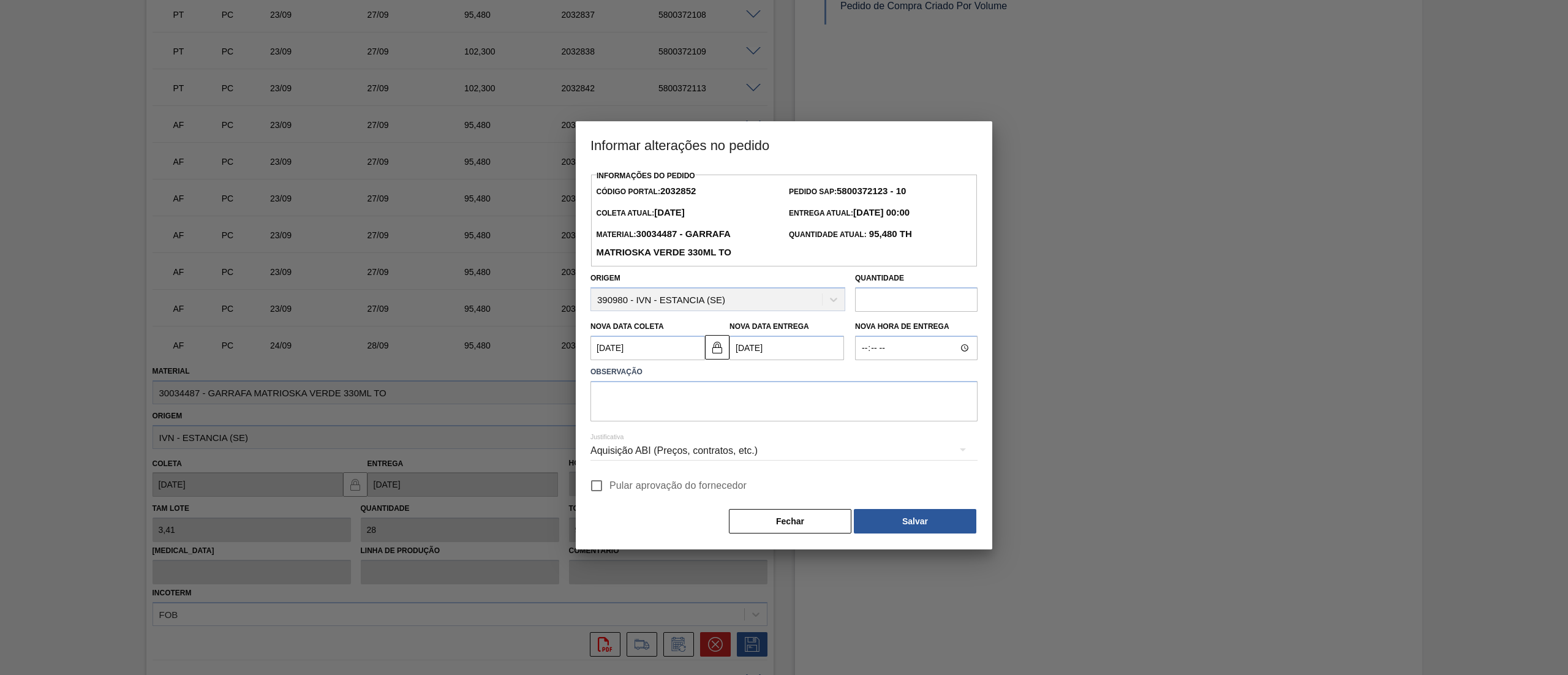
click at [610, 487] on span "Pular aprovação do fornecedor" at bounding box center [678, 486] width 137 height 15
click at [610, 487] on input "Pular aprovação do fornecedor" at bounding box center [597, 486] width 26 height 26
checkbox input "true"
click at [753, 398] on textarea at bounding box center [784, 401] width 387 height 40
type textarea "."
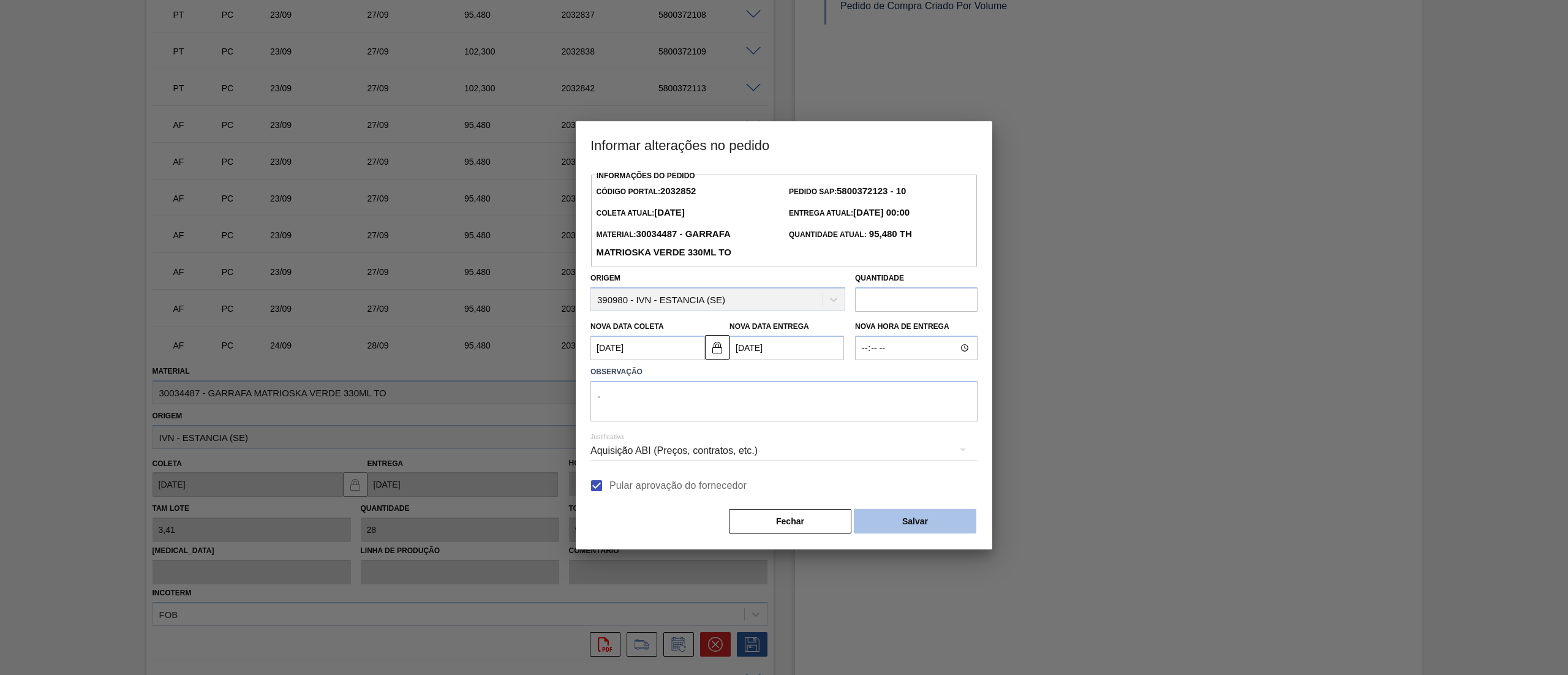
click at [882, 532] on button "Salvar" at bounding box center [915, 521] width 122 height 25
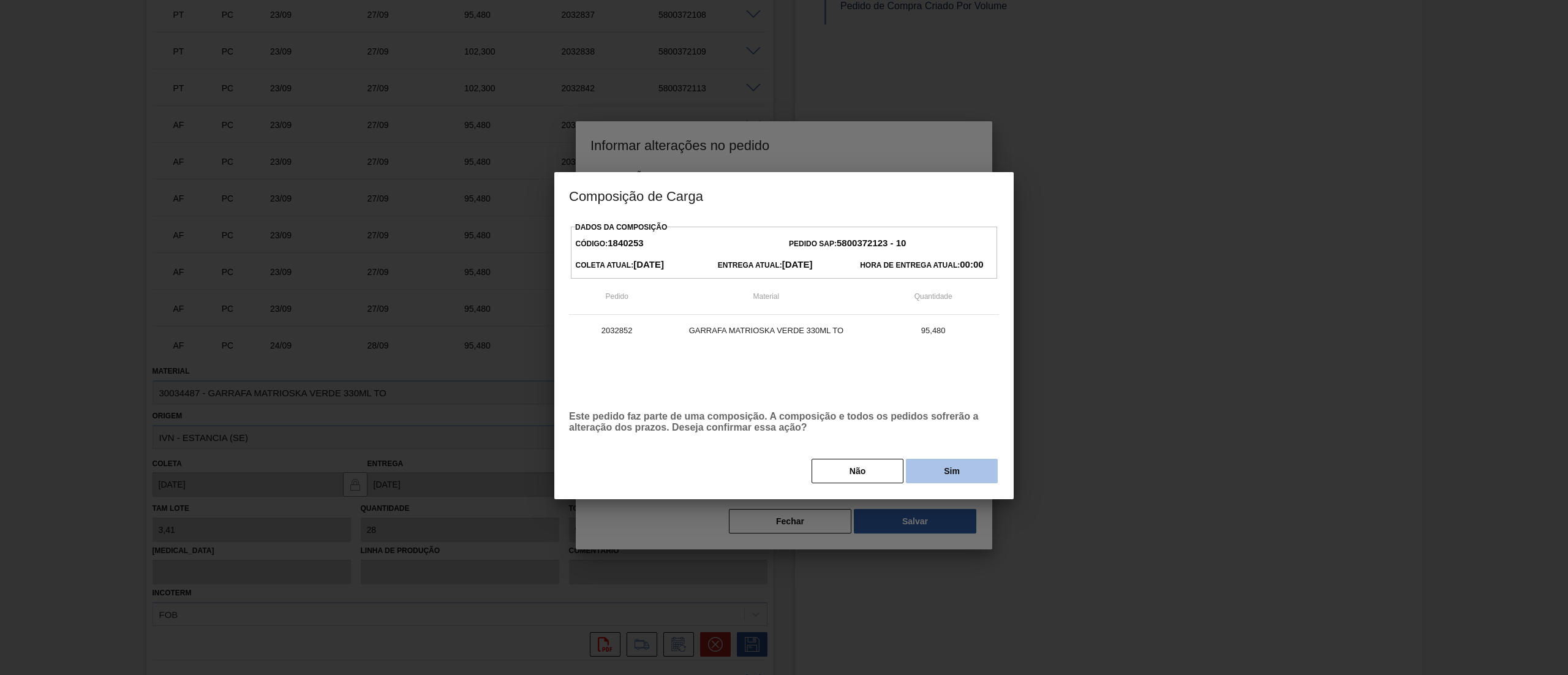
click at [944, 470] on button "Sim" at bounding box center [952, 471] width 92 height 25
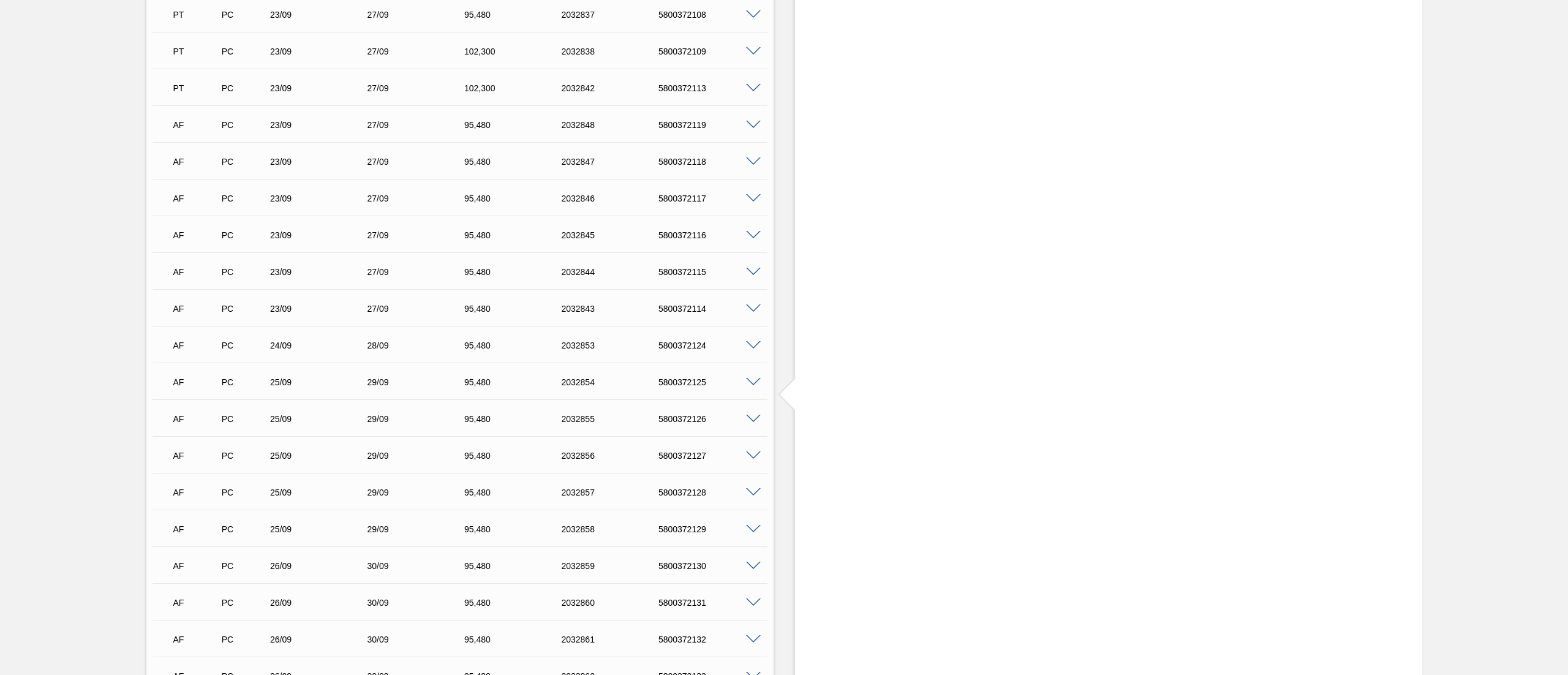
click at [753, 344] on span at bounding box center [753, 346] width 15 height 9
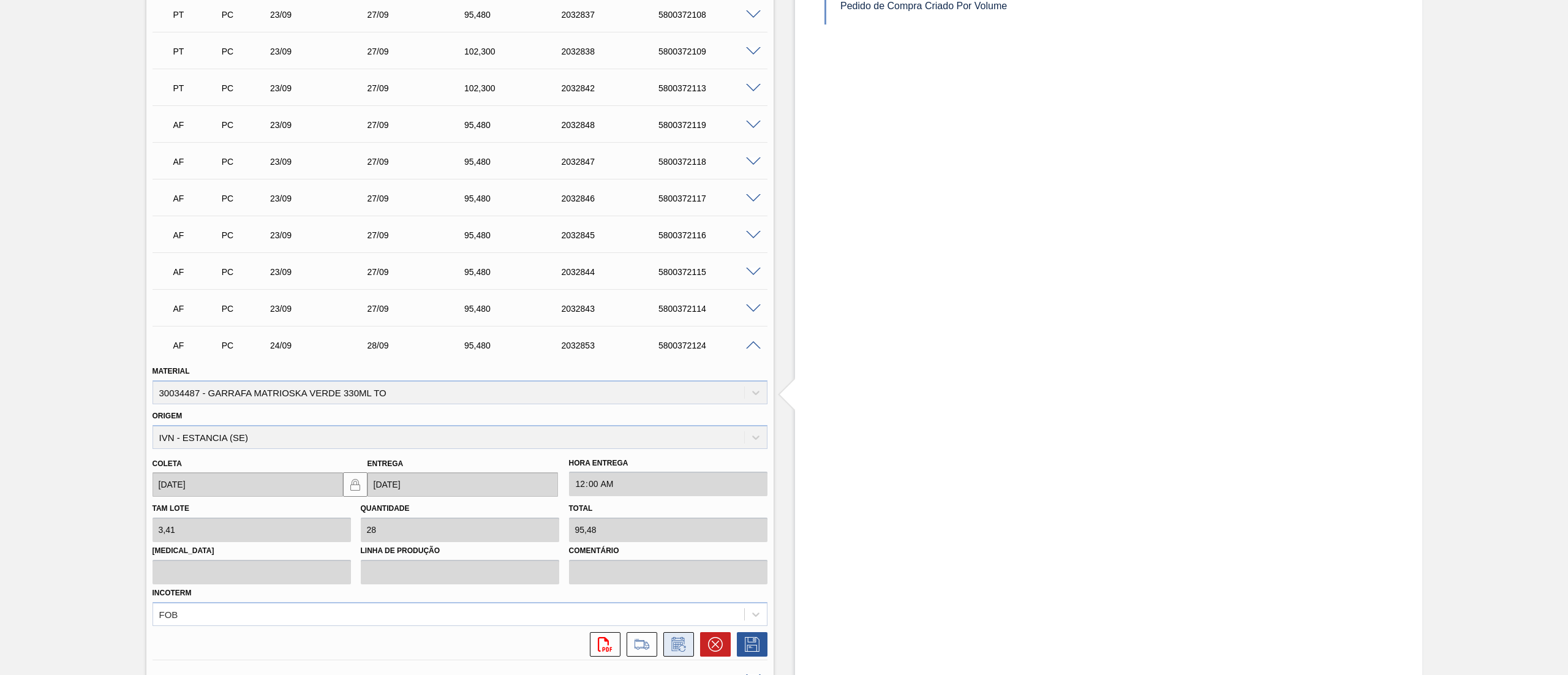
click at [673, 642] on icon at bounding box center [679, 645] width 20 height 15
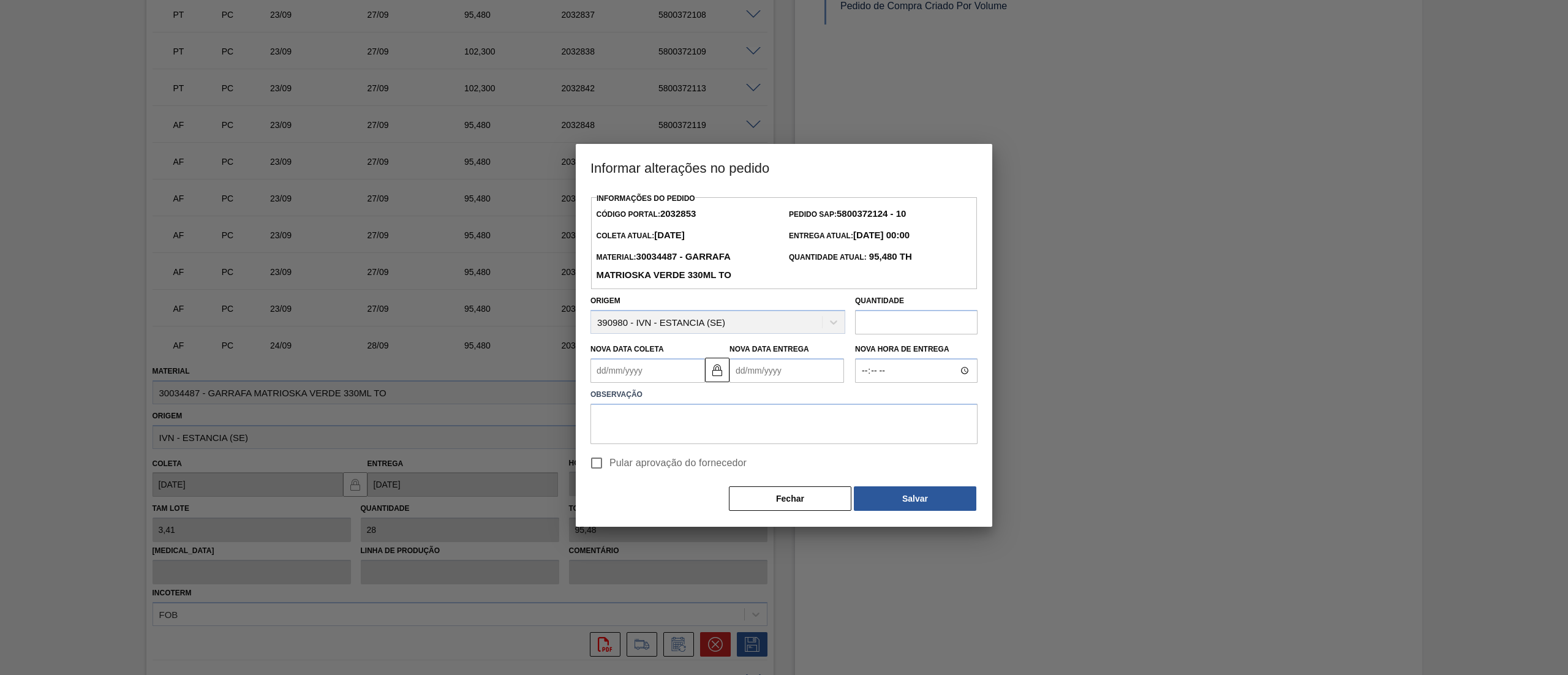
click at [642, 353] on label "Nova Data Coleta" at bounding box center [627, 349] width 73 height 9
click at [642, 358] on Coleta2032853 "Nova Data Coleta" at bounding box center [647, 371] width 114 height 25
click at [665, 526] on div "1" at bounding box center [664, 519] width 17 height 17
type Coleta2032853 "01/10/2025"
type Entrega2032853 "05/10/2025"
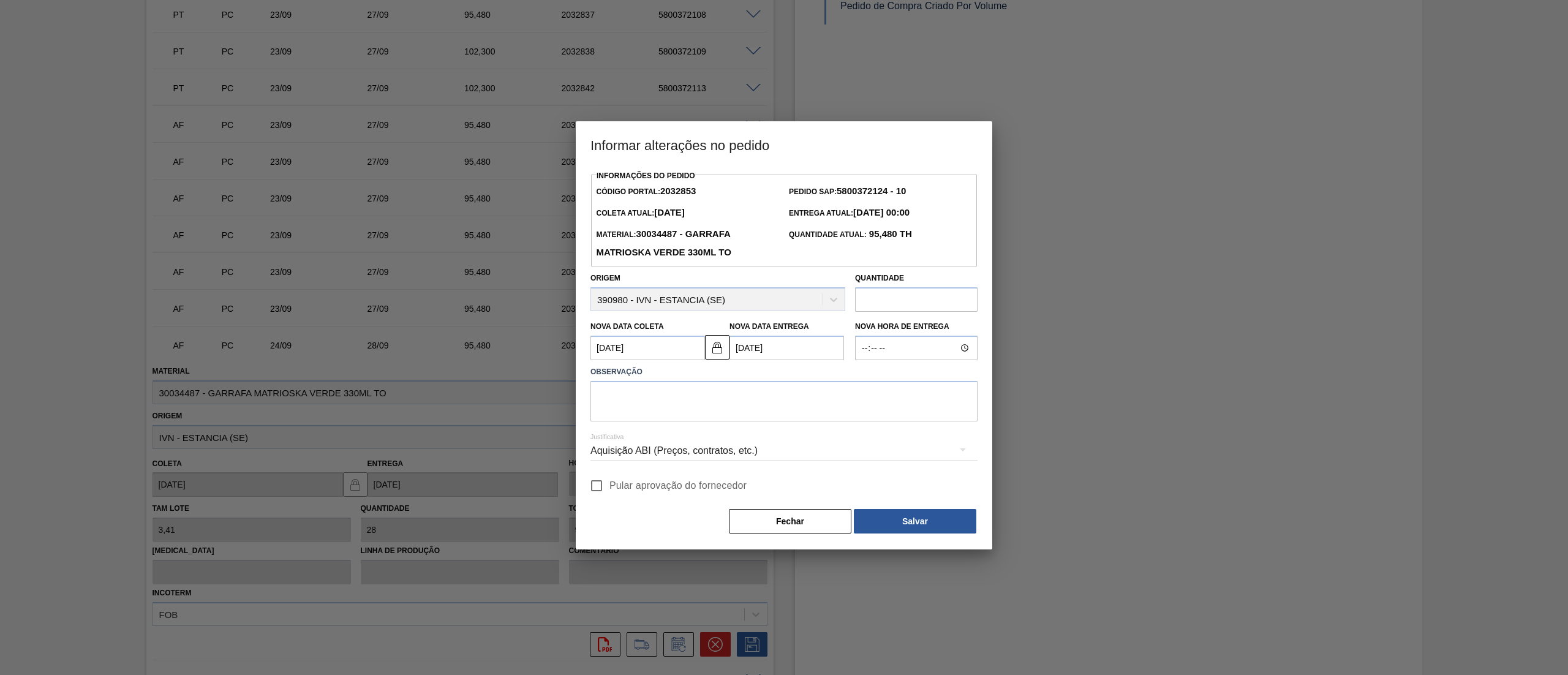
click at [716, 381] on label "Observação" at bounding box center [784, 372] width 387 height 18
click at [721, 400] on textarea at bounding box center [784, 401] width 387 height 40
type textarea "."
click at [603, 487] on input "Pular aprovação do fornecedor" at bounding box center [597, 486] width 26 height 26
checkbox input "true"
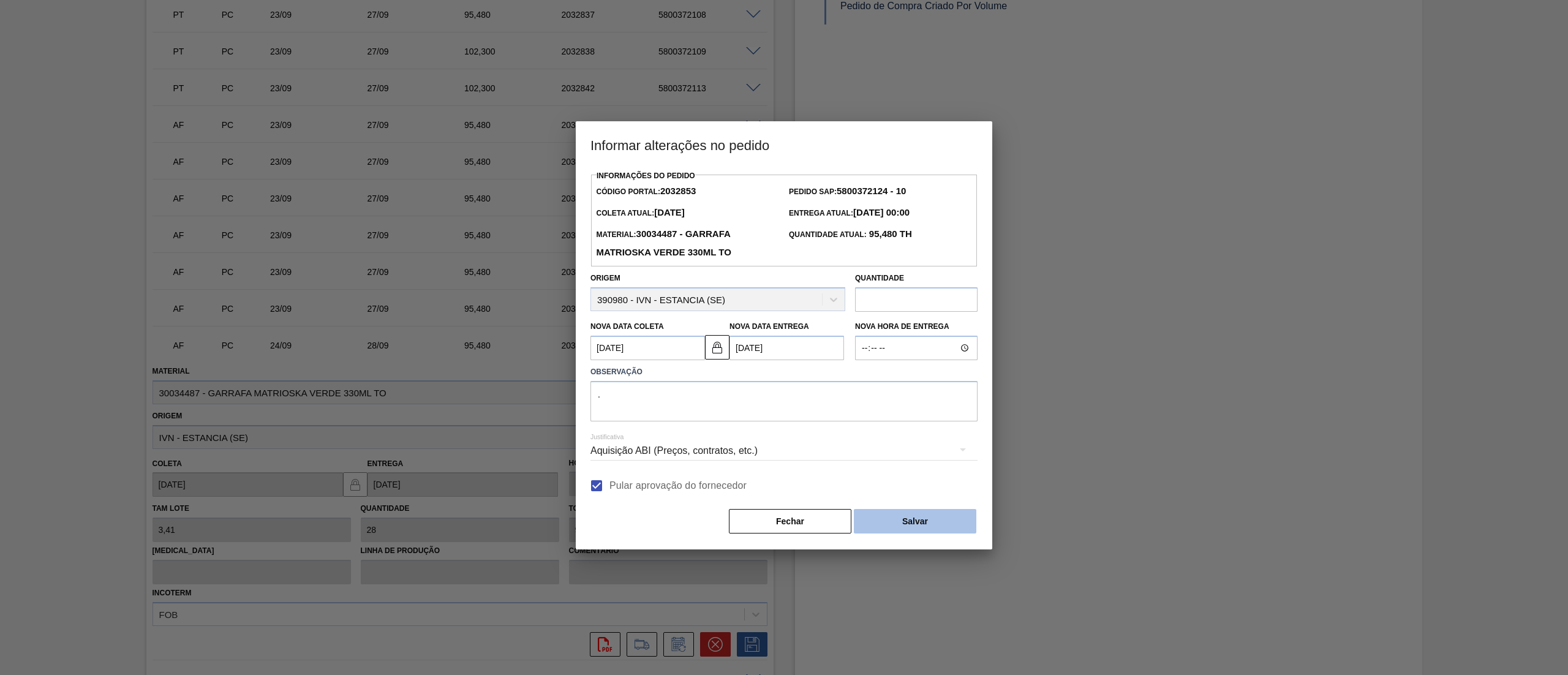
click at [873, 518] on button "Salvar" at bounding box center [915, 521] width 122 height 25
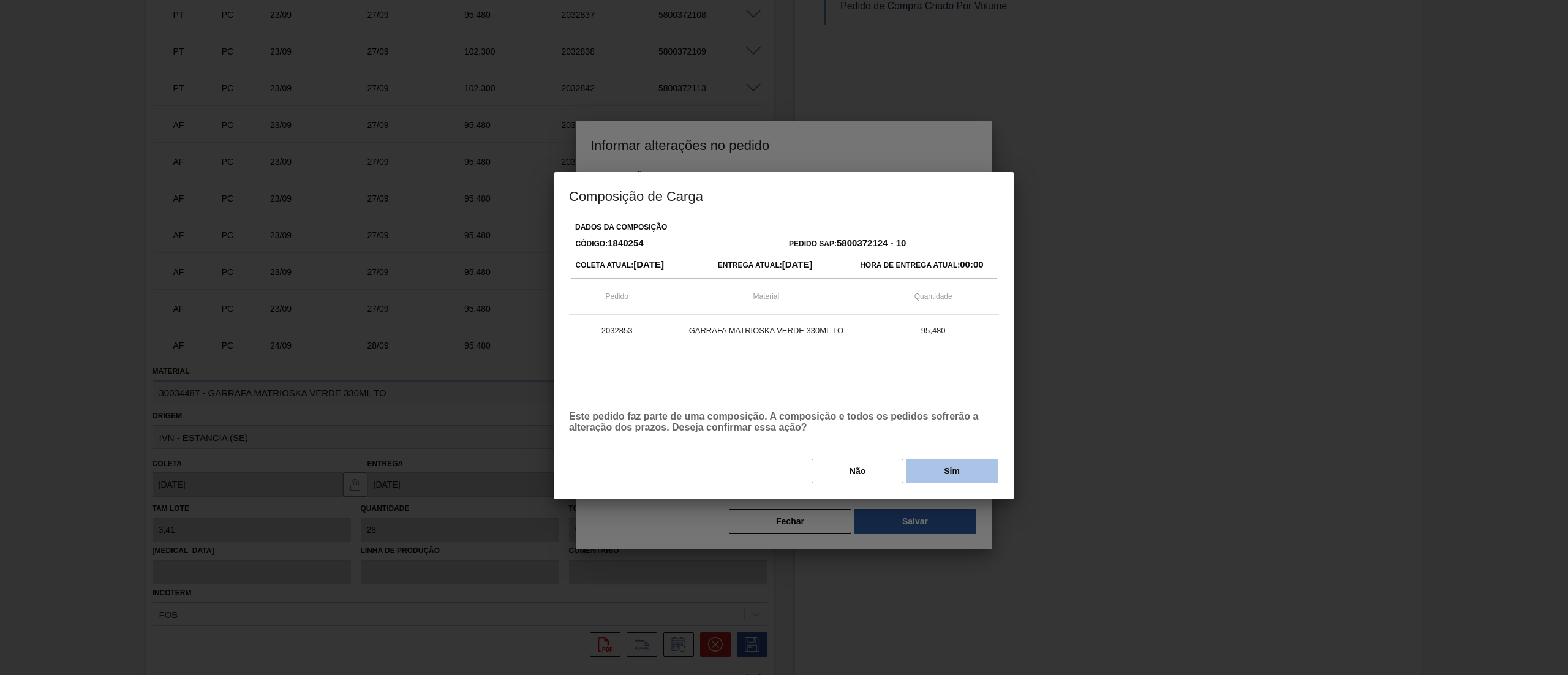
click at [951, 467] on button "Sim" at bounding box center [952, 471] width 92 height 25
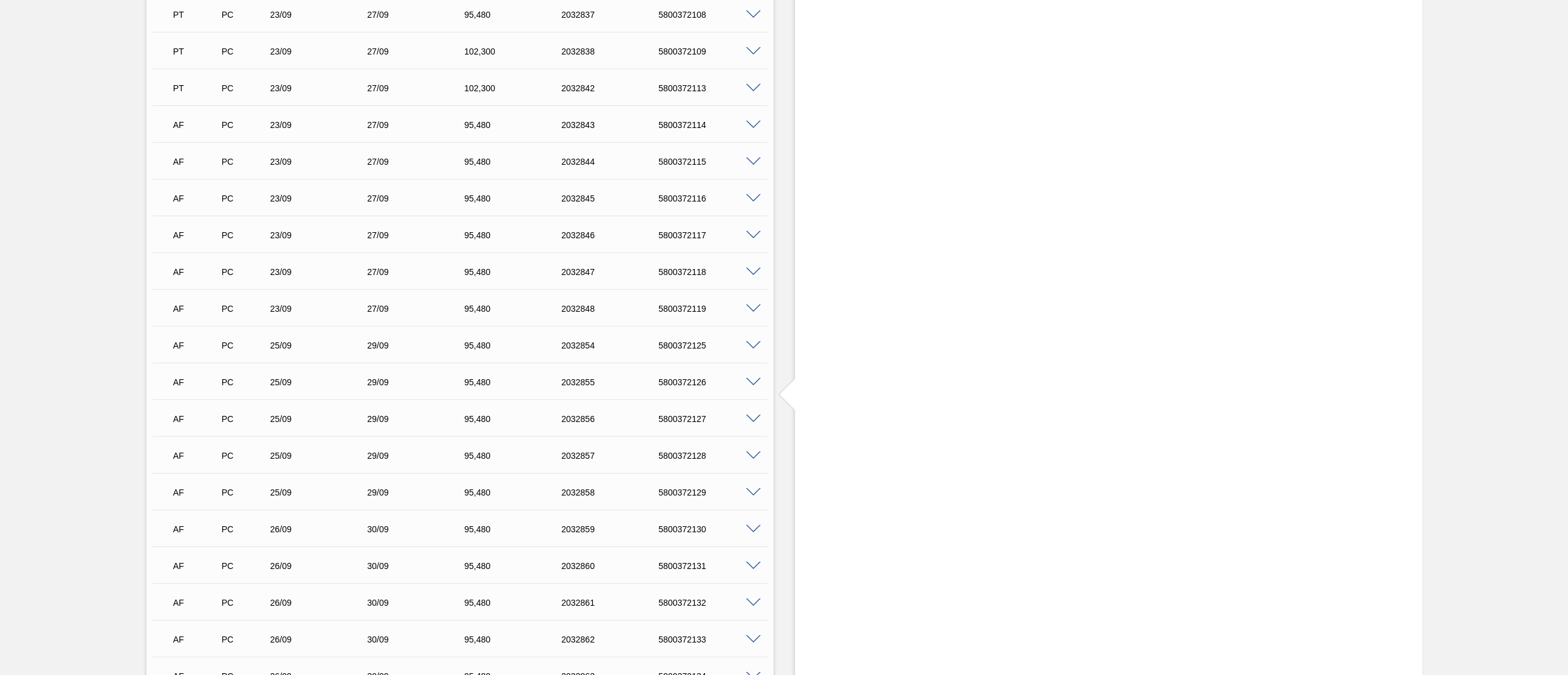
click at [753, 342] on span at bounding box center [753, 346] width 15 height 9
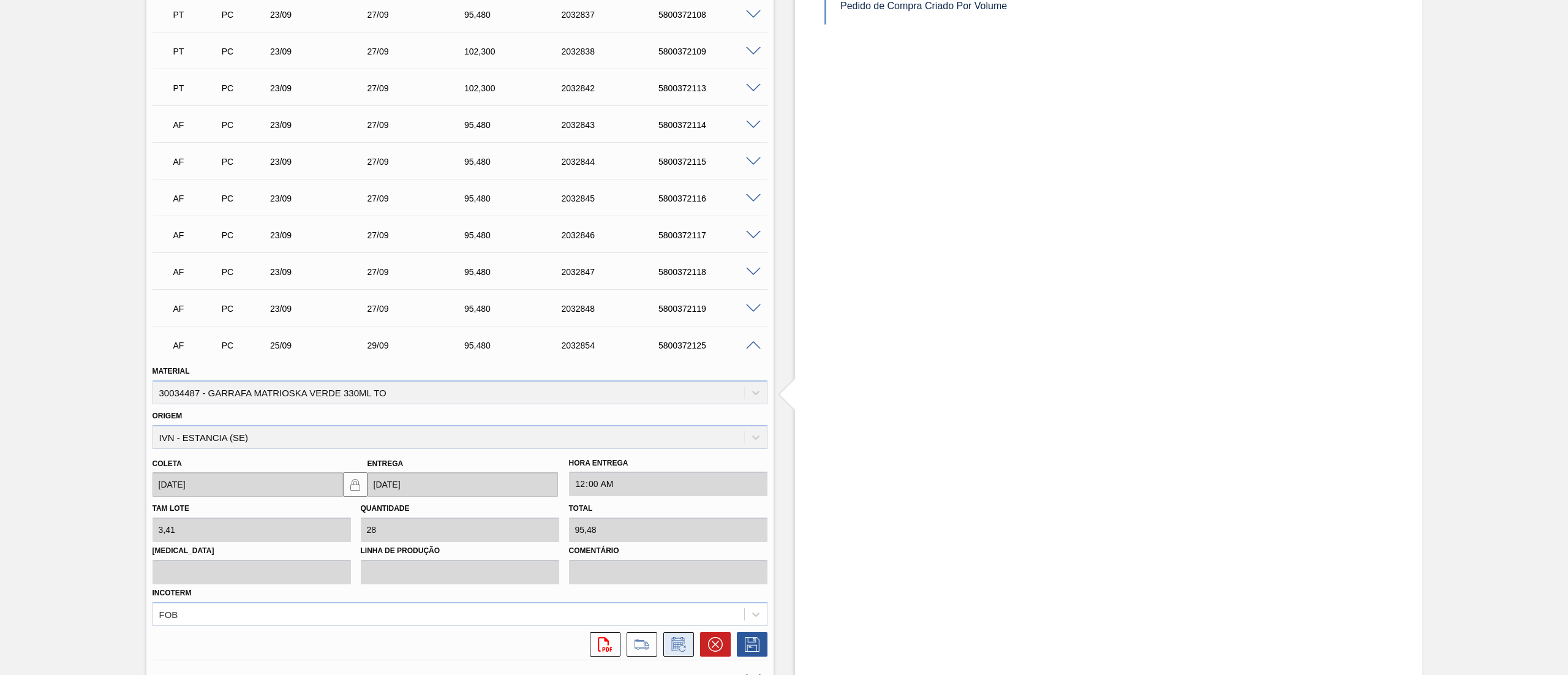
click at [680, 644] on icon at bounding box center [679, 645] width 20 height 15
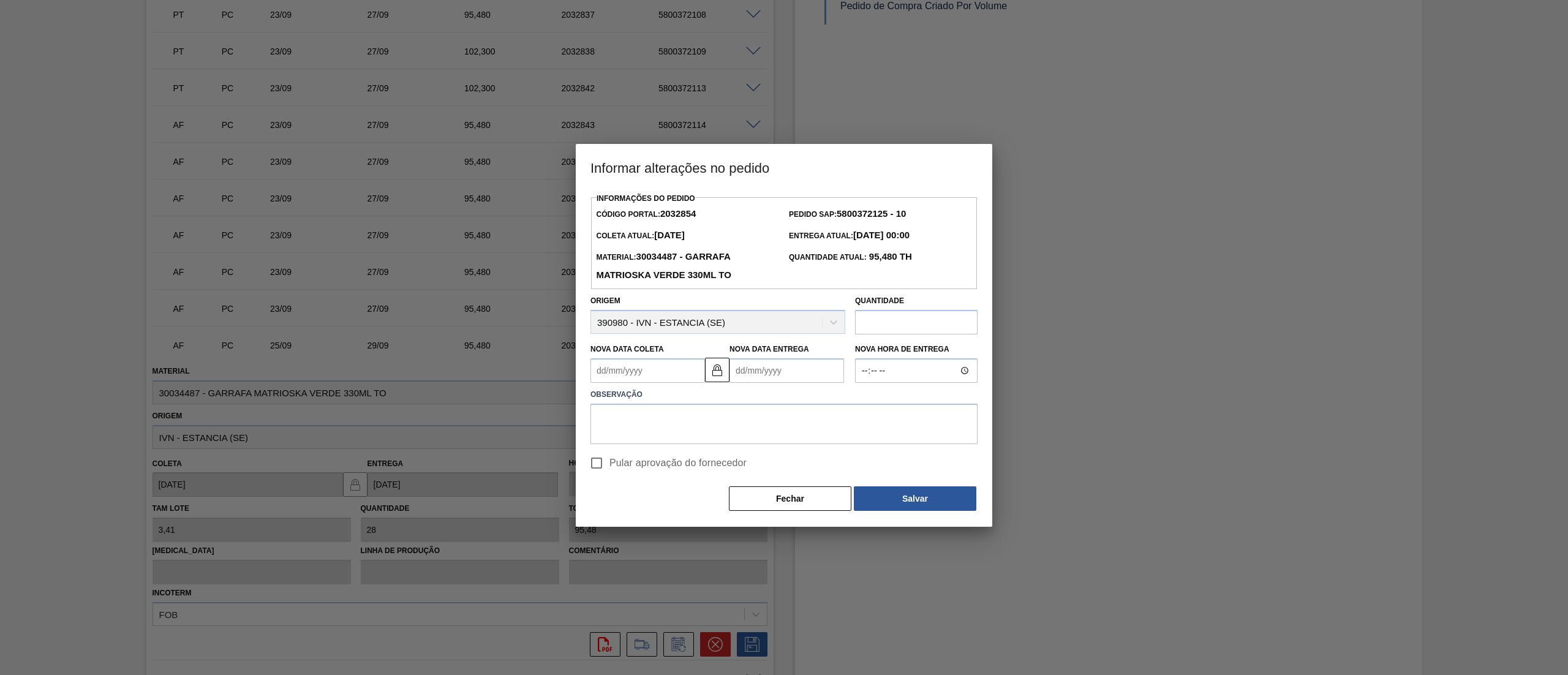
click at [652, 379] on Coleta2032854 "Nova Data Coleta" at bounding box center [647, 371] width 114 height 25
click at [689, 507] on div "25" at bounding box center [684, 499] width 17 height 17
type Coleta2032854 "25/09/2025"
type Entrega2032854 "29/09/2025"
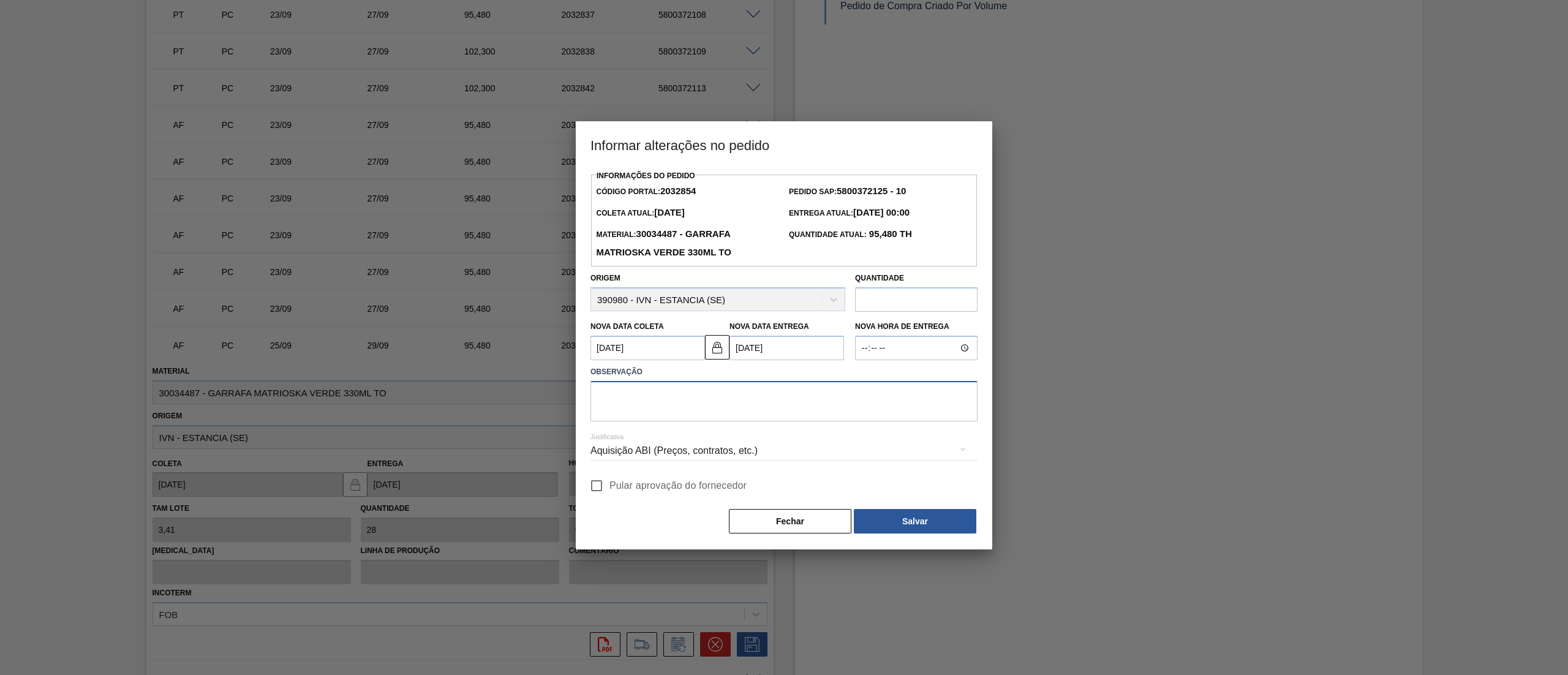
click at [704, 406] on textarea at bounding box center [784, 401] width 387 height 40
type textarea "."
click at [606, 482] on input "Pular aprovação do fornecedor" at bounding box center [597, 486] width 26 height 26
checkbox input "true"
click at [929, 518] on button "Salvar" at bounding box center [915, 521] width 122 height 25
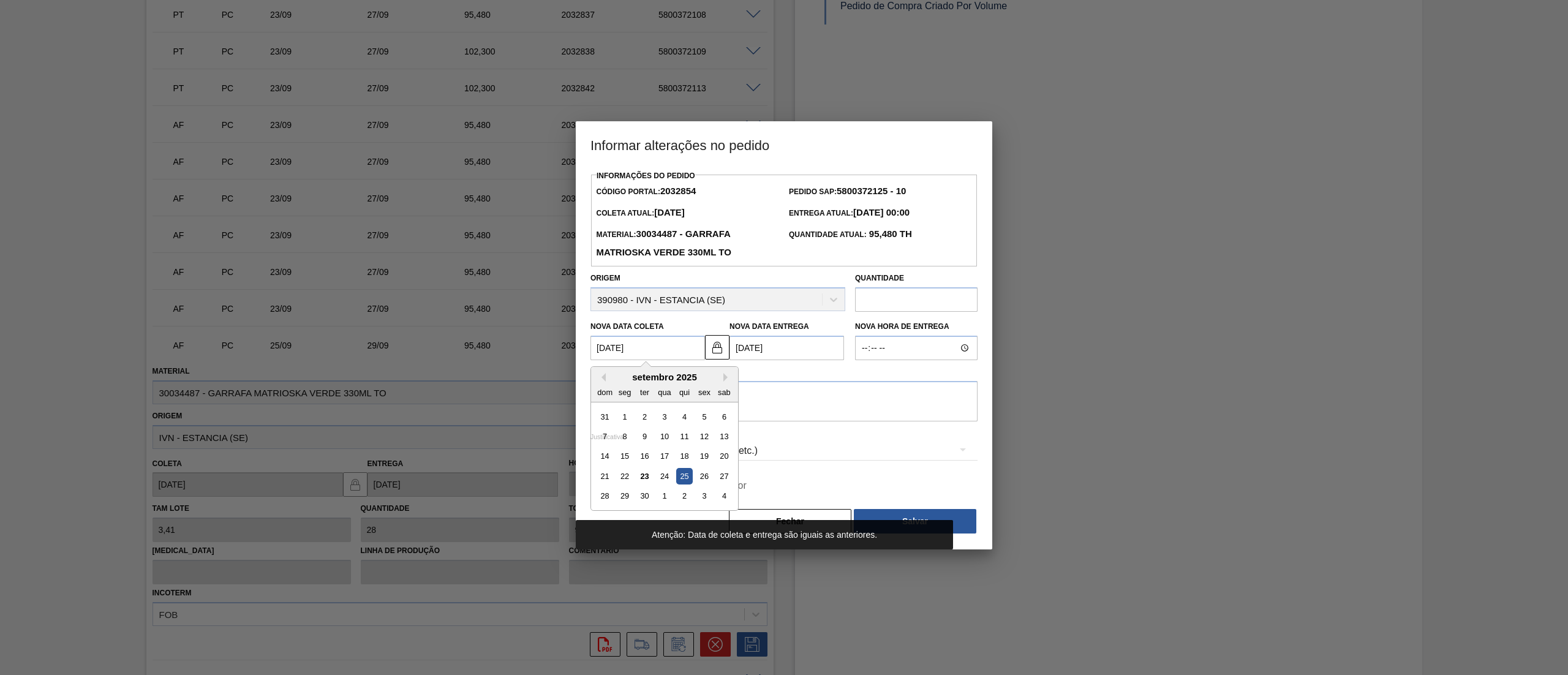
click at [675, 348] on Coleta2032854 "25/09/2025" at bounding box center [647, 348] width 114 height 25
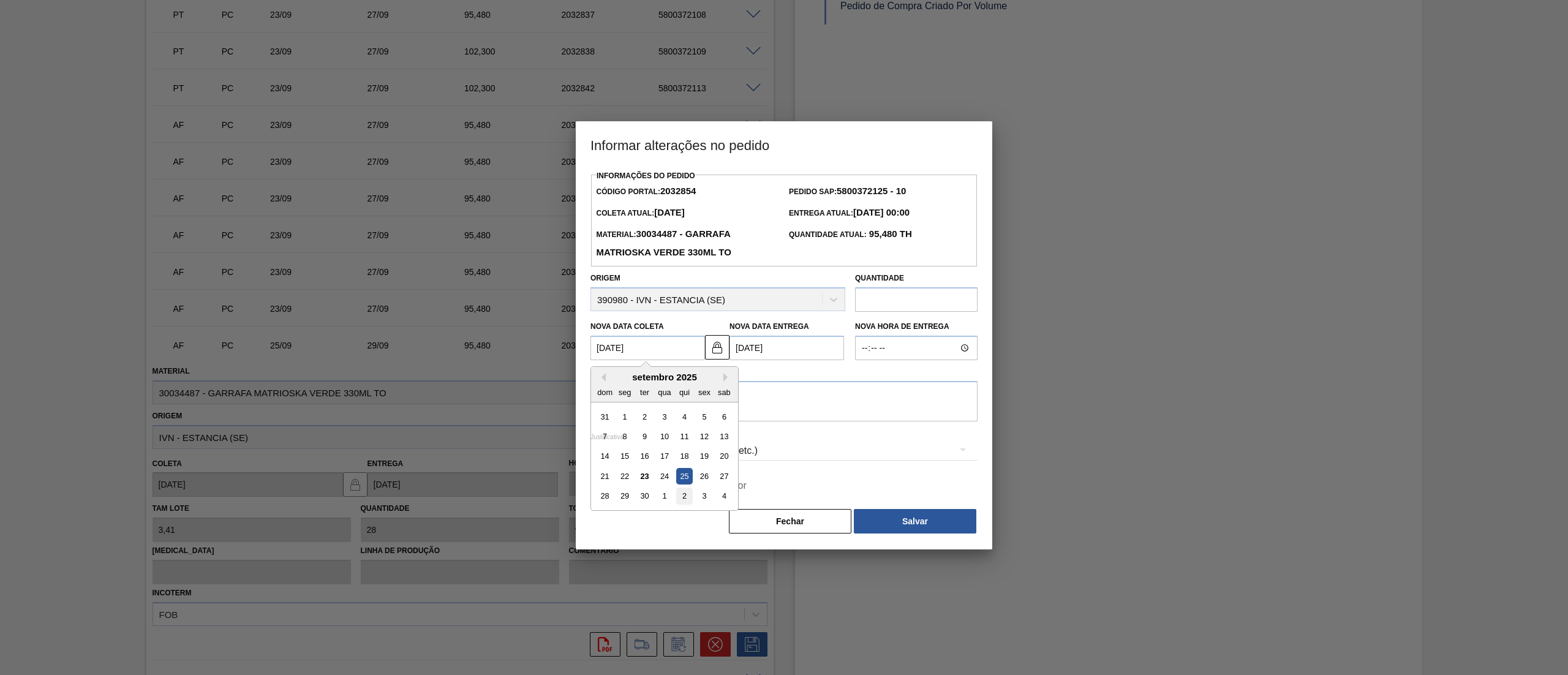
click at [689, 497] on div "2" at bounding box center [684, 497] width 17 height 17
type Coleta2032854 "02/10/2025"
type Entrega2032854 "06/10/2025"
click at [734, 395] on textarea "." at bounding box center [784, 401] width 387 height 40
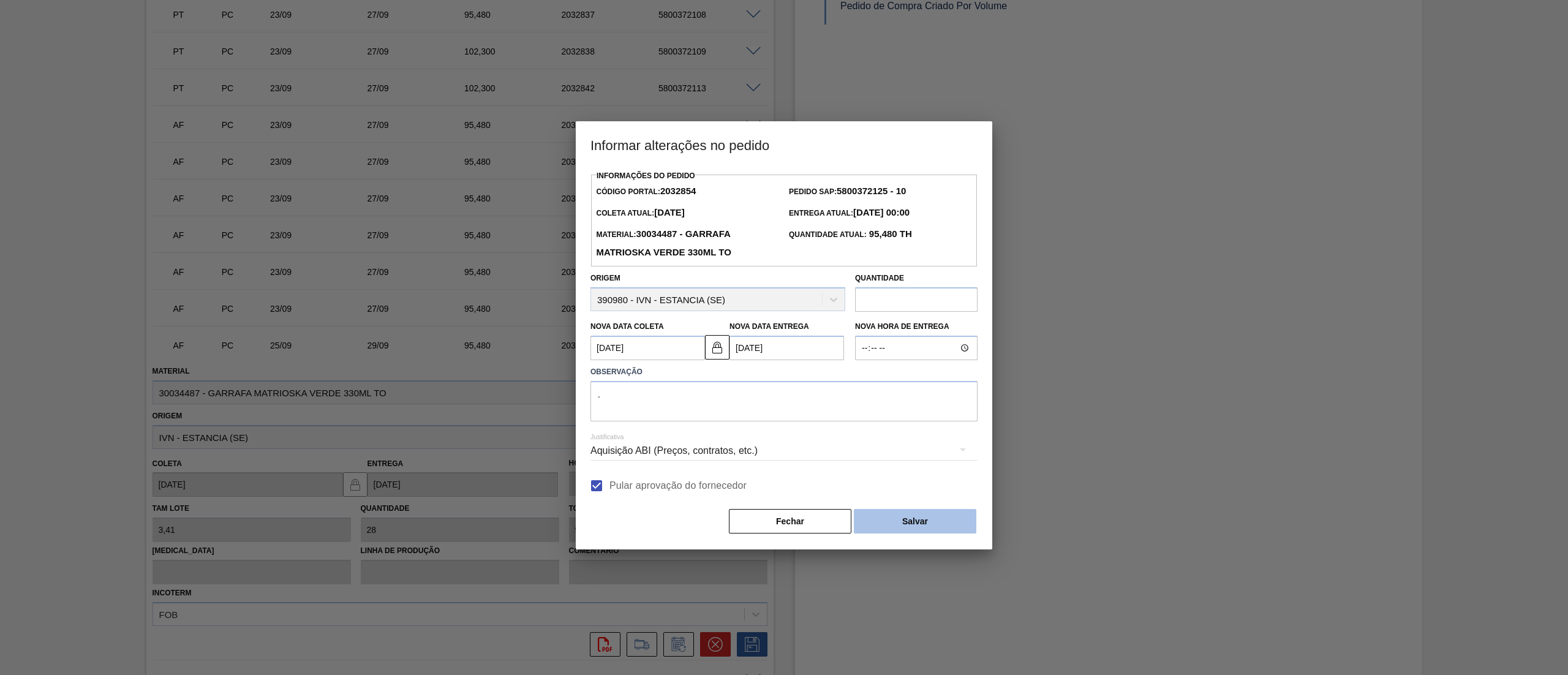
click at [915, 519] on button "Salvar" at bounding box center [915, 521] width 122 height 25
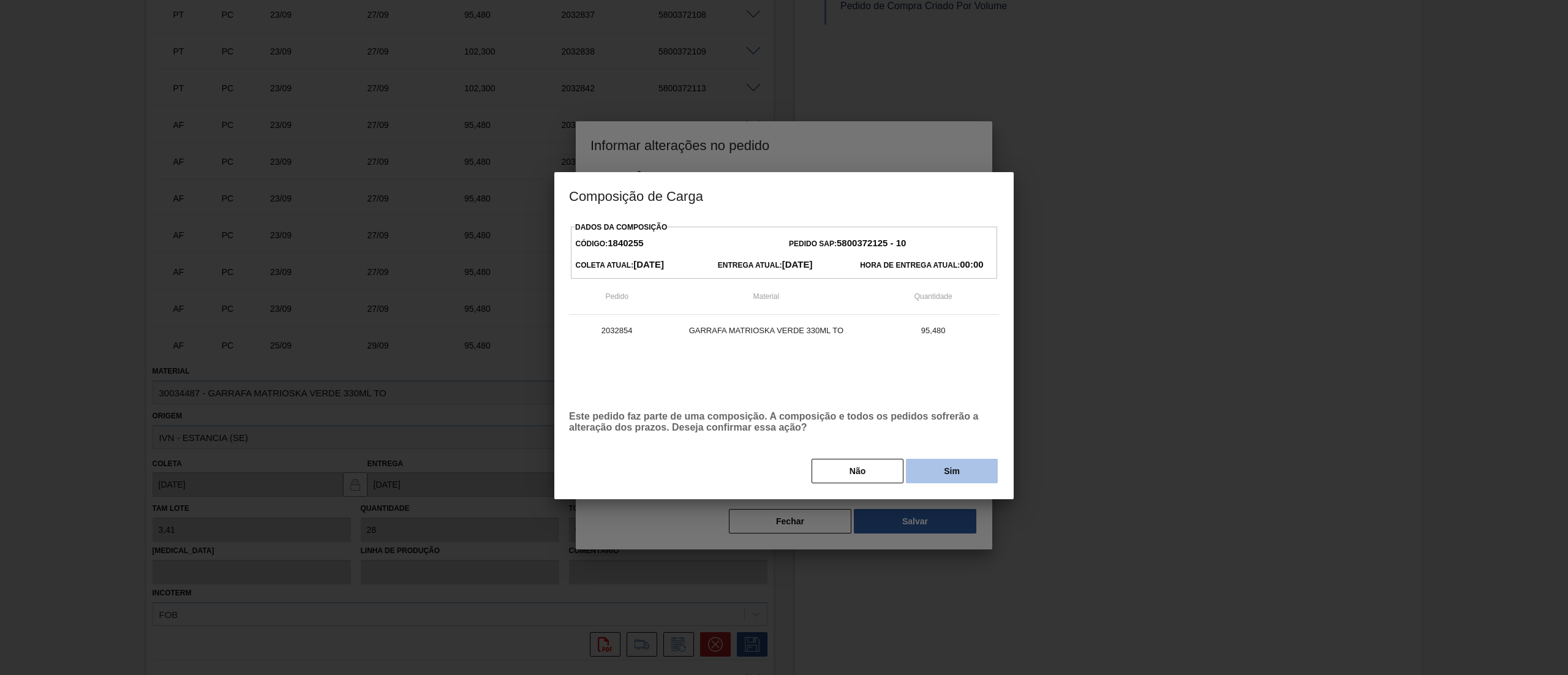
click at [936, 478] on button "Sim" at bounding box center [952, 471] width 92 height 25
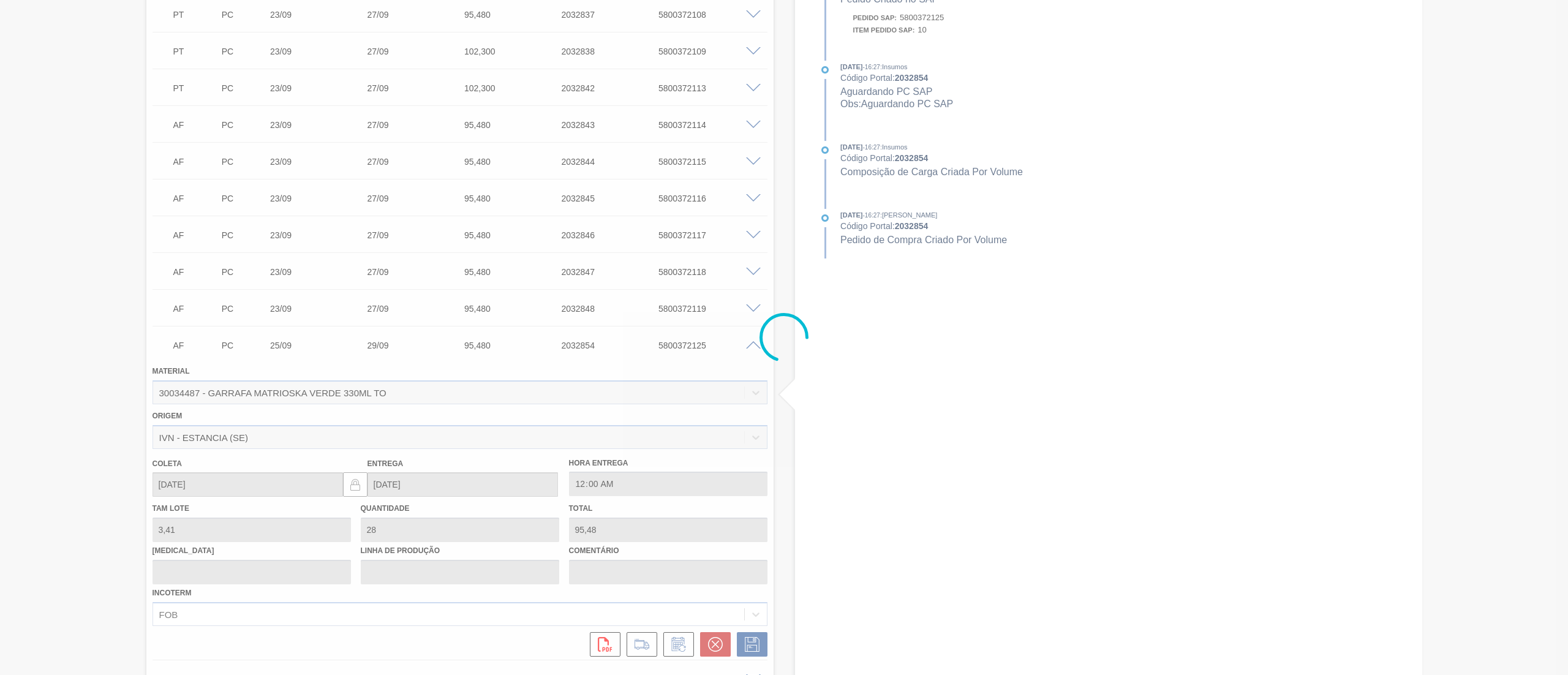
type input "."
type input "02/10/2025"
type input "06/10/2025"
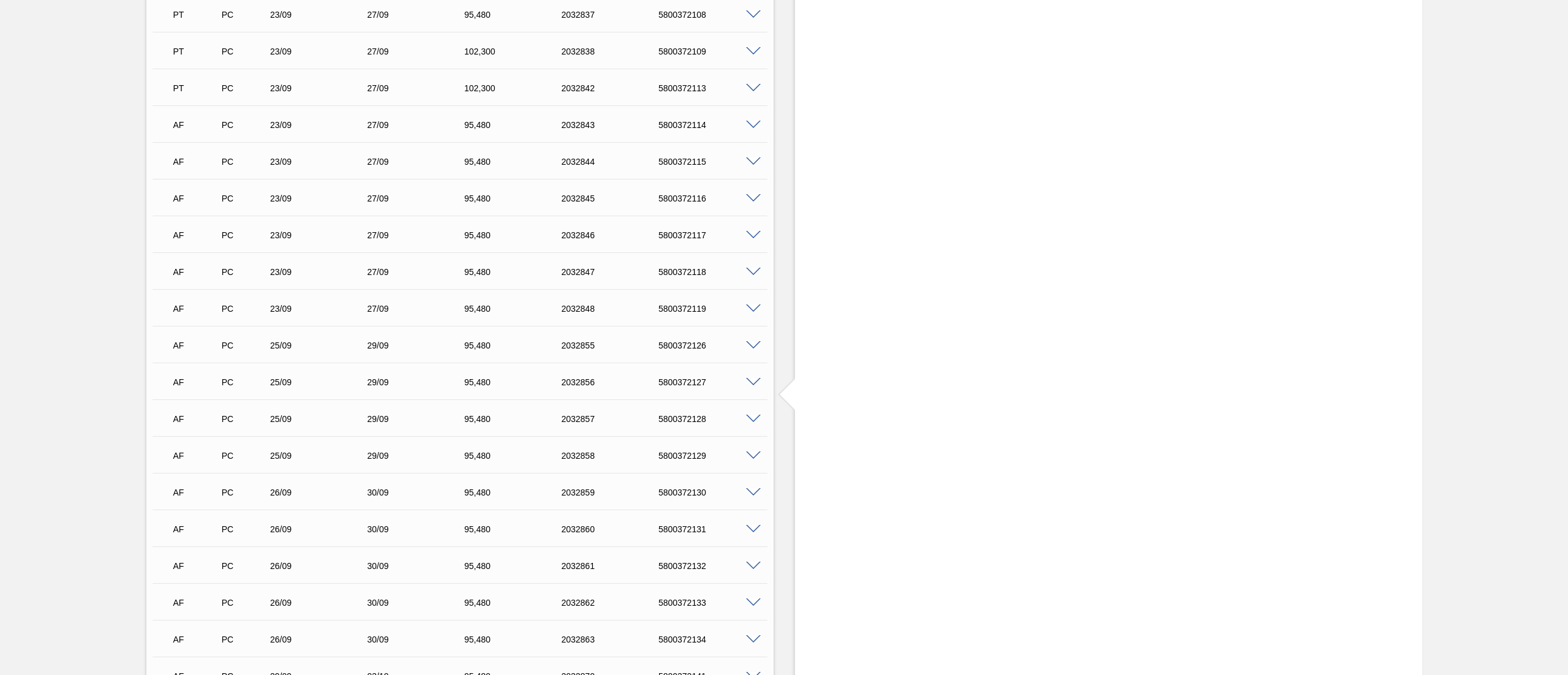
click at [751, 342] on span at bounding box center [753, 346] width 15 height 9
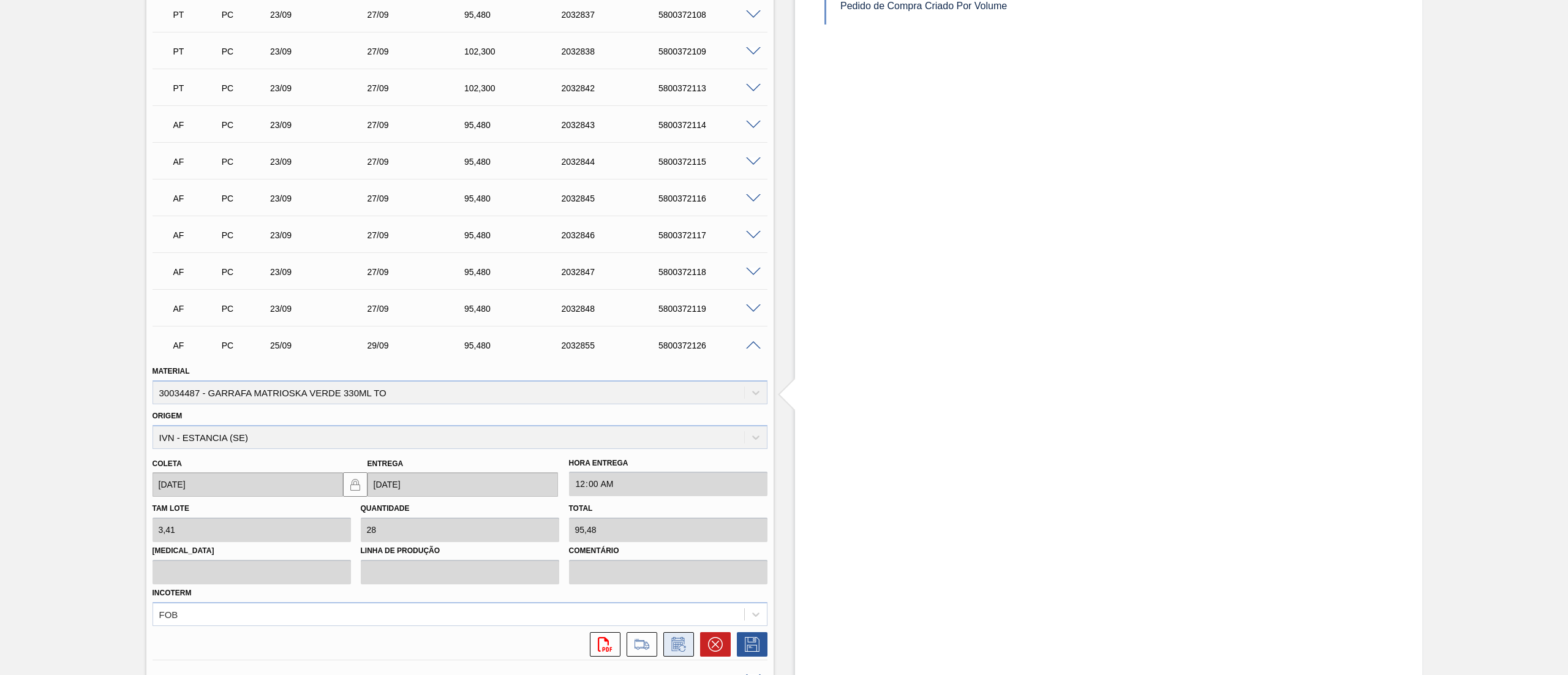
click at [674, 635] on button at bounding box center [679, 645] width 31 height 25
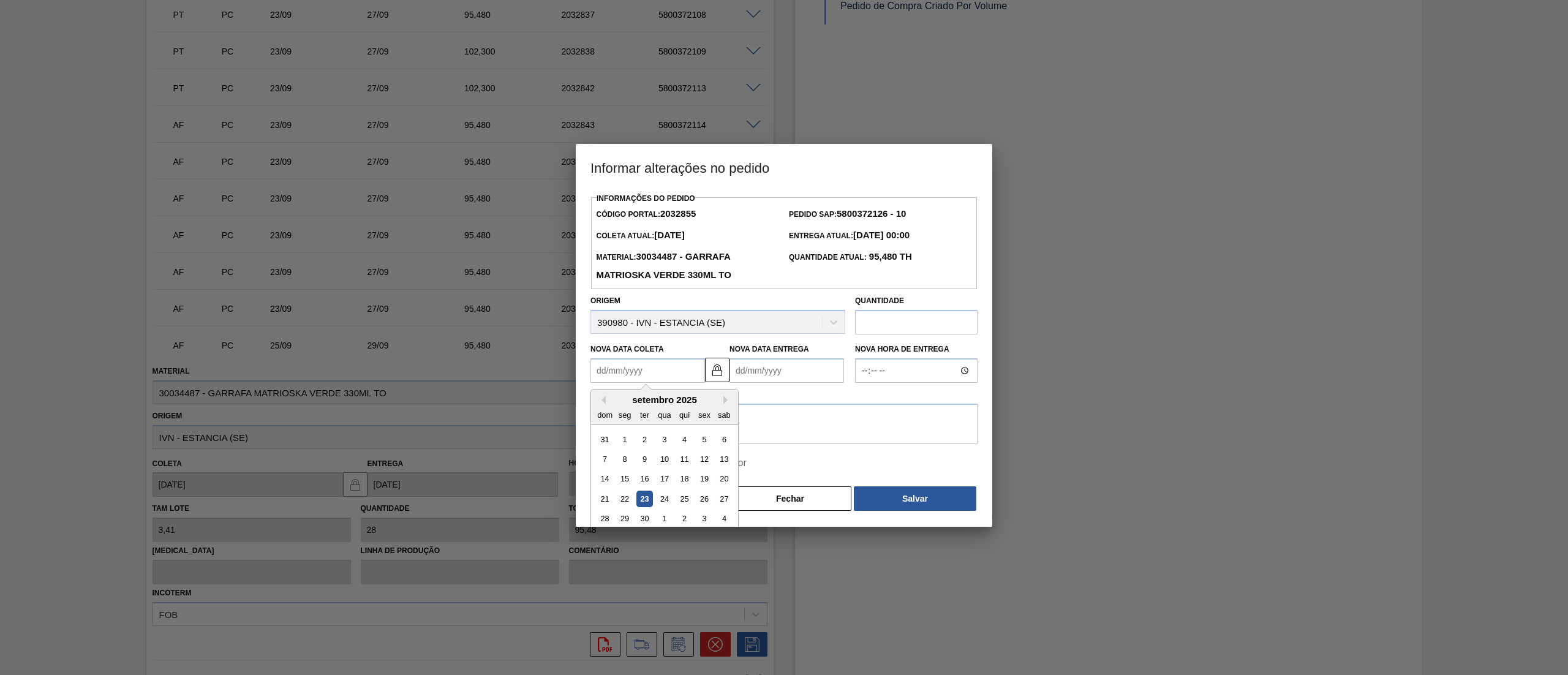
click at [629, 383] on Coleta2032855 "Nova Data Coleta" at bounding box center [647, 371] width 114 height 25
click at [684, 519] on div "2" at bounding box center [684, 519] width 17 height 17
type Coleta2032855 "02/10/2025"
type Entrega2032855 "06/10/2025"
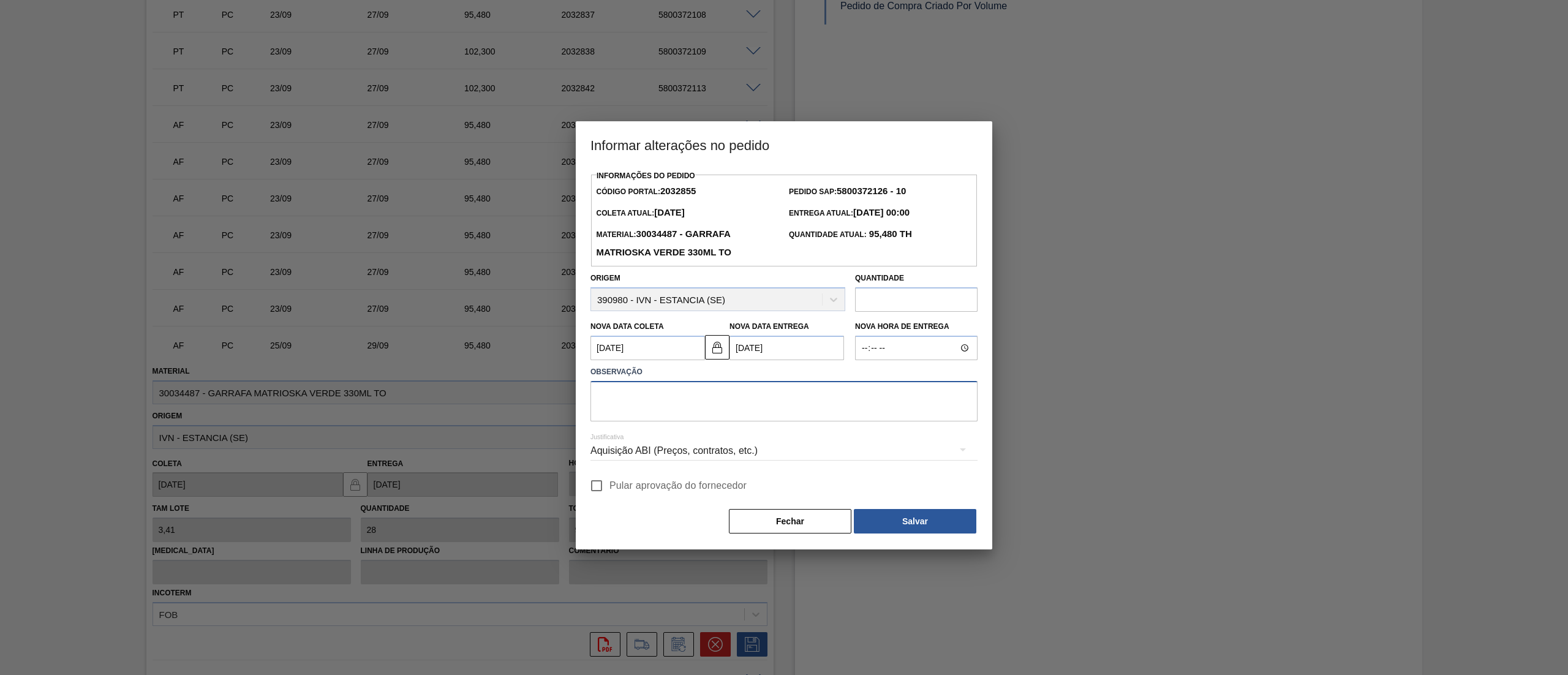
click at [710, 398] on textarea at bounding box center [784, 401] width 387 height 40
type textarea "."
click at [606, 483] on input "Pular aprovação do fornecedor" at bounding box center [597, 486] width 26 height 26
checkbox input "true"
click at [893, 532] on button "Salvar" at bounding box center [915, 521] width 122 height 25
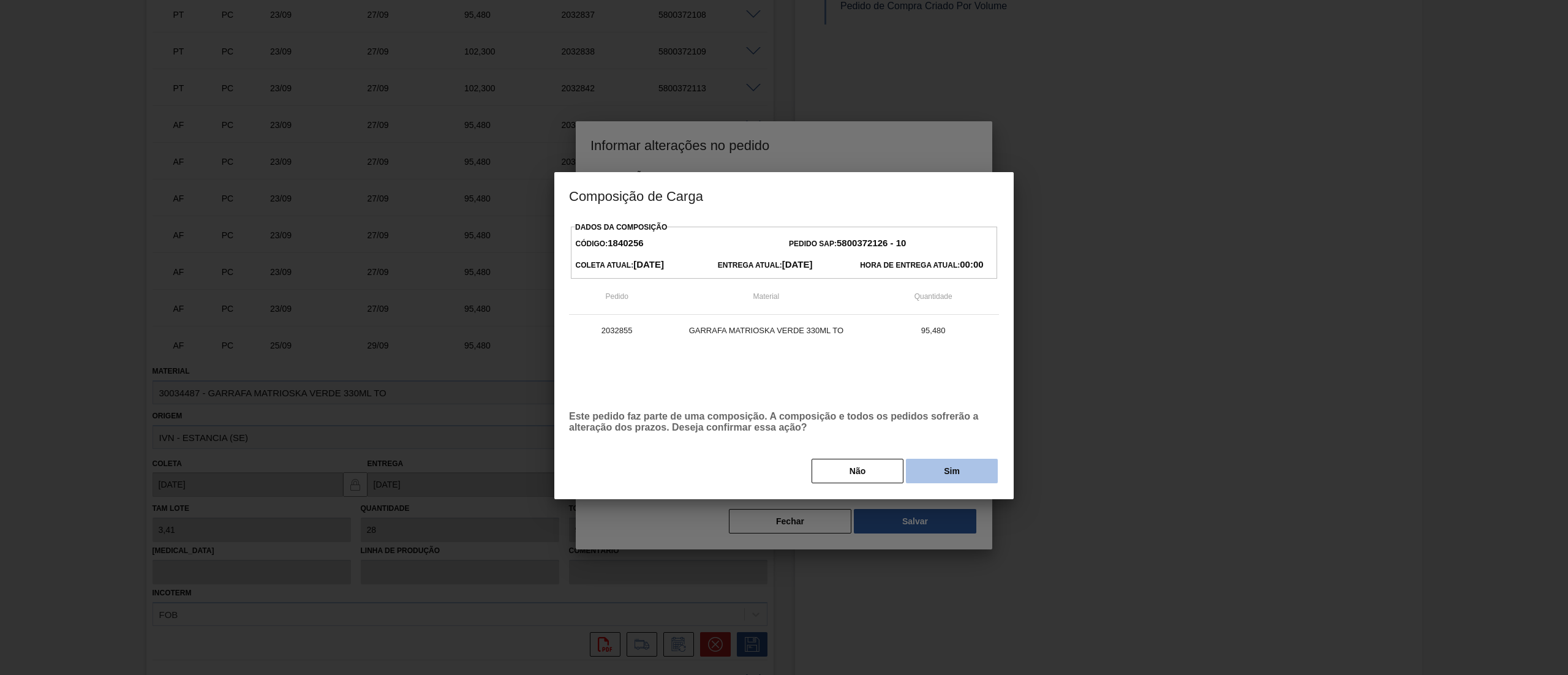
click at [929, 475] on button "Sim" at bounding box center [952, 471] width 92 height 25
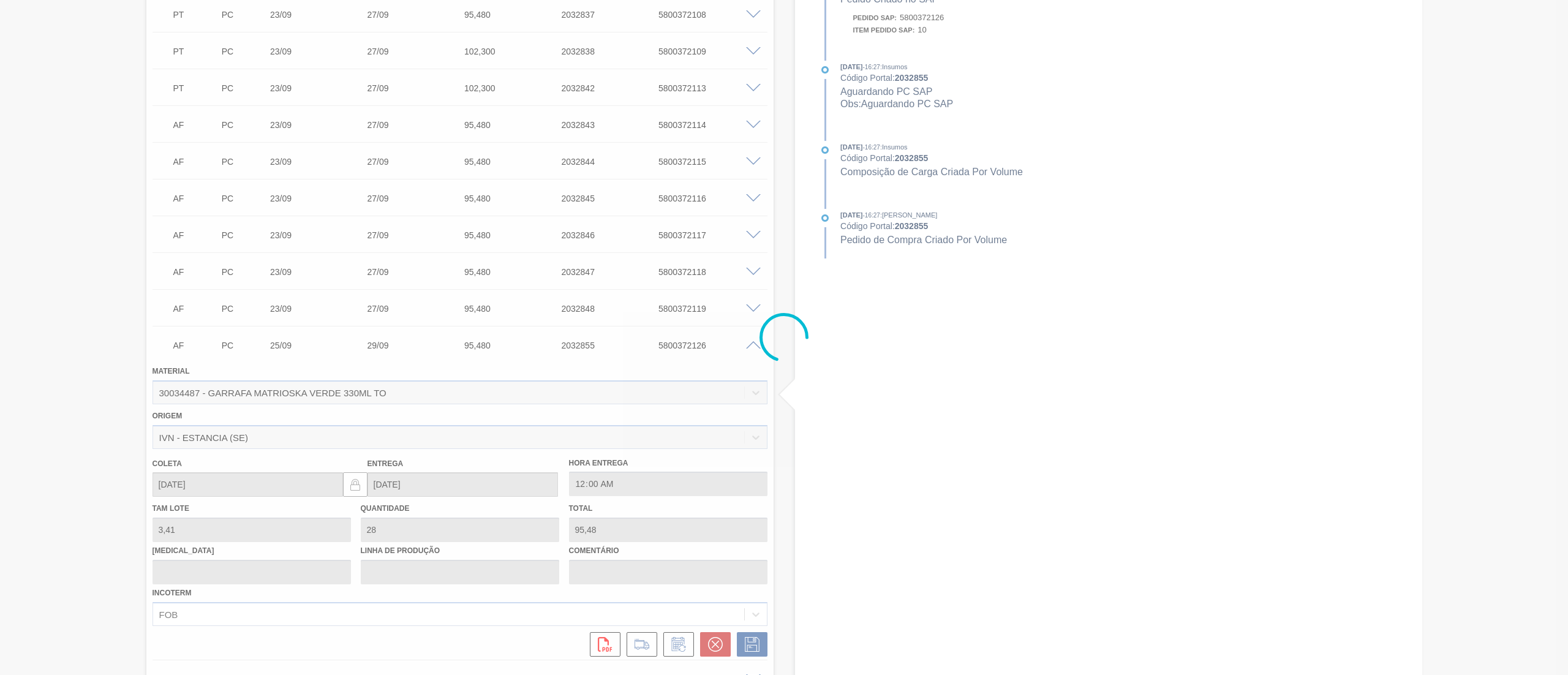
type input "."
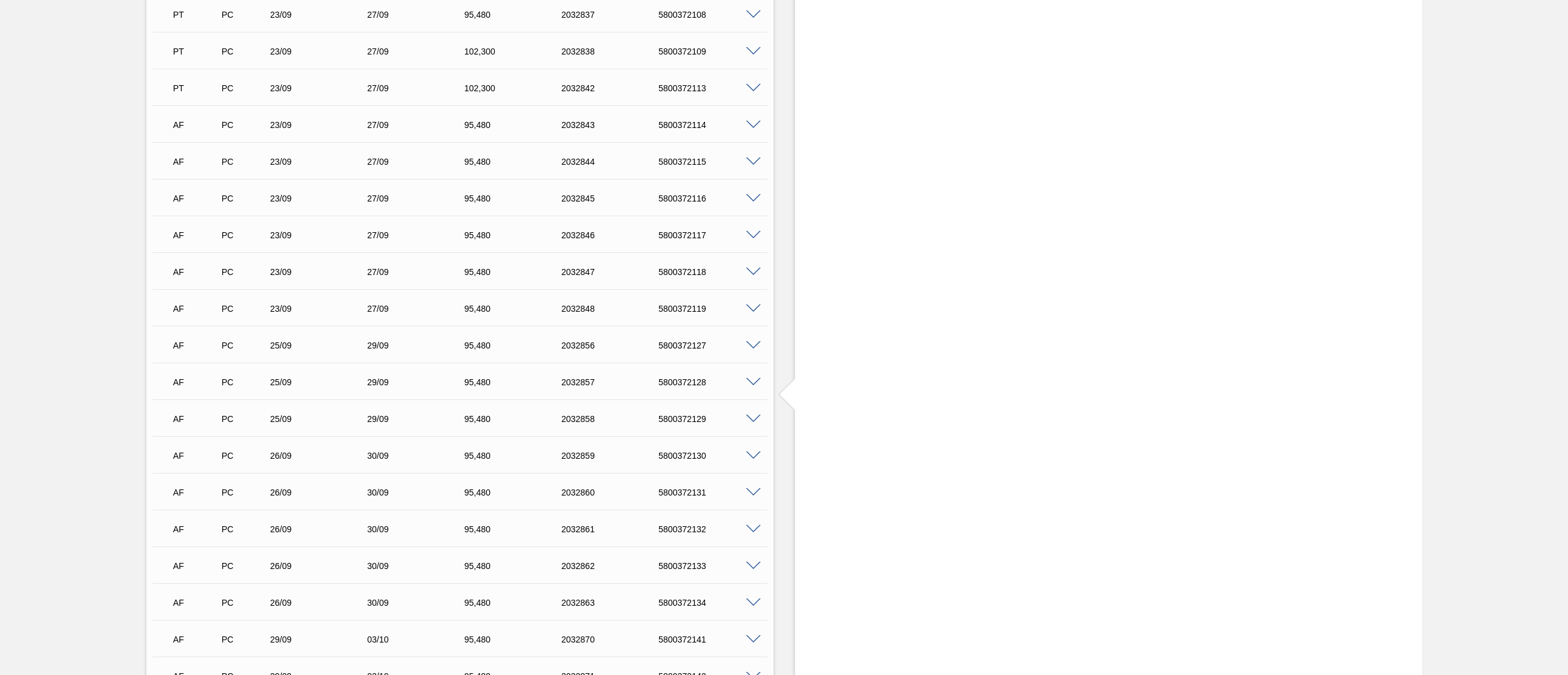
click at [751, 342] on span at bounding box center [753, 346] width 15 height 9
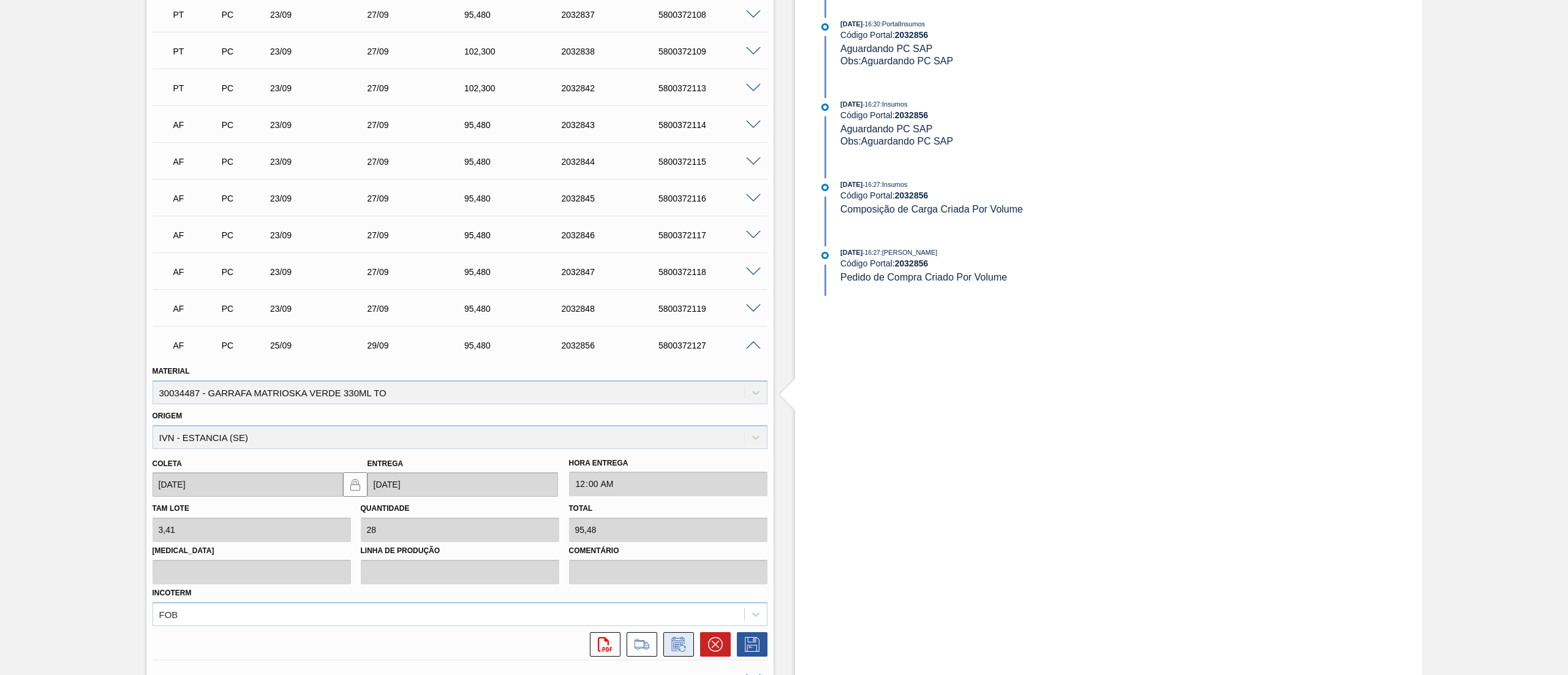
click at [664, 637] on button at bounding box center [679, 645] width 31 height 25
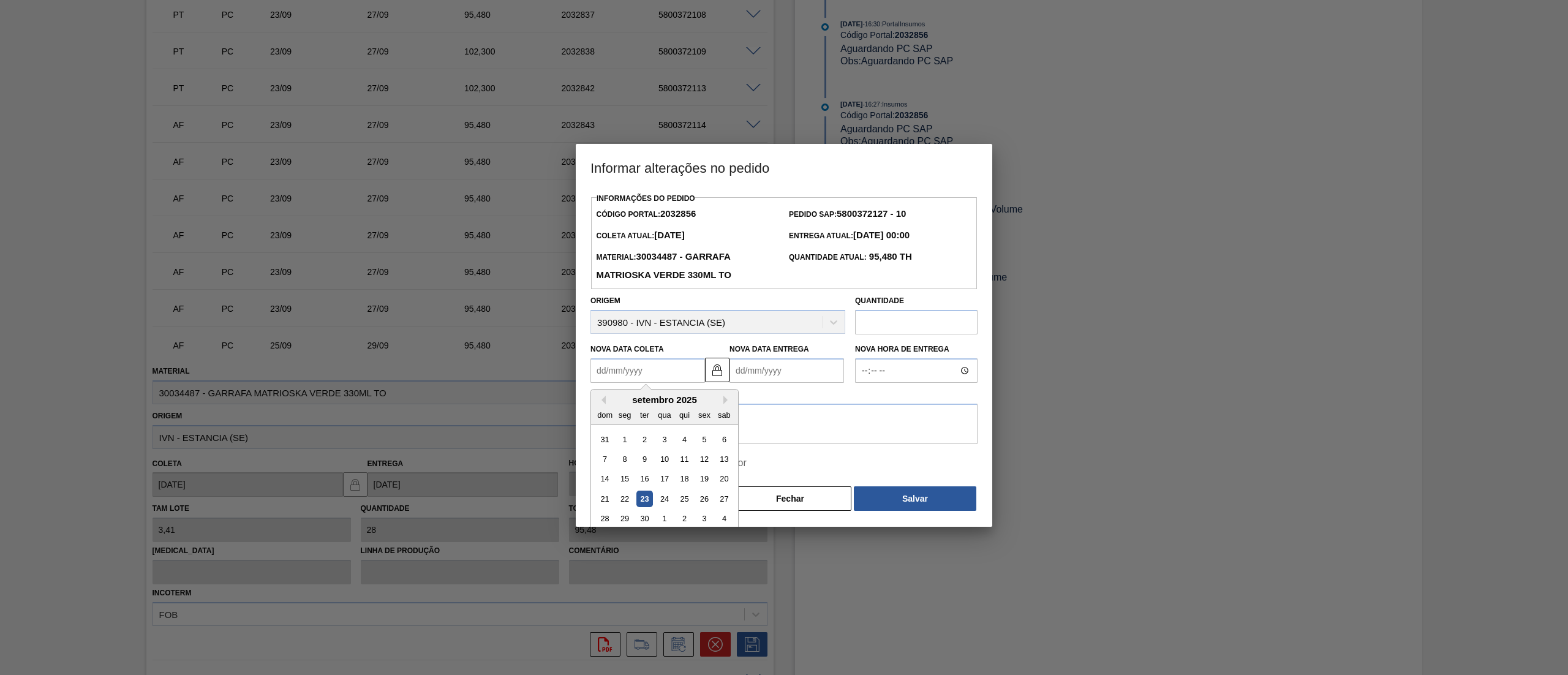
click at [636, 375] on Coleta2032856 "Nova Data Coleta" at bounding box center [647, 371] width 114 height 25
click at [684, 523] on div "2" at bounding box center [684, 519] width 17 height 17
type Coleta2032856 "02/10/2025"
type Entrega2032856 "06/10/2025"
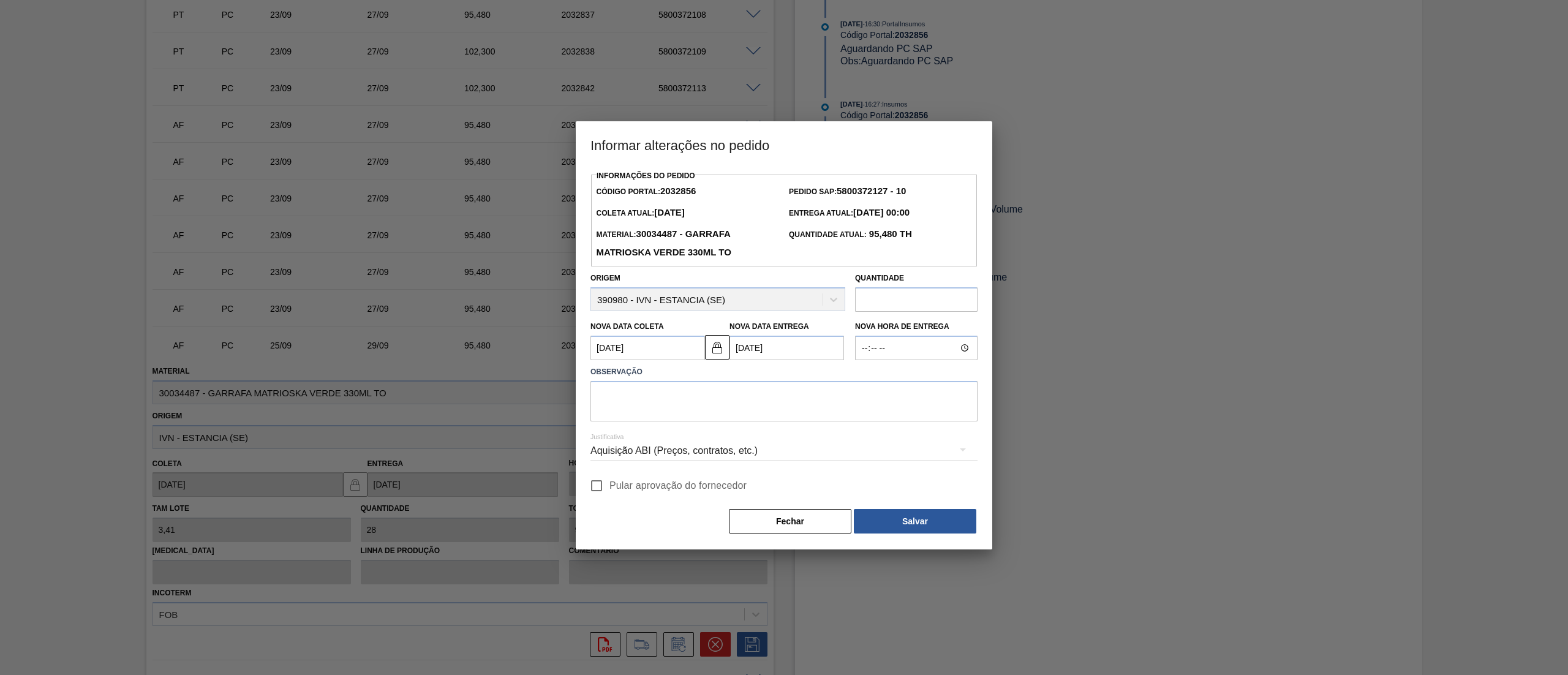
click at [611, 485] on span "Pular aprovação do fornecedor" at bounding box center [678, 486] width 137 height 15
click at [610, 485] on input "Pular aprovação do fornecedor" at bounding box center [597, 486] width 26 height 26
checkbox input "true"
click at [662, 406] on textarea at bounding box center [784, 401] width 387 height 40
type textarea "."
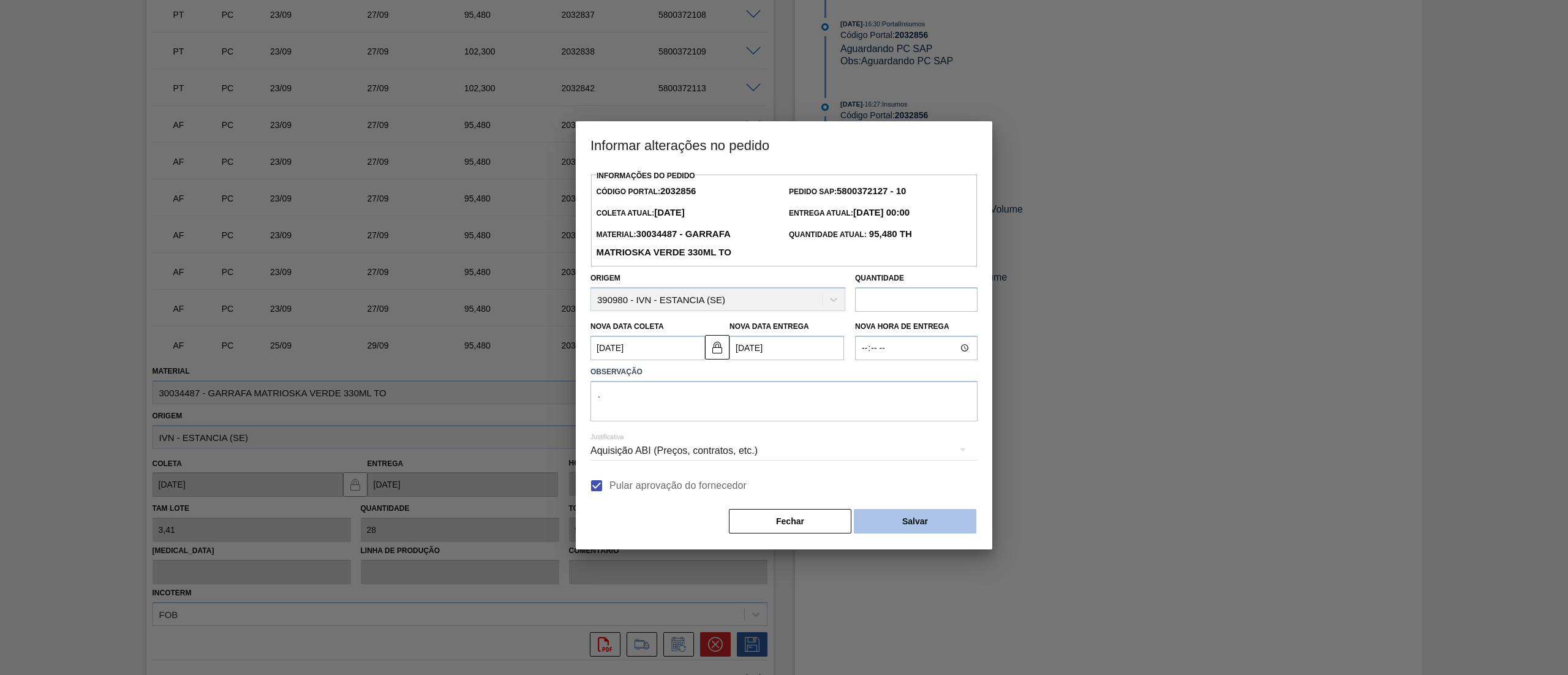
click at [916, 529] on button "Salvar" at bounding box center [915, 521] width 122 height 25
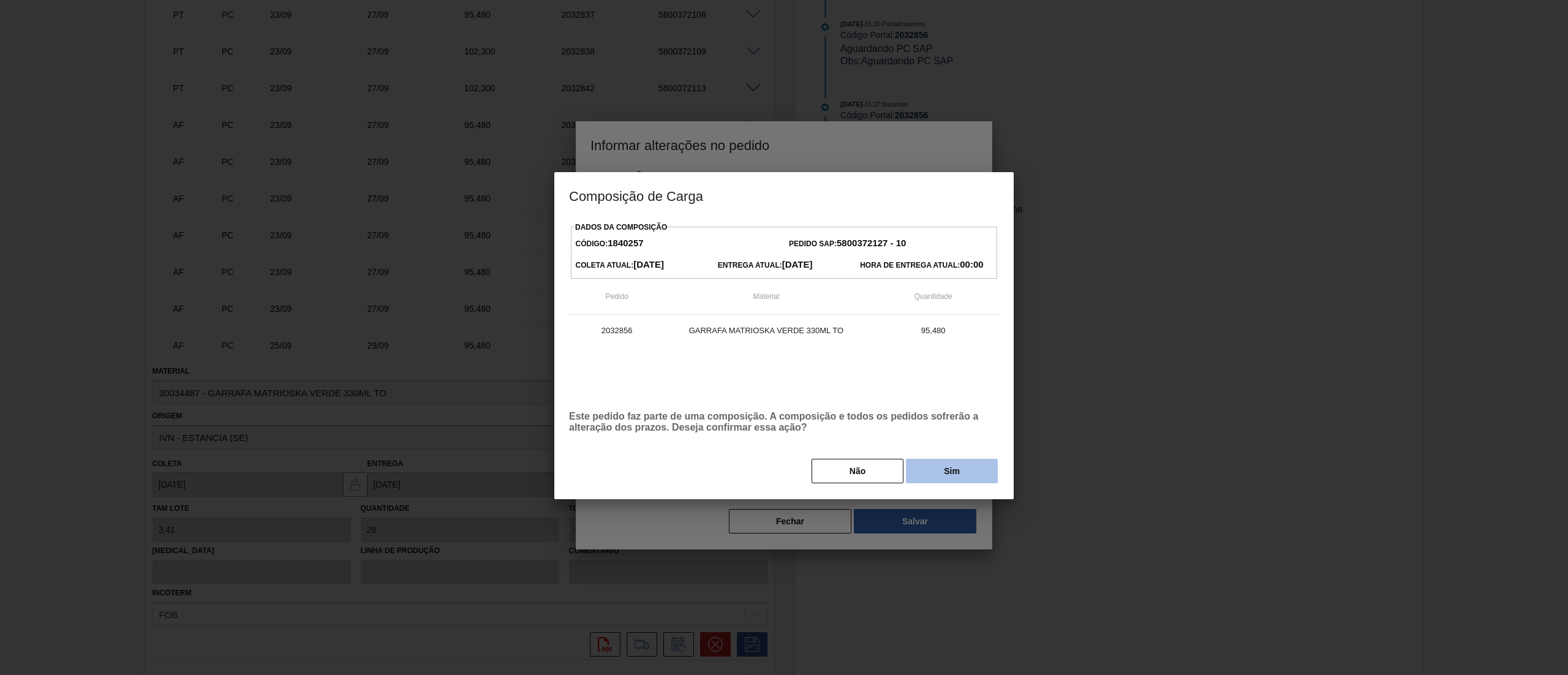
click at [920, 479] on button "Sim" at bounding box center [952, 471] width 92 height 25
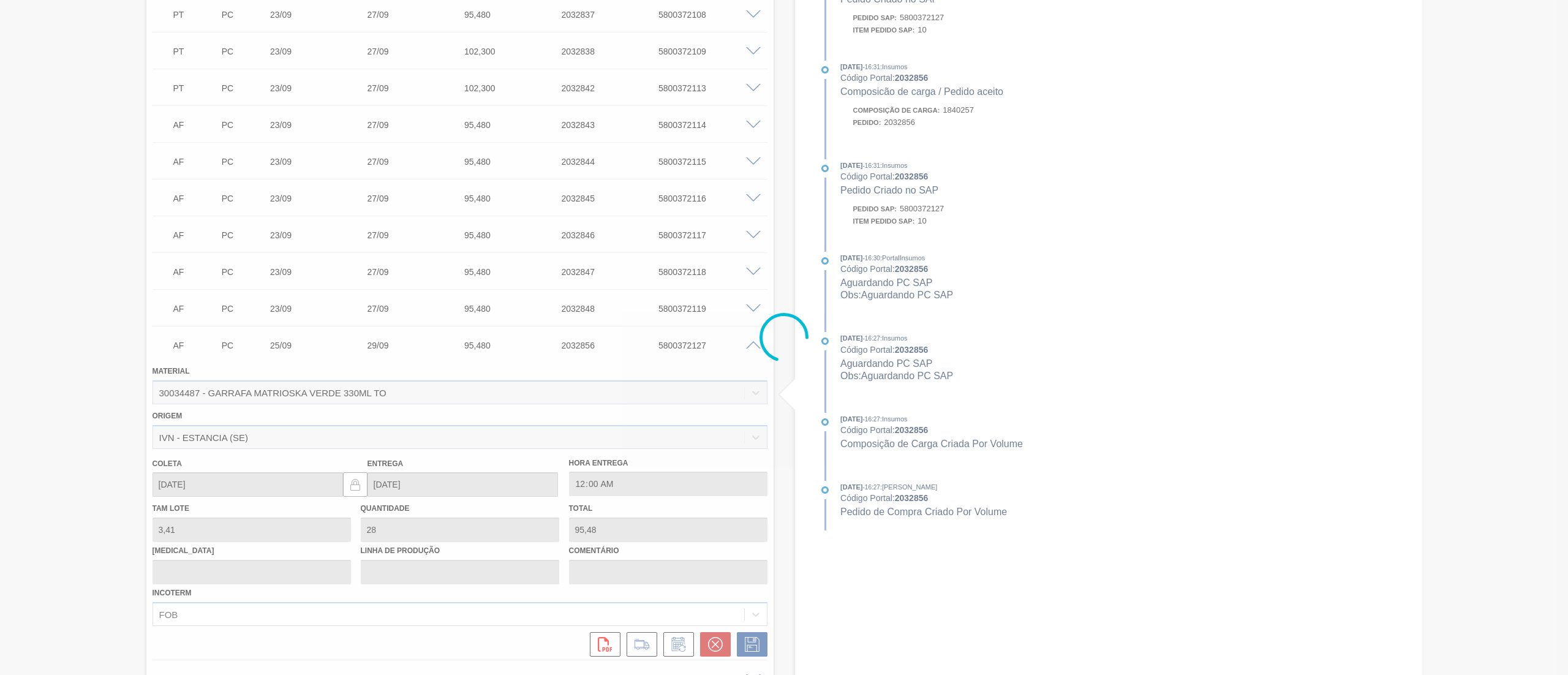
type input "."
type input "02/10/2025"
type input "06/10/2025"
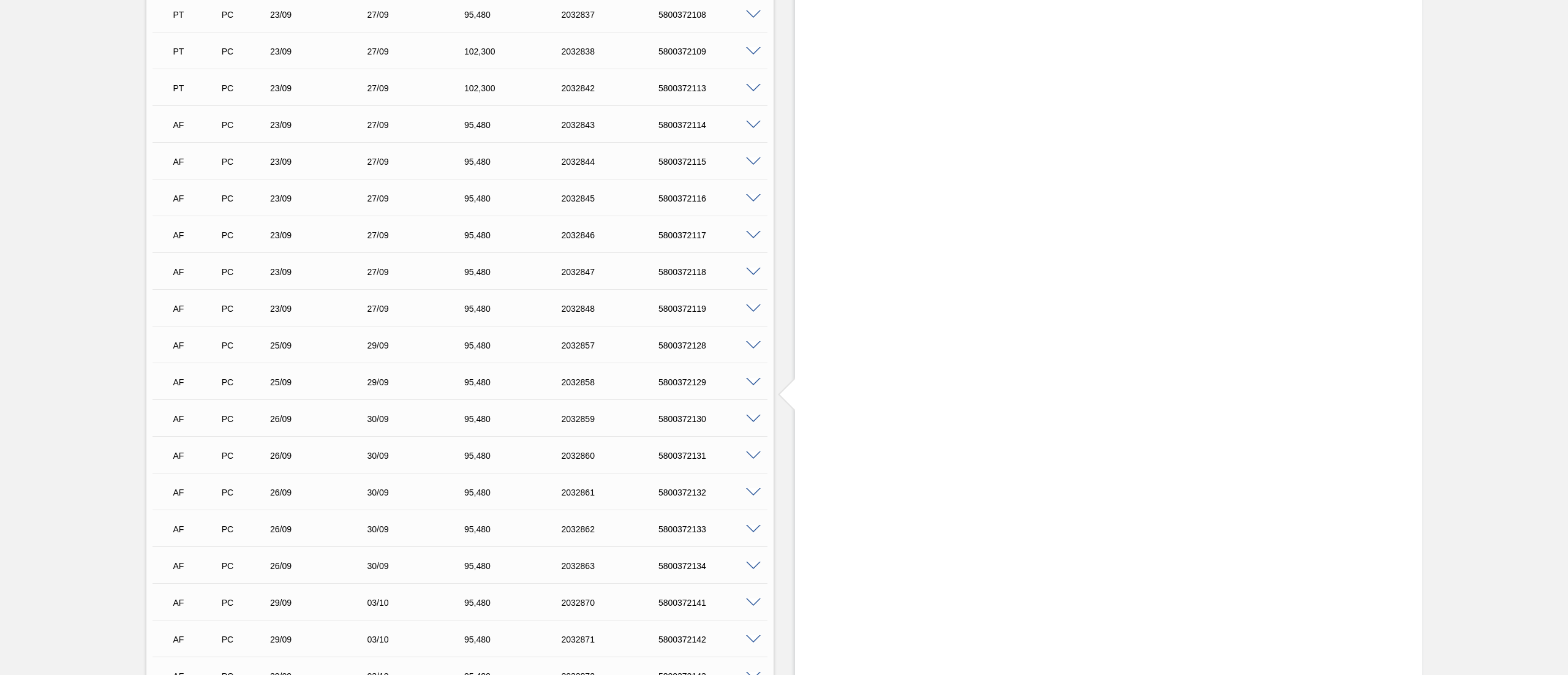
click at [751, 346] on span at bounding box center [753, 346] width 15 height 9
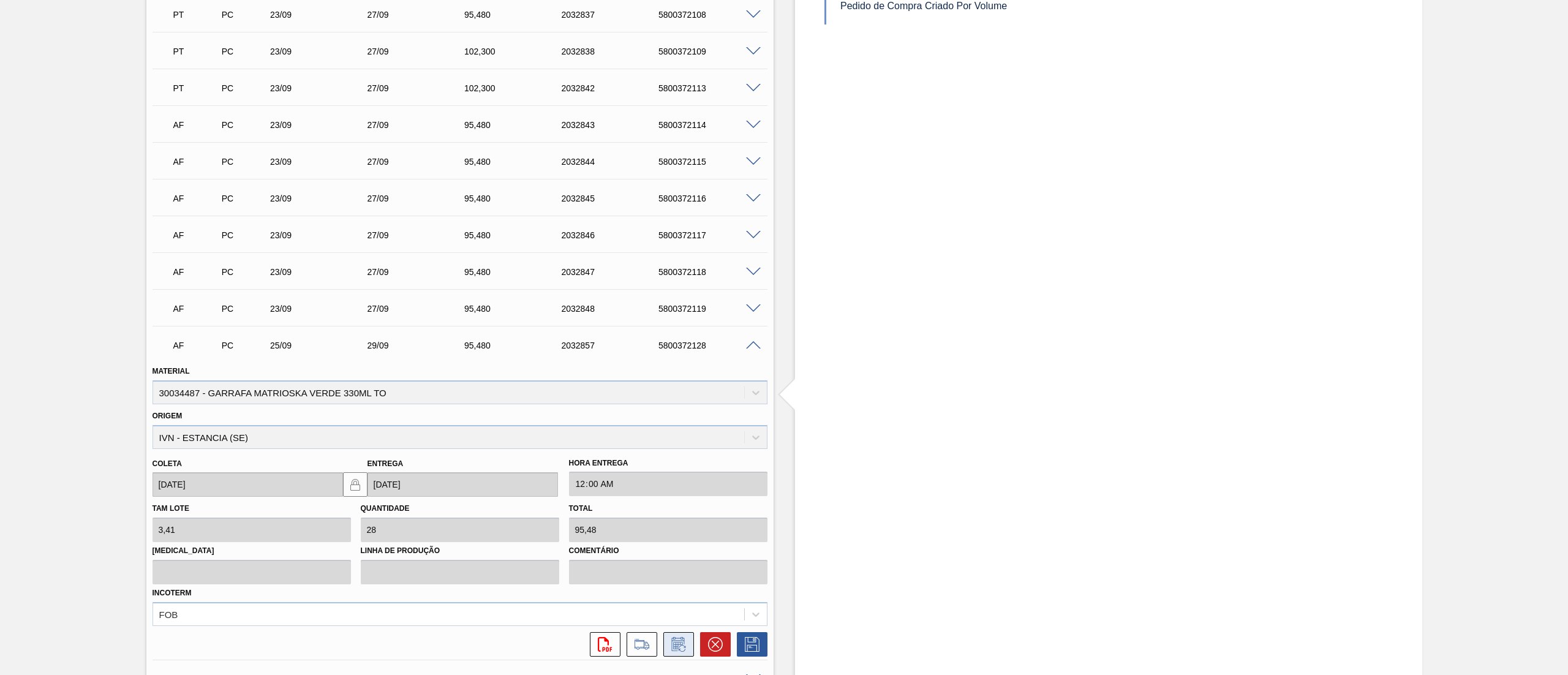
click at [686, 639] on icon at bounding box center [679, 645] width 20 height 15
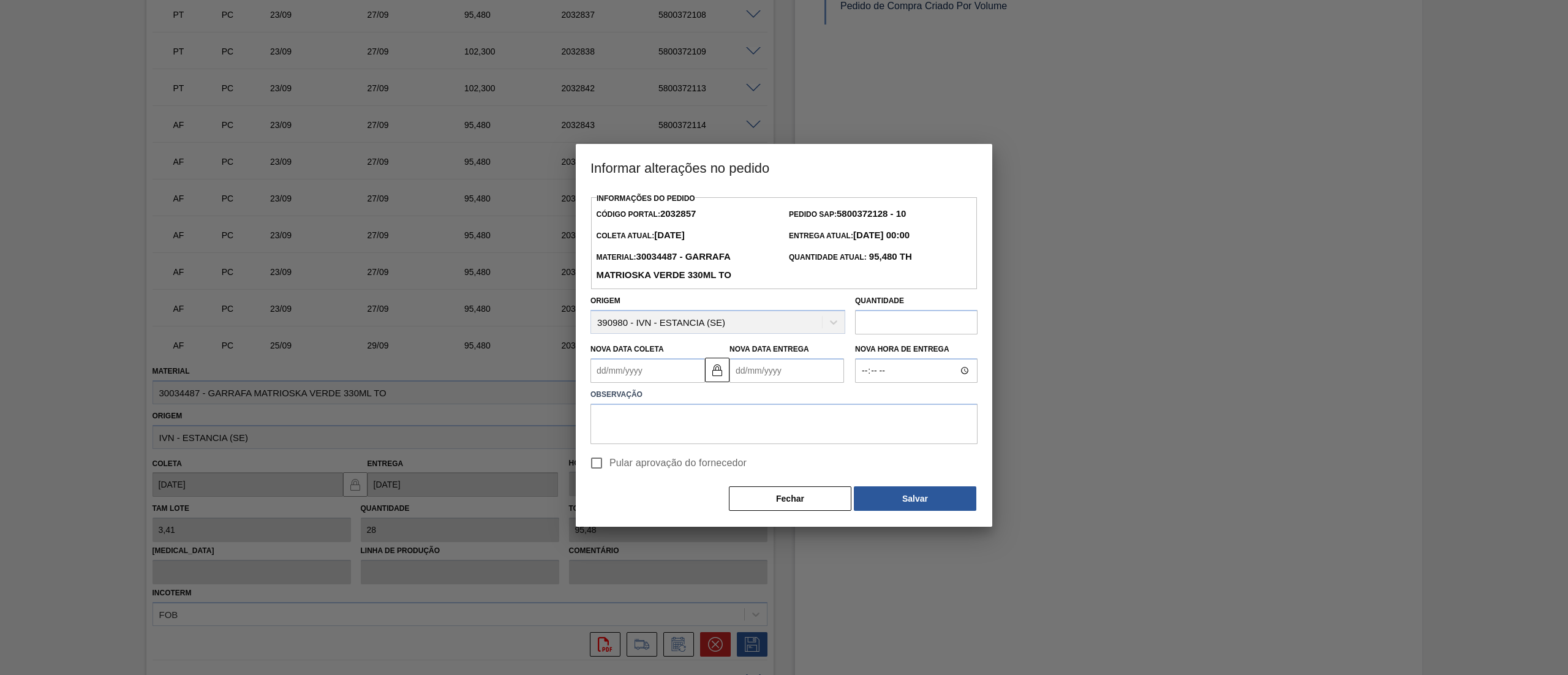
click at [648, 382] on Coleta2032857 "Nova Data Coleta" at bounding box center [647, 371] width 114 height 25
click at [685, 521] on div "2" at bounding box center [684, 519] width 17 height 17
type Coleta2032857 "02/10/2025"
type Entrega2032857 "06/10/2025"
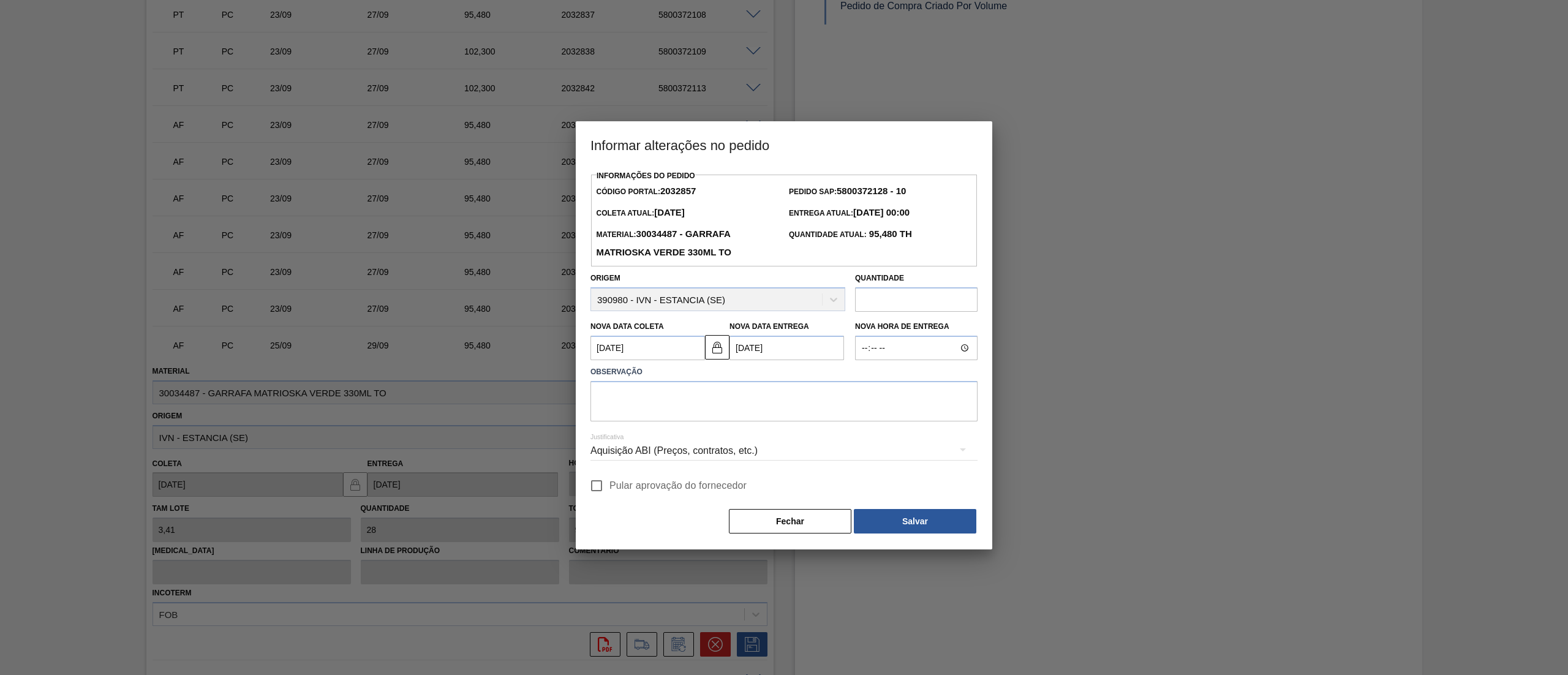
click at [718, 381] on label "Observação" at bounding box center [784, 372] width 387 height 18
click at [718, 389] on textarea at bounding box center [784, 401] width 387 height 40
type textarea "."
click at [603, 478] on input "Pular aprovação do fornecedor" at bounding box center [597, 486] width 26 height 26
checkbox input "true"
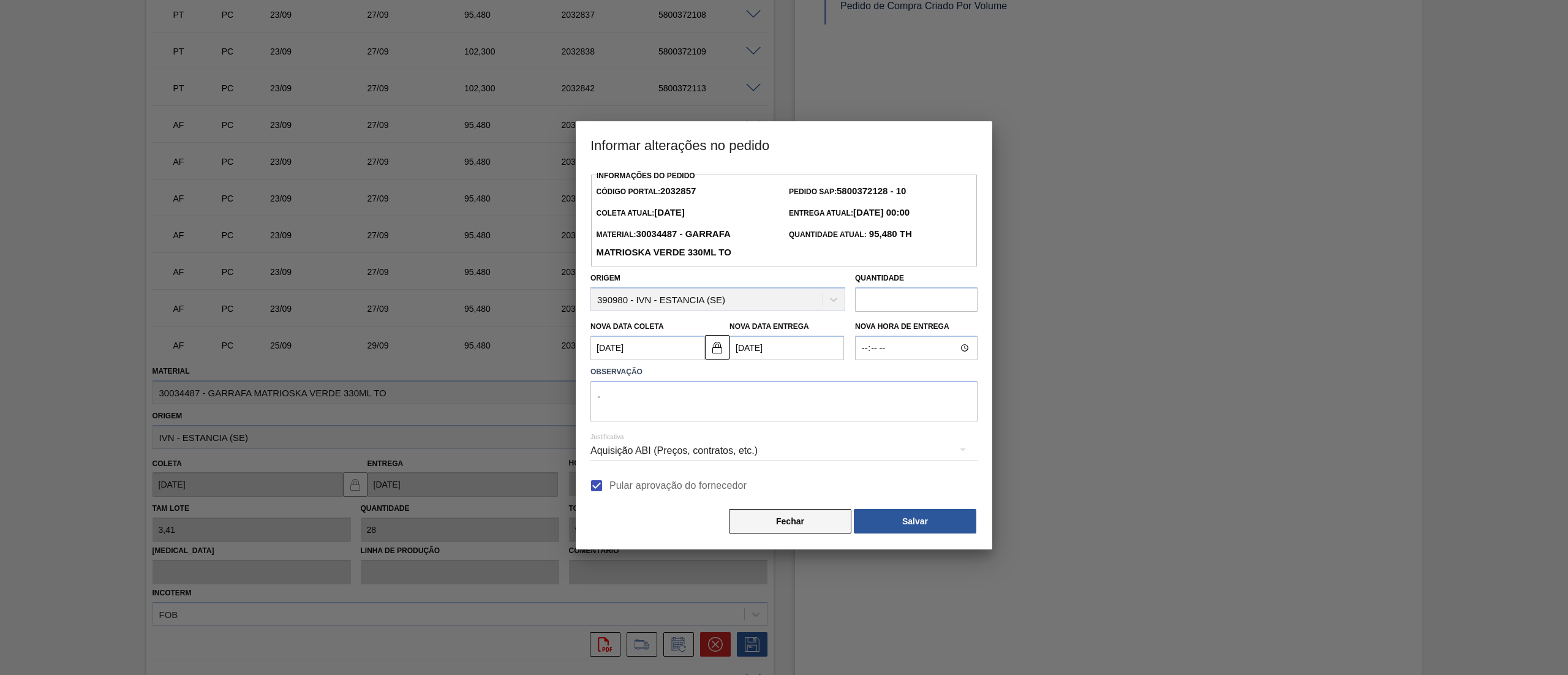
click at [836, 526] on button "Fechar" at bounding box center [790, 521] width 122 height 25
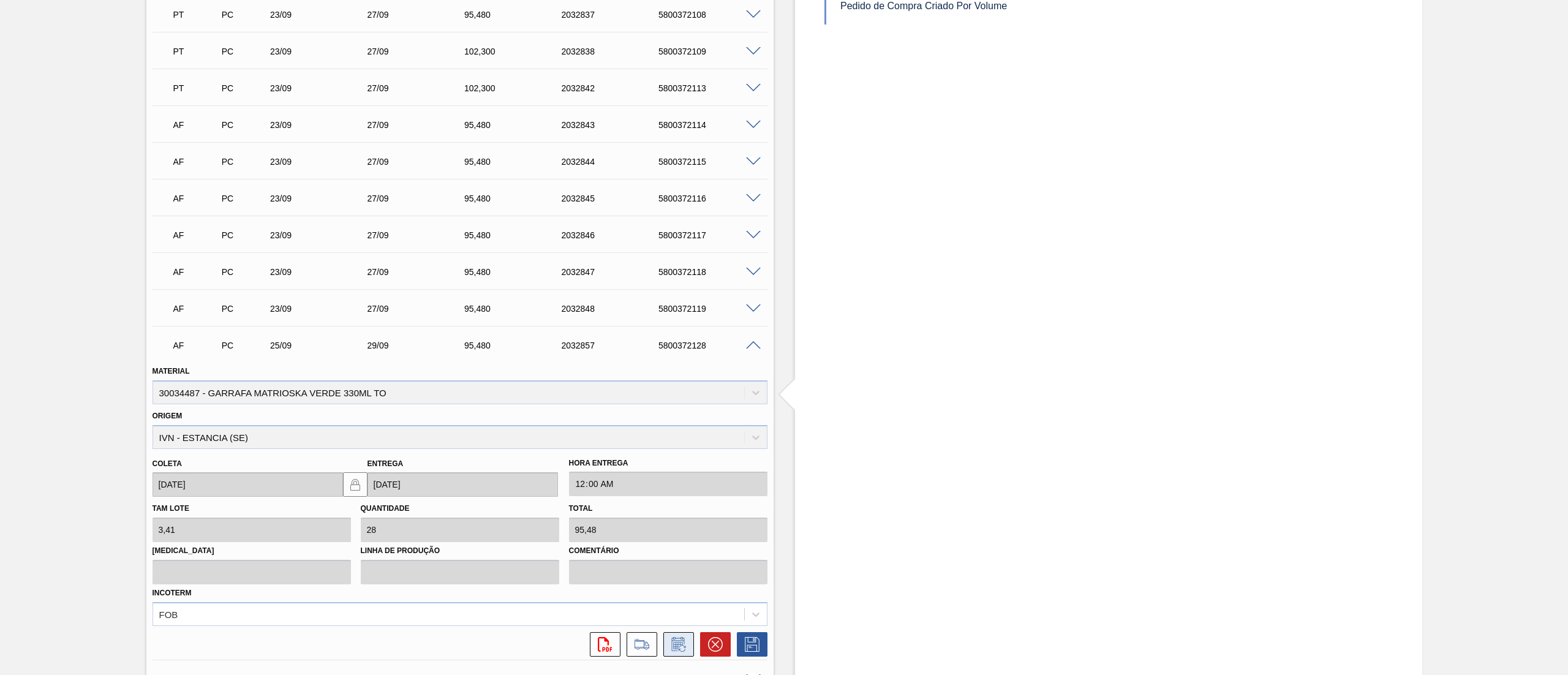
click at [681, 639] on icon at bounding box center [679, 645] width 20 height 15
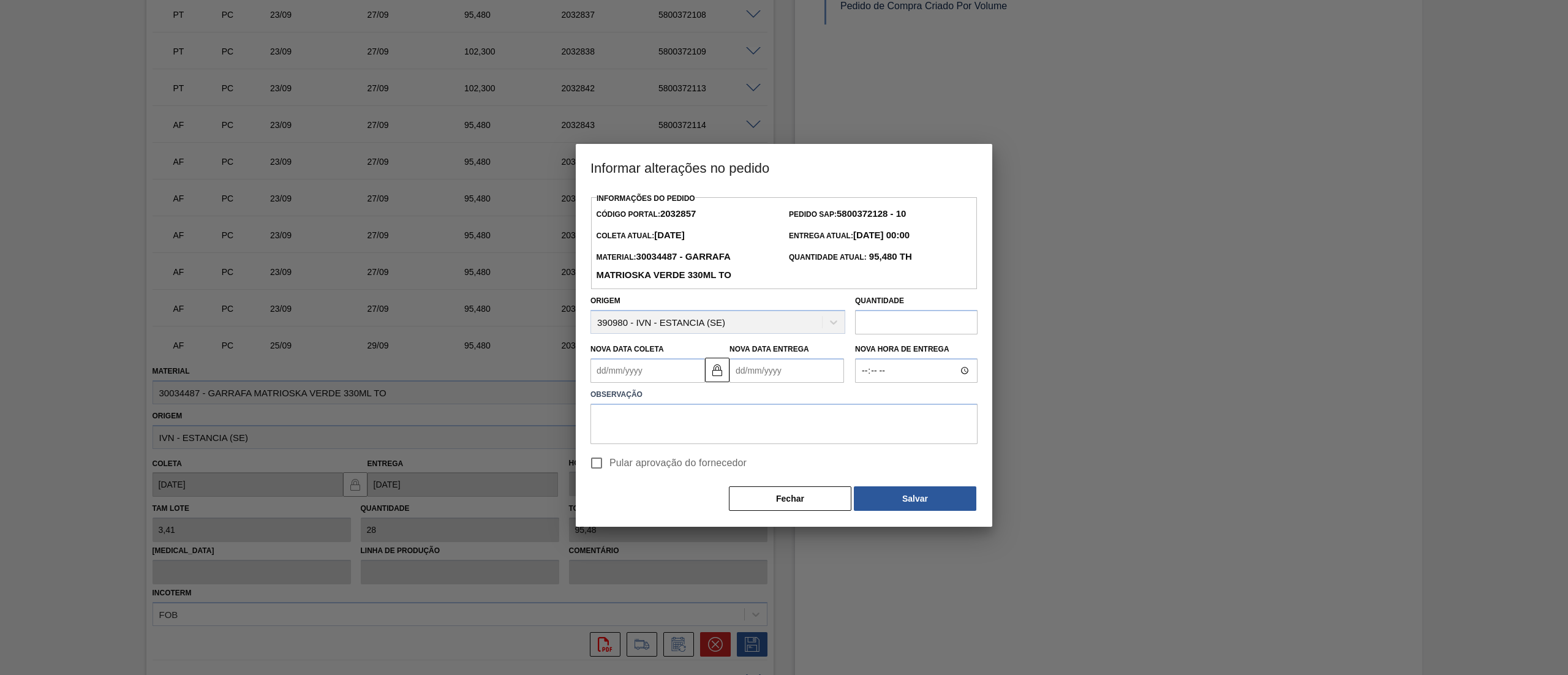
click at [677, 377] on Coleta2032857 "Nova Data Coleta" at bounding box center [647, 371] width 114 height 25
click at [687, 519] on div "2" at bounding box center [684, 519] width 17 height 17
type Coleta2032857 "02/10/2025"
type Entrega2032857 "06/10/2025"
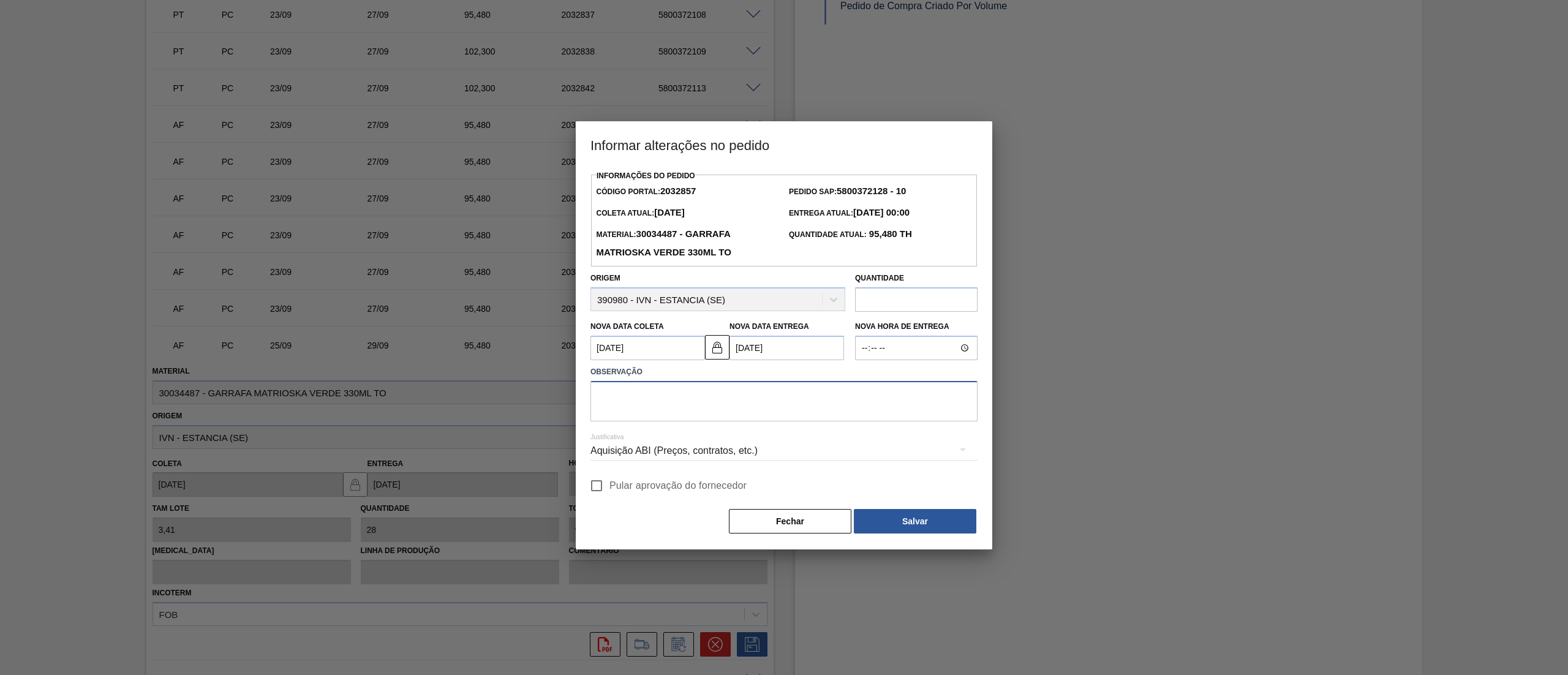
click at [597, 413] on textarea at bounding box center [784, 401] width 387 height 40
type textarea "."
click at [603, 488] on input "Pular aprovação do fornecedor" at bounding box center [597, 486] width 26 height 26
checkbox input "true"
click at [860, 531] on button "Salvar" at bounding box center [915, 521] width 122 height 25
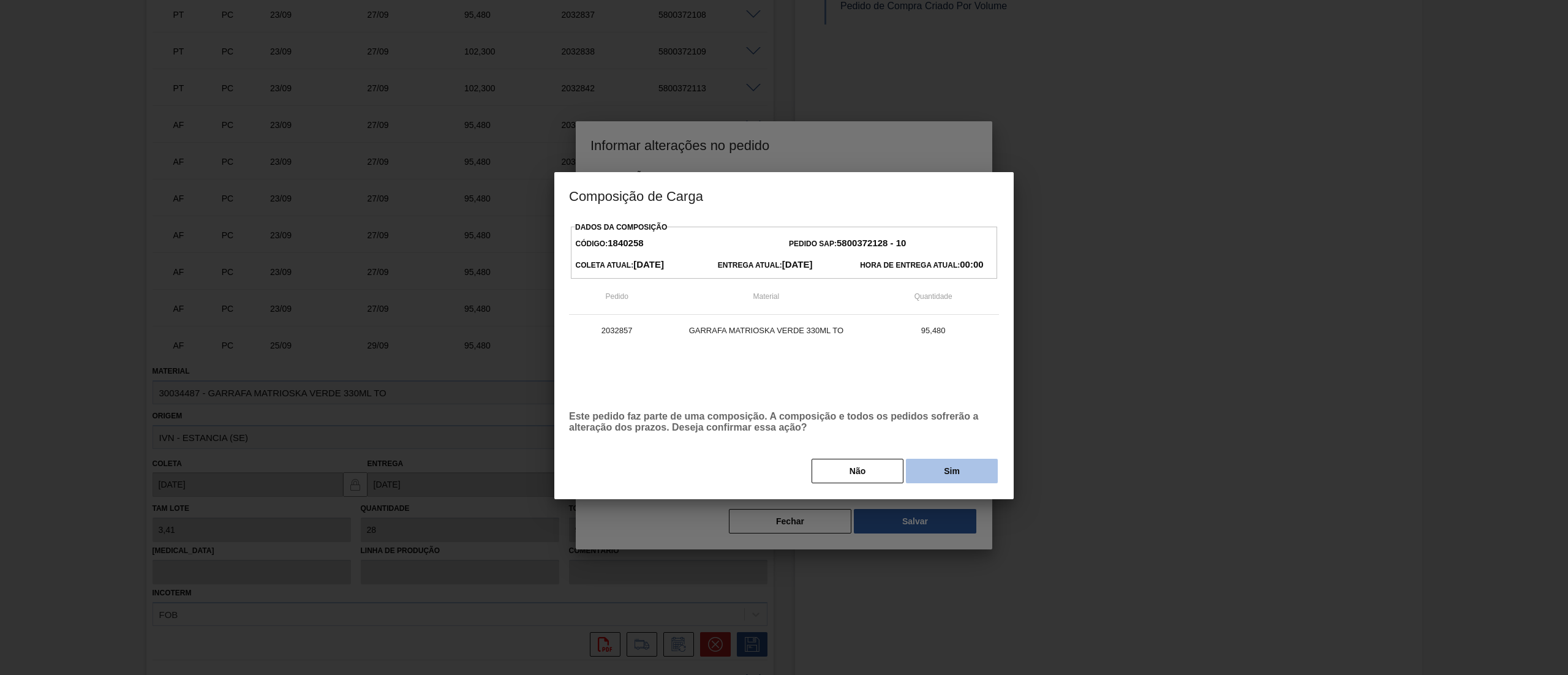
click at [934, 473] on button "Sim" at bounding box center [952, 471] width 92 height 25
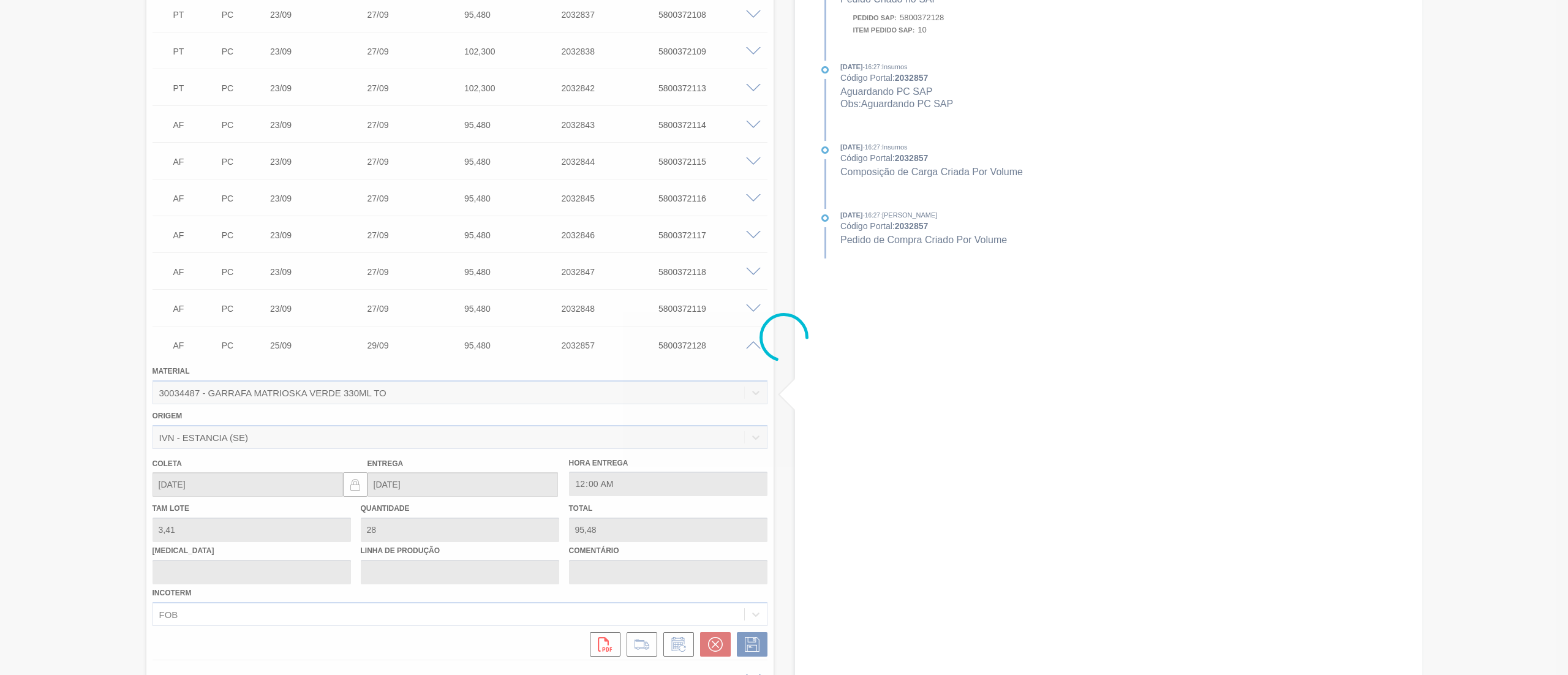
type input "."
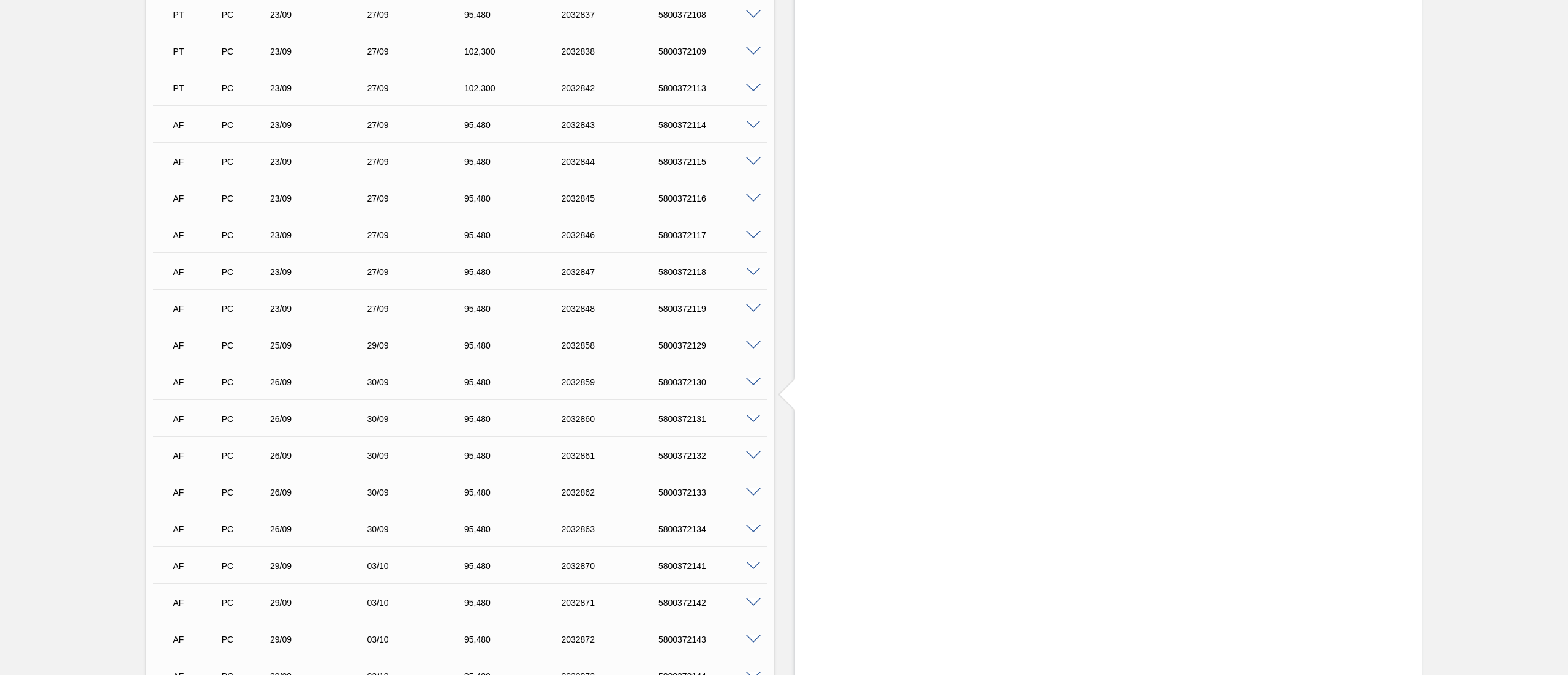
click at [757, 342] on span at bounding box center [753, 346] width 15 height 9
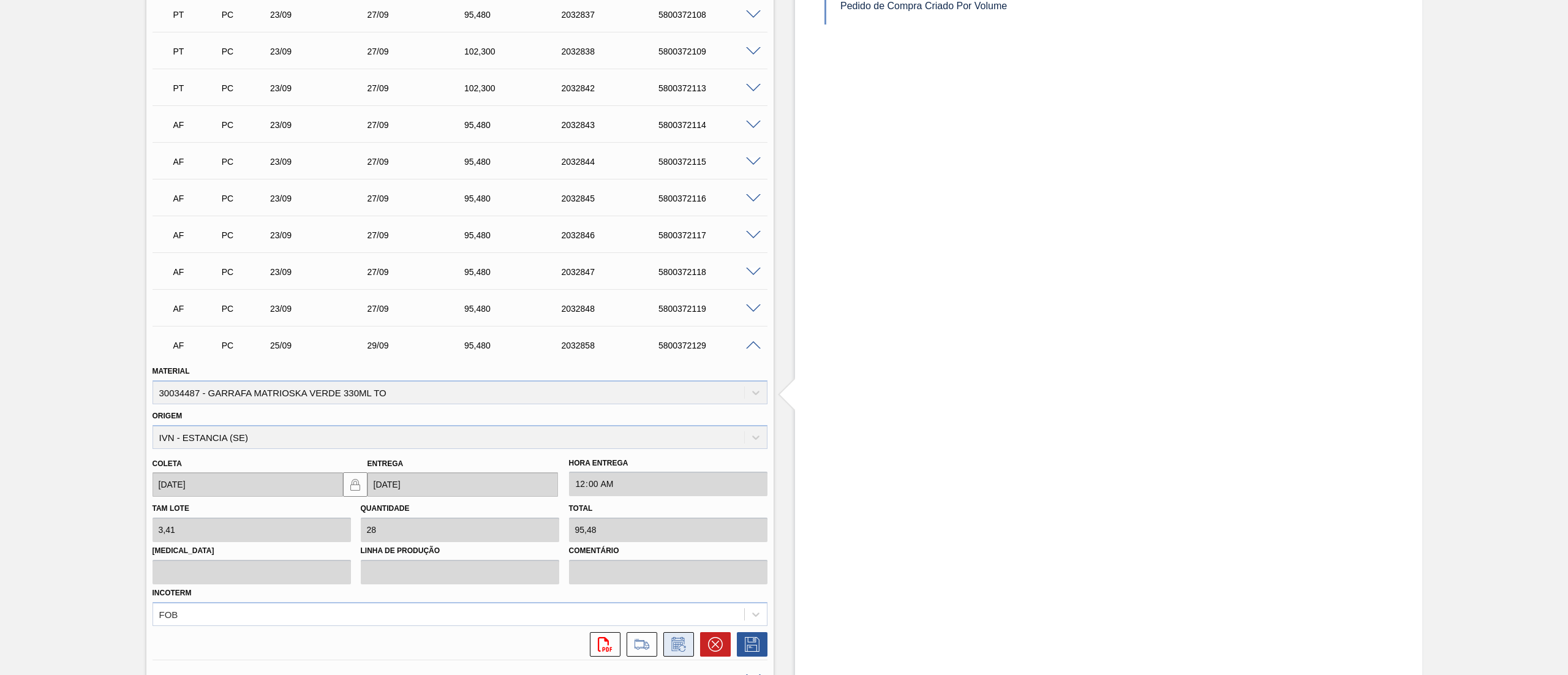
click at [682, 645] on icon at bounding box center [682, 648] width 7 height 7
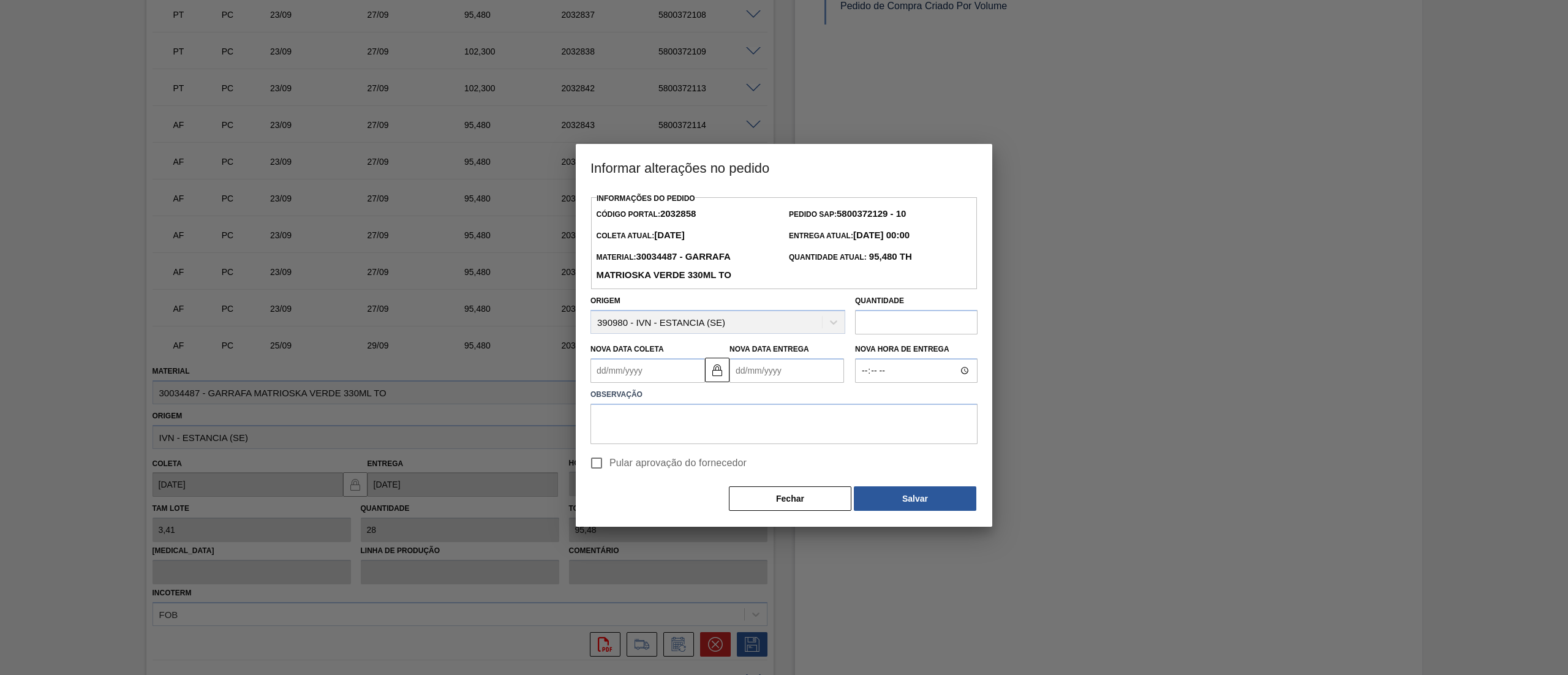
click at [640, 376] on Coleta2032858 "Nova Data Coleta" at bounding box center [647, 371] width 114 height 25
click at [682, 517] on div "2" at bounding box center [684, 519] width 17 height 17
type Coleta2032858 "02/10/2025"
type Entrega2032858 "06/10/2025"
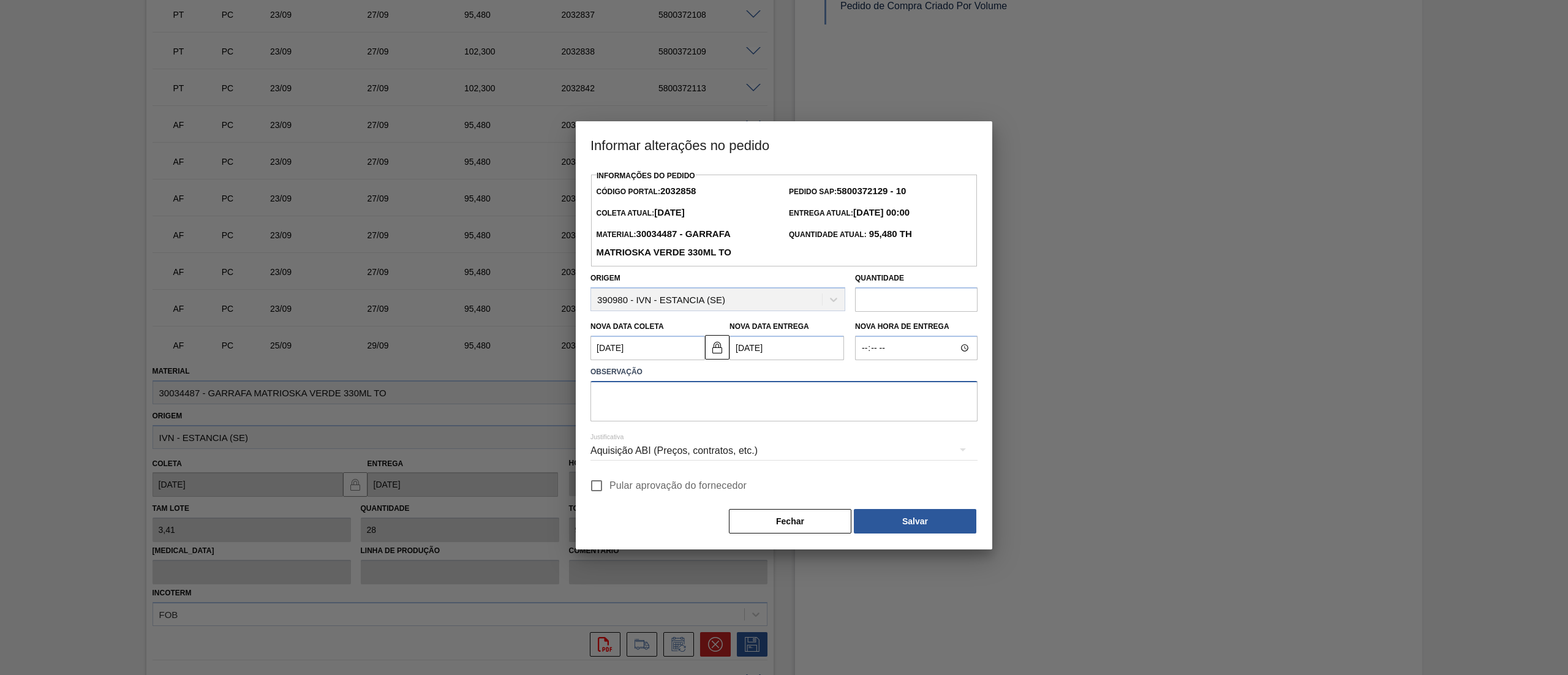
click at [689, 396] on textarea at bounding box center [784, 401] width 387 height 40
type textarea "."
click at [601, 480] on input "Pular aprovação do fornecedor" at bounding box center [597, 486] width 26 height 26
checkbox input "true"
click at [941, 530] on button "Salvar" at bounding box center [915, 521] width 122 height 25
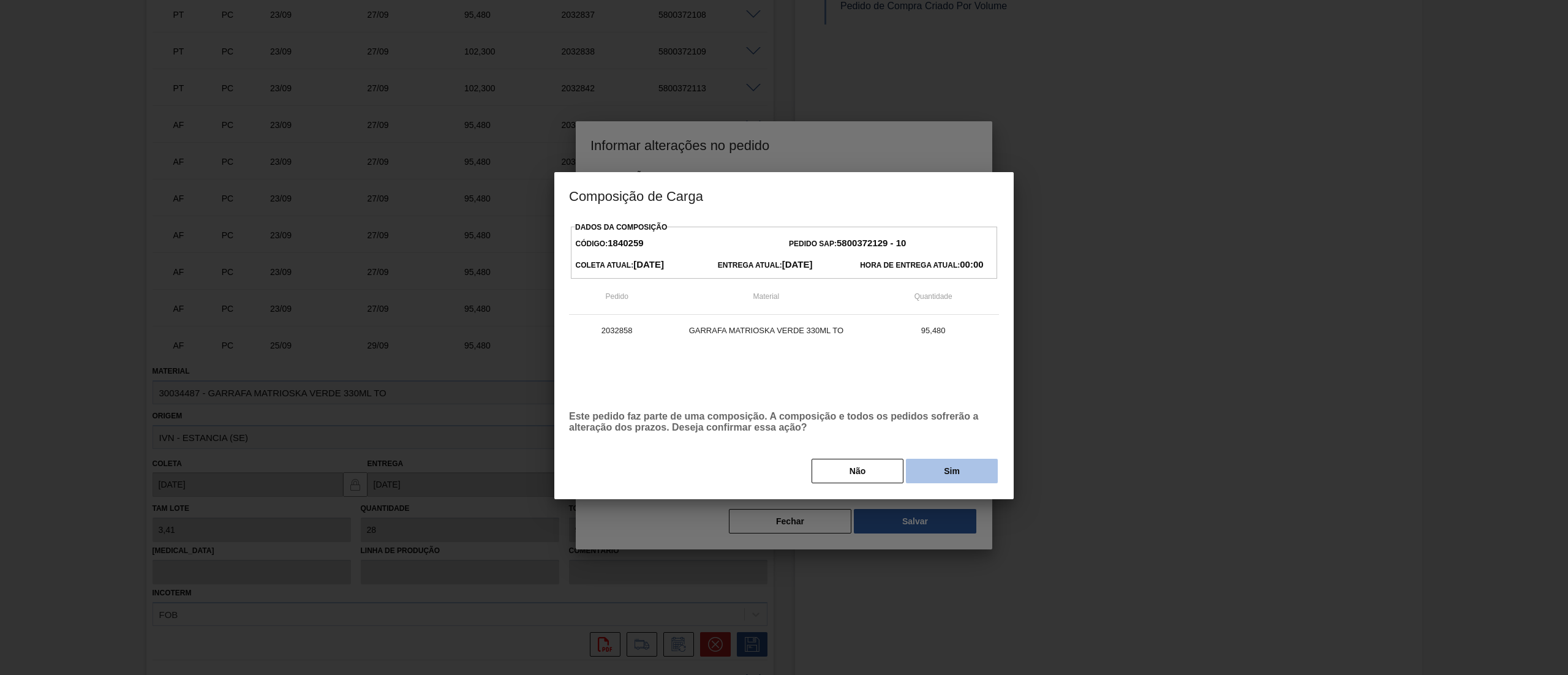
click at [941, 472] on button "Sim" at bounding box center [952, 471] width 92 height 25
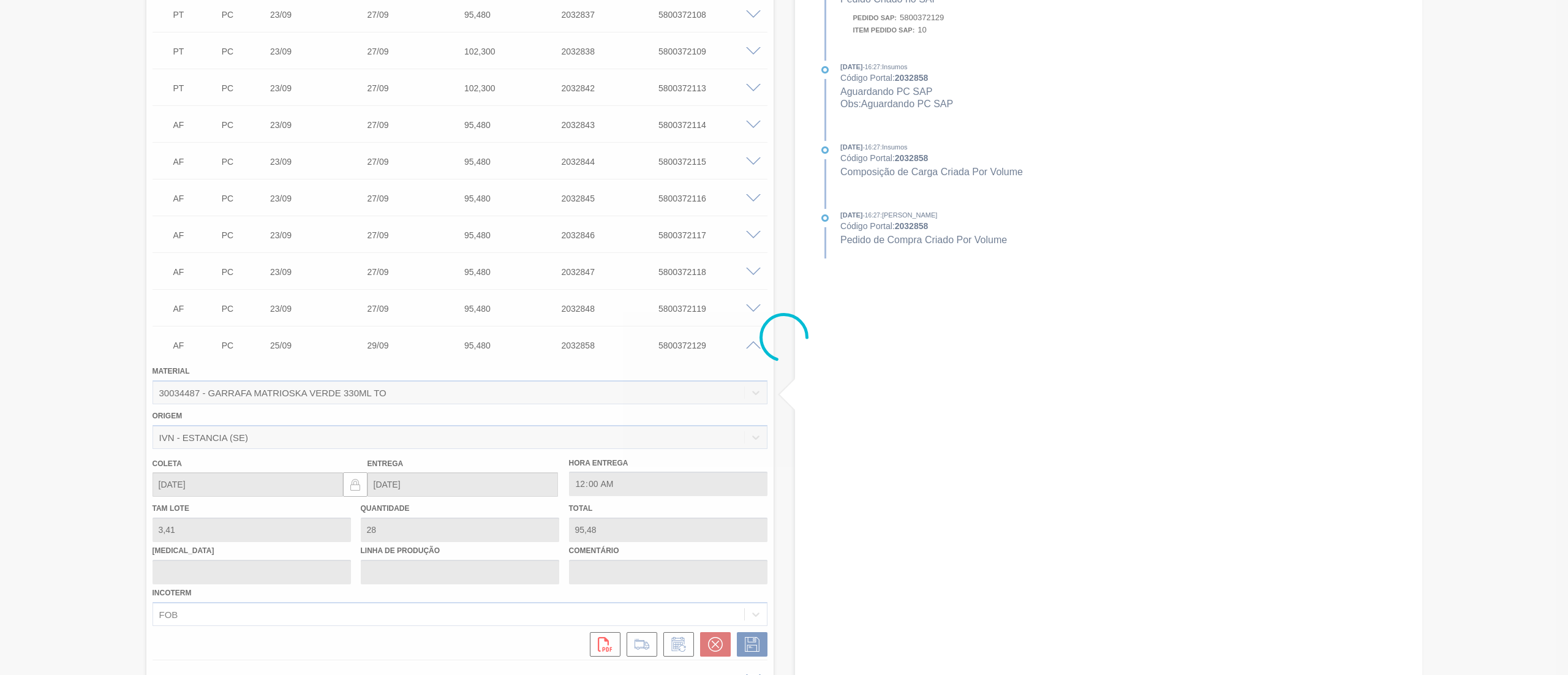
type input "."
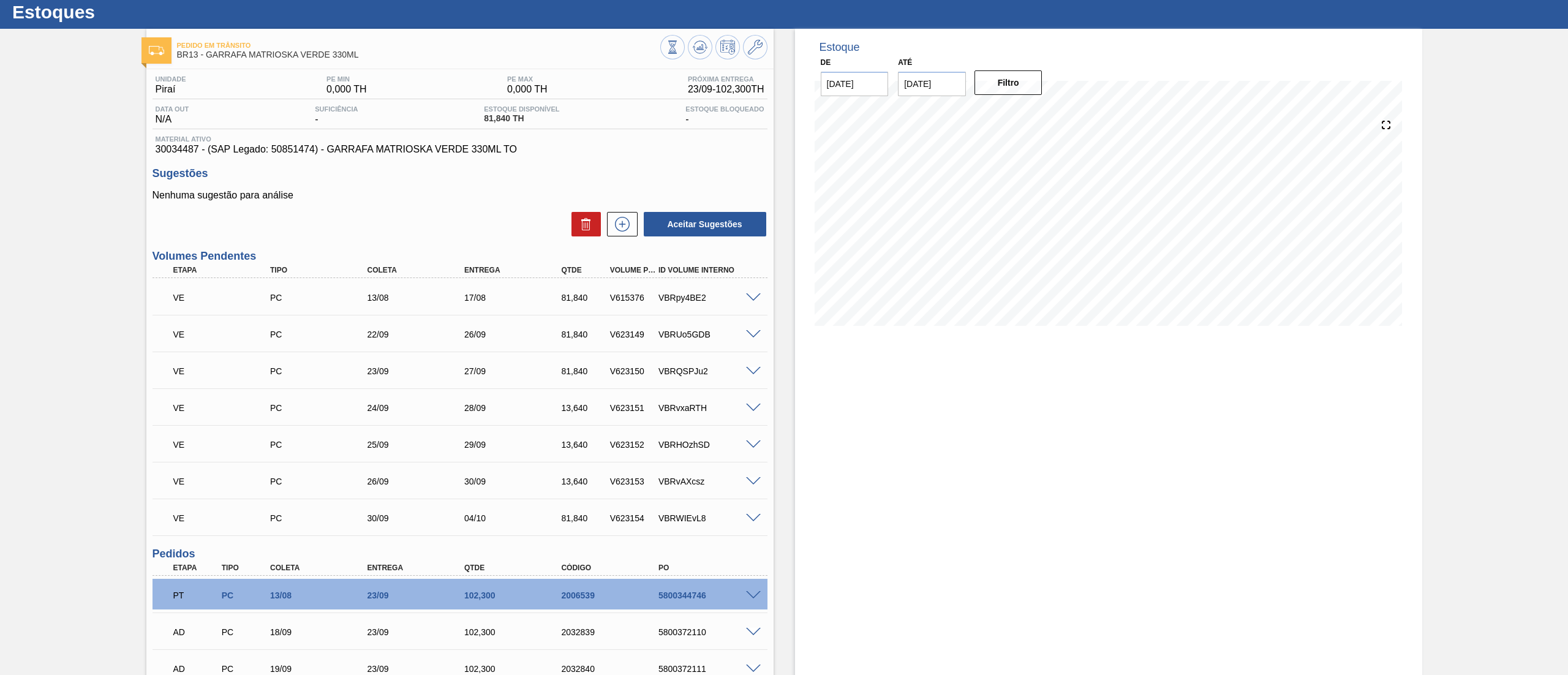
scroll to position [0, 0]
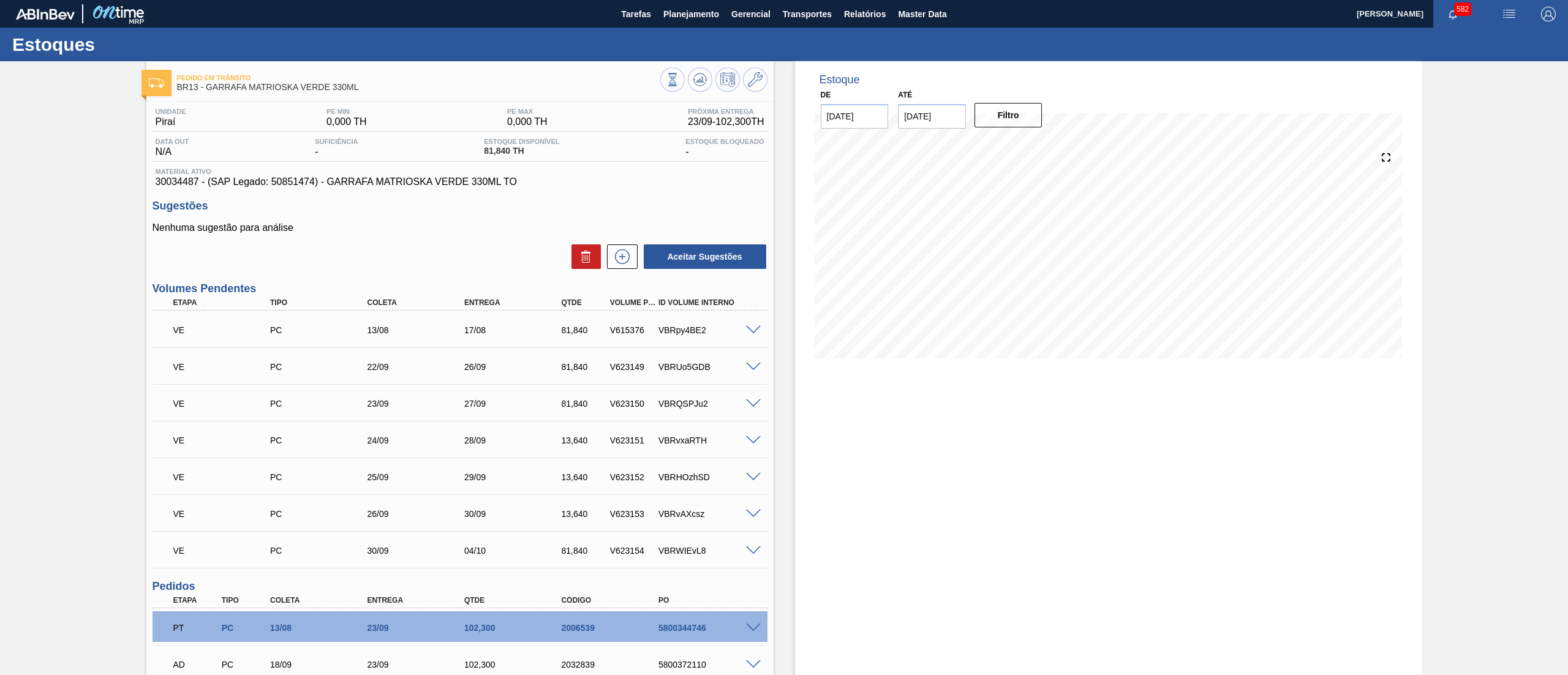
click at [760, 328] on span at bounding box center [753, 330] width 15 height 9
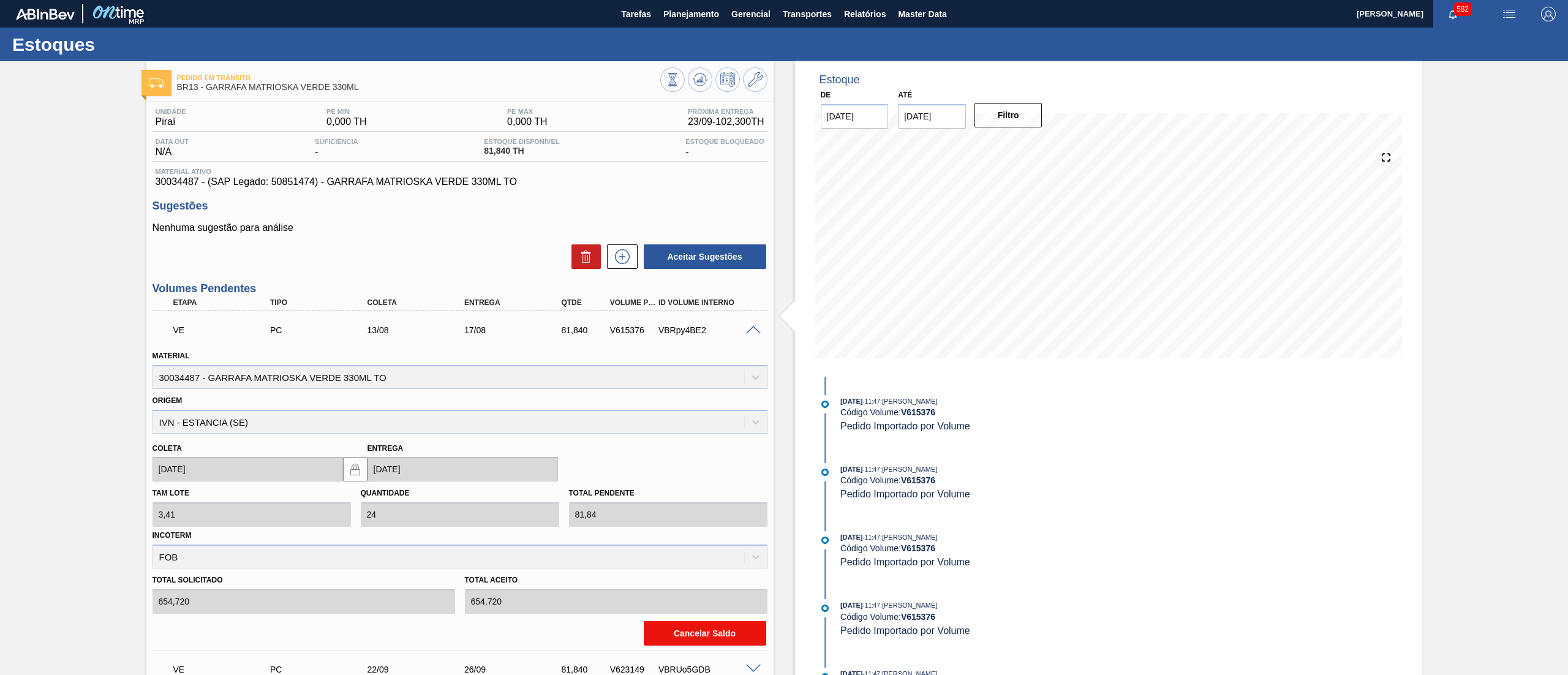
click at [701, 634] on button "Cancelar Saldo" at bounding box center [705, 634] width 122 height 25
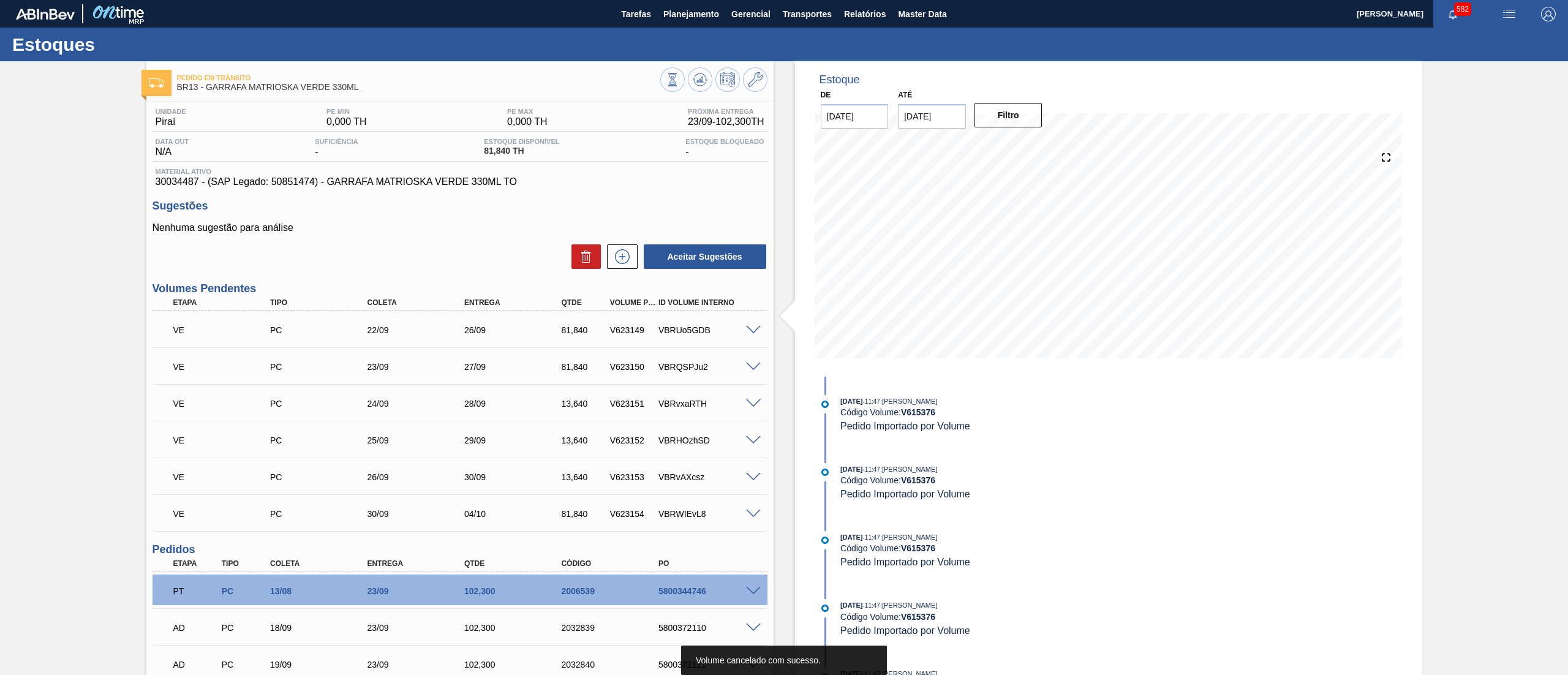
click at [752, 327] on span at bounding box center [753, 330] width 15 height 9
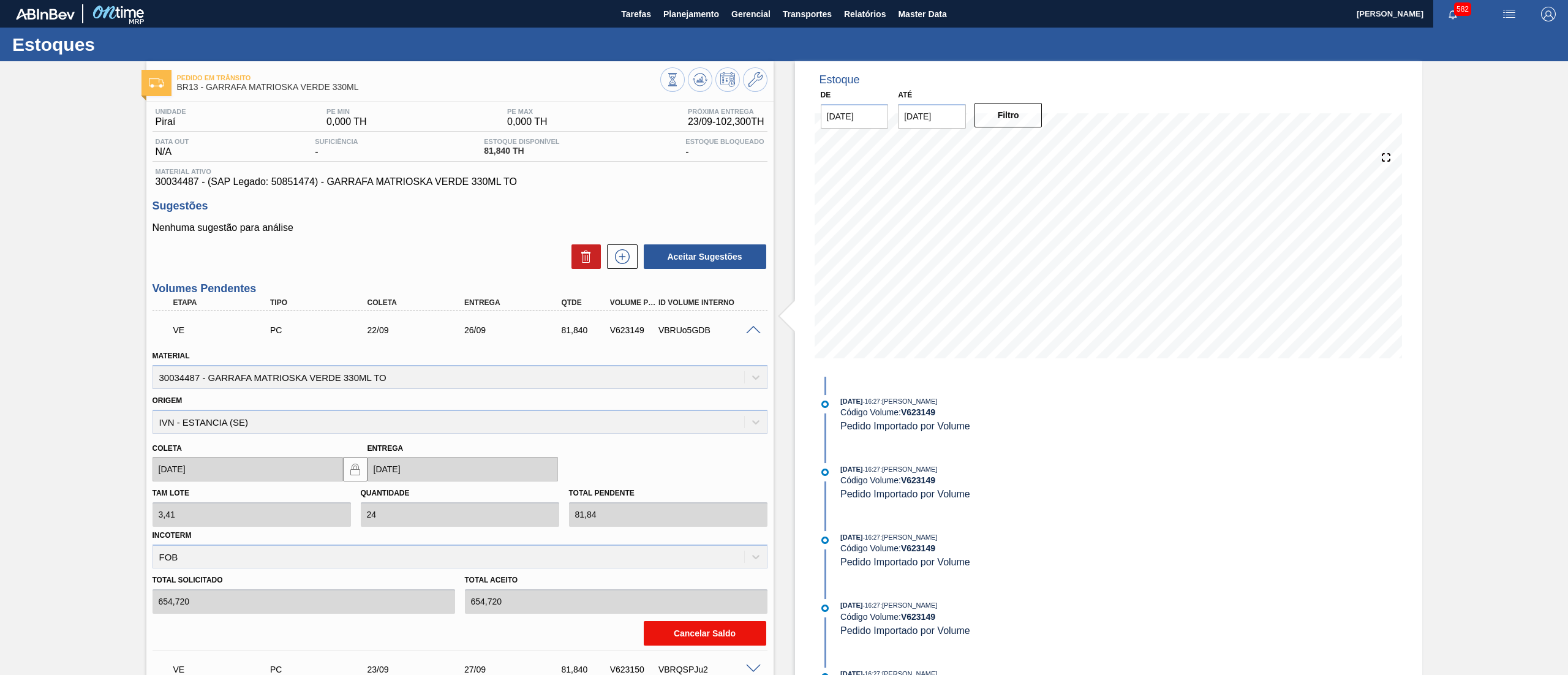
click at [692, 627] on button "Cancelar Saldo" at bounding box center [705, 634] width 122 height 25
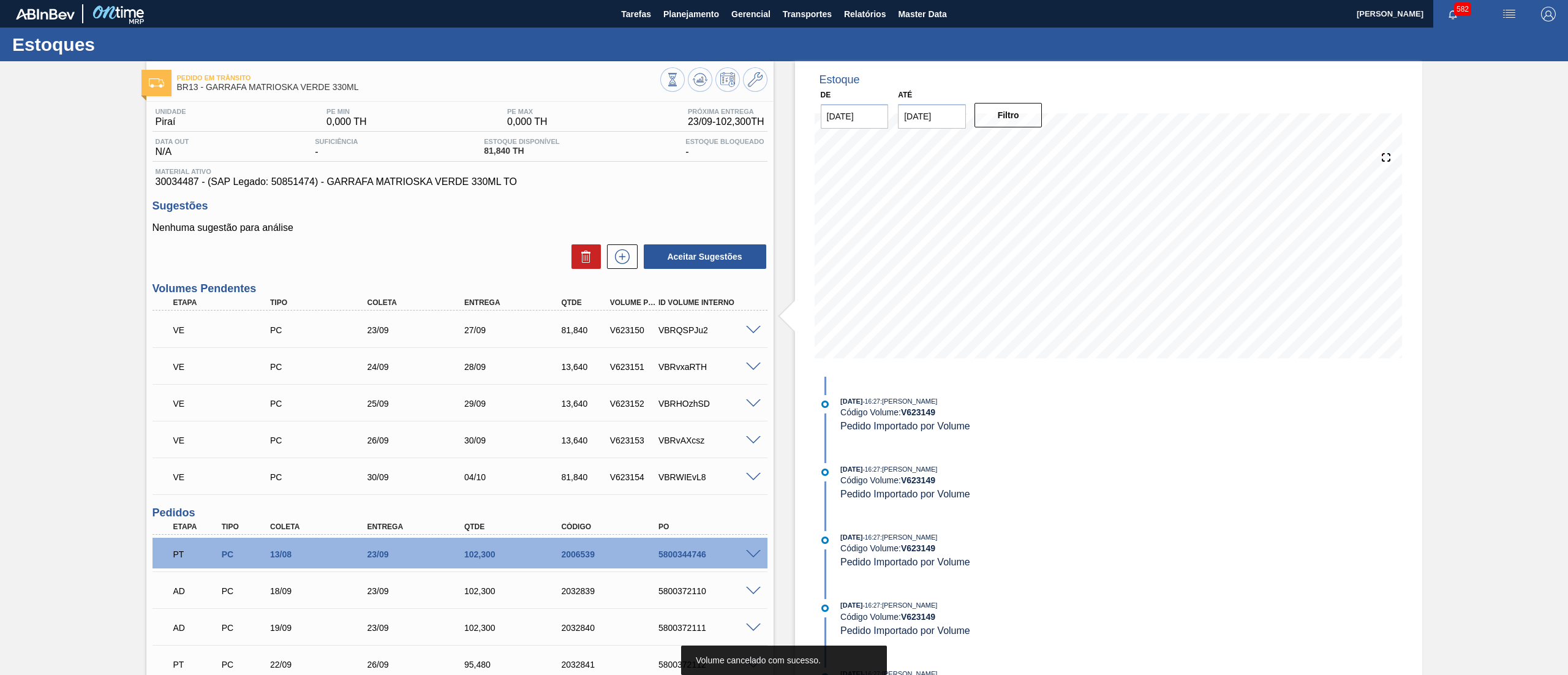
click at [750, 333] on span at bounding box center [753, 330] width 15 height 9
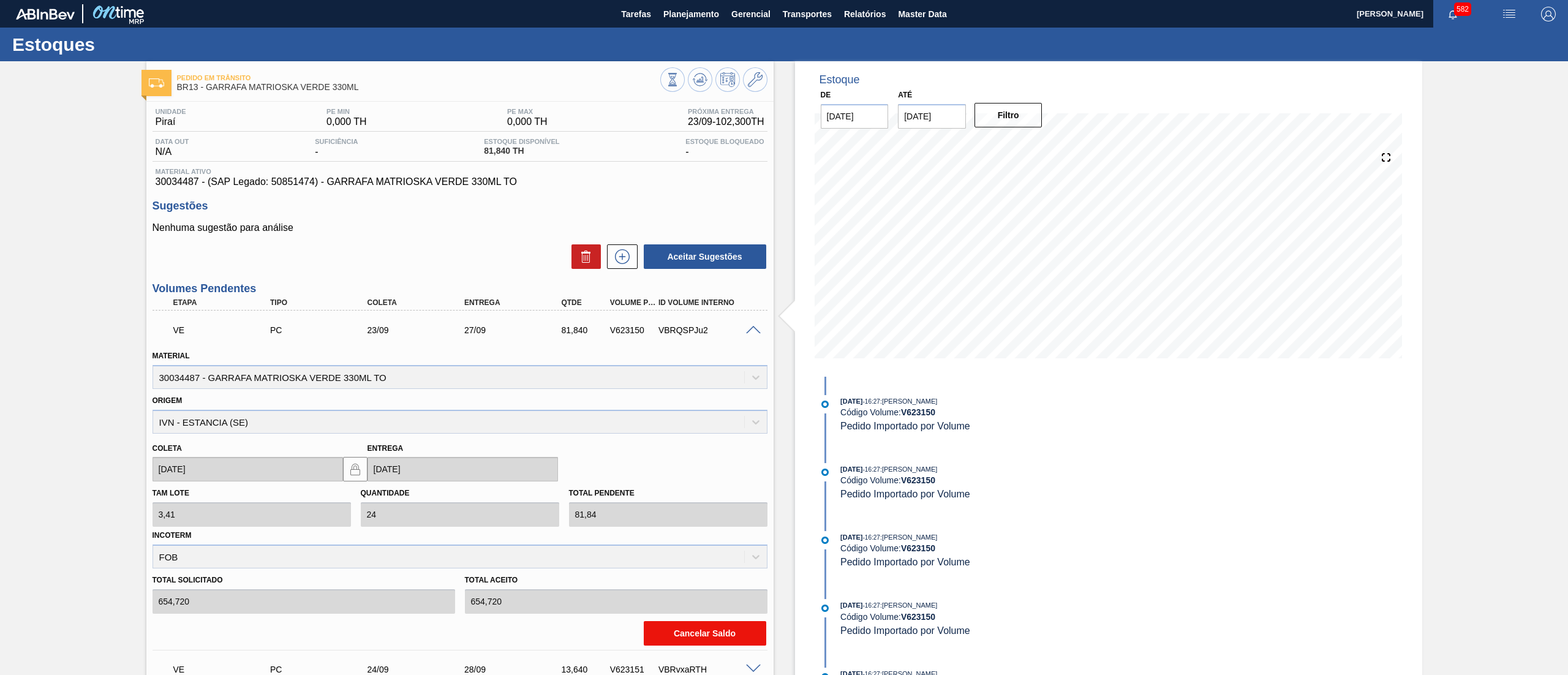
click at [696, 629] on button "Cancelar Saldo" at bounding box center [705, 634] width 122 height 25
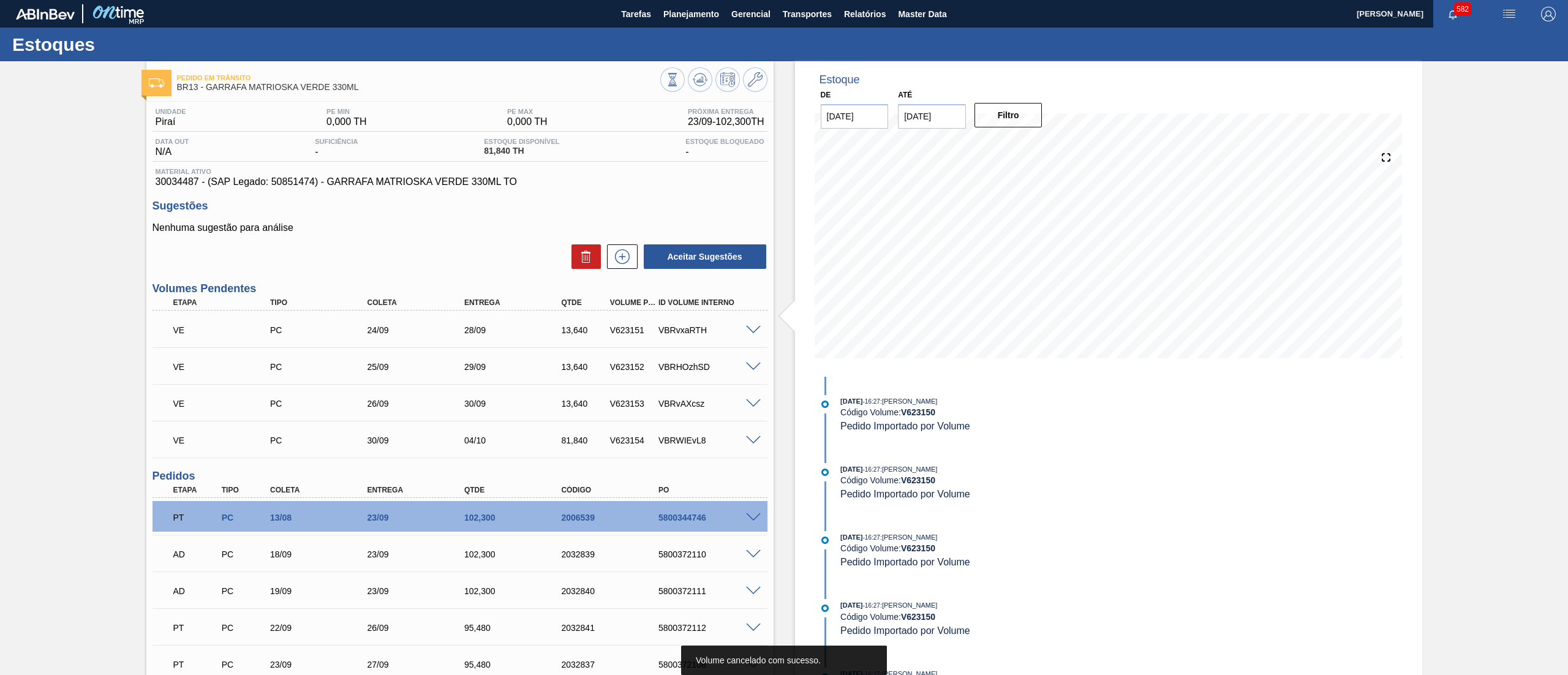
click at [752, 328] on span at bounding box center [753, 330] width 15 height 9
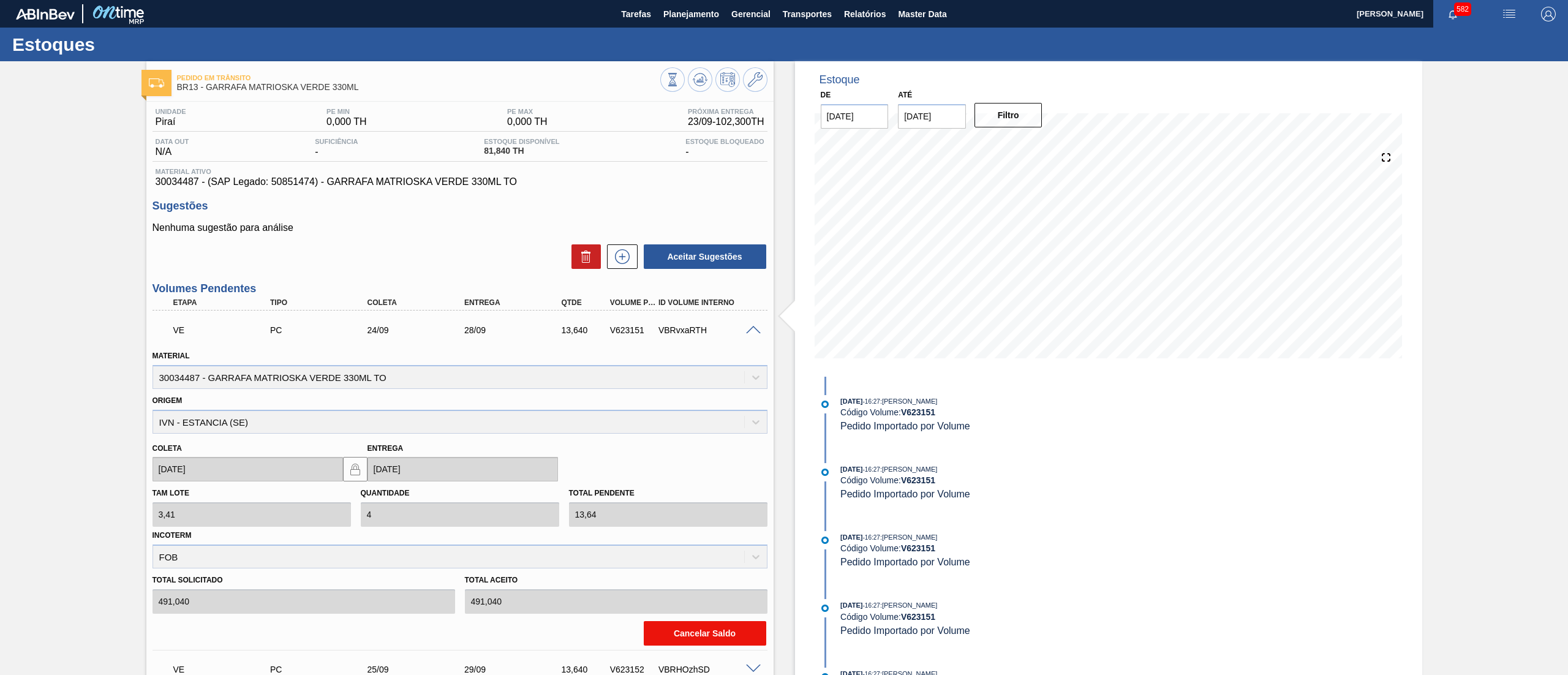
click at [697, 630] on button "Cancelar Saldo" at bounding box center [705, 634] width 122 height 25
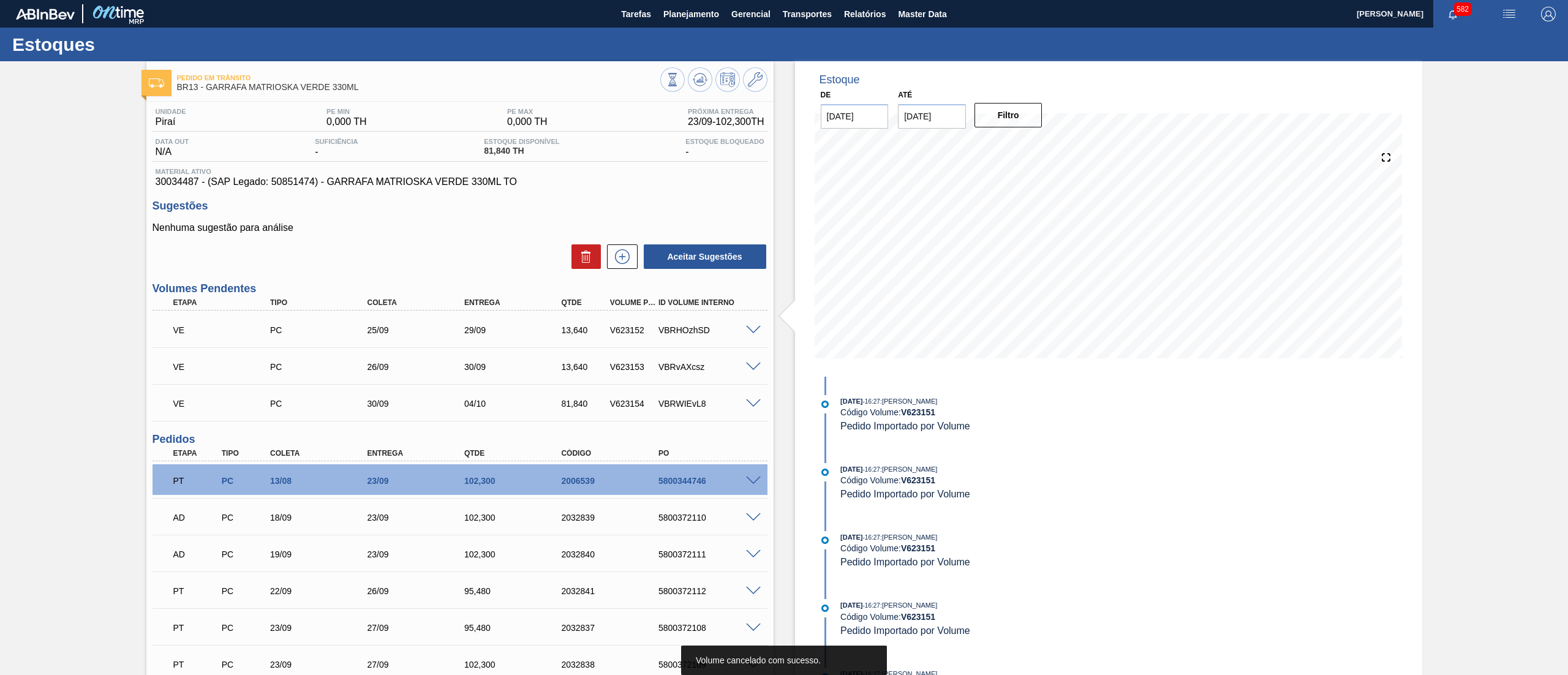
click at [752, 326] on span at bounding box center [753, 330] width 15 height 9
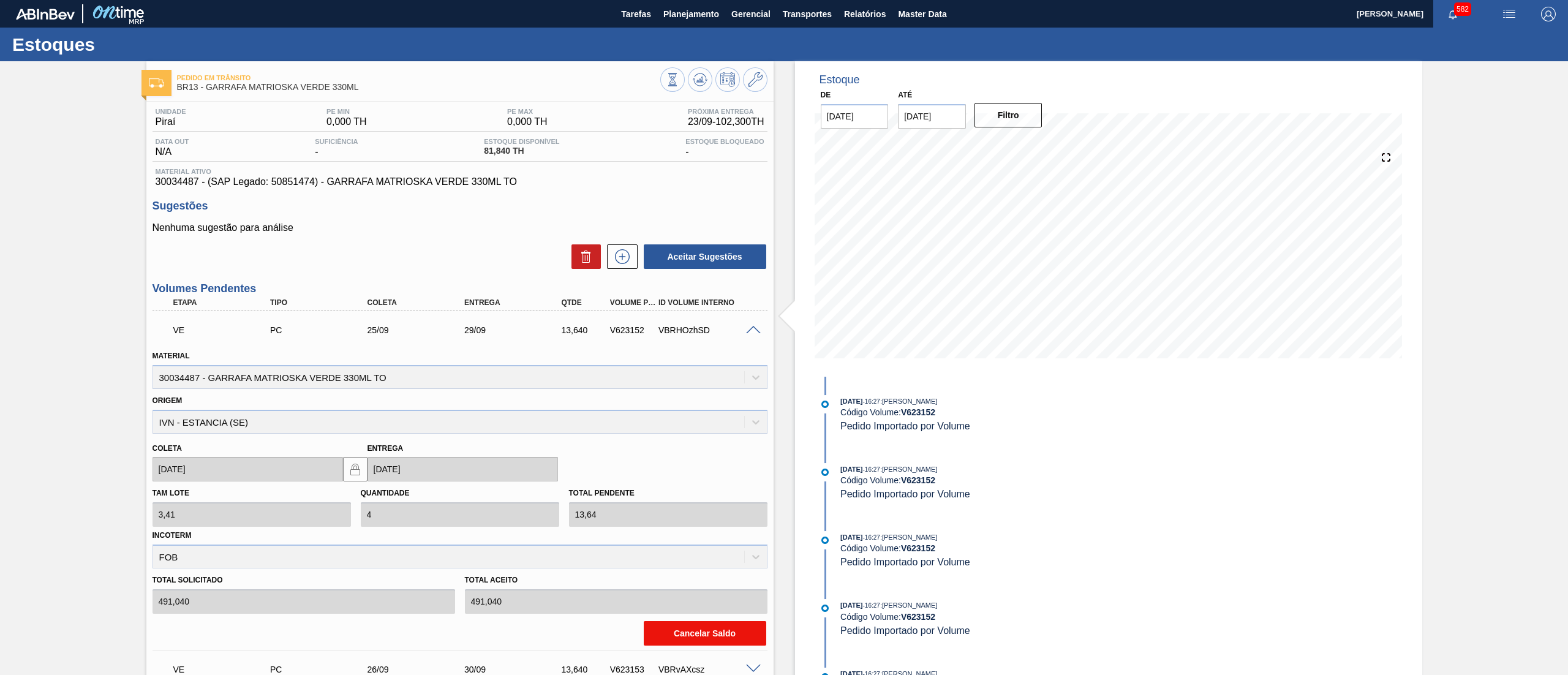
click at [682, 635] on button "Cancelar Saldo" at bounding box center [705, 634] width 122 height 25
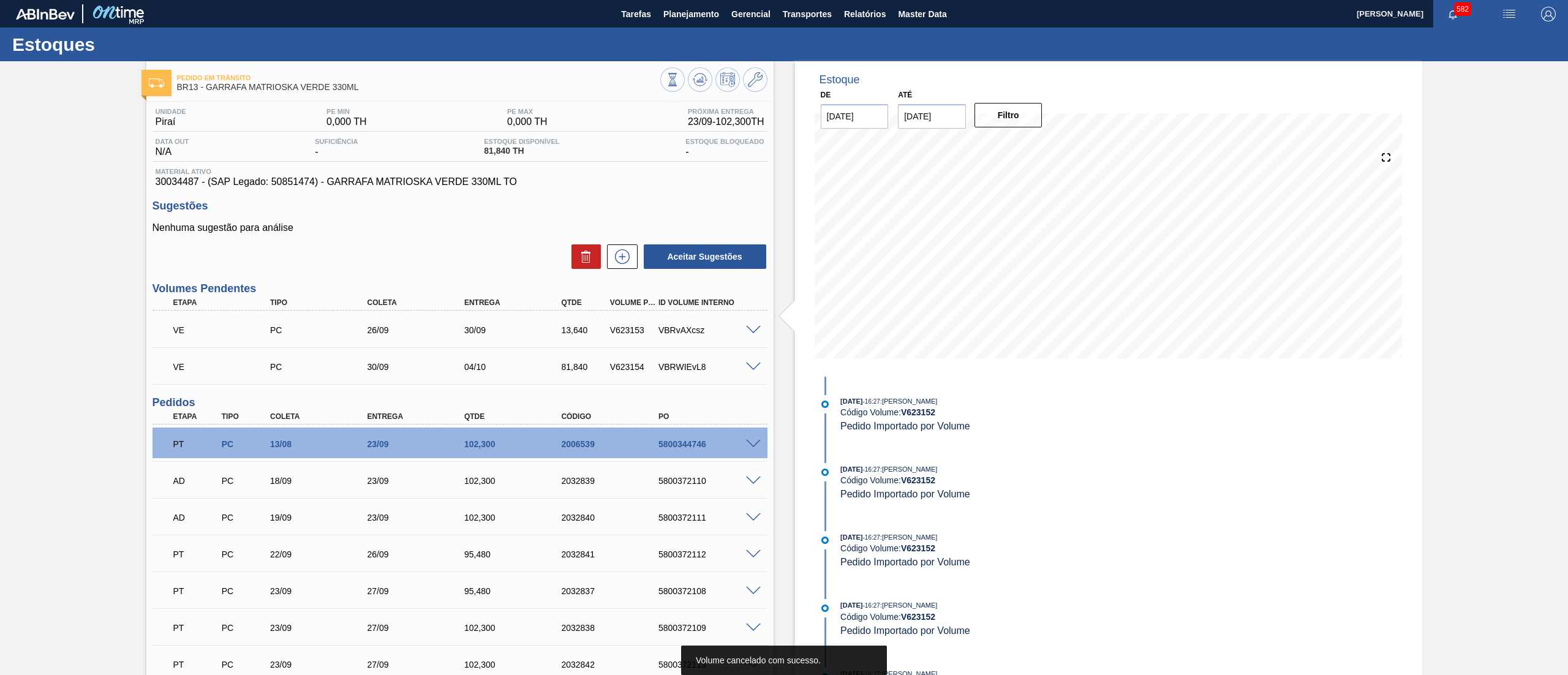
click at [748, 331] on span at bounding box center [753, 330] width 15 height 9
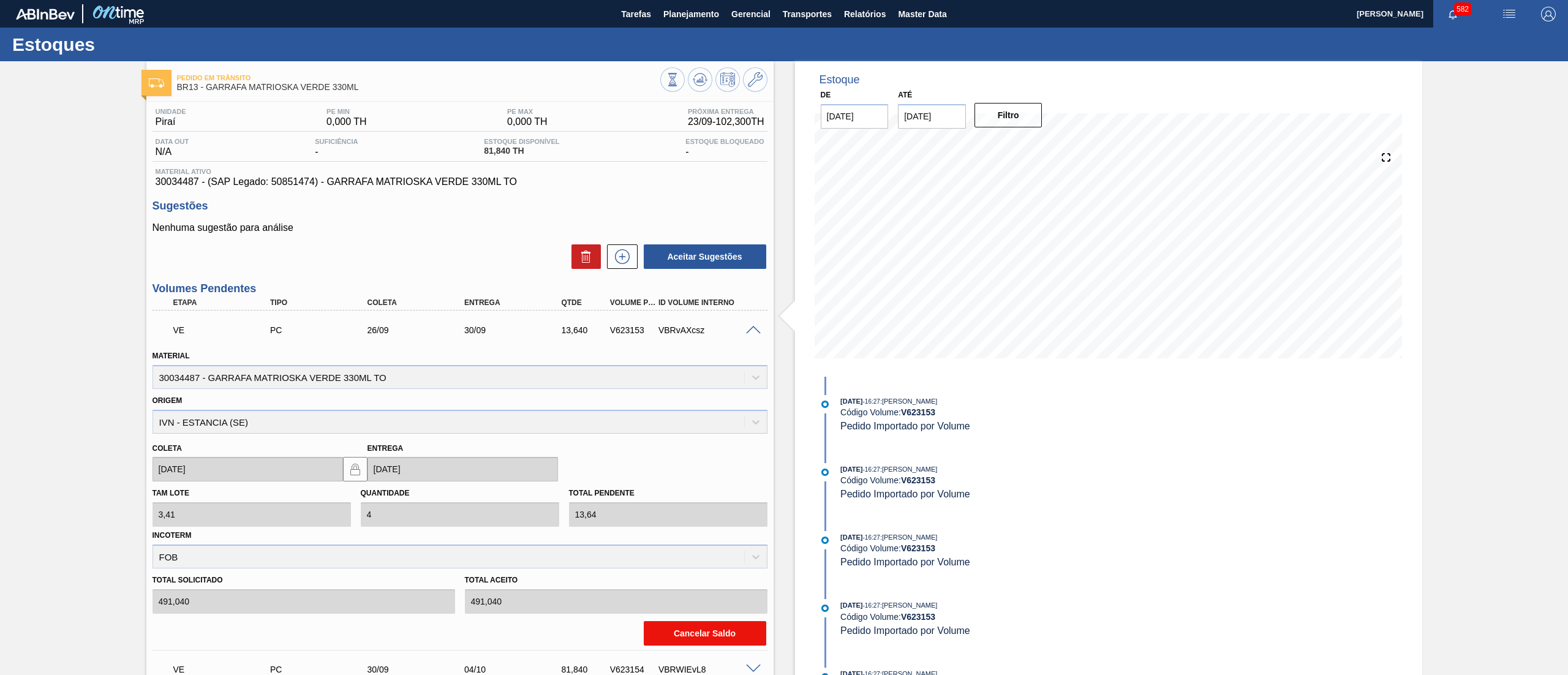
click at [684, 626] on button "Cancelar Saldo" at bounding box center [705, 634] width 122 height 25
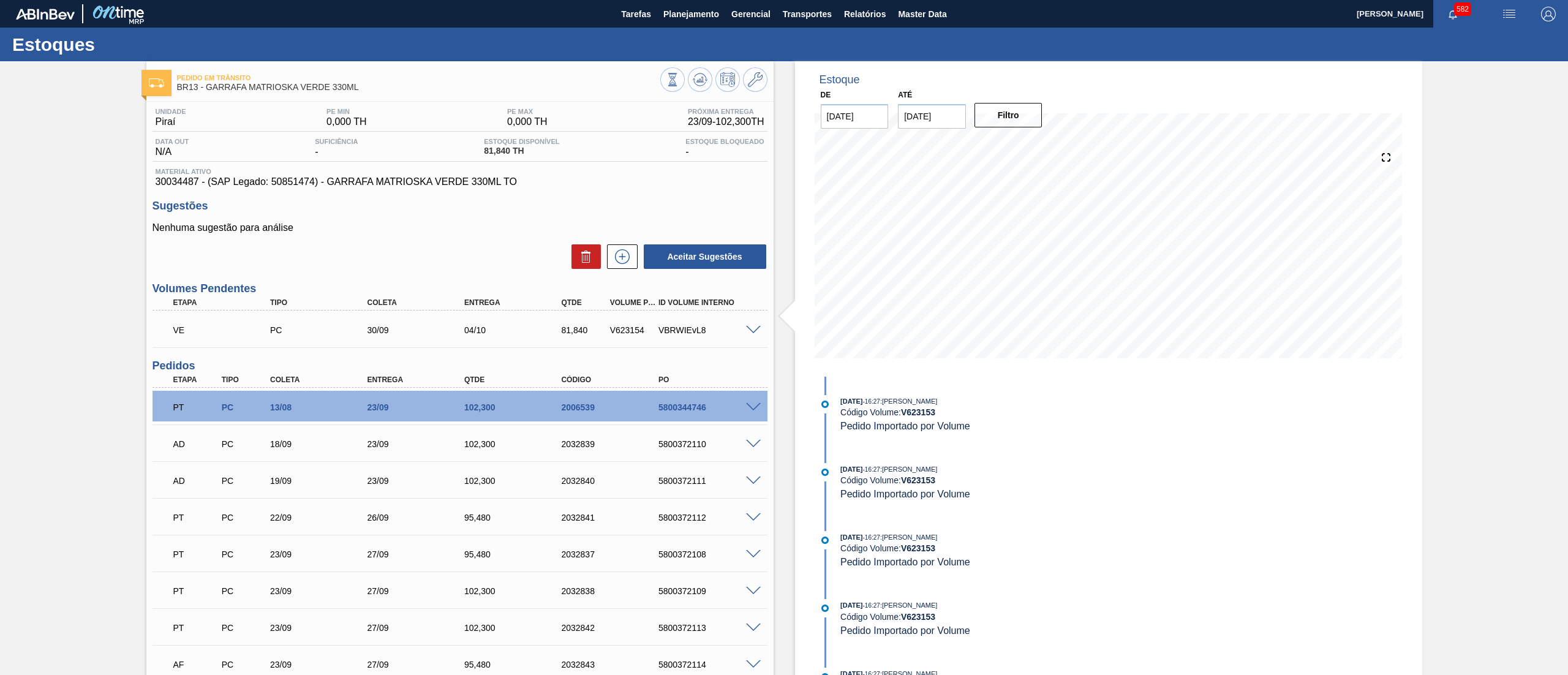
click at [755, 333] on span at bounding box center [753, 330] width 15 height 9
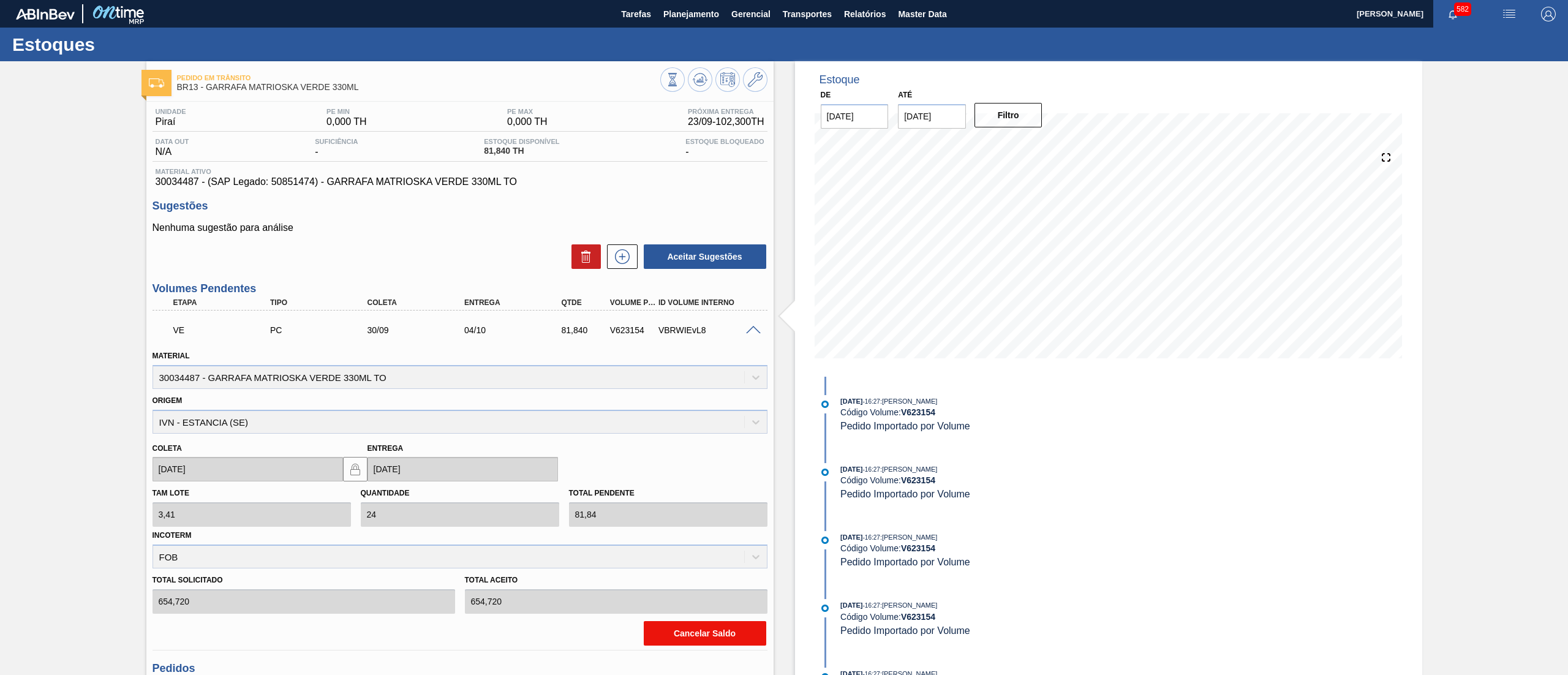
click at [721, 627] on button "Cancelar Saldo" at bounding box center [705, 634] width 122 height 25
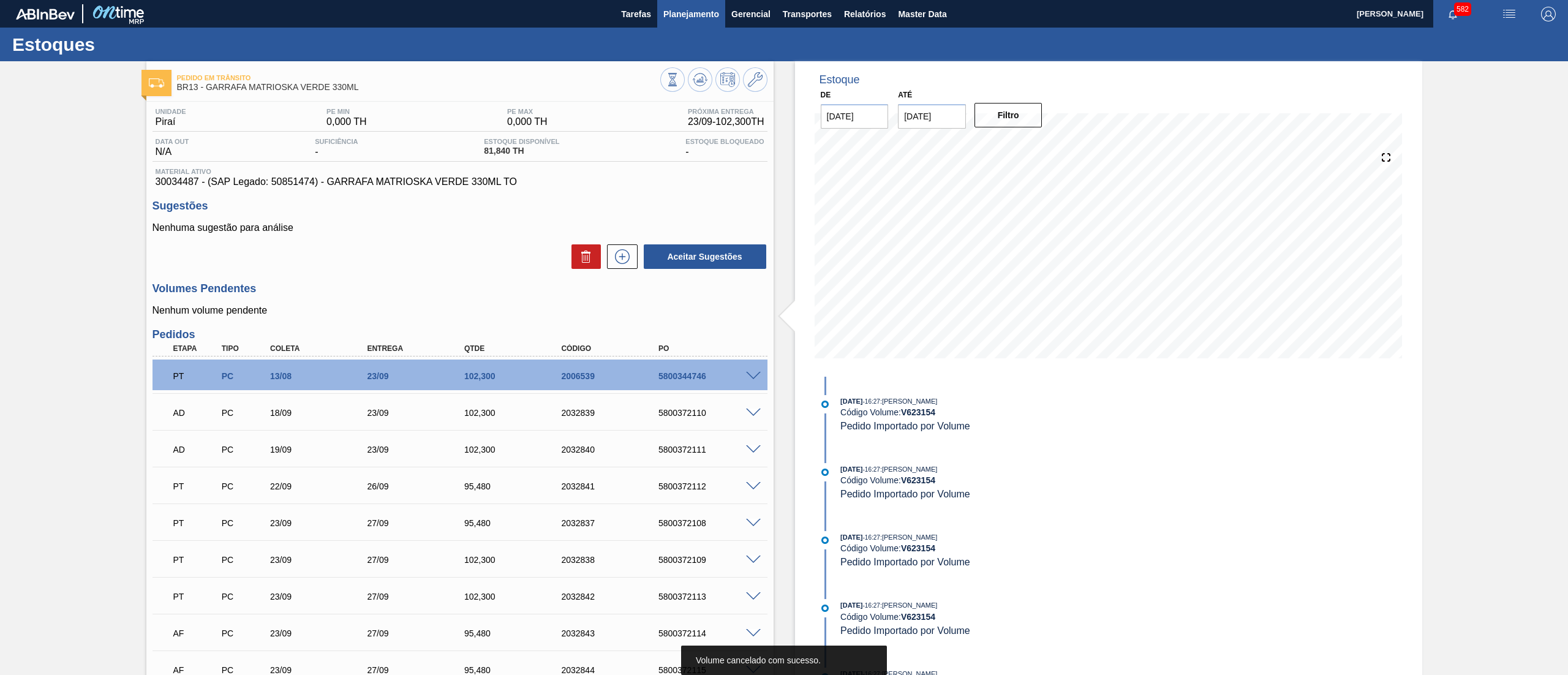
click at [711, 5] on button "Planejamento" at bounding box center [691, 14] width 68 height 28
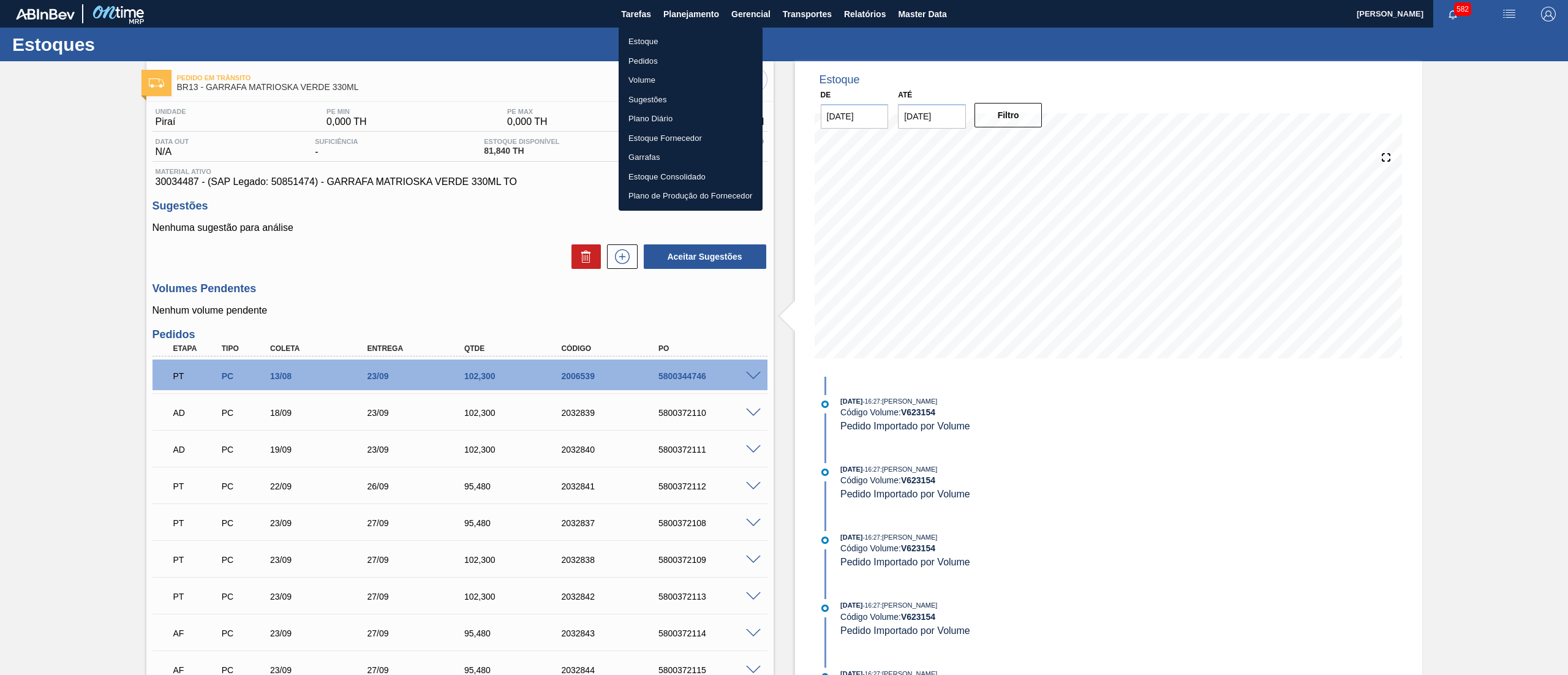
click at [684, 53] on li "Pedidos" at bounding box center [690, 61] width 144 height 20
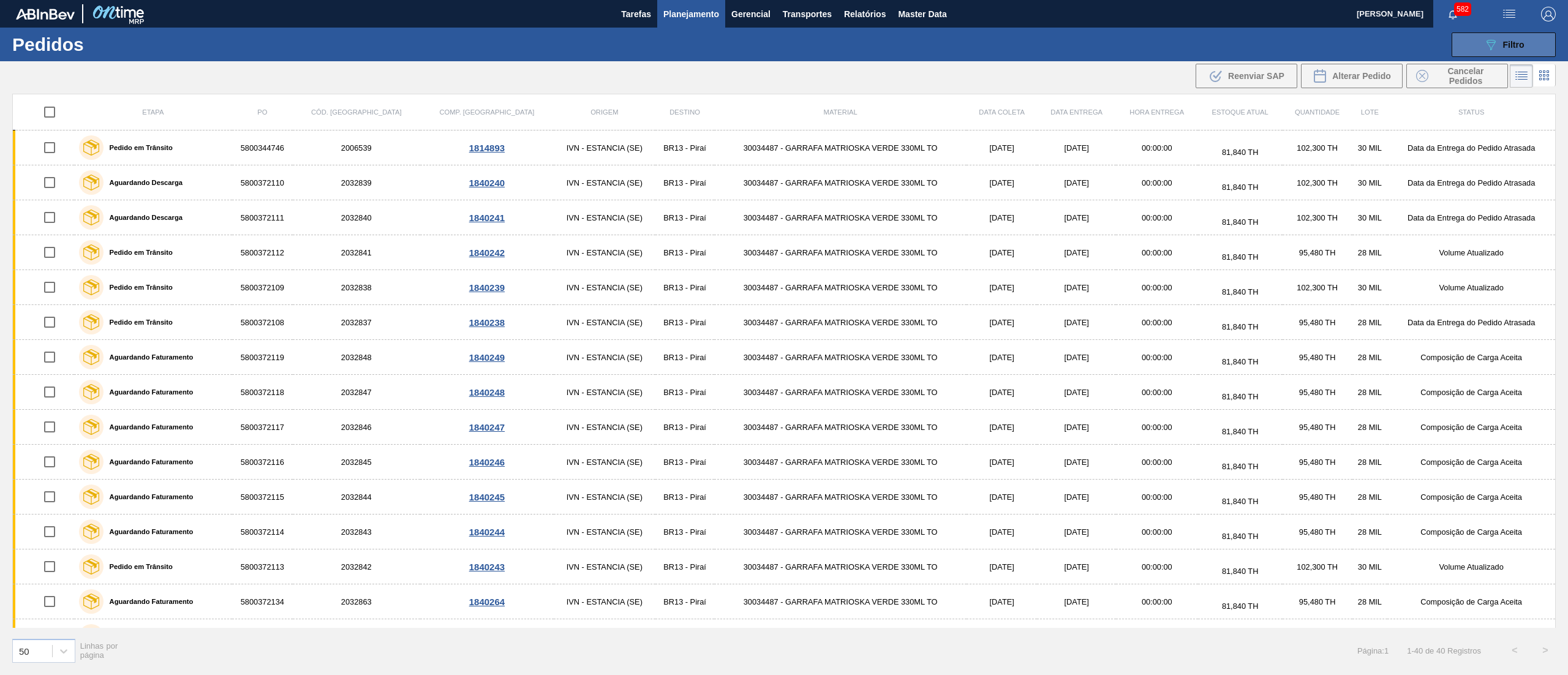
click at [1464, 46] on button "089F7B8B-B2A5-4AFE-B5C0-19BA573D28AC Filtro" at bounding box center [1504, 45] width 104 height 25
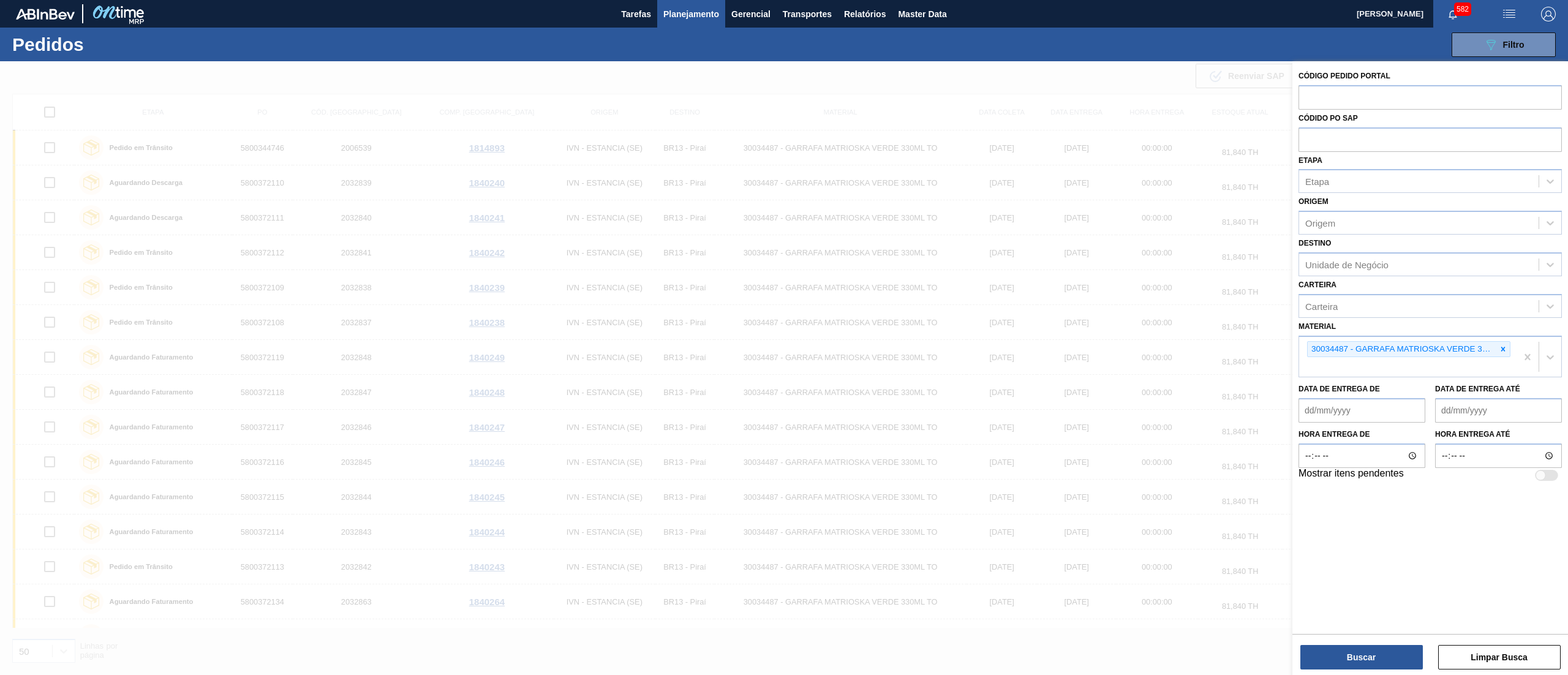
click at [716, 16] on span "Planejamento" at bounding box center [691, 14] width 56 height 15
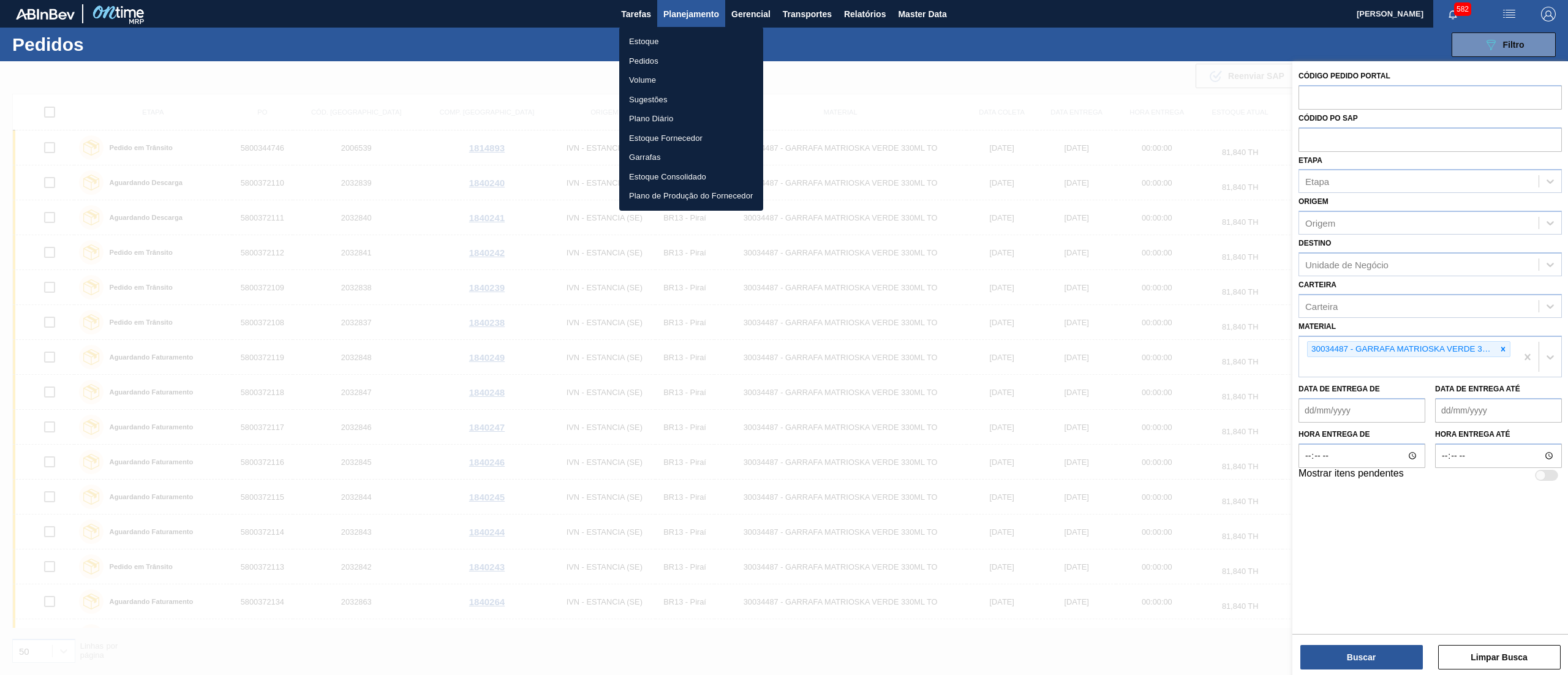
click at [669, 40] on li "Estoque" at bounding box center [691, 42] width 144 height 20
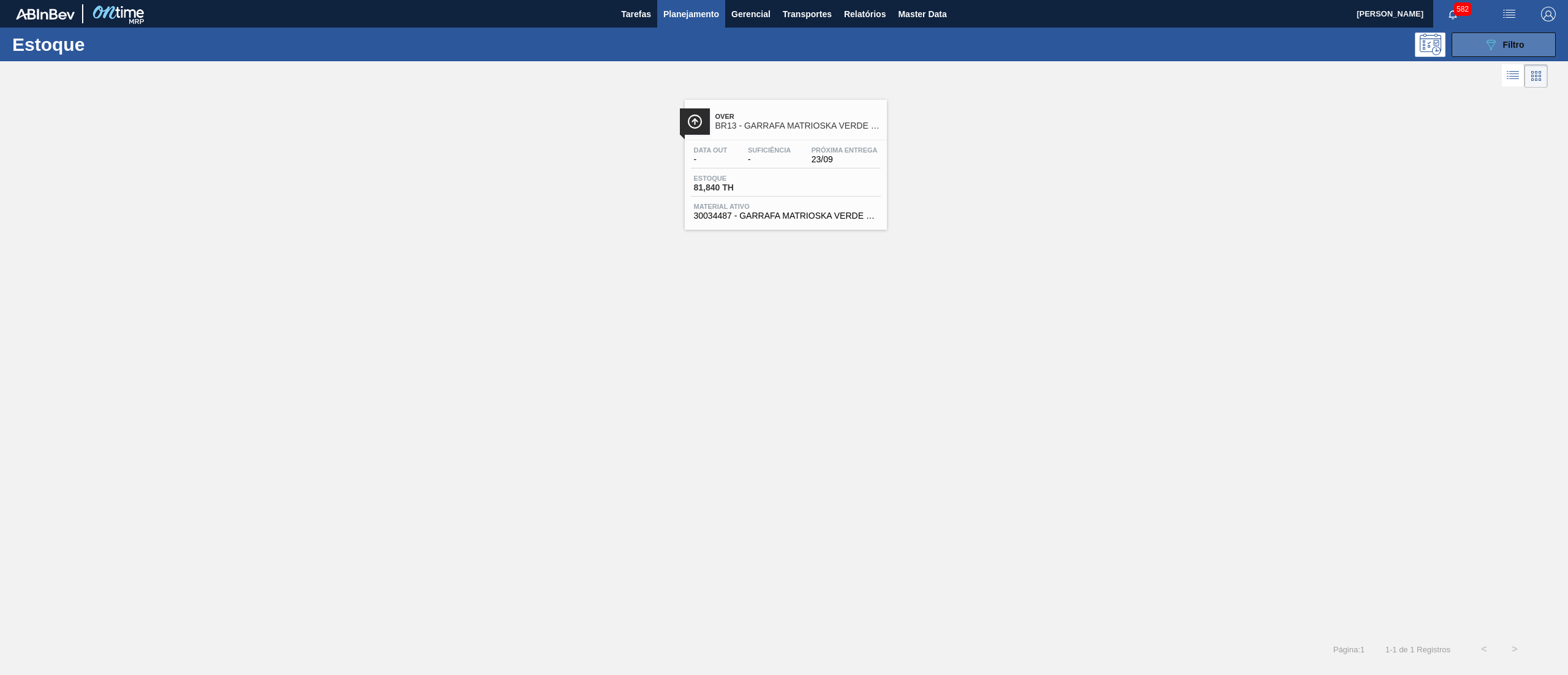
click at [1485, 38] on icon "089F7B8B-B2A5-4AFE-B5C0-19BA573D28AC" at bounding box center [1491, 45] width 15 height 15
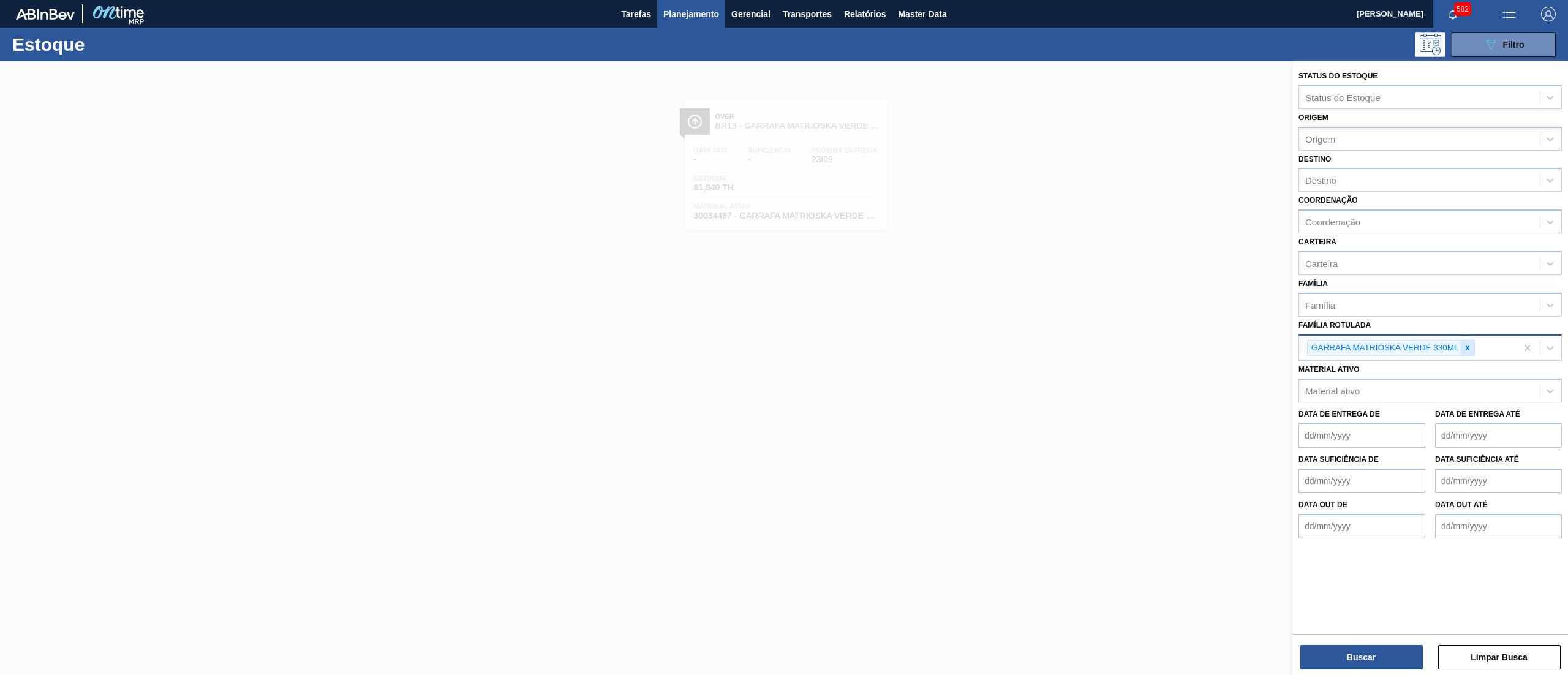
click at [1461, 347] on div at bounding box center [1468, 348] width 14 height 15
type Rotulada "f"
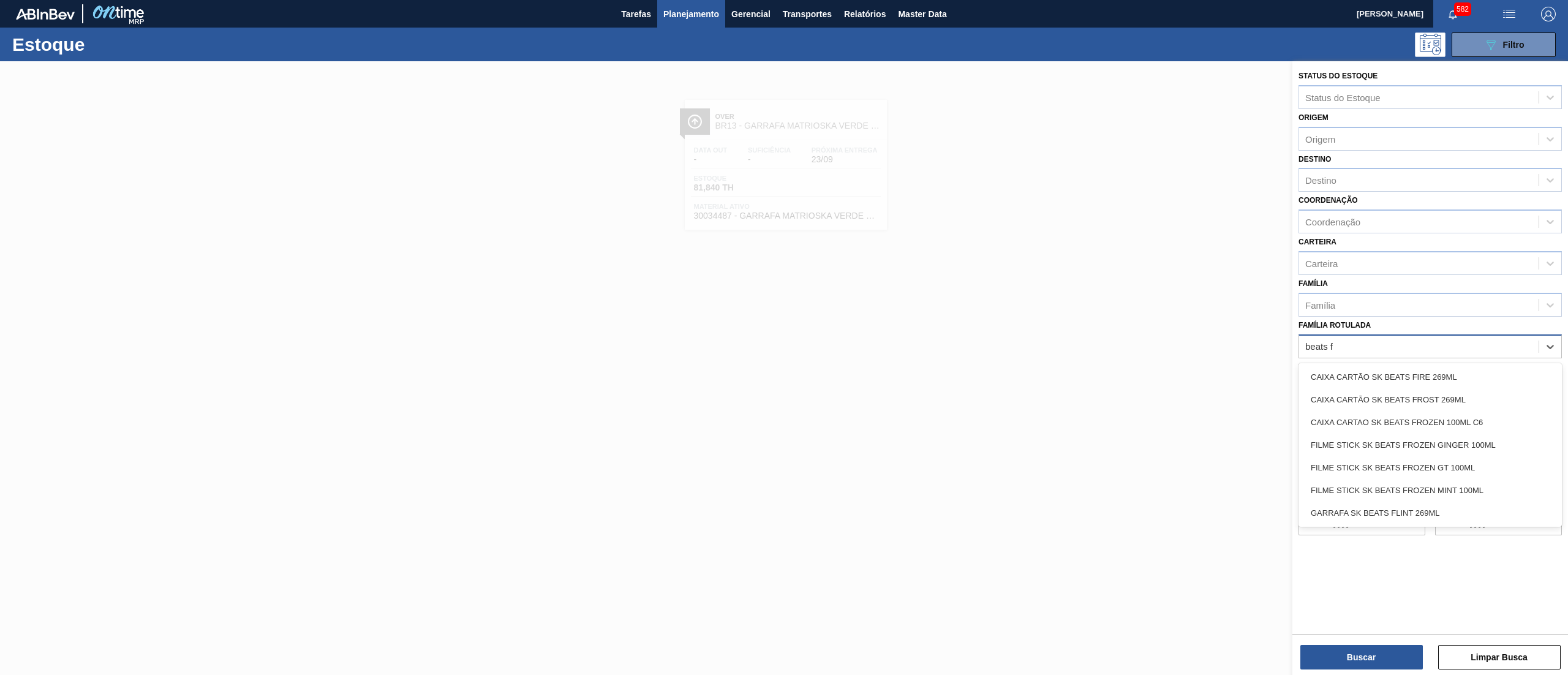
type Rotulada "beats fl"
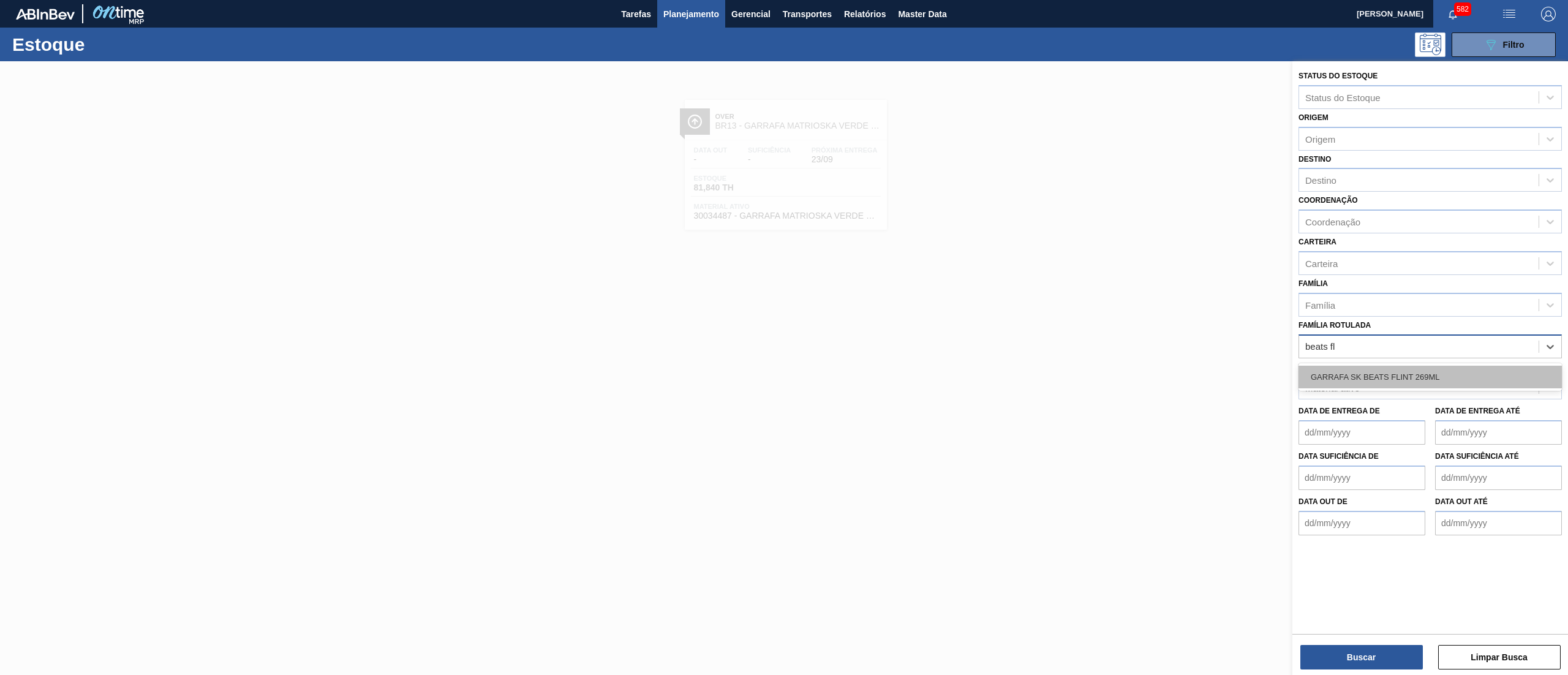
click at [1457, 372] on div "GARRAFA SK BEATS FLINT 269ML" at bounding box center [1430, 377] width 264 height 23
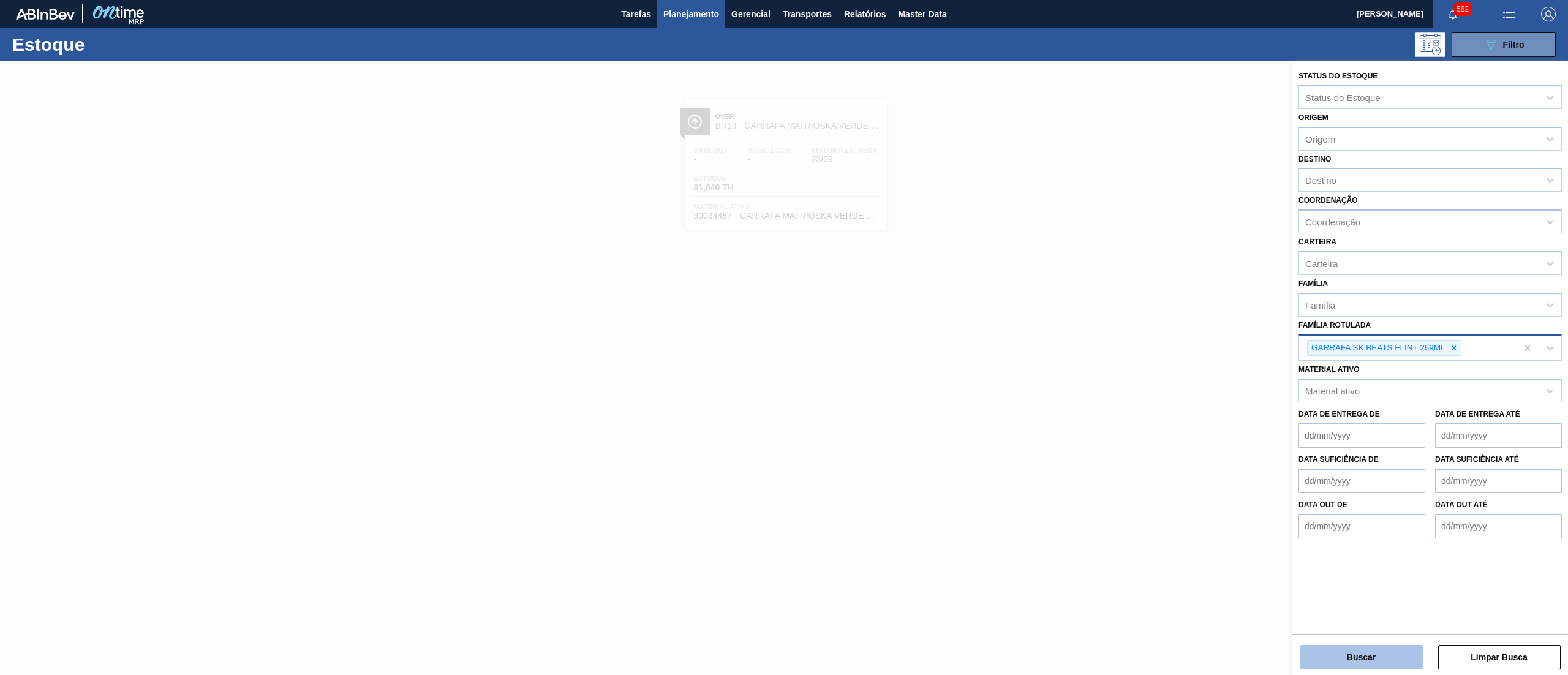
click at [1344, 654] on button "Buscar" at bounding box center [1362, 658] width 122 height 25
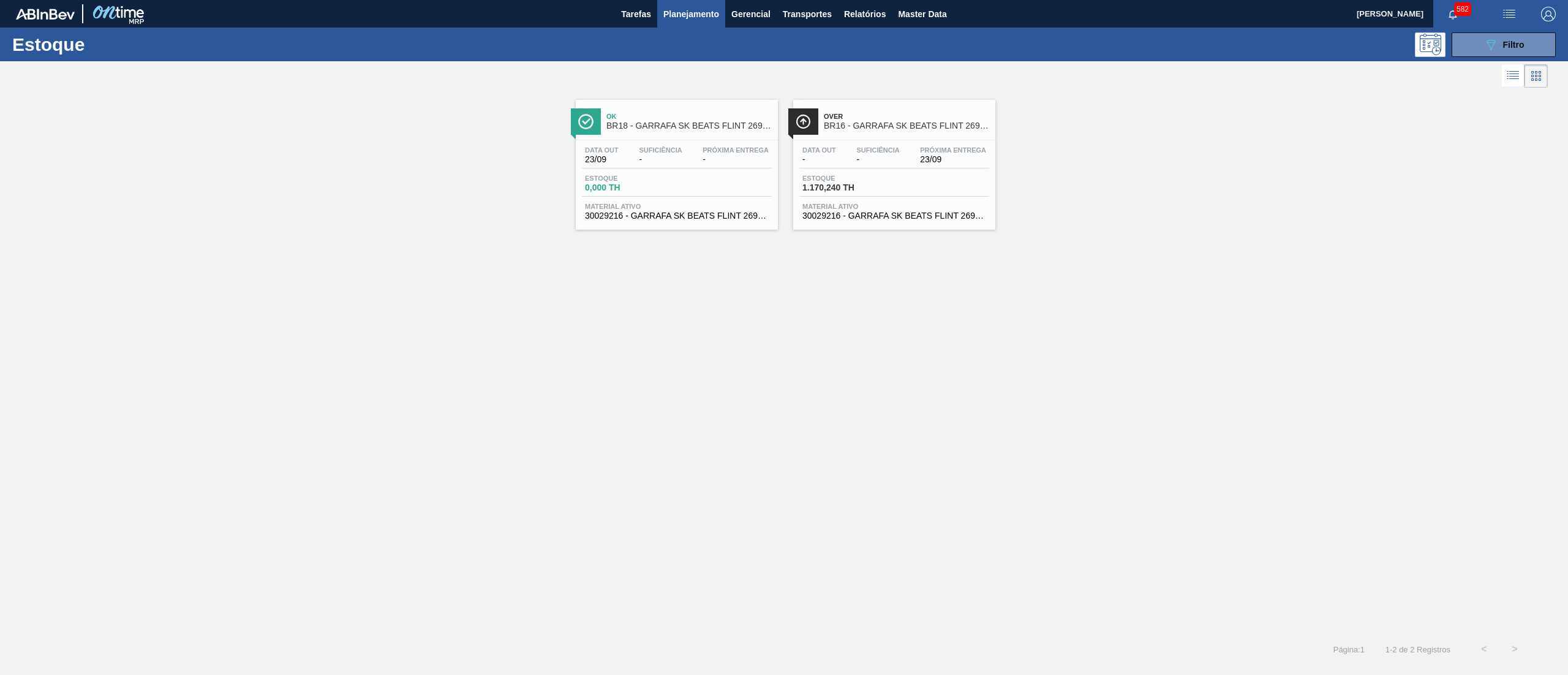
click at [858, 209] on span "Material ativo" at bounding box center [894, 206] width 184 height 7
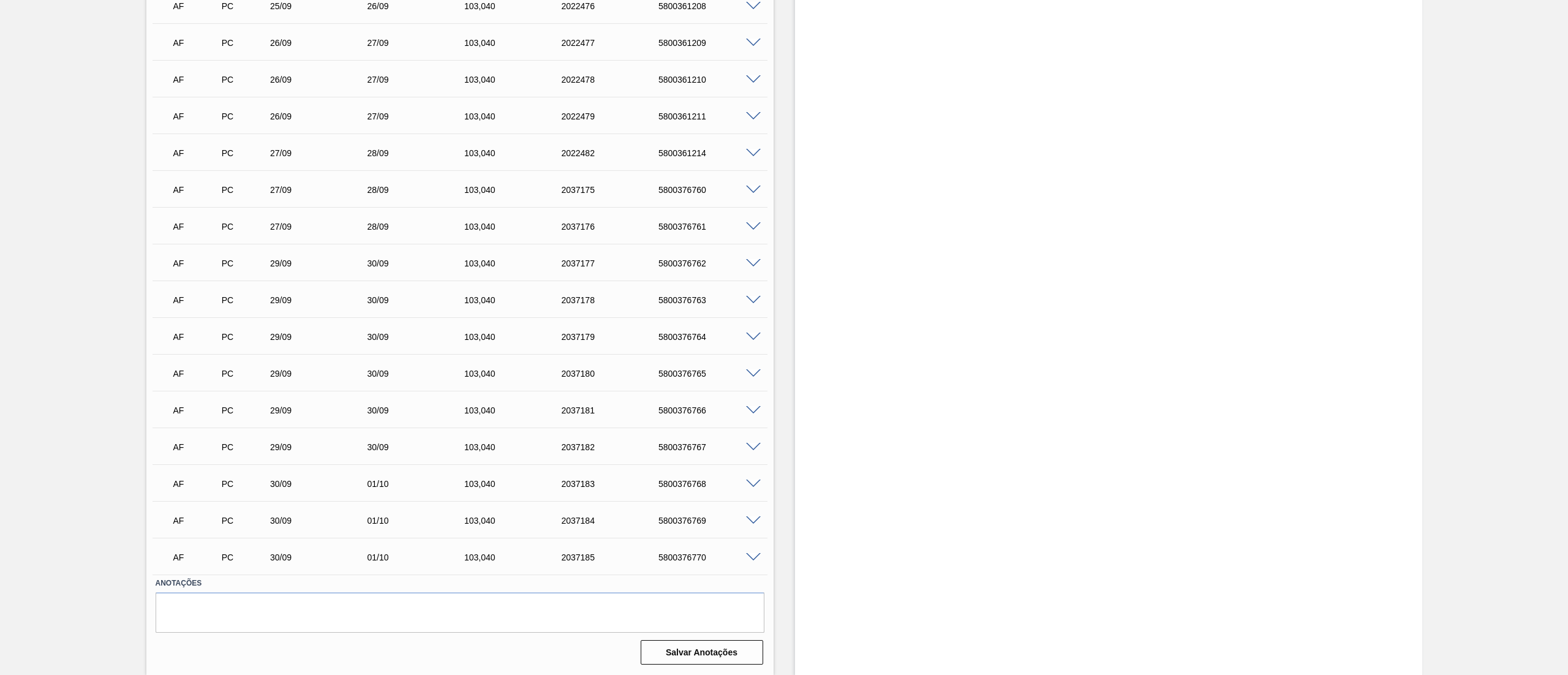
scroll to position [272, 0]
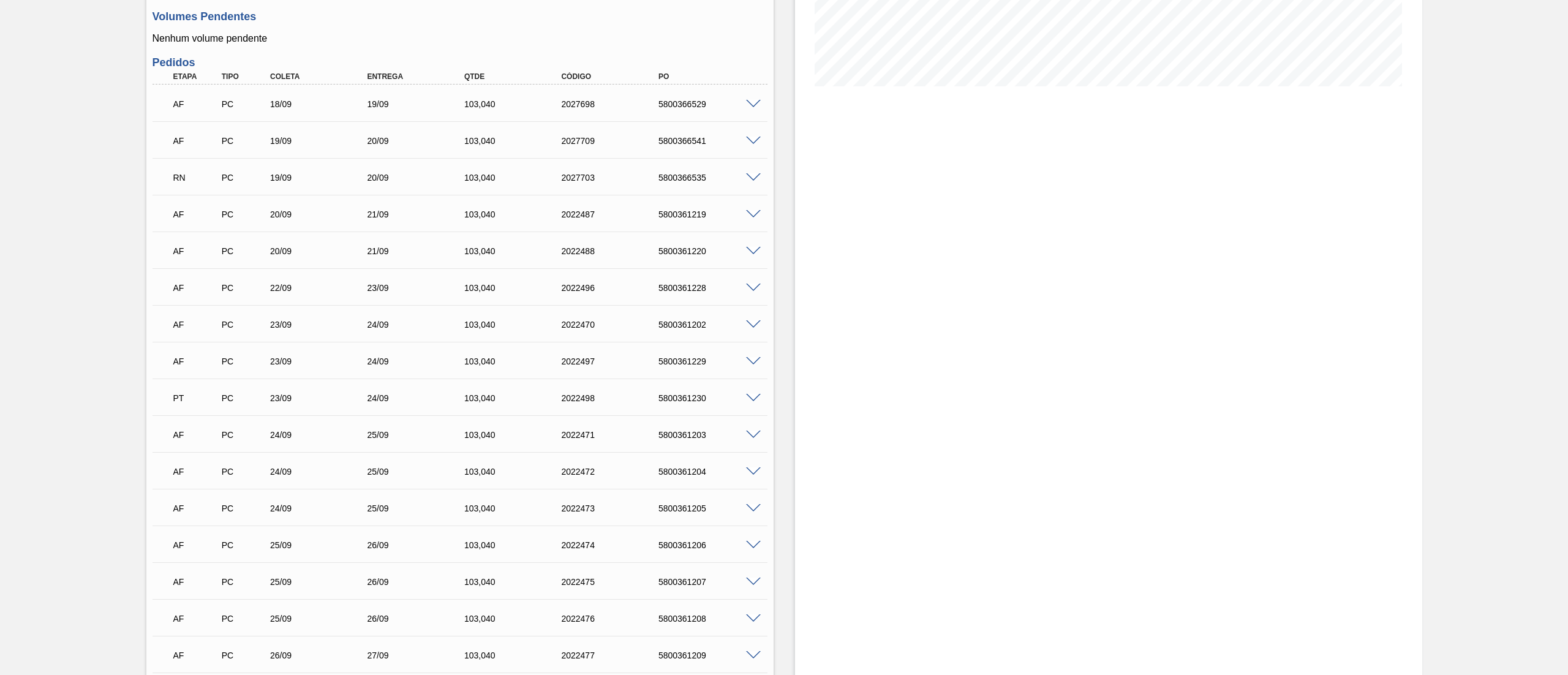
click at [755, 178] on span at bounding box center [753, 178] width 15 height 9
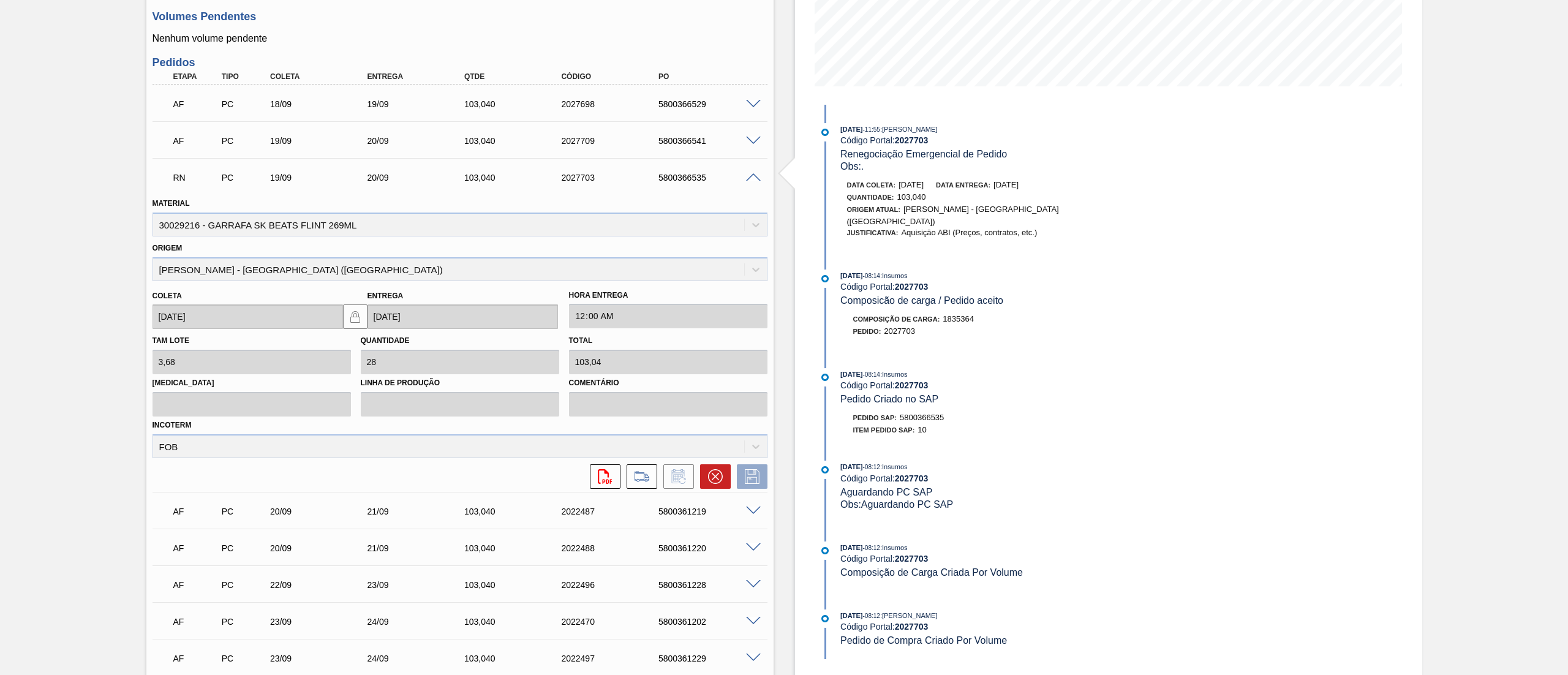
click at [752, 176] on span at bounding box center [753, 178] width 15 height 9
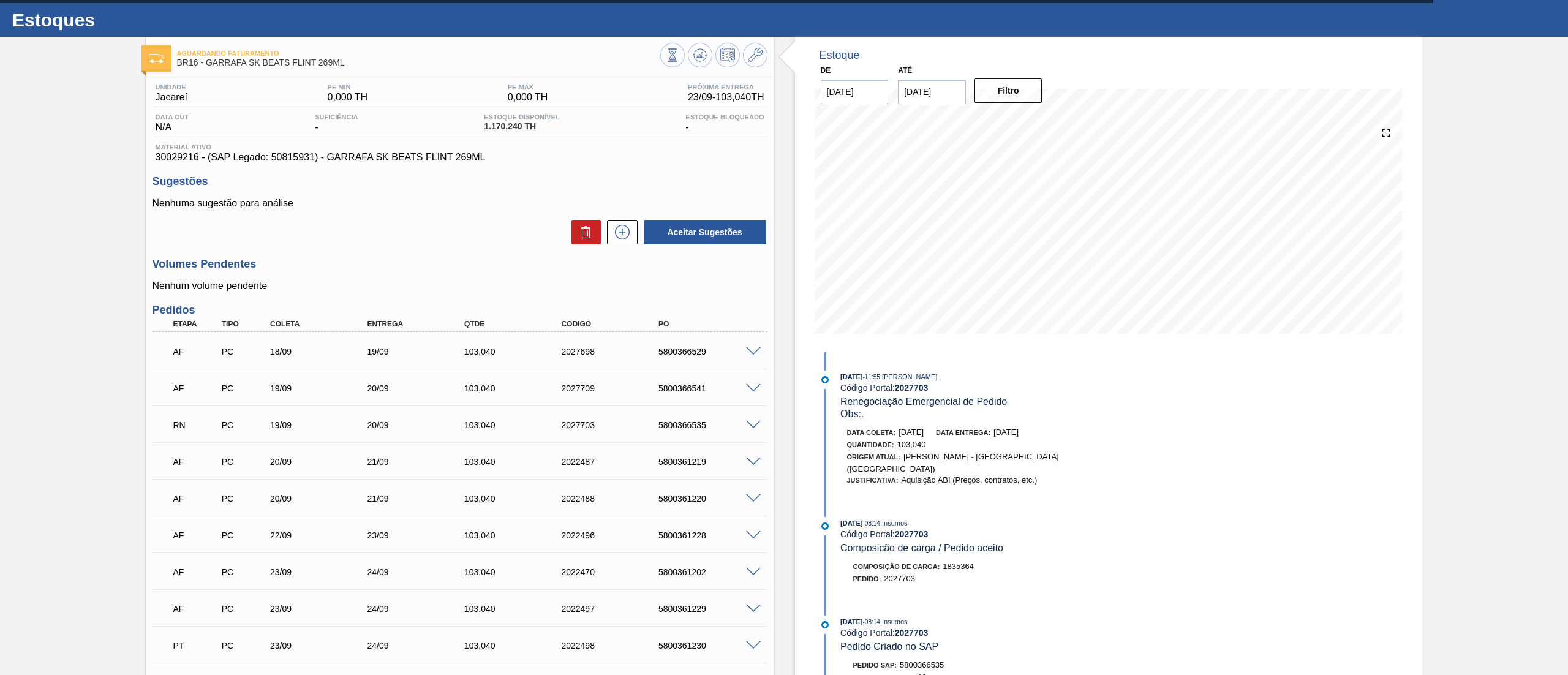
scroll to position [0, 0]
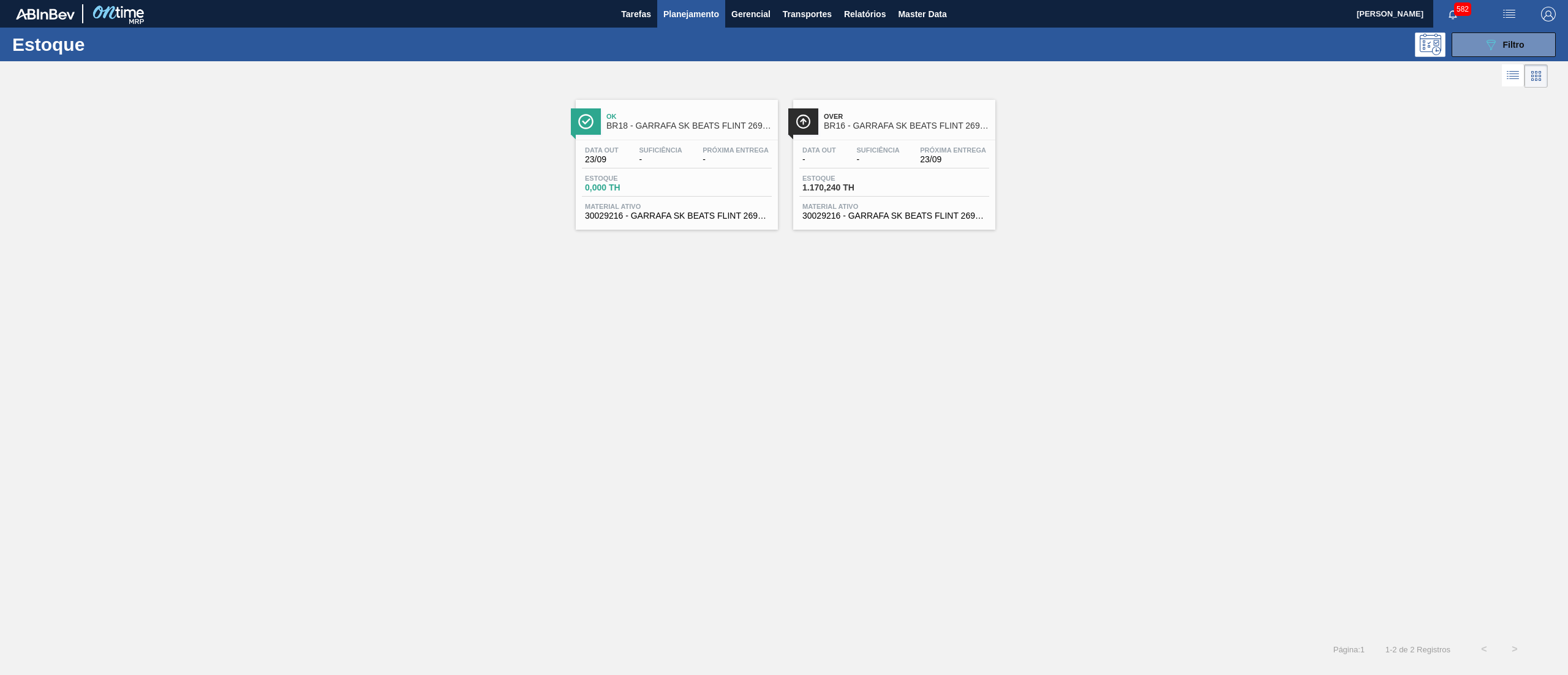
click at [878, 218] on span "30029216 - GARRAFA SK BEATS FLINT 269ML" at bounding box center [894, 216] width 184 height 9
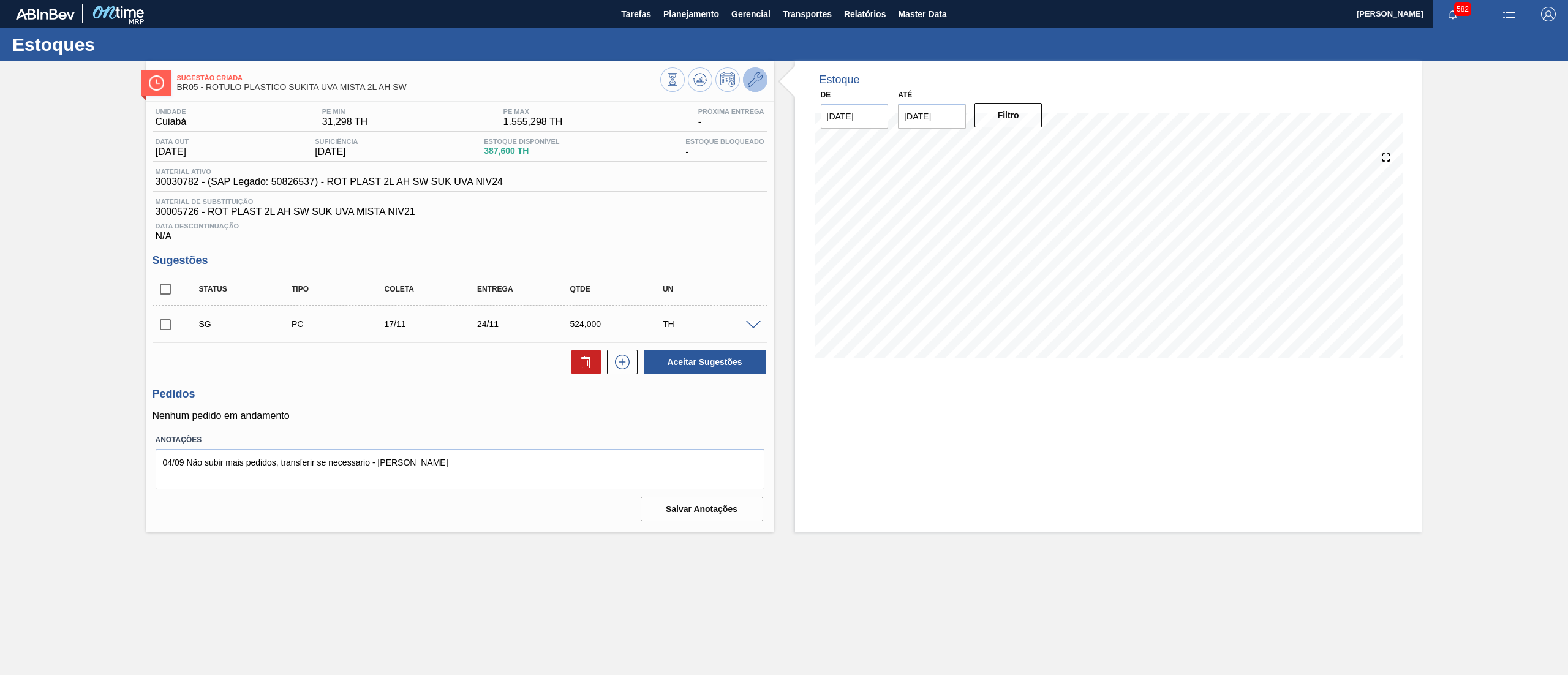
click at [761, 75] on icon at bounding box center [755, 80] width 15 height 15
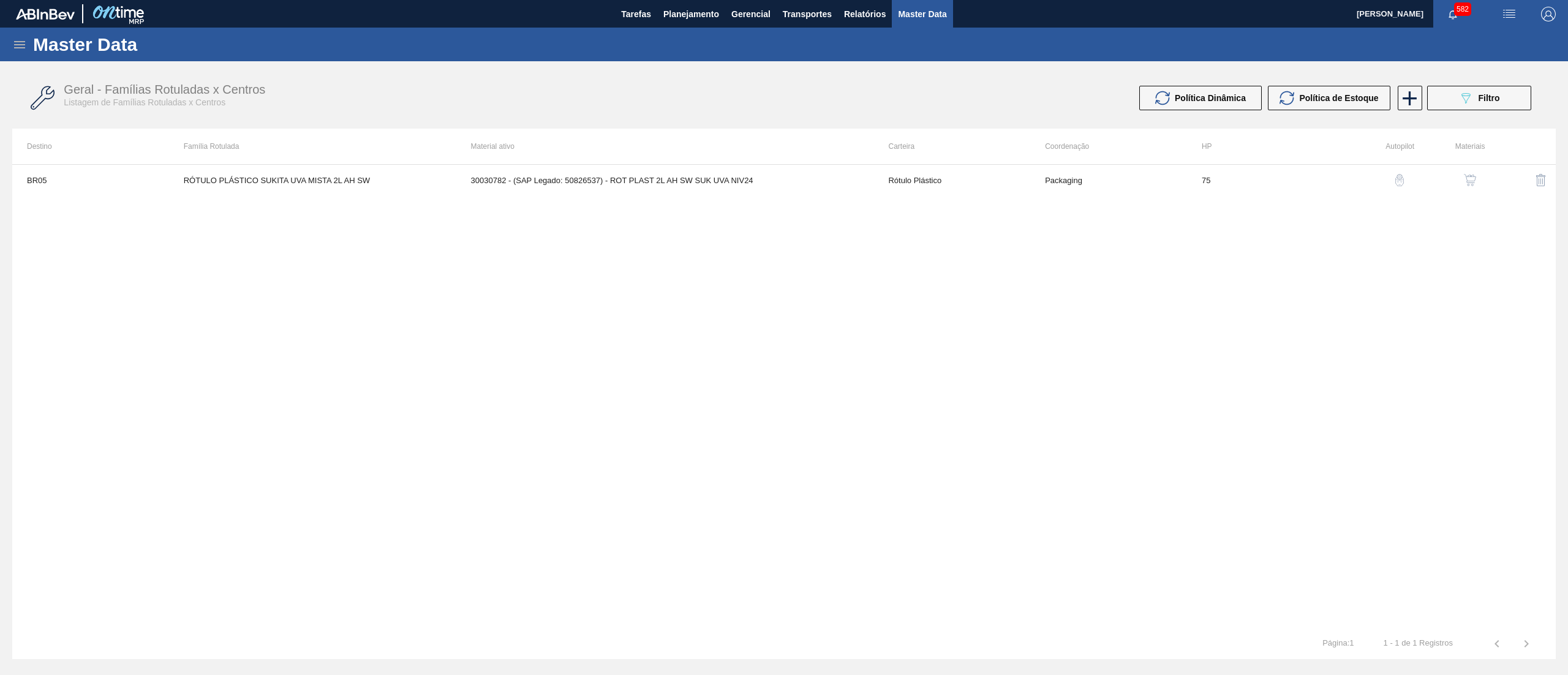
click at [1462, 186] on button "button" at bounding box center [1470, 180] width 30 height 30
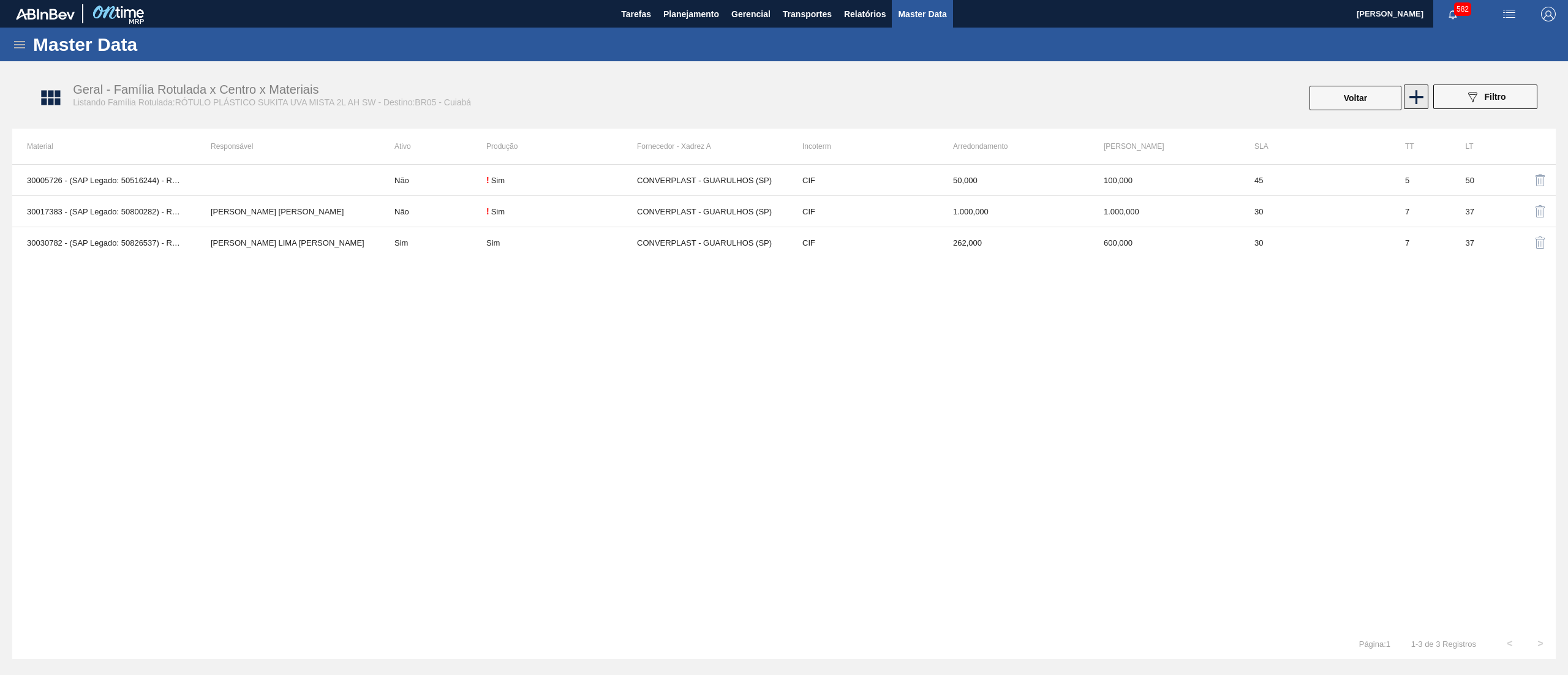
click at [1417, 103] on icon at bounding box center [1416, 97] width 14 height 14
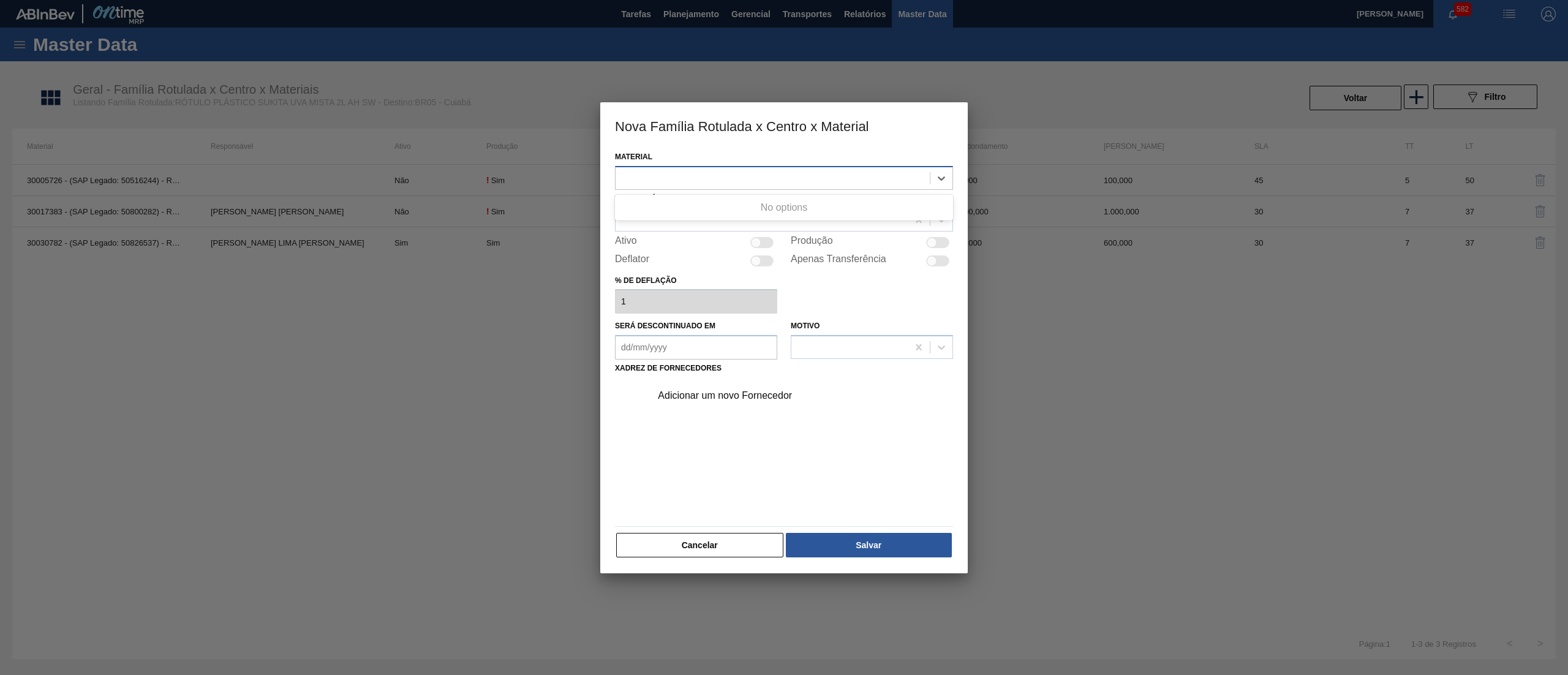
click at [711, 181] on div at bounding box center [773, 178] width 314 height 18
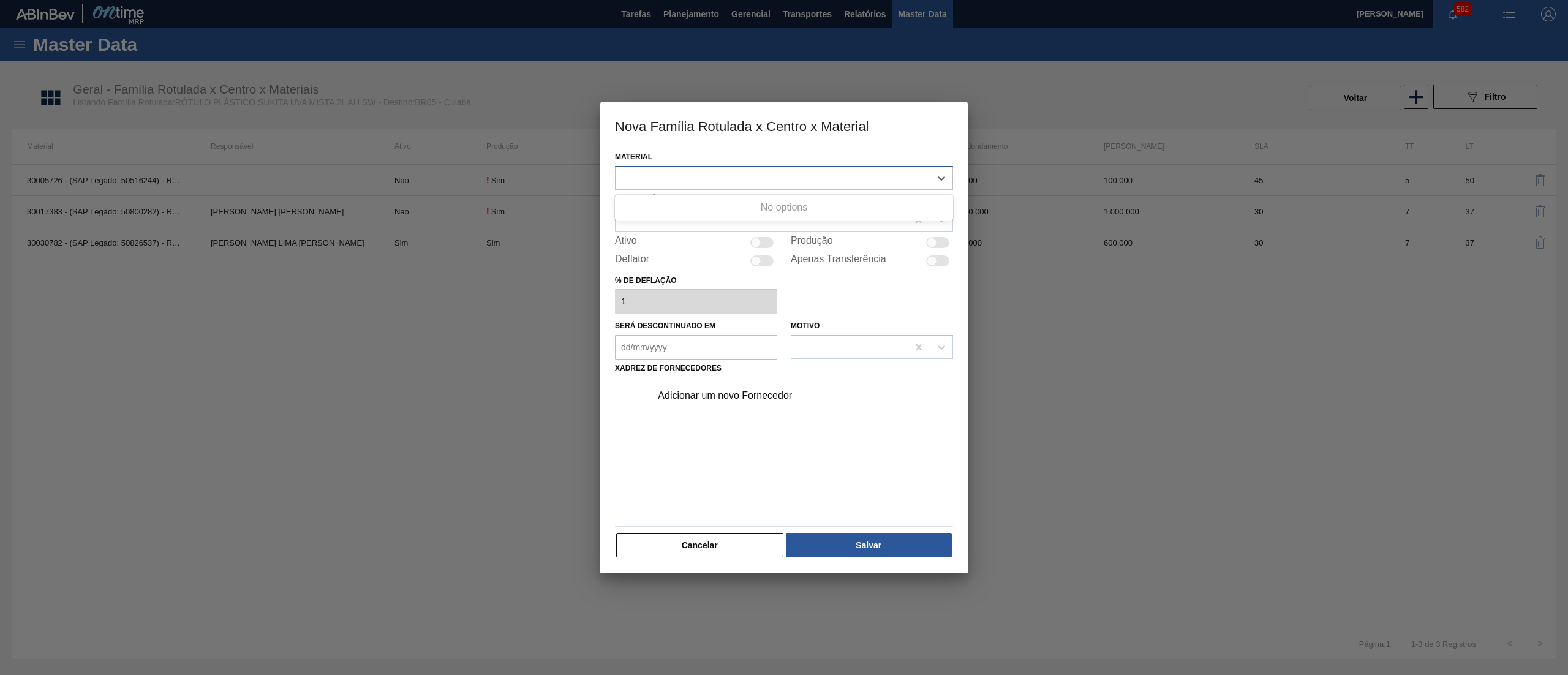
click at [711, 181] on div at bounding box center [773, 178] width 314 height 18
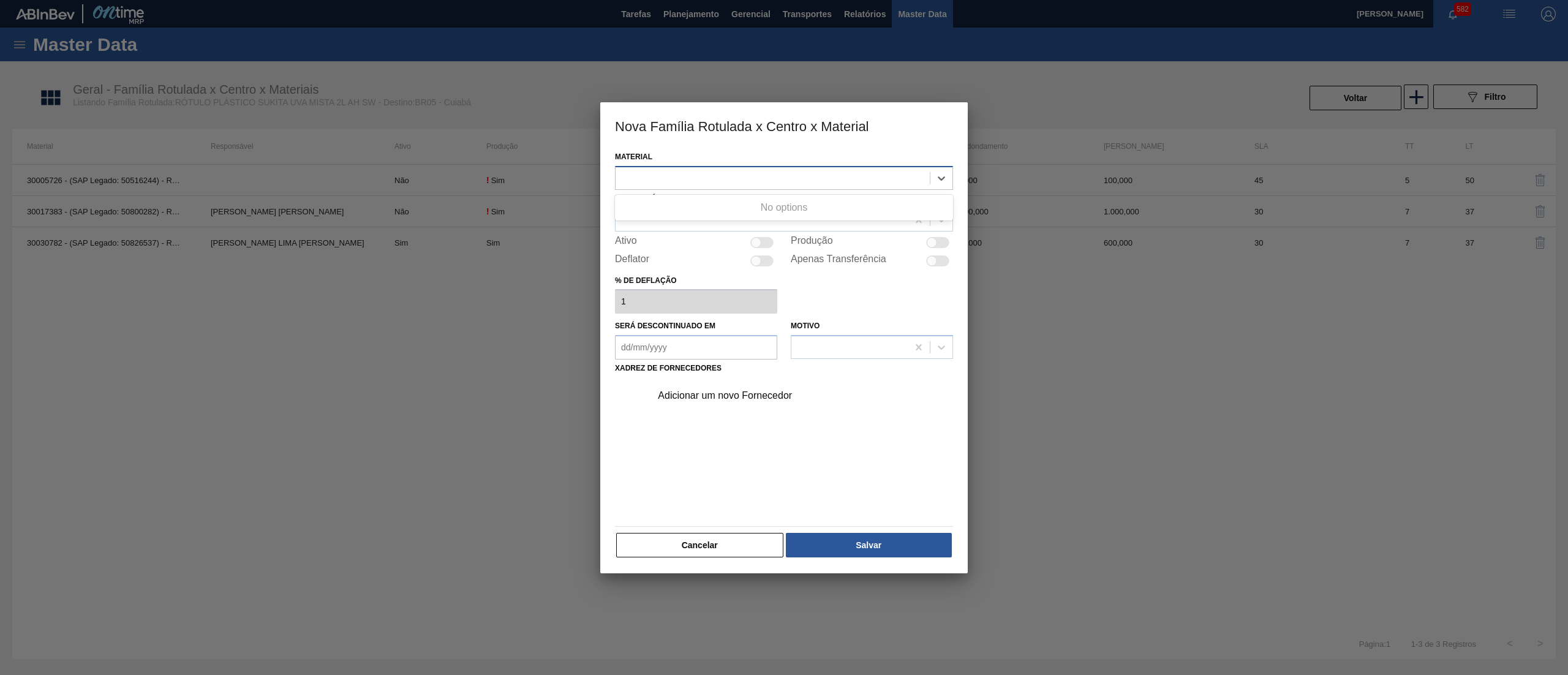
click at [711, 181] on div at bounding box center [773, 178] width 314 height 18
click at [716, 534] on button "Cancelar" at bounding box center [700, 545] width 167 height 25
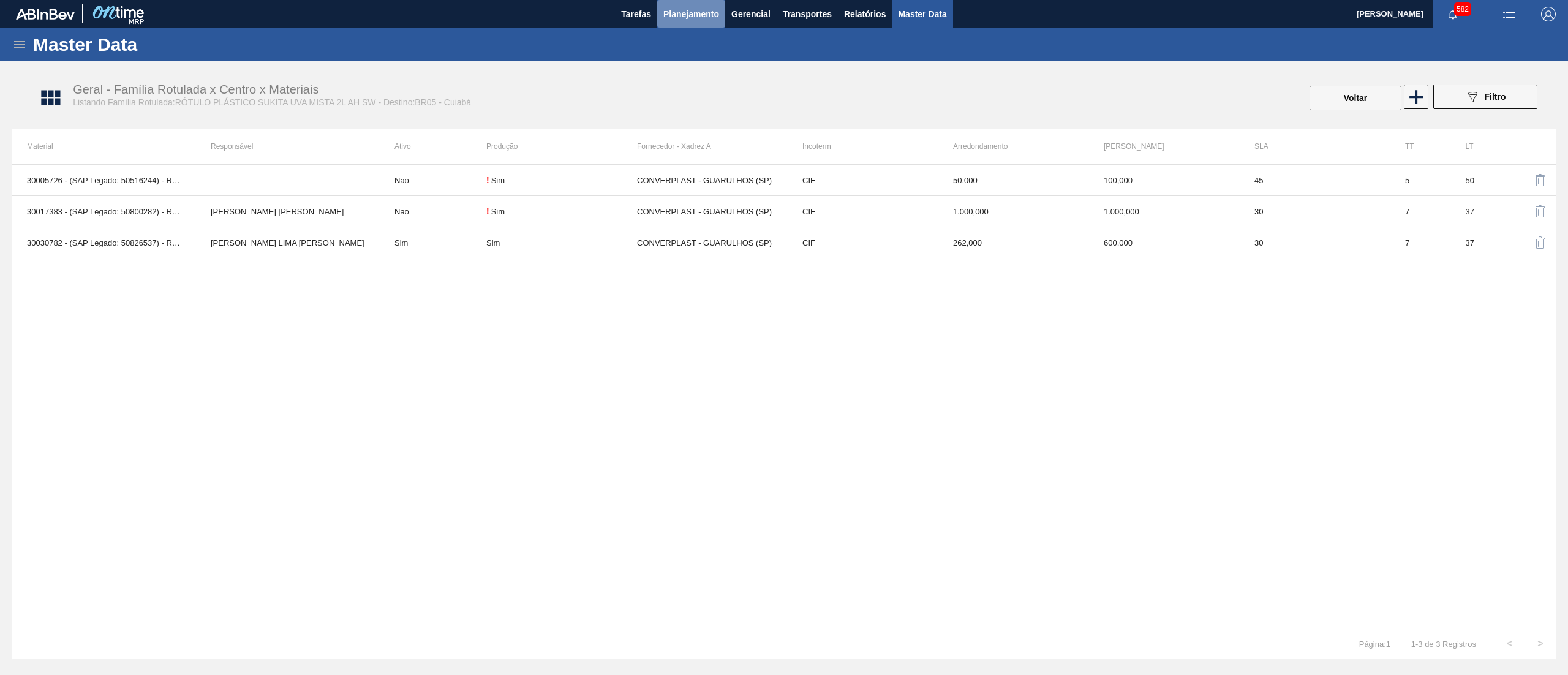
click at [706, 14] on span "Planejamento" at bounding box center [691, 14] width 56 height 15
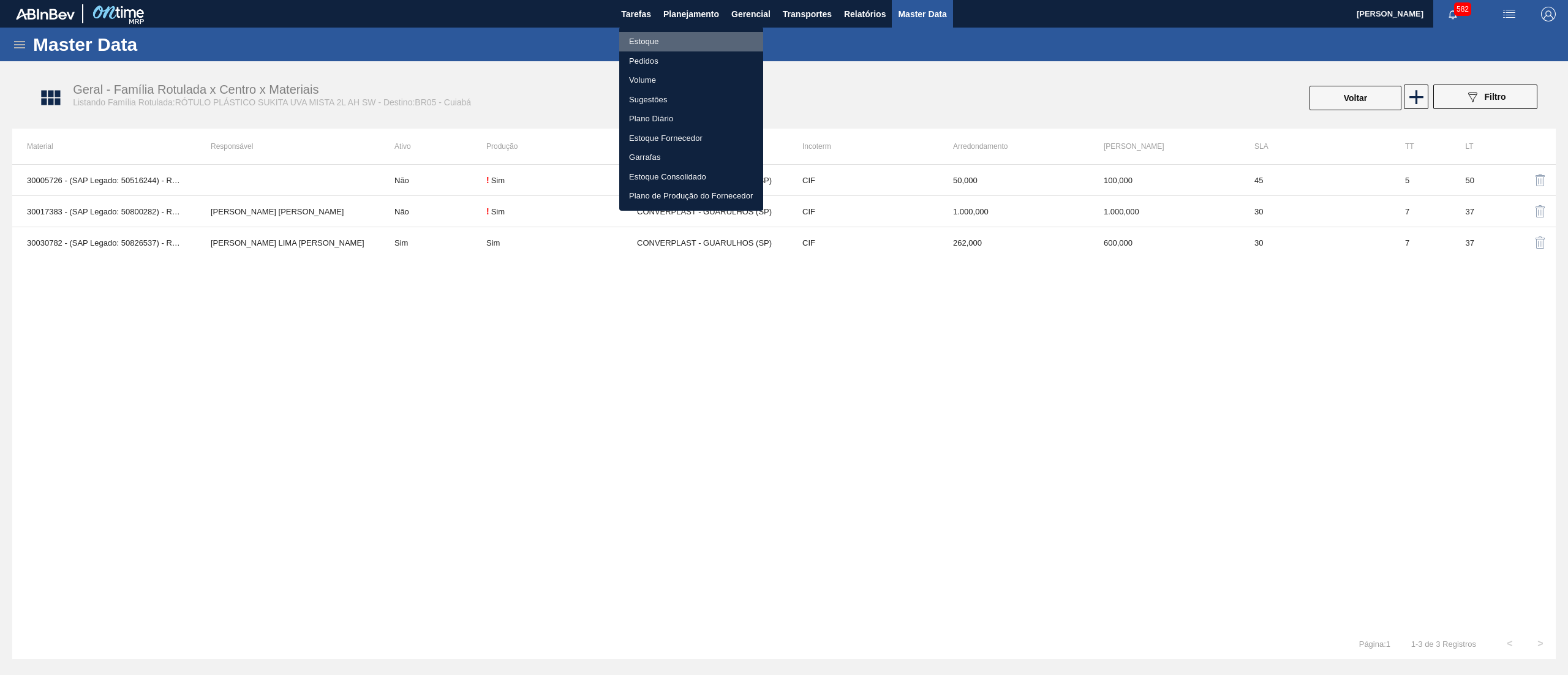
click at [686, 38] on li "Estoque" at bounding box center [691, 42] width 144 height 20
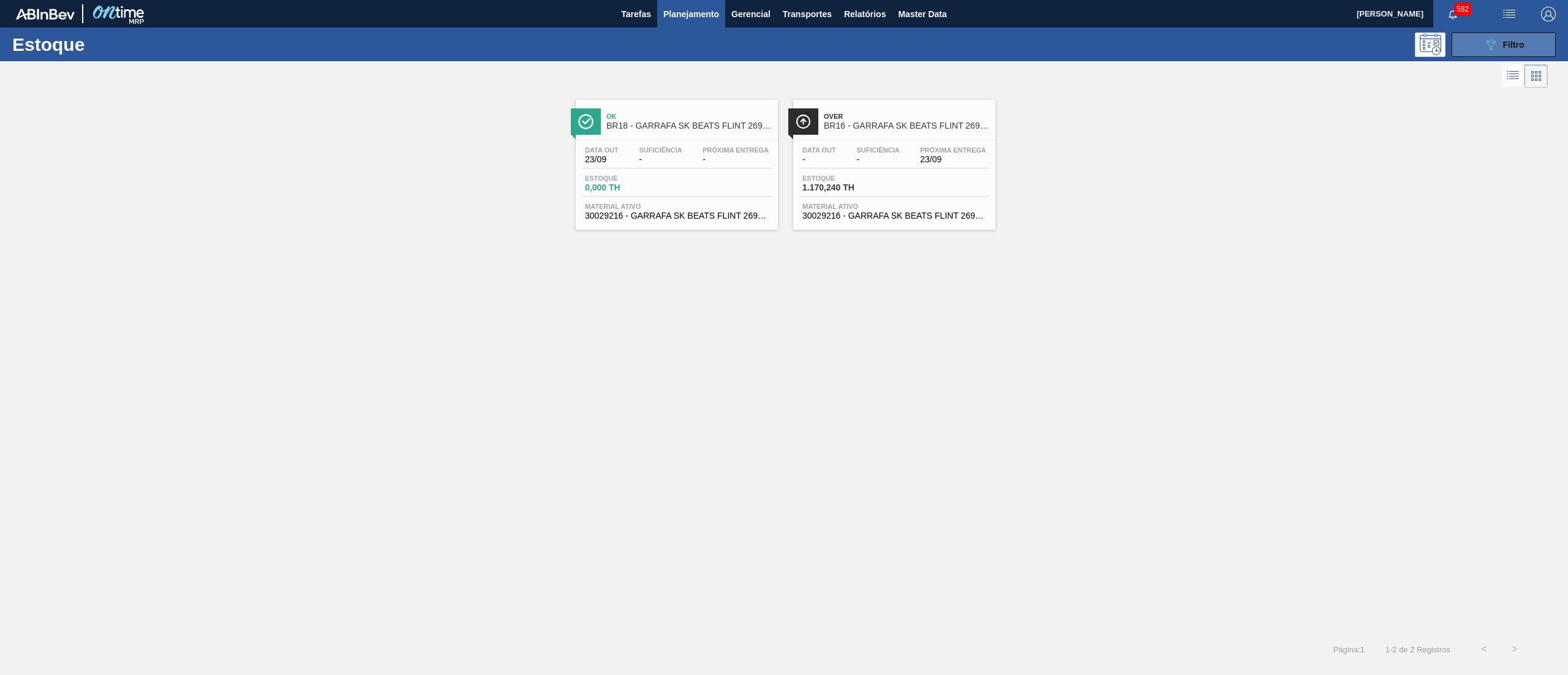
click at [1486, 50] on icon "089F7B8B-B2A5-4AFE-B5C0-19BA573D28AC" at bounding box center [1491, 45] width 15 height 15
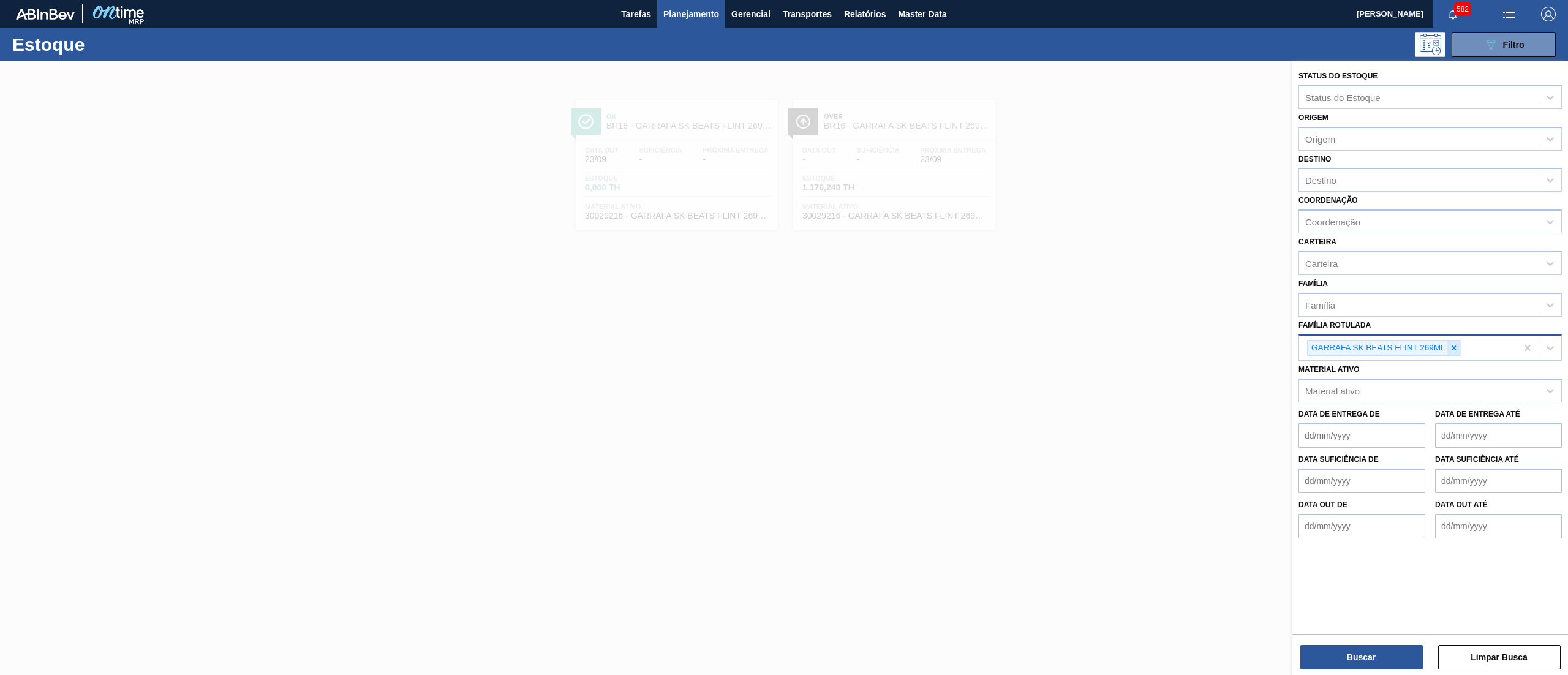
click at [1456, 343] on icon at bounding box center [1454, 348] width 9 height 9
type Rotulada "alecr"
click at [1416, 367] on div "EXTRATO DE ALECRIM" at bounding box center [1430, 377] width 264 height 23
click at [1375, 646] on button "Buscar" at bounding box center [1362, 658] width 122 height 25
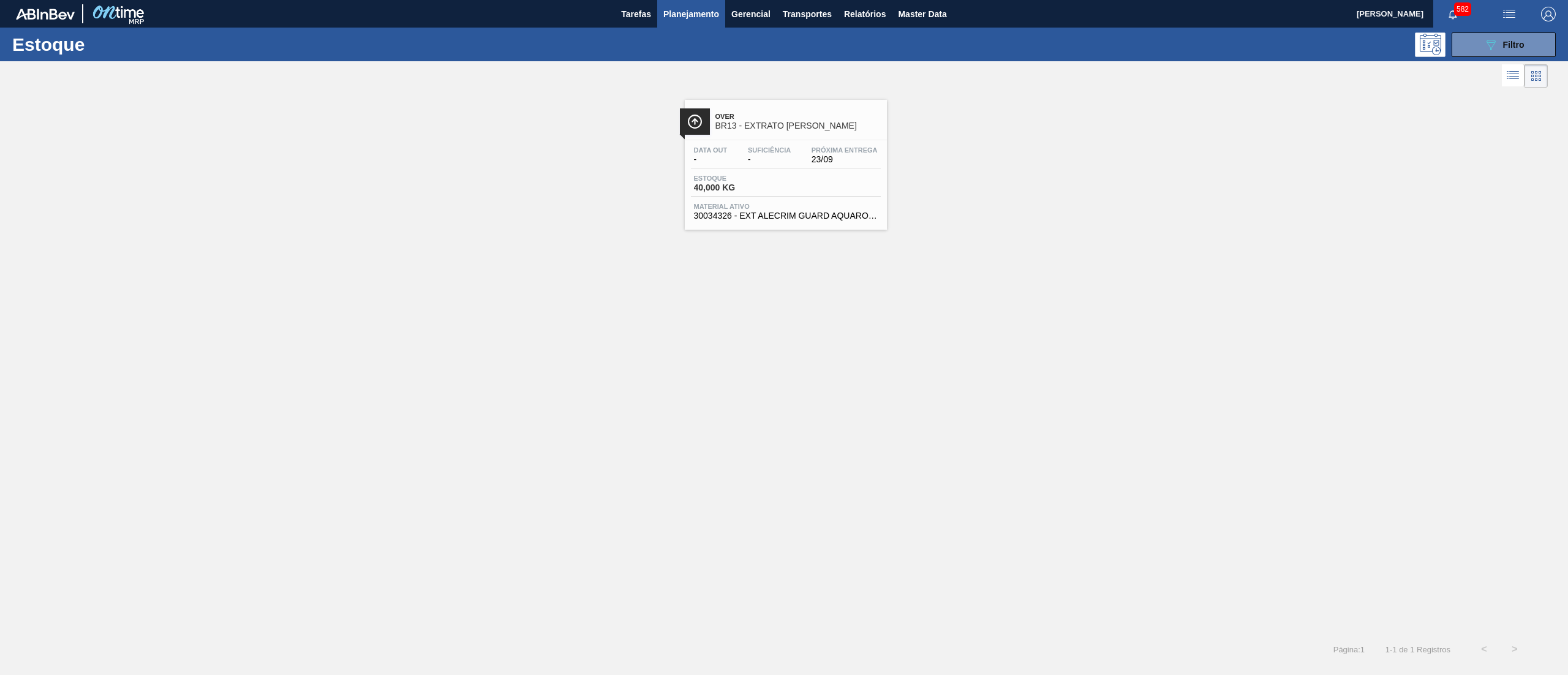
click at [837, 215] on span "30034326 - EXT ALECRIM GUARD AQUAROX4927 20KG" at bounding box center [786, 216] width 184 height 9
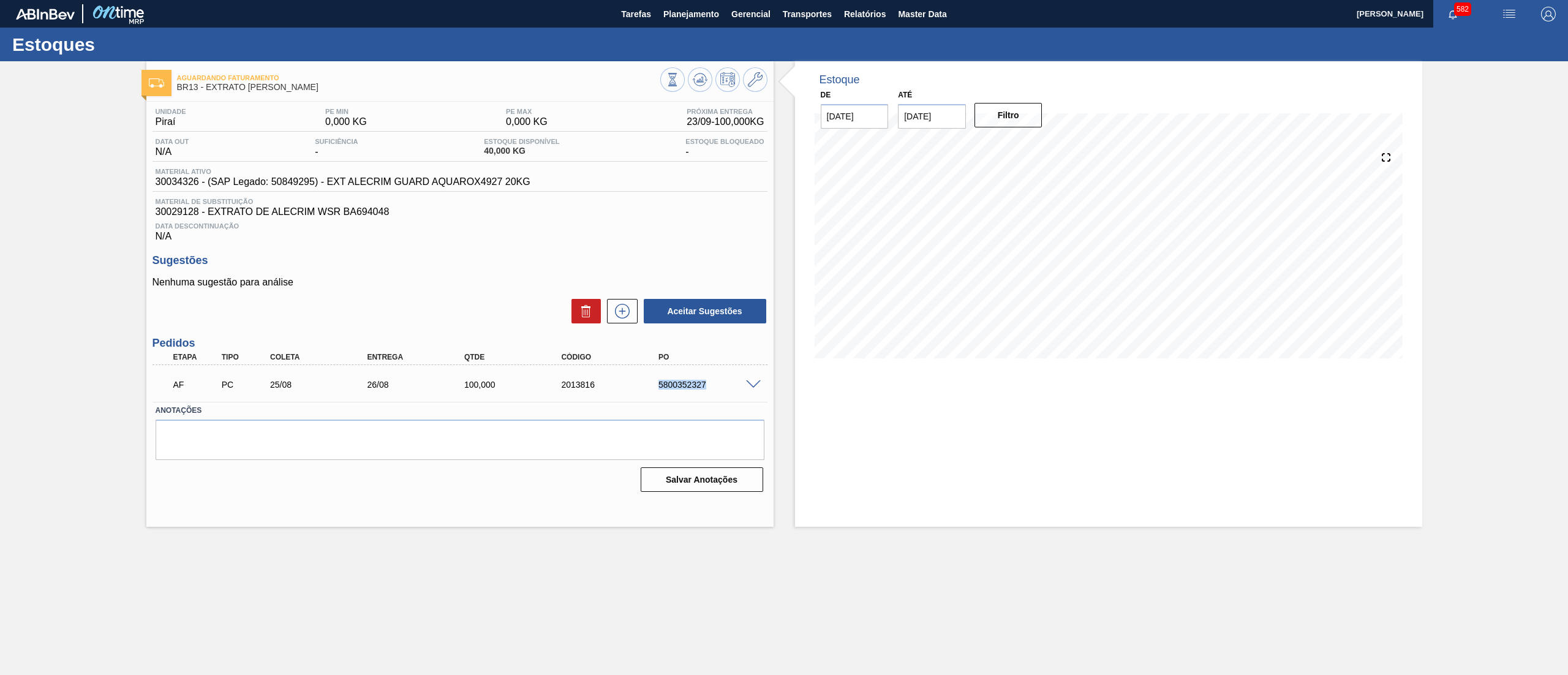
drag, startPoint x: 640, startPoint y: 392, endPoint x: 745, endPoint y: 390, distance: 105.0
click at [745, 390] on div "AF PC 25/08 26/08 100,000 2013816 5800352327" at bounding box center [456, 384] width 582 height 25
copy div "5800352327"
